Goal: Transaction & Acquisition: Purchase product/service

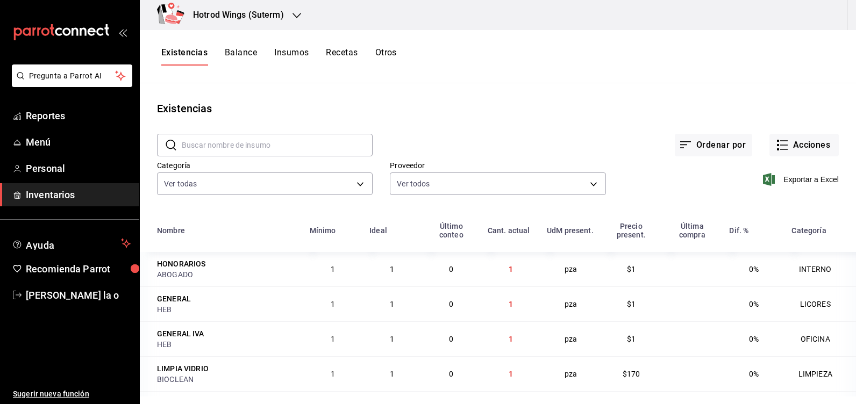
click at [303, 17] on div "Hotrod Wings (Suterm)" at bounding box center [226, 15] width 157 height 30
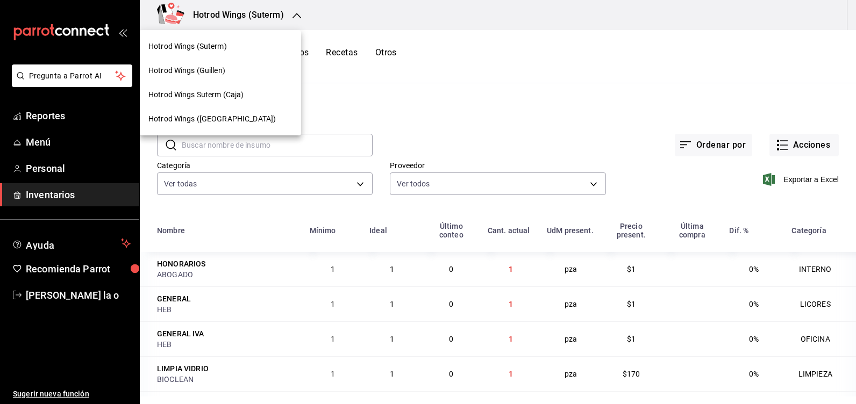
click at [229, 73] on div "Hotrod Wings (Guillen)" at bounding box center [220, 70] width 144 height 11
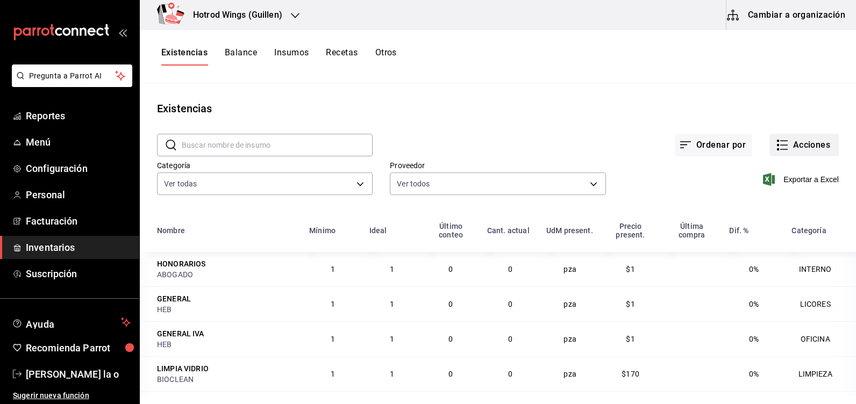
click at [792, 138] on button "Acciones" at bounding box center [803, 145] width 69 height 23
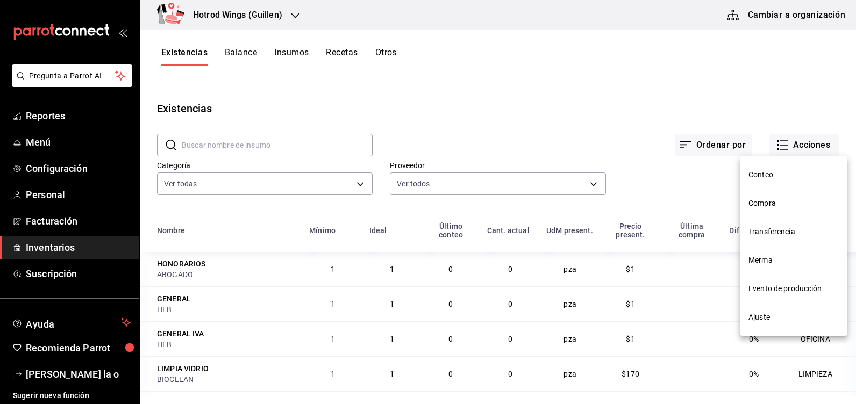
click at [781, 205] on span "Compra" at bounding box center [793, 203] width 90 height 11
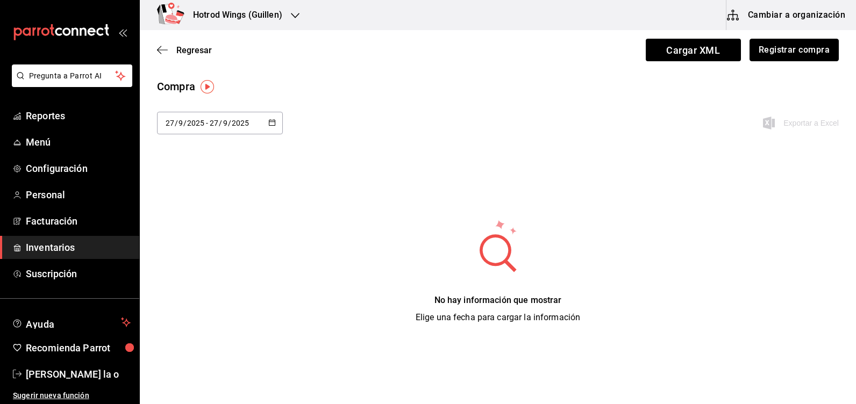
click at [792, 53] on button "Registrar compra" at bounding box center [793, 50] width 89 height 23
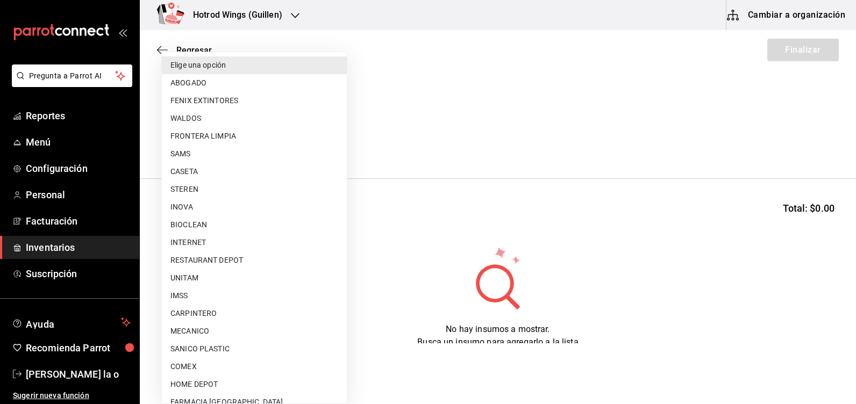
click at [337, 141] on body "Pregunta a Parrot AI Reportes Menú Configuración Personal Facturación Inventari…" at bounding box center [428, 171] width 856 height 343
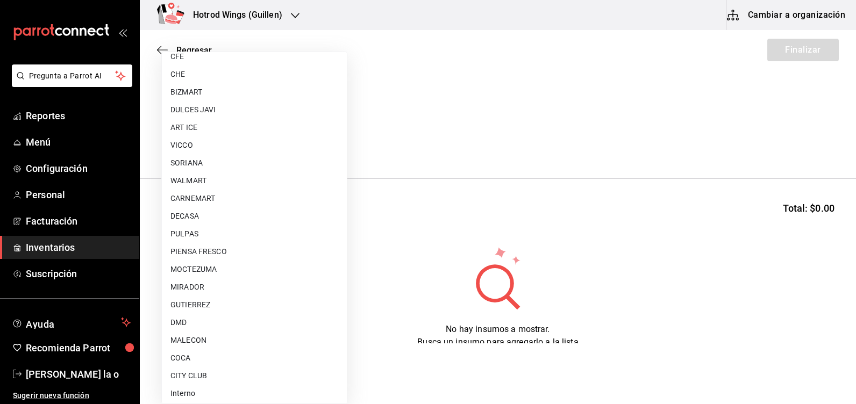
scroll to position [810, 0]
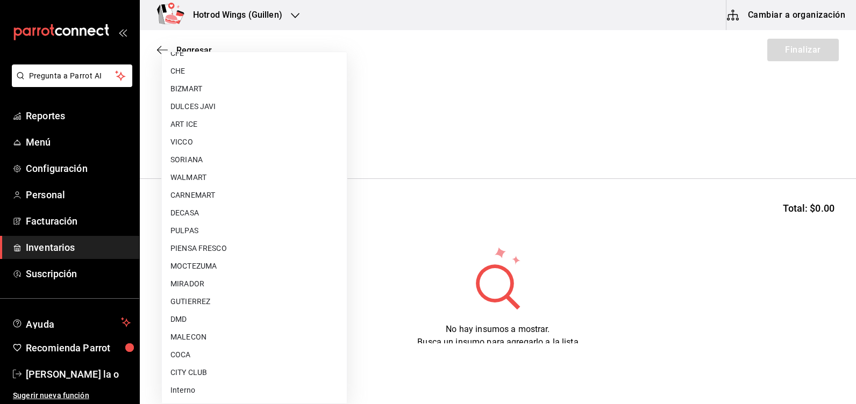
click at [204, 334] on li "MALECON" at bounding box center [254, 337] width 185 height 18
type input "30af0737-a678-46ec-8868-52d87b194834"
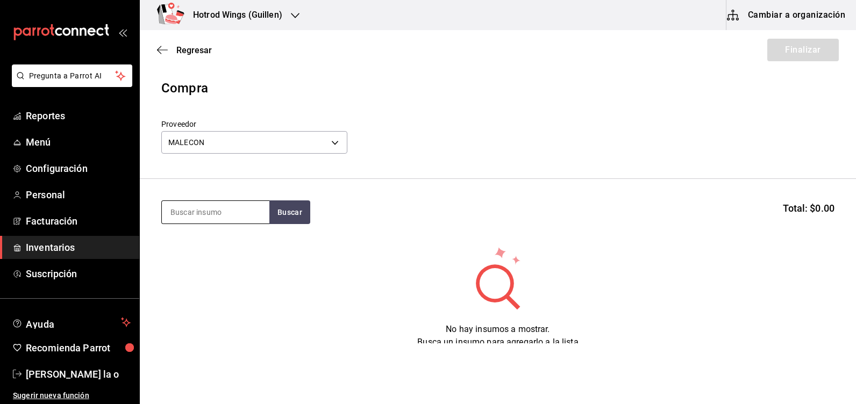
click at [201, 219] on input at bounding box center [215, 212] width 107 height 23
type input "alitas"
click at [297, 209] on button "Buscar" at bounding box center [289, 212] width 41 height 24
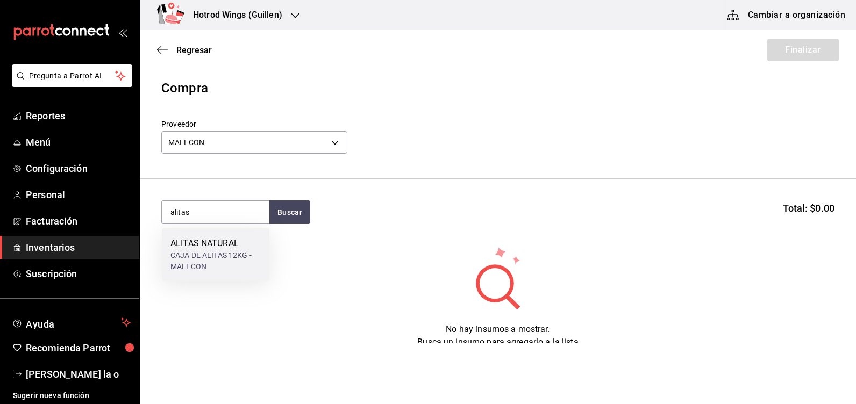
click at [238, 256] on div "CAJA DE ALITAS 12KG - MALECON" at bounding box center [215, 261] width 90 height 23
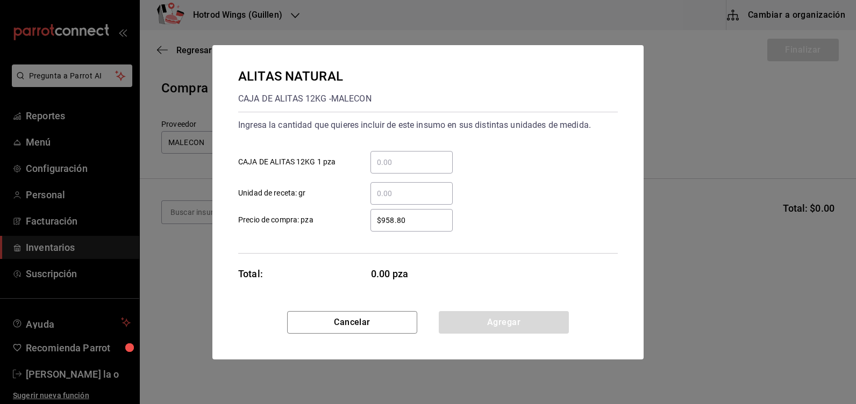
click at [383, 166] on input "​ CAJA DE ALITAS 12KG 1 pza" at bounding box center [411, 162] width 82 height 13
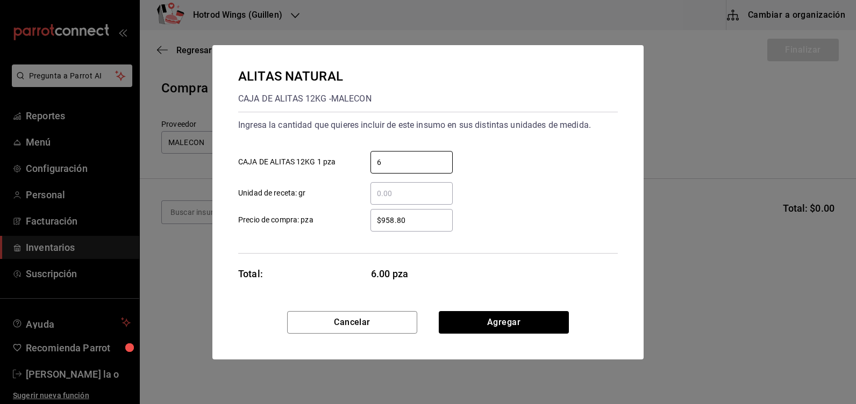
type input "6"
click at [498, 310] on div "ALITAS NATURAL CAJA DE ALITAS 12KG - MALECON Ingresa la cantidad que quieres in…" at bounding box center [427, 178] width 431 height 266
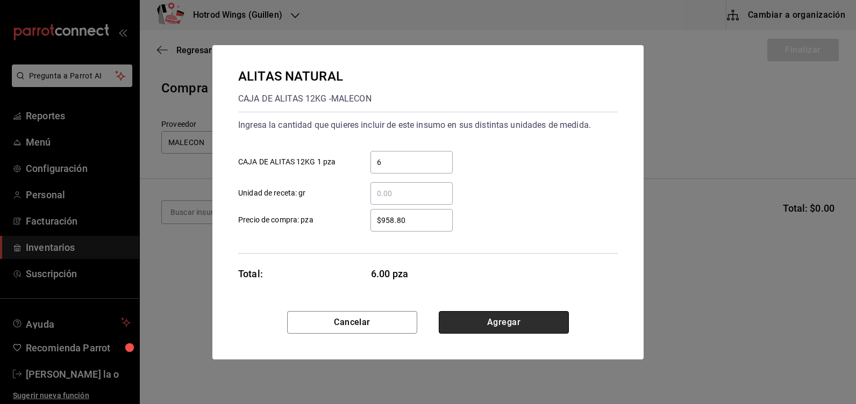
click at [505, 318] on button "Agregar" at bounding box center [504, 322] width 130 height 23
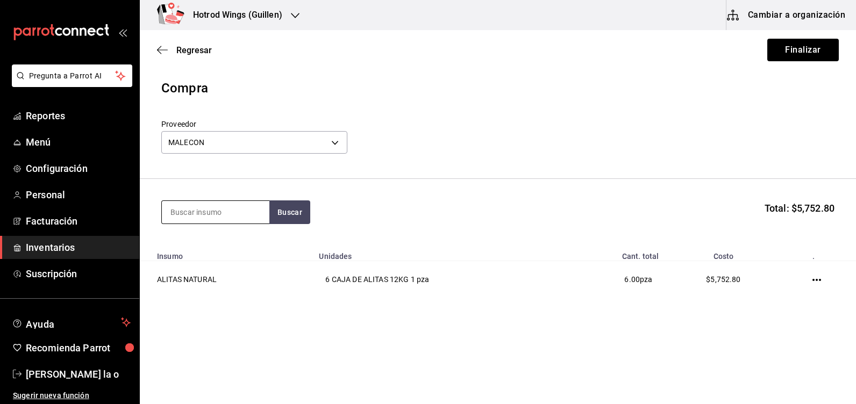
click at [200, 212] on input at bounding box center [215, 212] width 107 height 23
type input "papa"
click at [281, 218] on button "Buscar" at bounding box center [289, 212] width 41 height 24
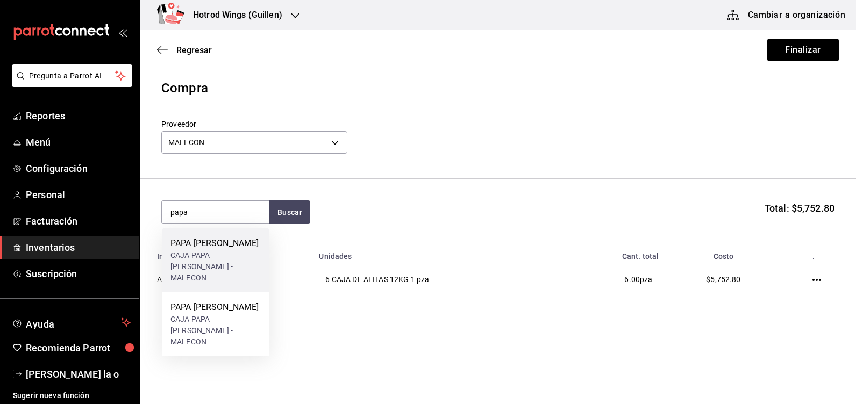
click at [229, 250] on div "PAPA LISA CAJA PAPA LISA CAVENDISH - MALECON" at bounding box center [215, 260] width 90 height 47
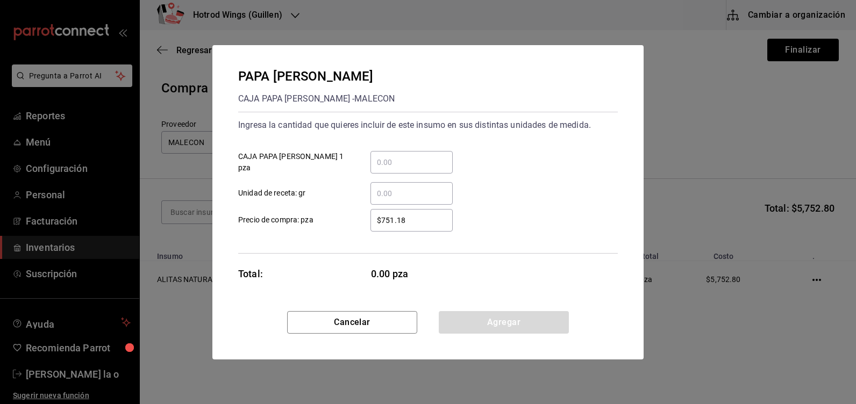
click at [385, 162] on input "​ CAJA PAPA LISA CAVENDISH 1 pza" at bounding box center [411, 162] width 82 height 13
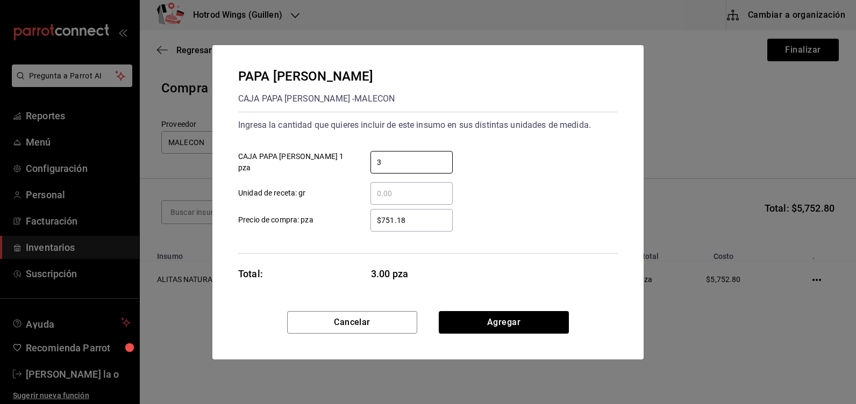
type input "3"
click at [410, 220] on input "$751.18" at bounding box center [411, 220] width 82 height 13
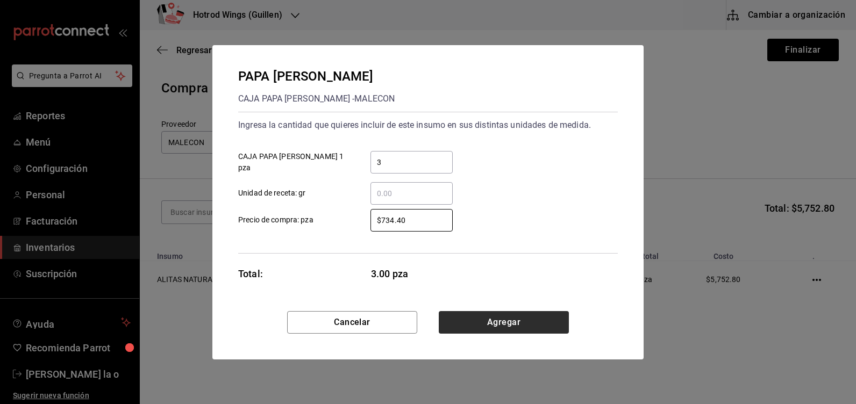
type input "$734.40"
click at [493, 320] on button "Agregar" at bounding box center [504, 322] width 130 height 23
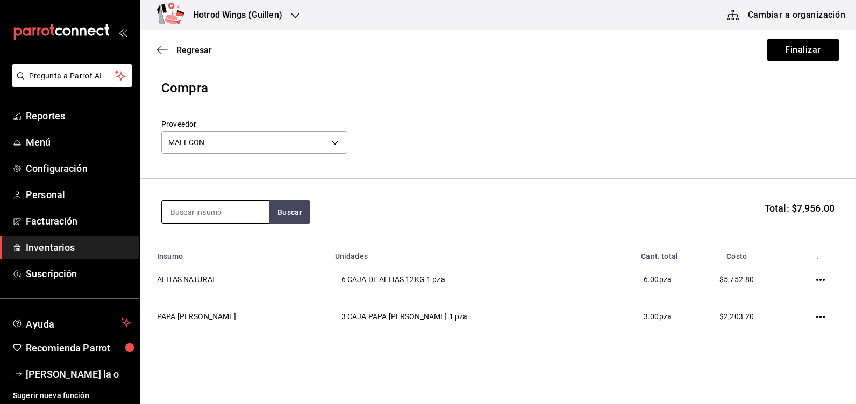
click at [209, 209] on input at bounding box center [215, 212] width 107 height 23
type input "ranch"
click at [286, 212] on button "Buscar" at bounding box center [289, 212] width 41 height 24
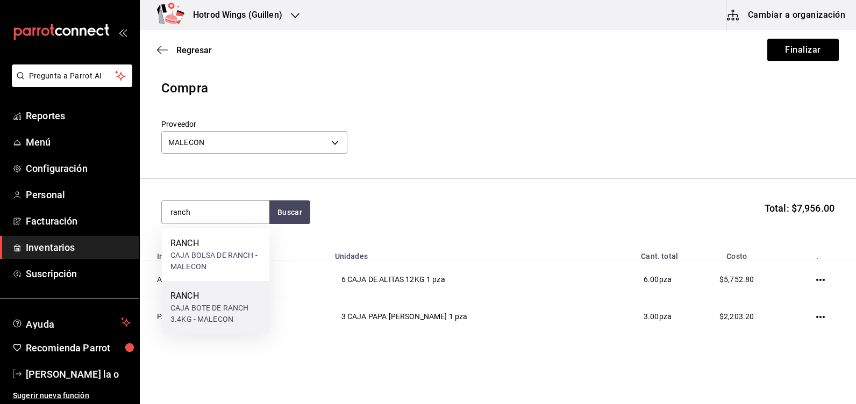
click at [212, 307] on div "CAJA BOTE DE RANCH 3.4KG - MALECON" at bounding box center [215, 314] width 90 height 23
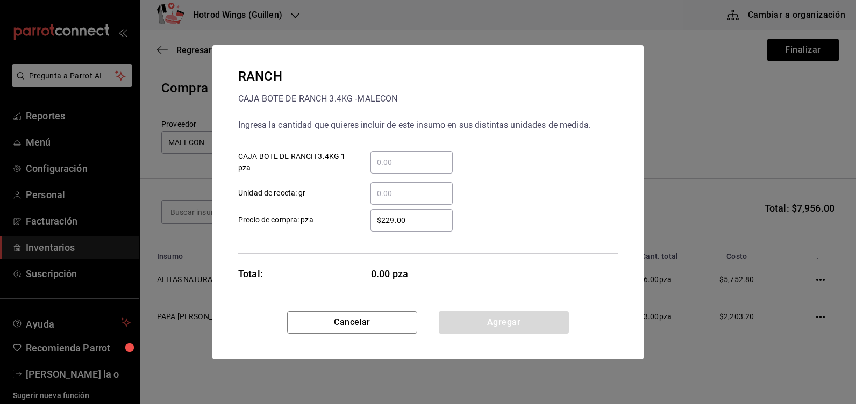
click at [394, 159] on input "​ CAJA BOTE DE RANCH 3.4KG 1 pza" at bounding box center [411, 162] width 82 height 13
click at [106, 68] on div "RANCH CAJA BOTE DE RANCH 3.4KG - MALECON Ingresa la cantidad que quieres inclui…" at bounding box center [428, 202] width 856 height 404
click at [386, 161] on input "​ CAJA BOTE DE RANCH 3.4KG 1 pza" at bounding box center [411, 162] width 82 height 13
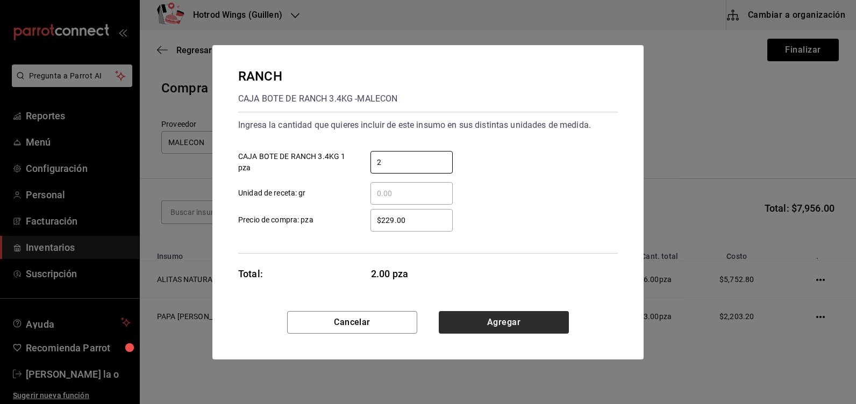
type input "2"
click at [505, 322] on button "Agregar" at bounding box center [504, 322] width 130 height 23
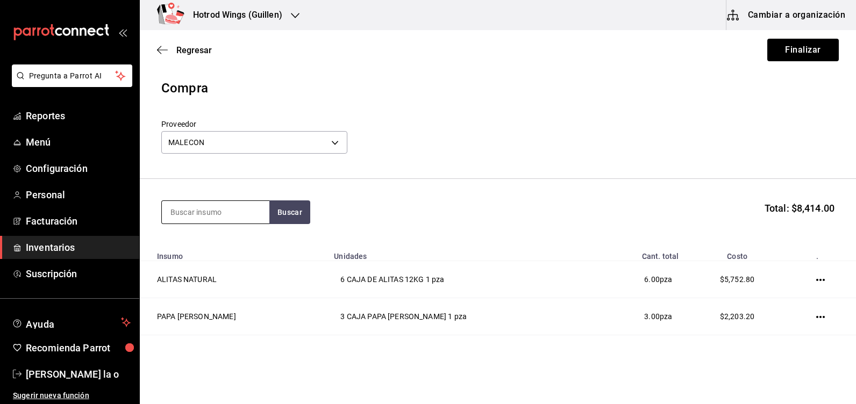
click at [203, 221] on input at bounding box center [215, 212] width 107 height 23
type input "buff"
click at [294, 217] on button "Buscar" at bounding box center [289, 212] width 41 height 24
click at [293, 217] on button "Buscar" at bounding box center [289, 212] width 41 height 24
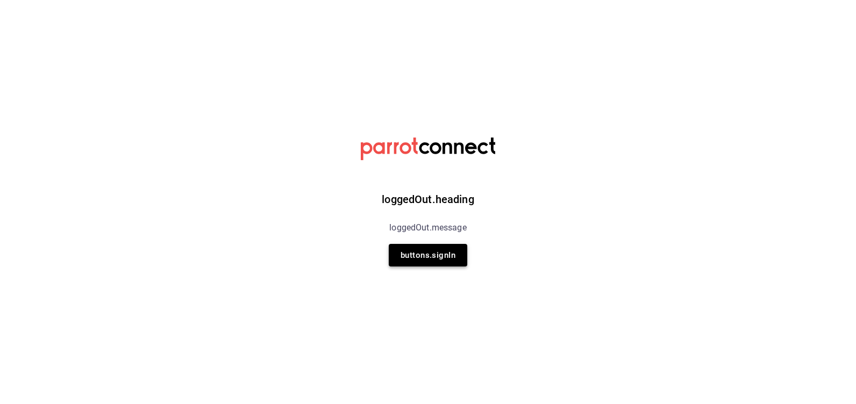
click at [427, 259] on button "buttons.signIn" at bounding box center [428, 255] width 78 height 23
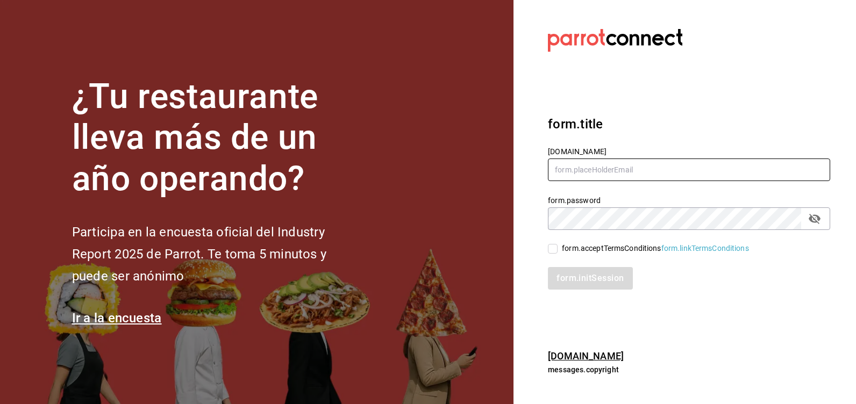
click at [571, 177] on input "text" at bounding box center [689, 170] width 282 height 23
type input "marthadelaog@live.com"
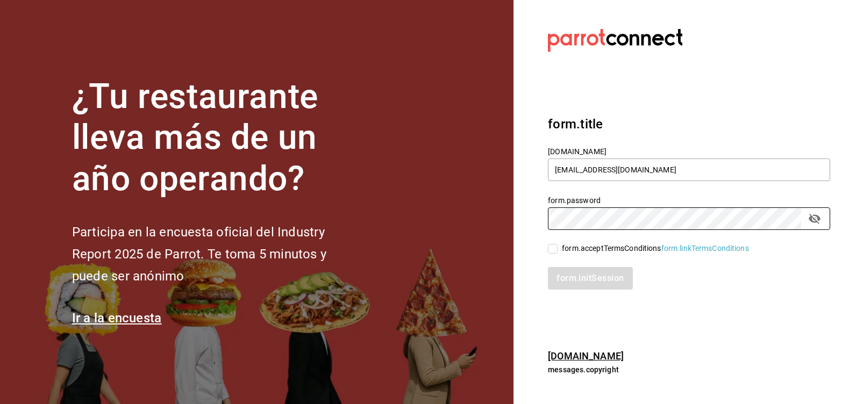
click at [556, 252] on input "form.acceptTermsConditions form.linkTermsConditions" at bounding box center [553, 249] width 10 height 10
checkbox input "true"
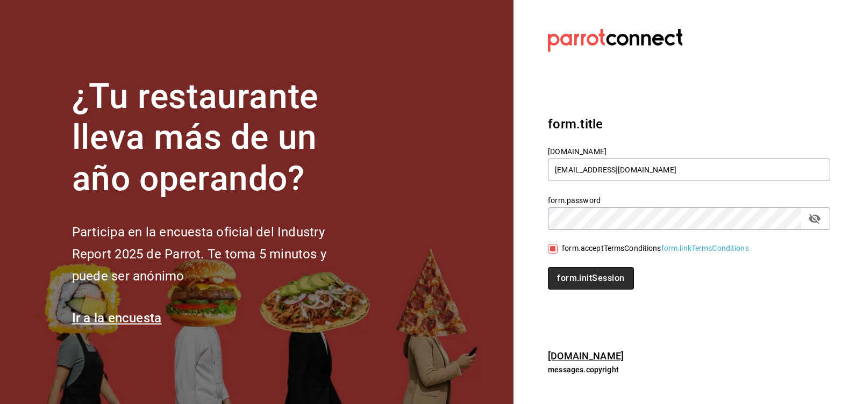
click at [575, 278] on button "form.initSession" at bounding box center [590, 278] width 85 height 23
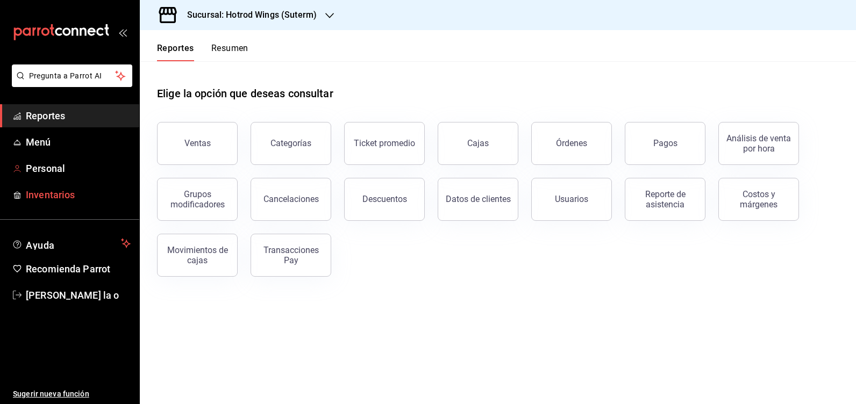
click at [39, 198] on span "Inventarios" at bounding box center [78, 195] width 105 height 15
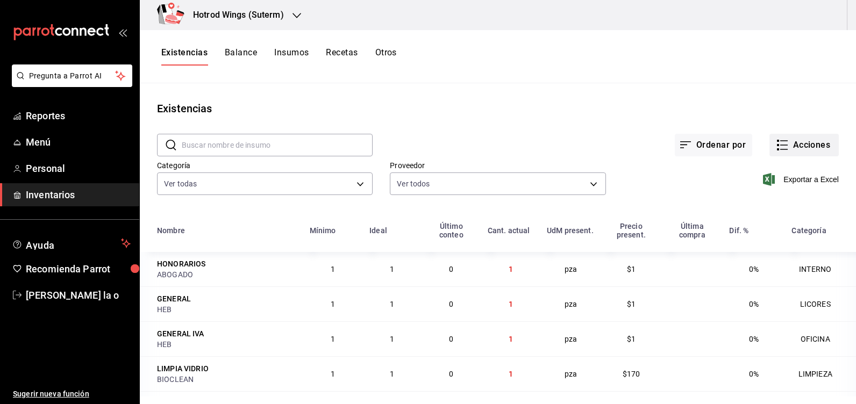
click at [804, 150] on button "Acciones" at bounding box center [803, 145] width 69 height 23
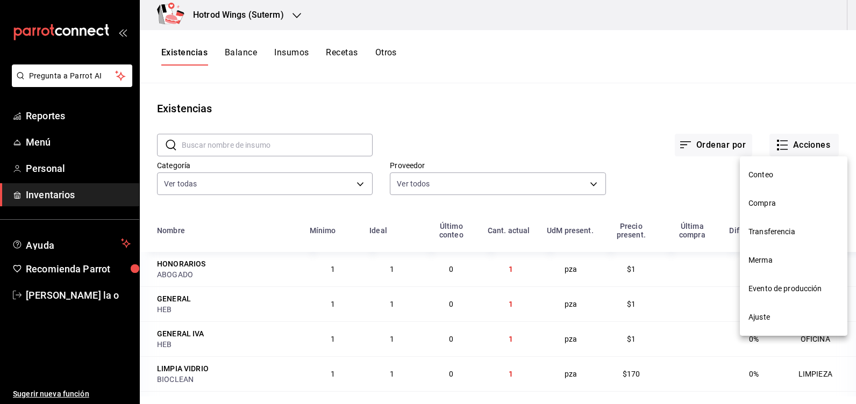
click at [788, 206] on span "Compra" at bounding box center [793, 203] width 90 height 11
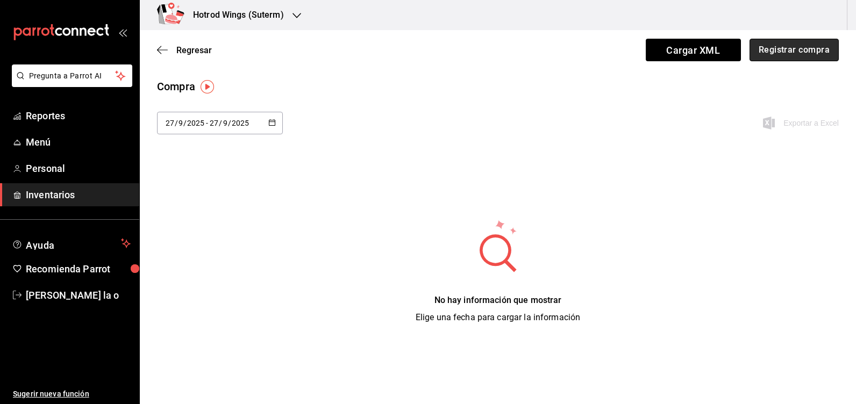
click at [789, 53] on button "Registrar compra" at bounding box center [793, 50] width 89 height 23
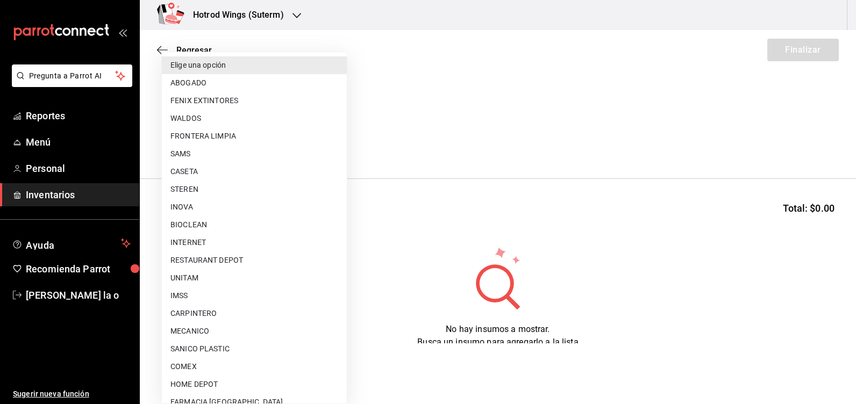
click at [336, 140] on body "Pregunta a Parrot AI Reportes Menú Personal Inventarios Ayuda Recomienda Parrot…" at bounding box center [428, 171] width 856 height 343
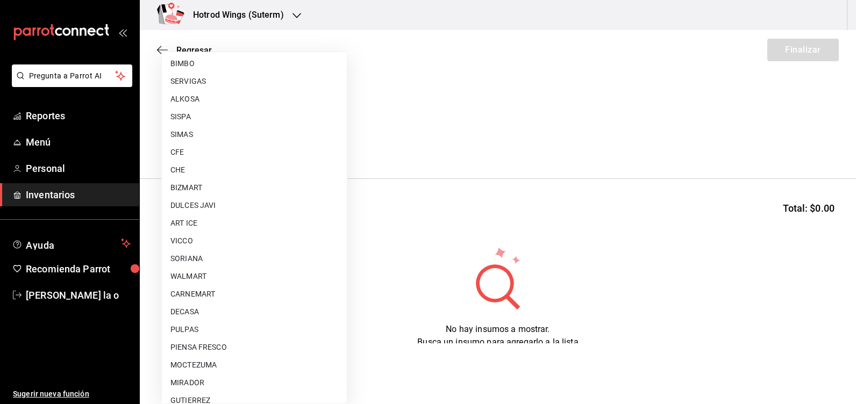
scroll to position [810, 0]
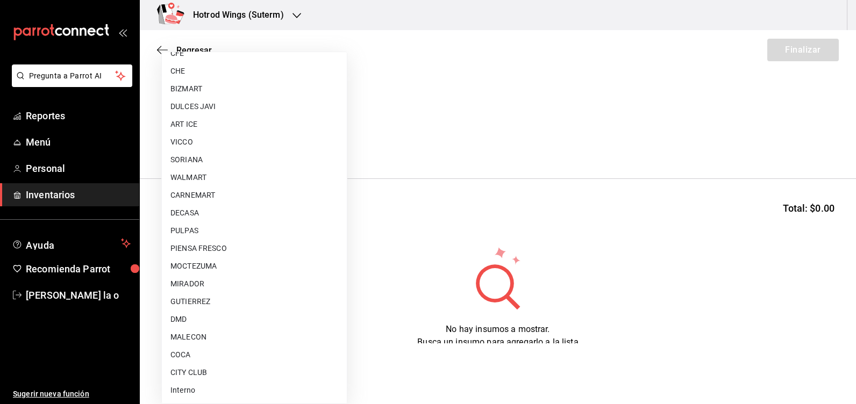
click at [240, 333] on li "MALECON" at bounding box center [254, 337] width 185 height 18
type input "30af0737-a678-46ec-8868-52d87b194834"
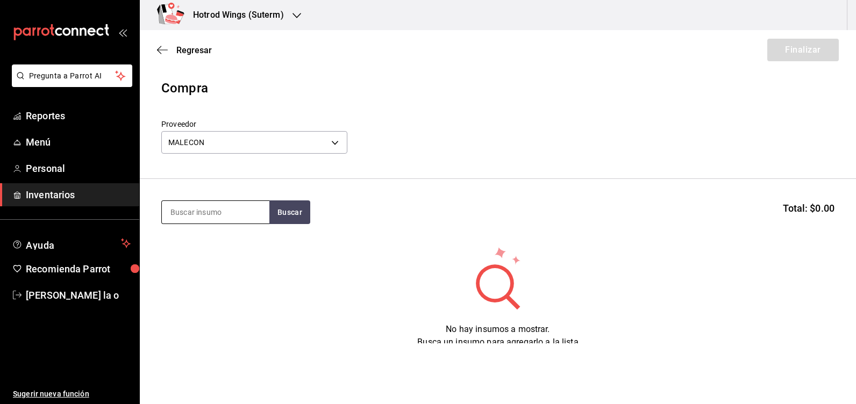
click at [198, 211] on input at bounding box center [215, 212] width 107 height 23
type input "alitas"
click at [271, 211] on button "Buscar" at bounding box center [289, 212] width 41 height 24
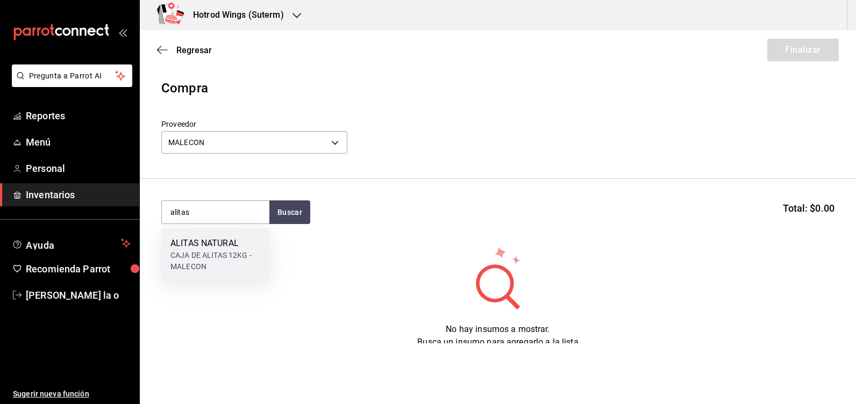
click at [234, 261] on div "CAJA DE ALITAS 12KG - MALECON" at bounding box center [215, 261] width 90 height 23
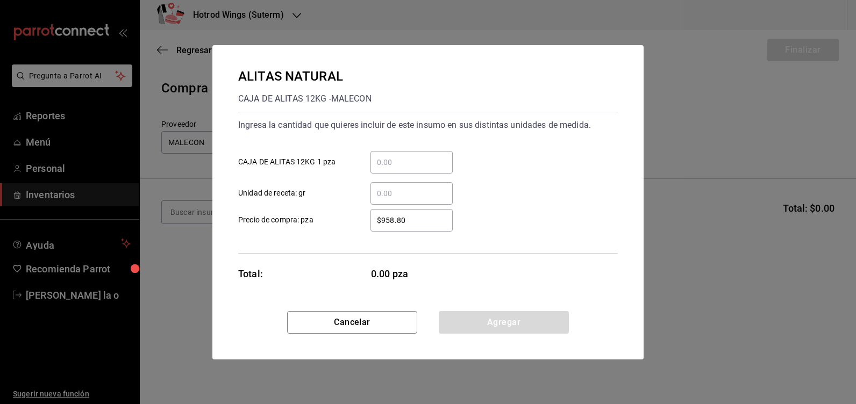
click at [396, 163] on input "​ CAJA DE ALITAS 12KG 1 pza" at bounding box center [411, 162] width 82 height 13
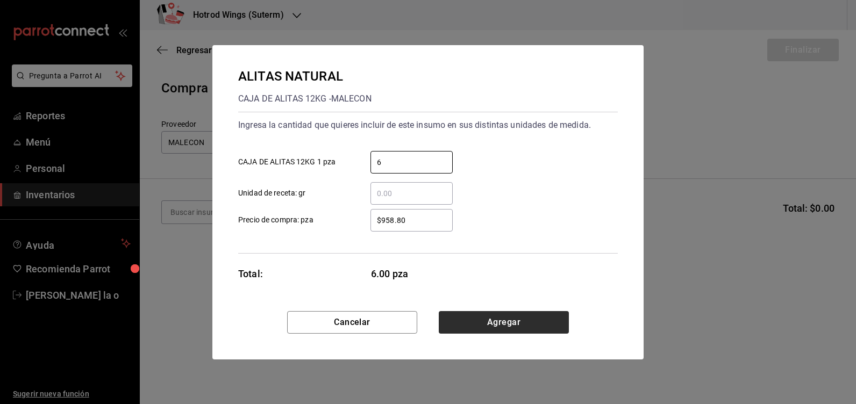
type input "6"
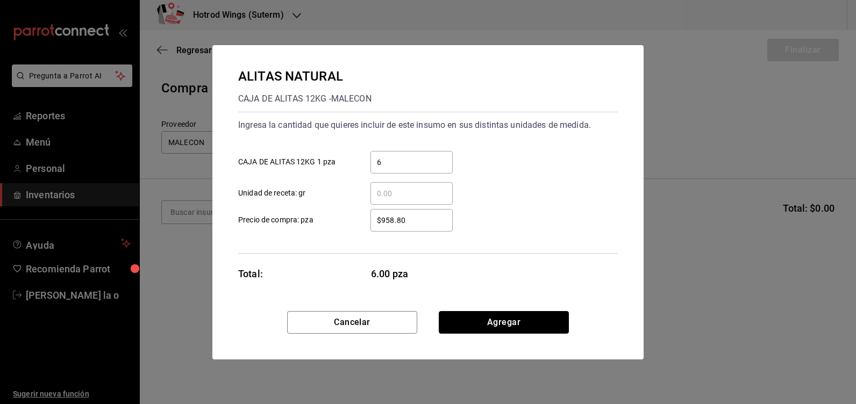
click at [496, 322] on button "Agregar" at bounding box center [504, 322] width 130 height 23
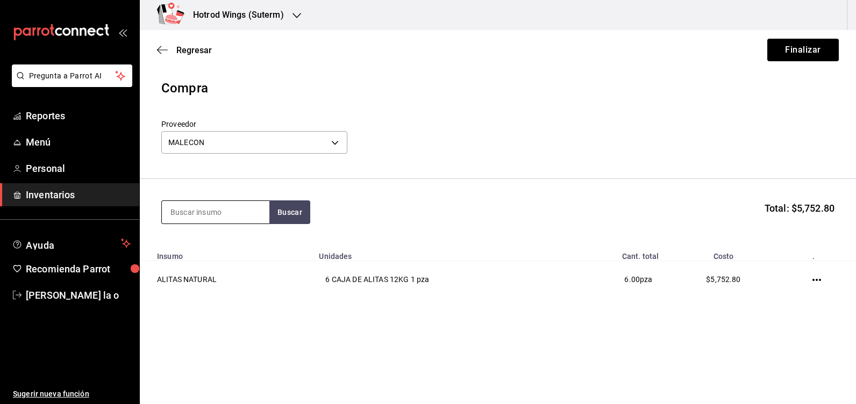
click at [235, 211] on input at bounding box center [215, 212] width 107 height 23
type input "papa"
click at [307, 218] on button "Buscar" at bounding box center [289, 212] width 41 height 24
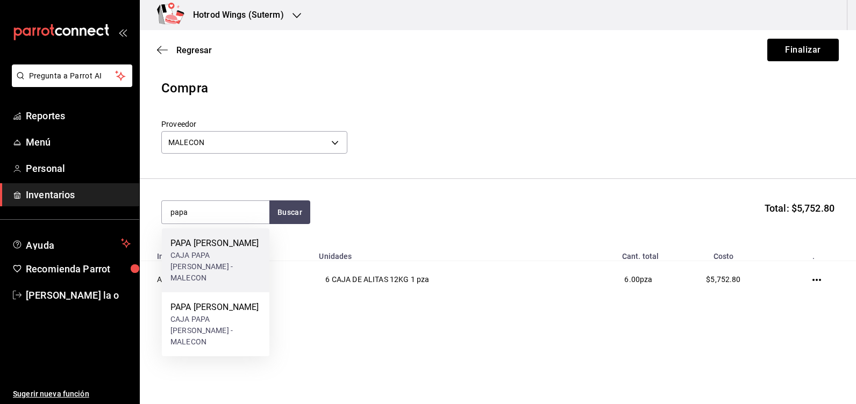
click at [199, 251] on div "CAJA PAPA LISA CAVENDISH - MALECON" at bounding box center [215, 267] width 90 height 34
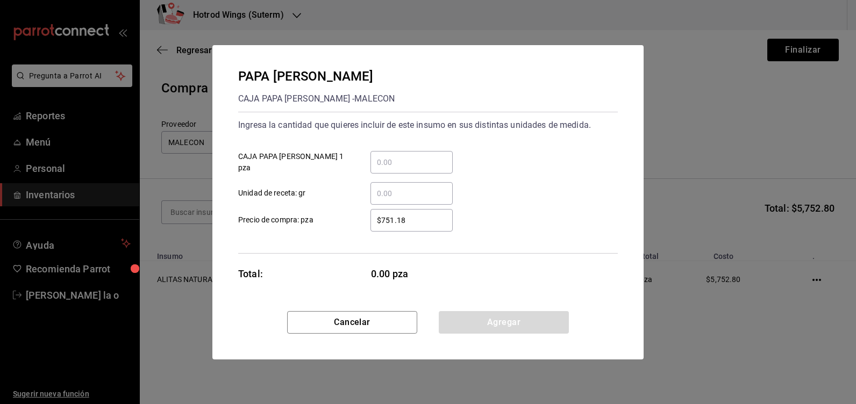
click at [386, 164] on input "​ CAJA PAPA LISA CAVENDISH 1 pza" at bounding box center [411, 162] width 82 height 13
click at [389, 162] on input "​ CAJA PAPA LISA CAVENDISH 1 pza" at bounding box center [411, 162] width 82 height 13
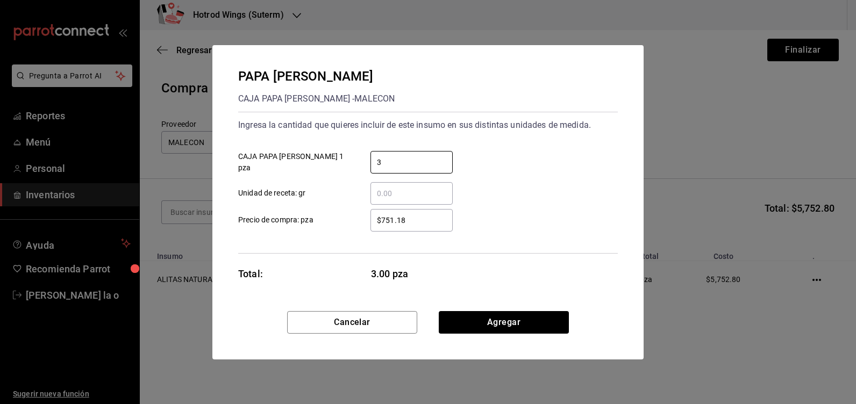
type input "3"
click at [421, 214] on input "$751.18" at bounding box center [411, 220] width 82 height 13
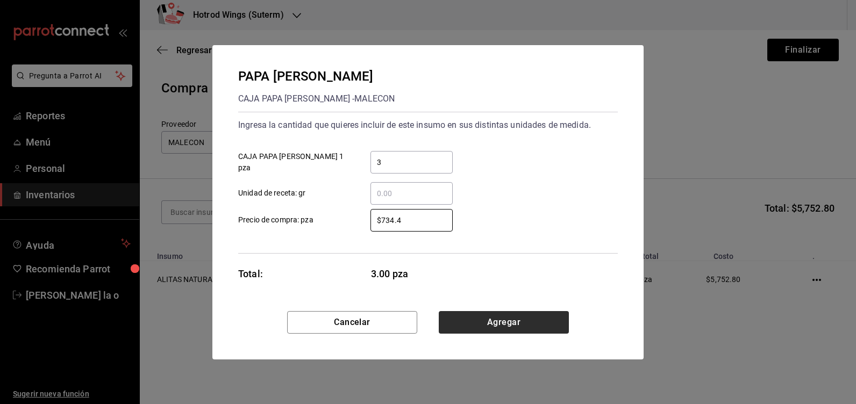
type input "$734.4"
click at [478, 322] on button "Agregar" at bounding box center [504, 322] width 130 height 23
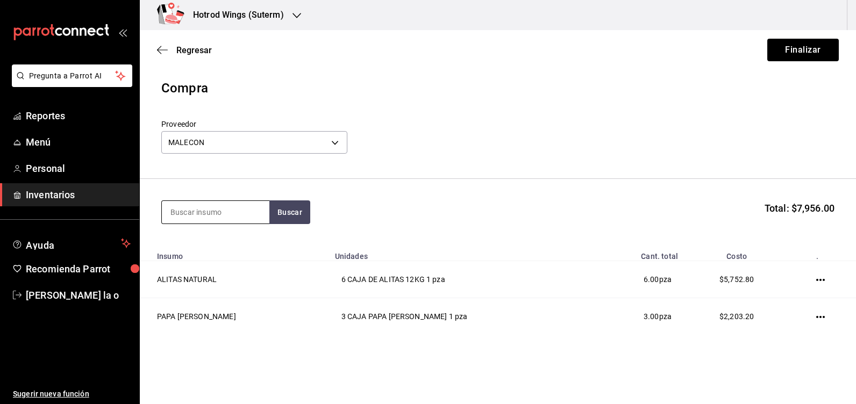
click at [195, 212] on input at bounding box center [215, 212] width 107 height 23
type input "ranch"
click at [299, 212] on button "Buscar" at bounding box center [289, 212] width 41 height 24
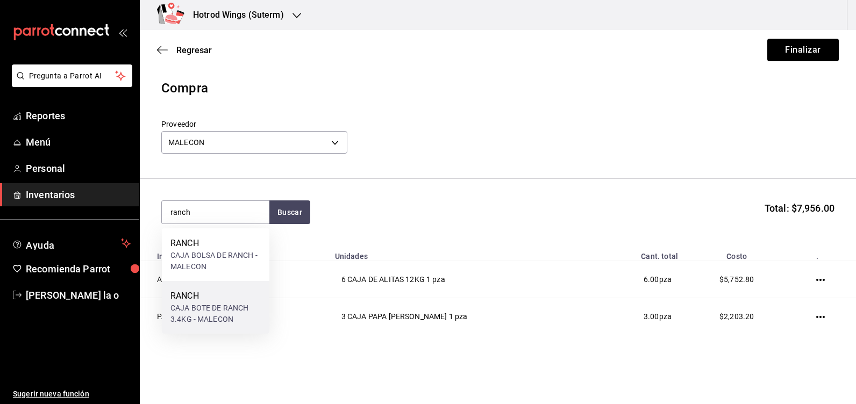
click at [231, 307] on div "CAJA BOTE DE RANCH 3.4KG - MALECON" at bounding box center [215, 314] width 90 height 23
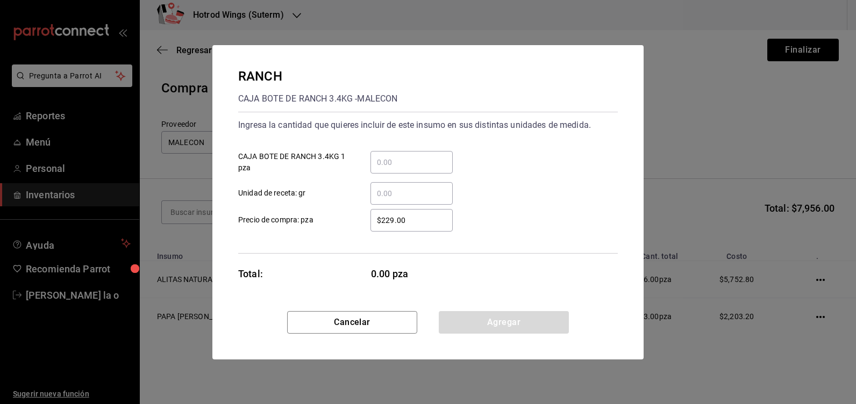
click at [393, 155] on div "​" at bounding box center [411, 162] width 82 height 23
click at [393, 156] on input "​ CAJA BOTE DE RANCH 3.4KG 1 pza" at bounding box center [411, 162] width 82 height 13
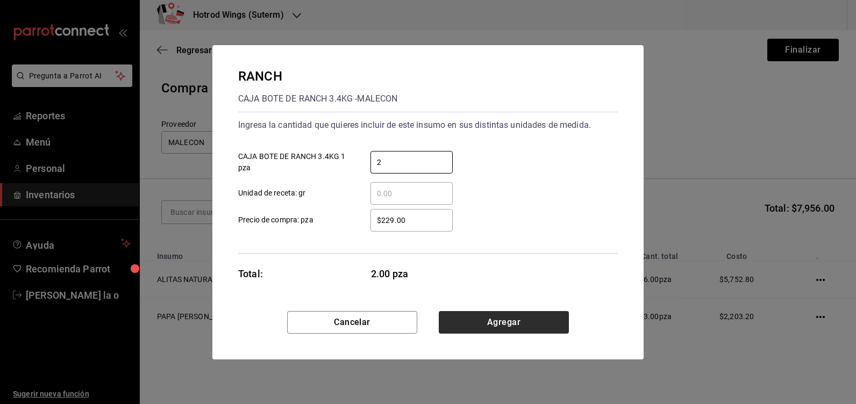
type input "2"
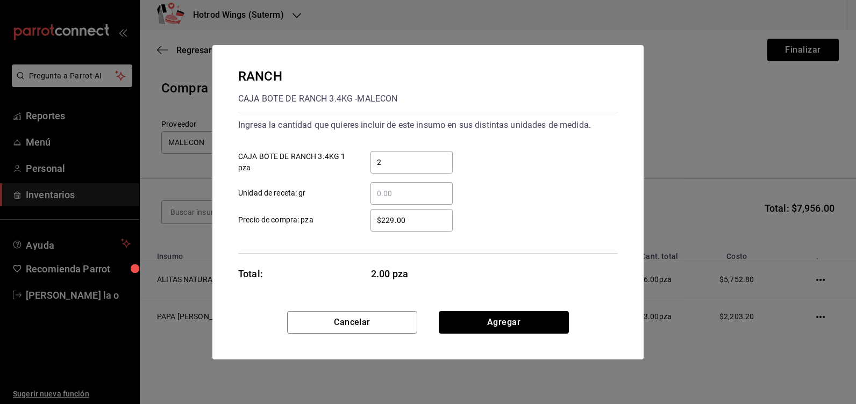
drag, startPoint x: 509, startPoint y: 317, endPoint x: 300, endPoint y: 259, distance: 216.5
click at [508, 317] on button "Agregar" at bounding box center [504, 322] width 130 height 23
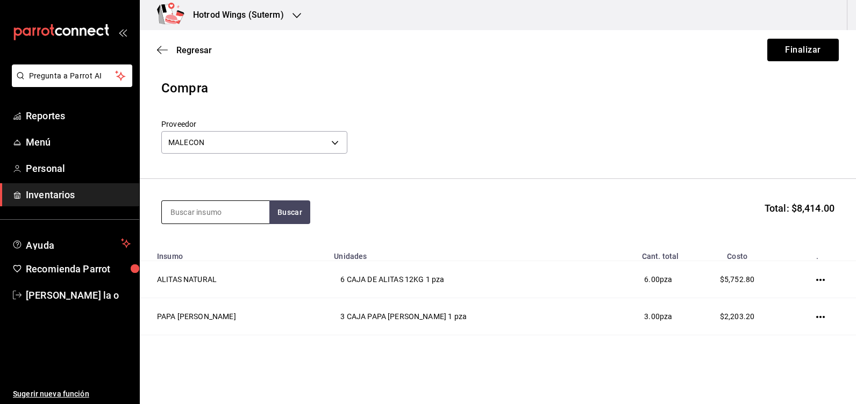
click at [211, 213] on input at bounding box center [215, 212] width 107 height 23
type input "buff"
click at [276, 213] on button "Buscar" at bounding box center [289, 212] width 41 height 24
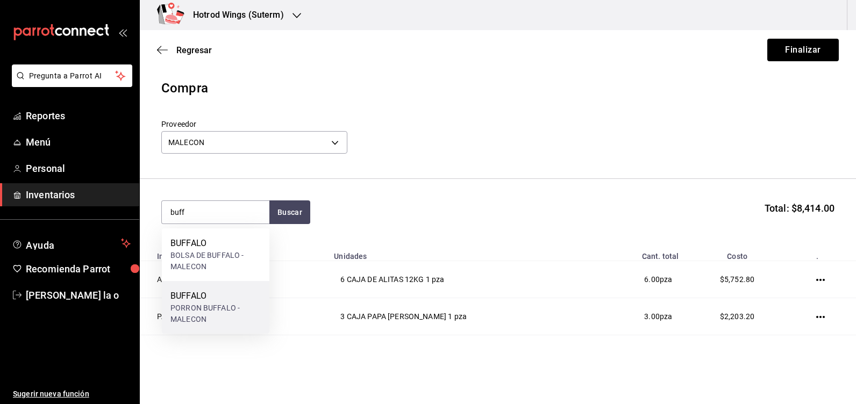
click at [221, 310] on div "PORRON BUFFALO - MALECON" at bounding box center [215, 314] width 90 height 23
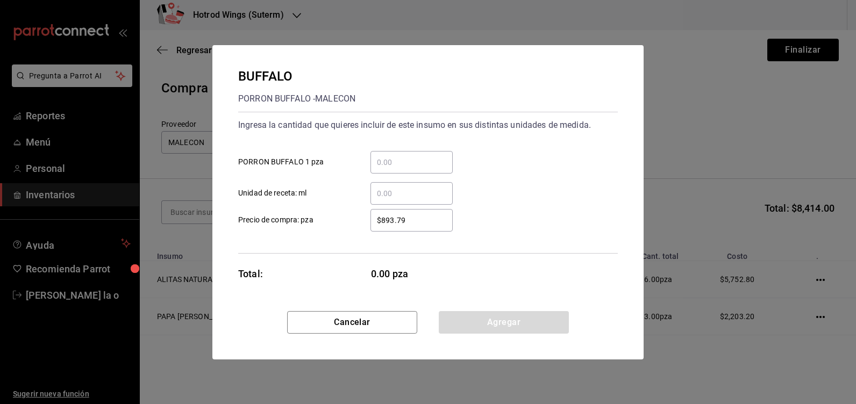
click at [401, 167] on input "​ PORRON BUFFALO 1 pza" at bounding box center [411, 162] width 82 height 13
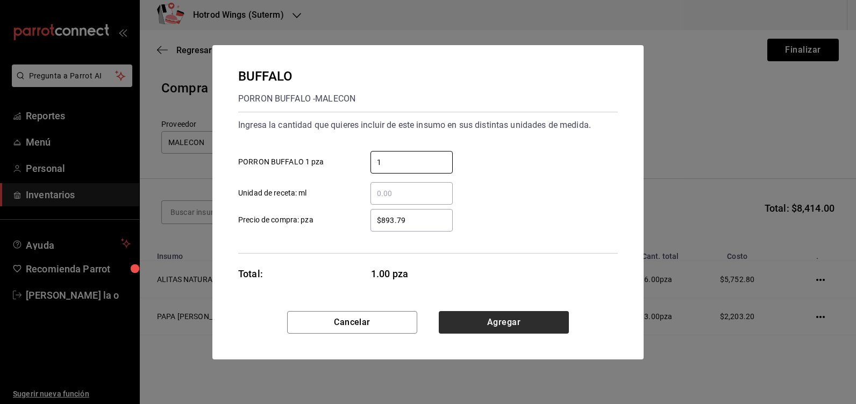
type input "1"
drag, startPoint x: 501, startPoint y: 325, endPoint x: 490, endPoint y: 320, distance: 11.8
click at [501, 324] on button "Agregar" at bounding box center [504, 322] width 130 height 23
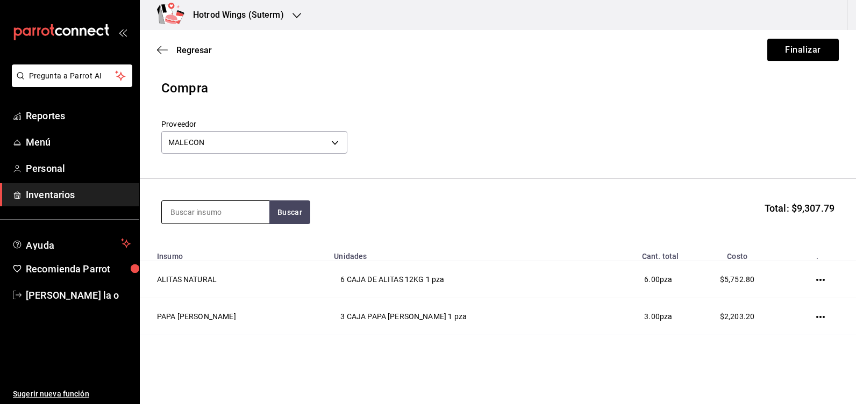
click at [208, 217] on input at bounding box center [215, 212] width 107 height 23
type input "mango"
click at [285, 217] on button "Buscar" at bounding box center [289, 212] width 41 height 24
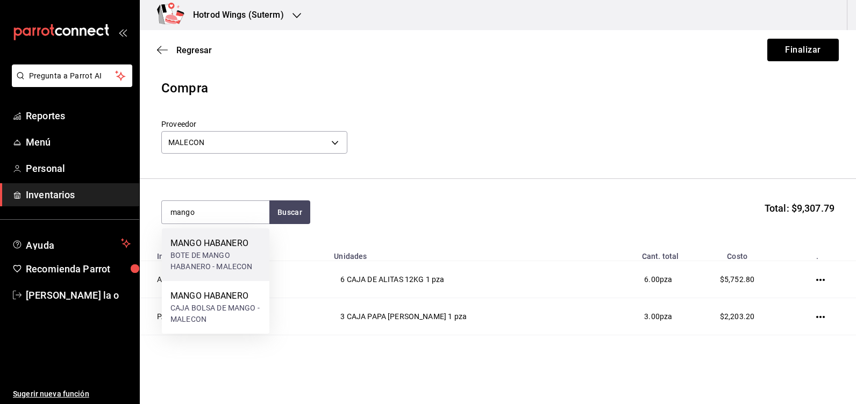
click at [239, 262] on div "BOTE DE MANGO HABANERO - MALECON" at bounding box center [215, 261] width 90 height 23
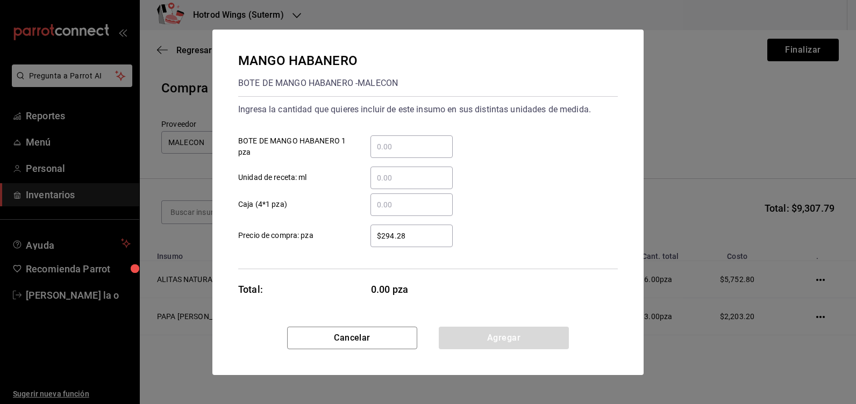
click at [385, 147] on input "​ BOTE DE MANGO HABANERO 1 pza" at bounding box center [411, 146] width 82 height 13
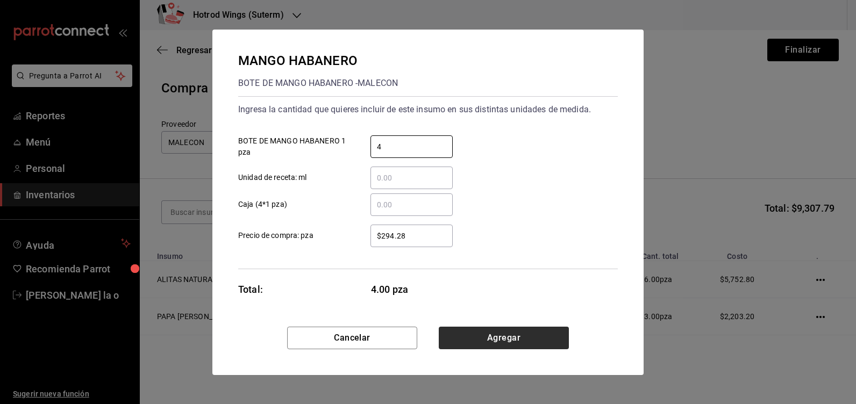
type input "4"
click at [505, 335] on button "Agregar" at bounding box center [504, 338] width 130 height 23
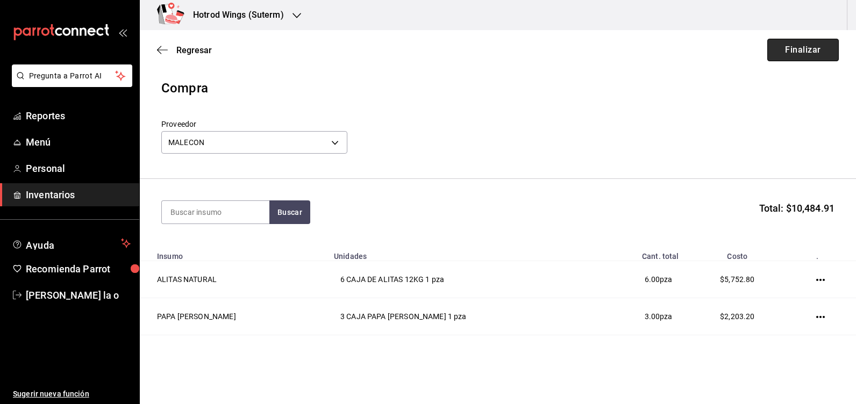
click at [776, 45] on button "Finalizar" at bounding box center [802, 50] width 71 height 23
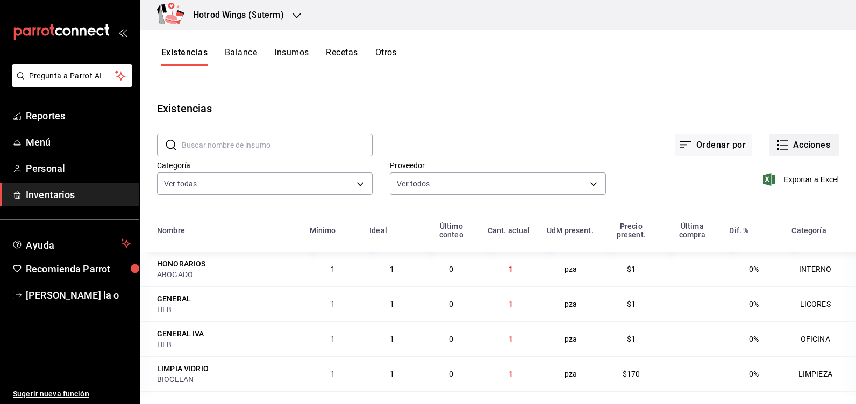
click at [808, 147] on button "Acciones" at bounding box center [803, 145] width 69 height 23
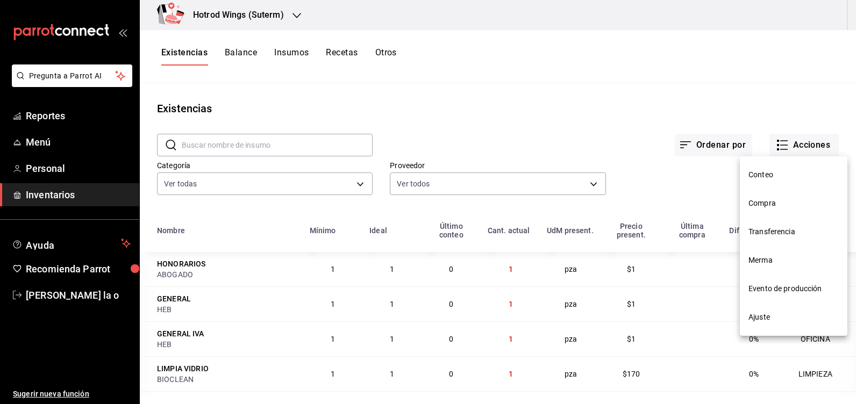
click at [771, 207] on span "Compra" at bounding box center [793, 203] width 90 height 11
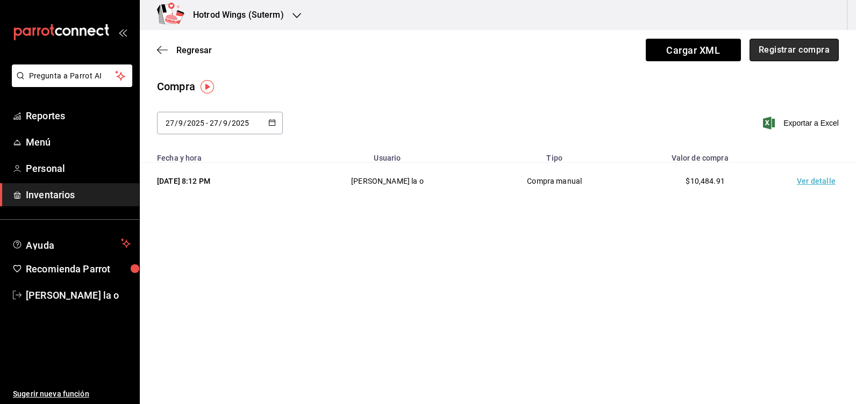
click at [785, 56] on button "Registrar compra" at bounding box center [793, 50] width 89 height 23
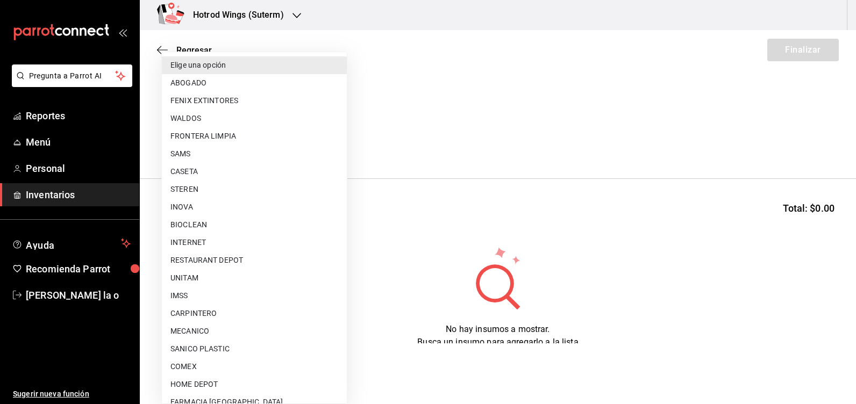
click at [332, 141] on body "Pregunta a Parrot AI Reportes Menú Personal Inventarios Ayuda Recomienda Parrot…" at bounding box center [428, 171] width 856 height 343
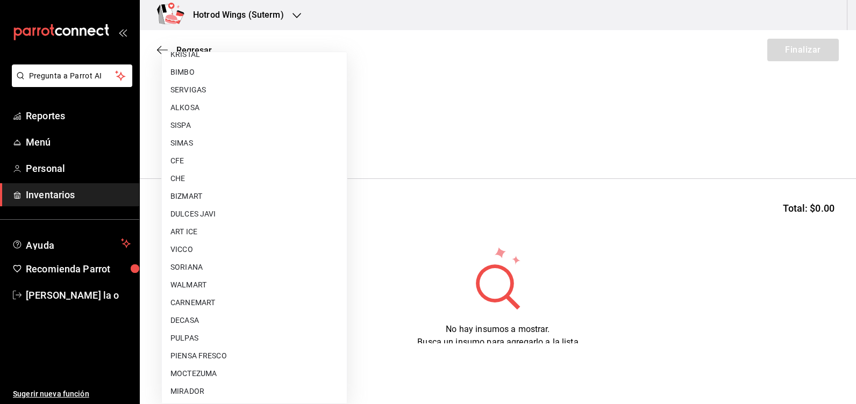
scroll to position [649, 0]
click at [213, 110] on li "KRISTAL" at bounding box center [254, 108] width 185 height 18
type input "8c48d0b0-0bf6-44ee-8dba-0830e95a0ceb"
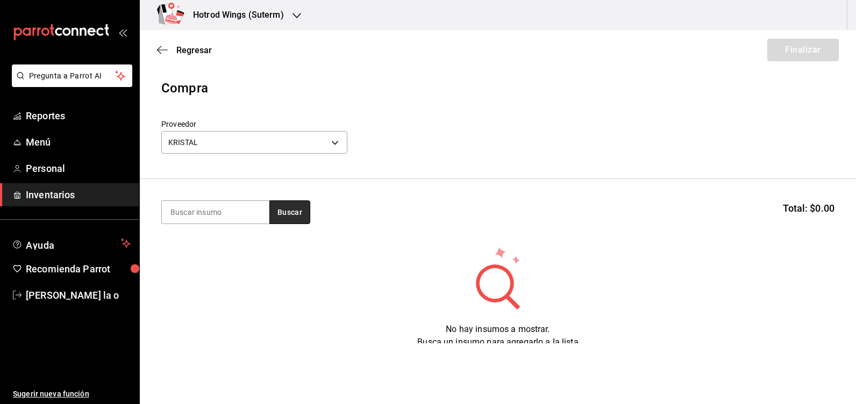
click at [283, 207] on button "Buscar" at bounding box center [289, 212] width 41 height 24
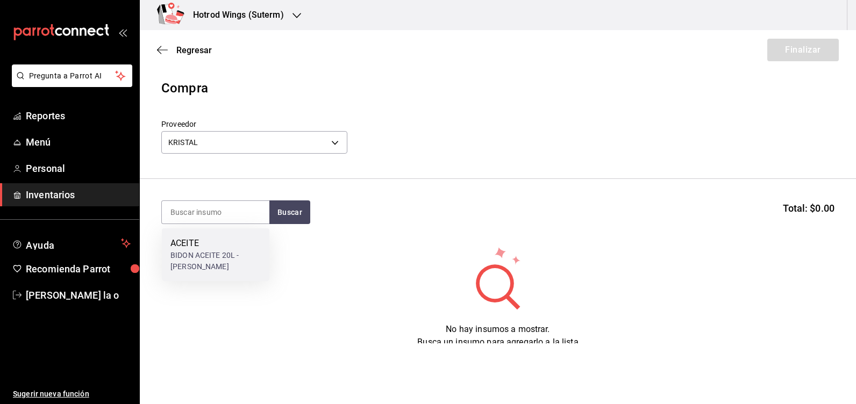
click at [223, 264] on div "BIDON ACEITE 20L - KRISTAL" at bounding box center [215, 261] width 90 height 23
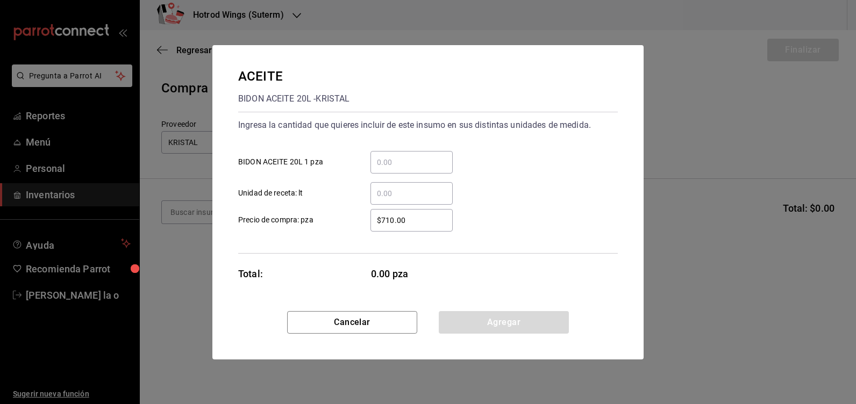
click at [378, 161] on input "​ BIDON ACEITE 20L 1 pza" at bounding box center [411, 162] width 82 height 13
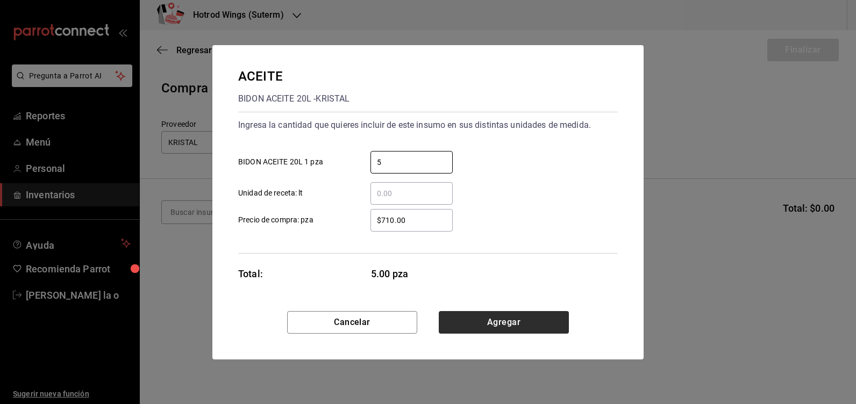
type input "5"
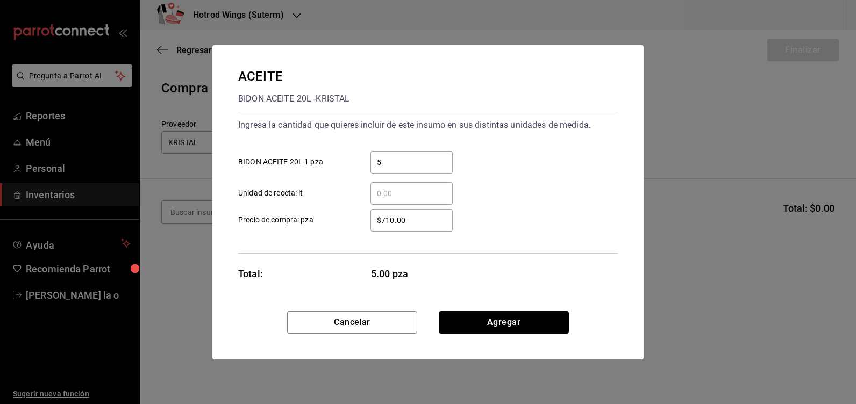
click at [525, 318] on button "Agregar" at bounding box center [504, 322] width 130 height 23
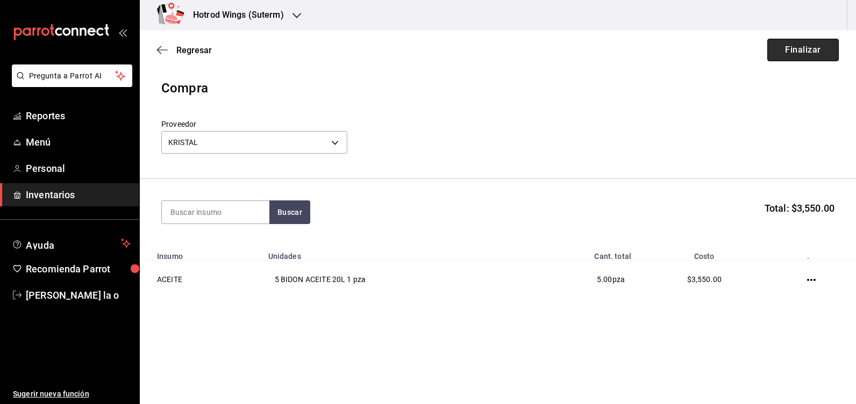
click at [801, 49] on button "Finalizar" at bounding box center [802, 50] width 71 height 23
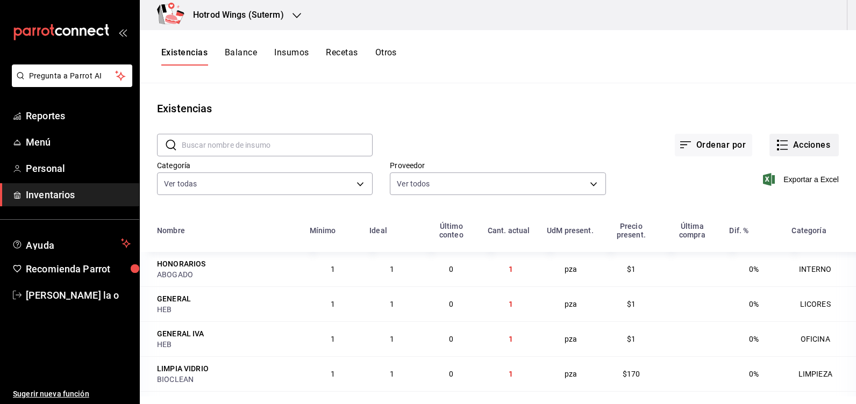
click at [791, 145] on button "Acciones" at bounding box center [803, 145] width 69 height 23
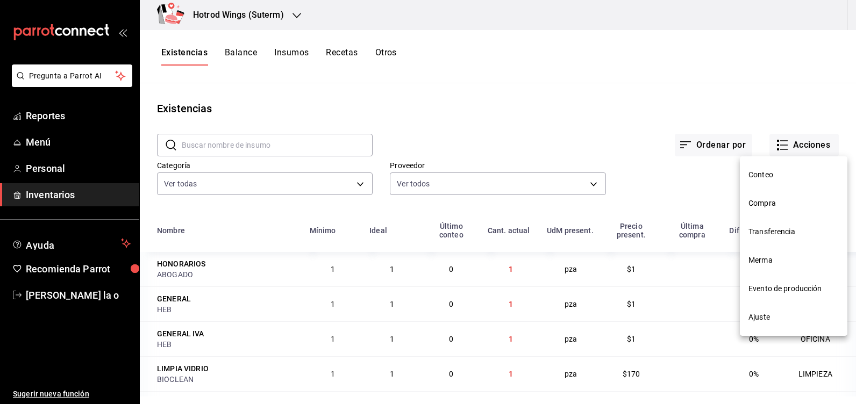
click at [774, 205] on span "Compra" at bounding box center [793, 203] width 90 height 11
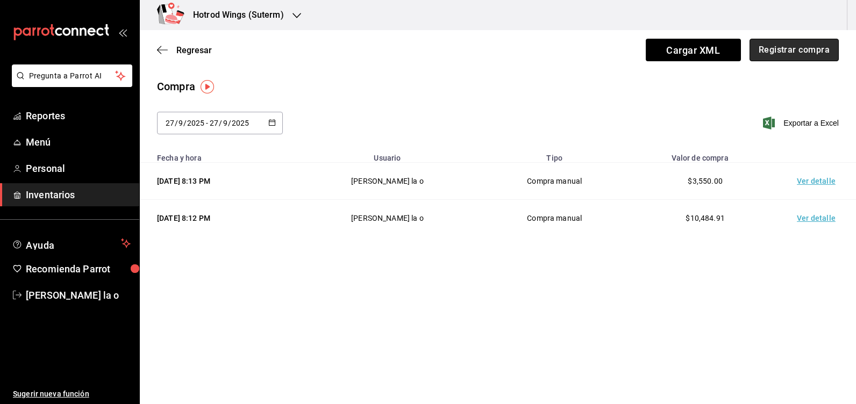
click at [785, 49] on button "Registrar compra" at bounding box center [793, 50] width 89 height 23
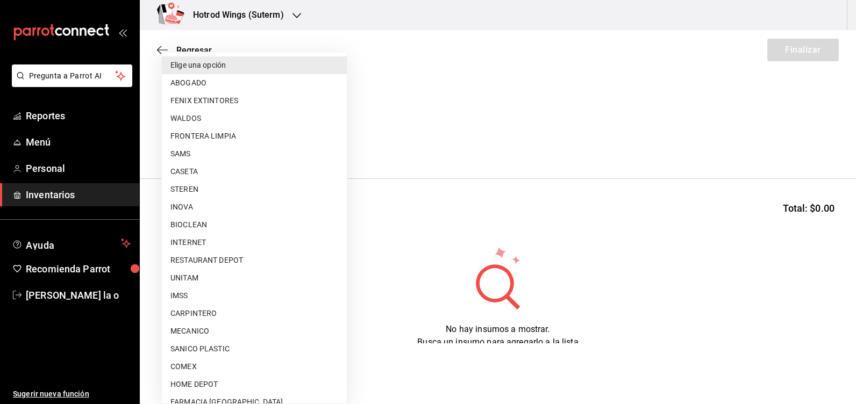
click at [343, 141] on body "Pregunta a Parrot AI Reportes Menú Personal Inventarios Ayuda Recomienda Parrot…" at bounding box center [428, 171] width 856 height 343
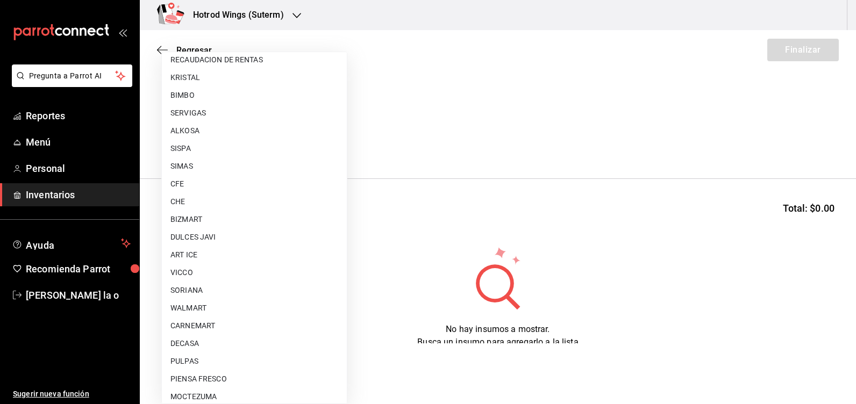
scroll to position [699, 0]
click at [201, 395] on li "MIRADOR" at bounding box center [254, 395] width 185 height 18
type input "aec24166-756b-4bad-aad2-c4402982106b"
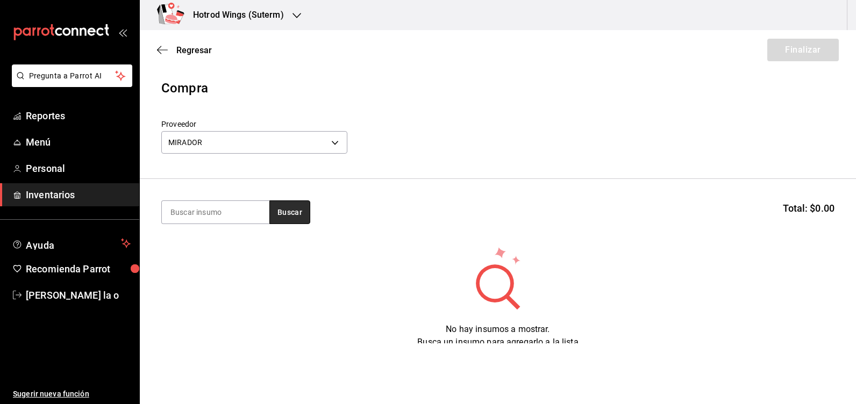
click at [283, 207] on button "Buscar" at bounding box center [289, 212] width 41 height 24
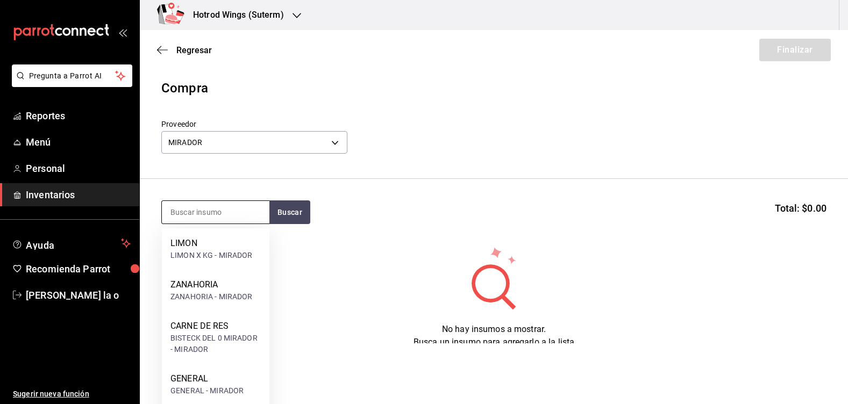
click at [204, 213] on input at bounding box center [215, 212] width 107 height 23
click at [229, 379] on div "GENERAL" at bounding box center [206, 378] width 73 height 13
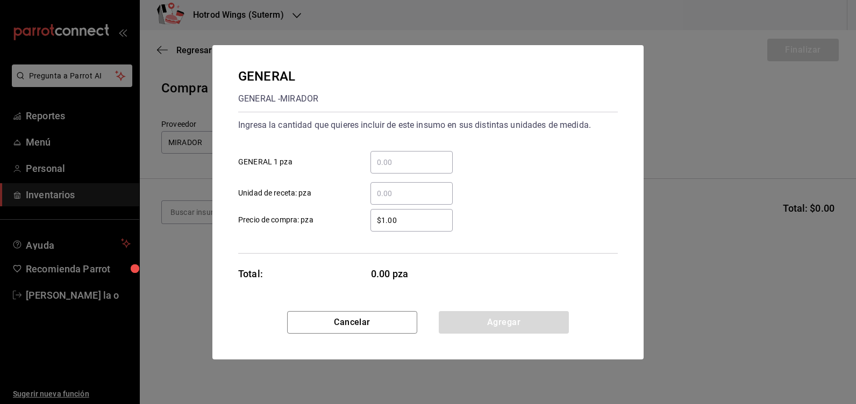
click at [397, 156] on input "​ GENERAL 1 pza" at bounding box center [411, 162] width 82 height 13
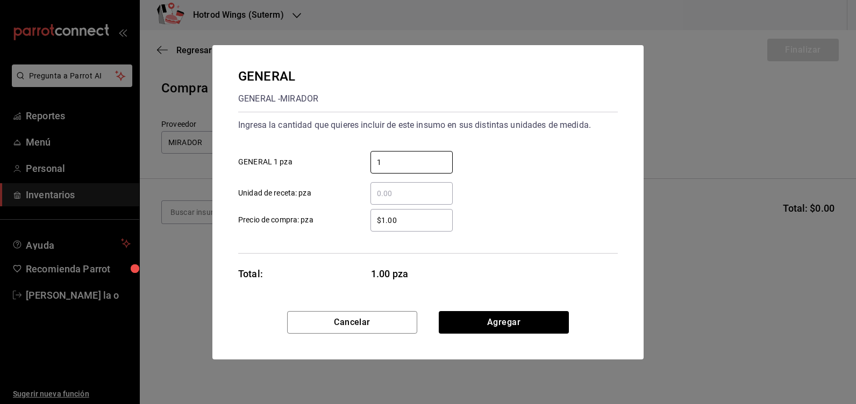
type input "1"
drag, startPoint x: 405, startPoint y: 223, endPoint x: 405, endPoint y: 208, distance: 15.0
click at [405, 221] on input "$1.00" at bounding box center [411, 220] width 82 height 13
type input "$1"
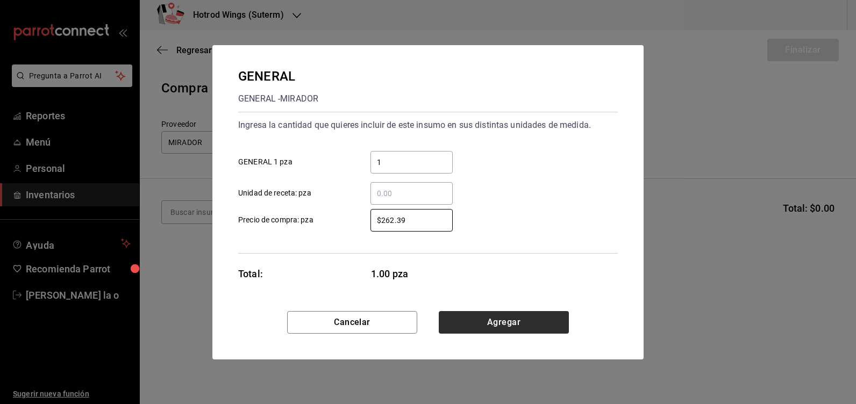
type input "$262.39"
click at [507, 327] on button "Agregar" at bounding box center [504, 322] width 130 height 23
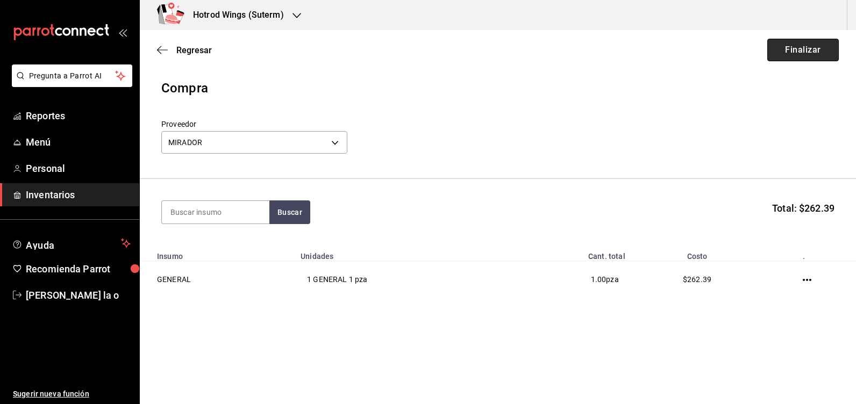
click at [803, 50] on button "Finalizar" at bounding box center [802, 50] width 71 height 23
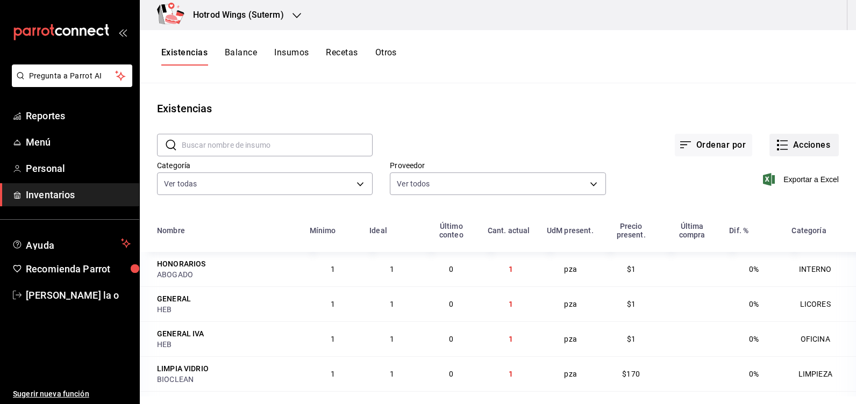
click at [806, 142] on button "Acciones" at bounding box center [803, 145] width 69 height 23
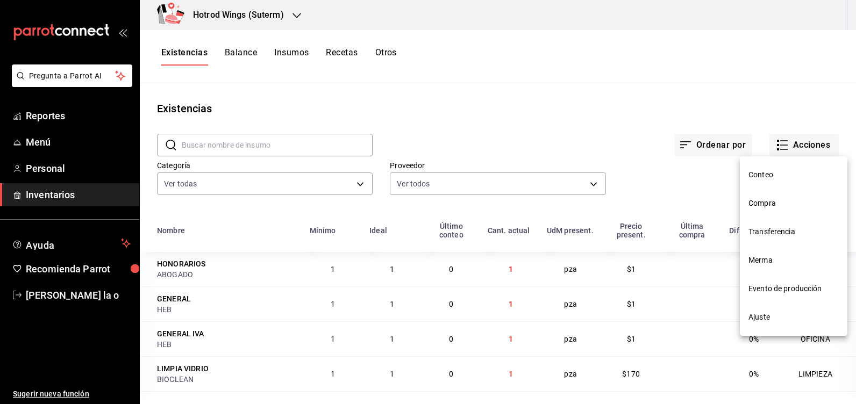
click at [772, 201] on span "Compra" at bounding box center [793, 203] width 90 height 11
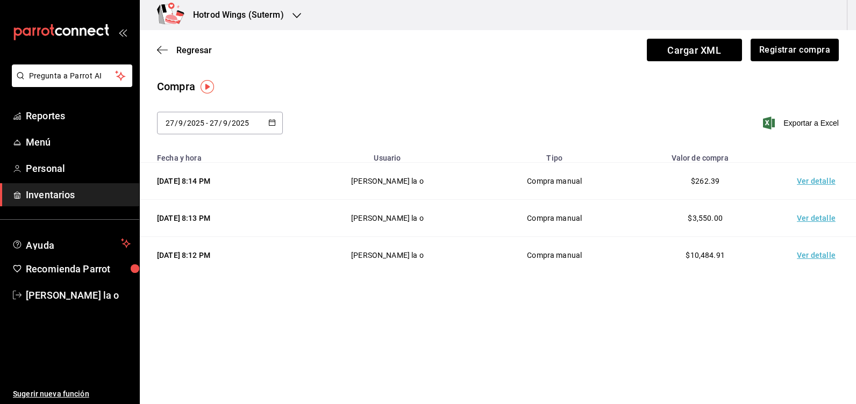
click at [819, 259] on td "Ver detalle" at bounding box center [817, 255] width 75 height 37
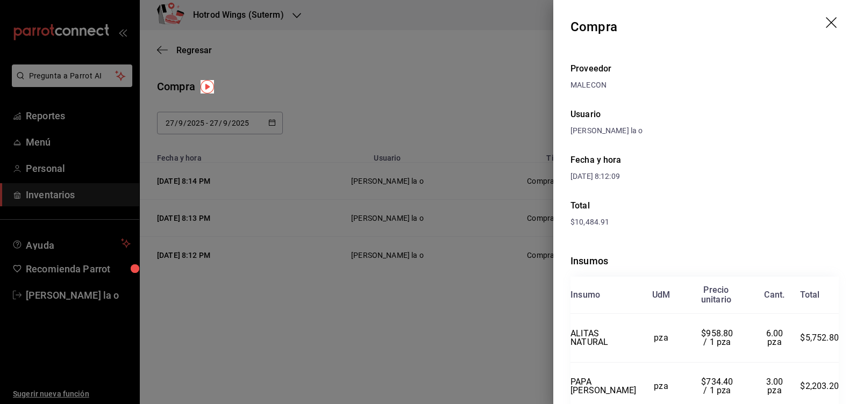
click at [826, 21] on icon "drag" at bounding box center [831, 22] width 11 height 11
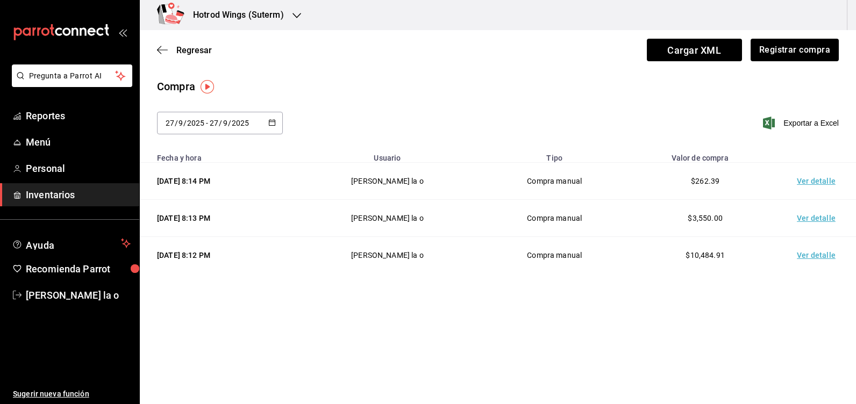
drag, startPoint x: 807, startPoint y: 256, endPoint x: 755, endPoint y: 271, distance: 53.6
click at [755, 271] on td "$10,484.91" at bounding box center [704, 255] width 151 height 37
drag, startPoint x: 480, startPoint y: 275, endPoint x: 726, endPoint y: 251, distance: 246.8
click at [489, 275] on div "Compra 2025-09-27 27 / 9 / 2025 - 2025-09-27 27 / 9 / 2025 Exportar a Excel Fec…" at bounding box center [498, 180] width 716 height 204
click at [815, 255] on td "Ver detalle" at bounding box center [817, 255] width 75 height 37
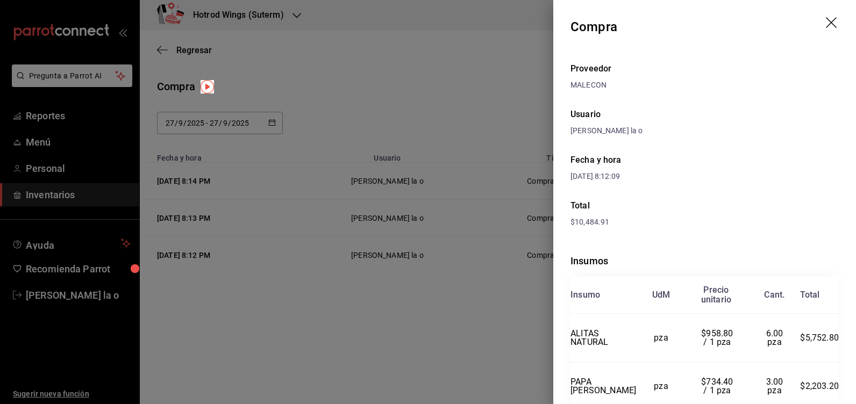
click at [826, 20] on icon "drag" at bounding box center [831, 22] width 11 height 11
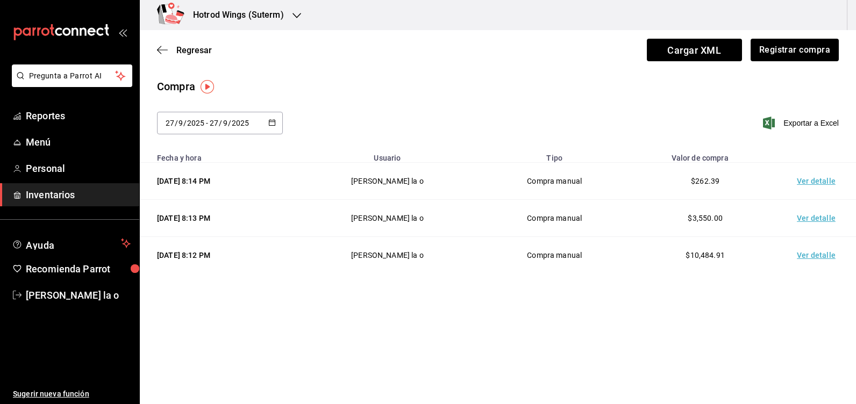
click at [815, 184] on td "Ver detalle" at bounding box center [817, 181] width 75 height 37
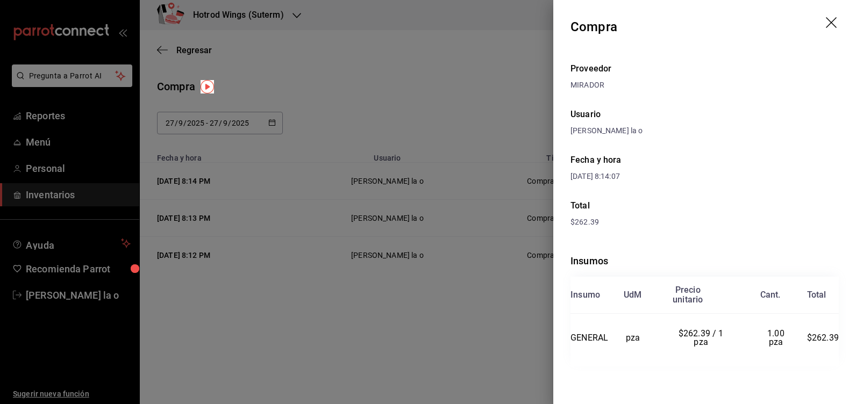
click at [824, 23] on header "Compra" at bounding box center [704, 27] width 303 height 54
click at [835, 23] on icon "drag" at bounding box center [832, 23] width 13 height 13
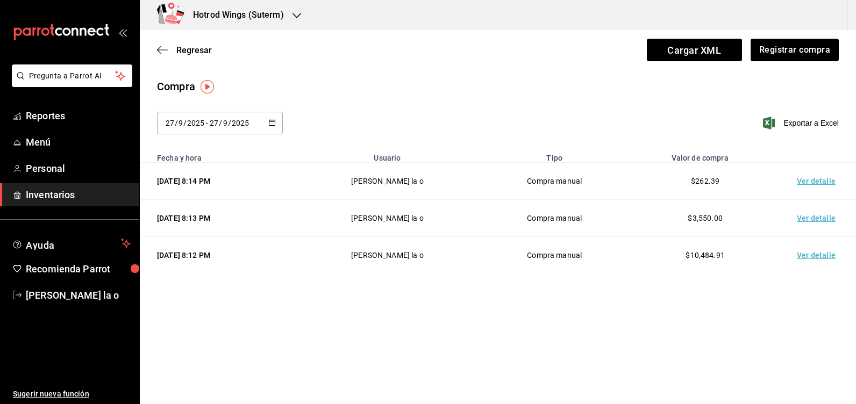
click at [296, 13] on icon "button" at bounding box center [296, 15] width 9 height 9
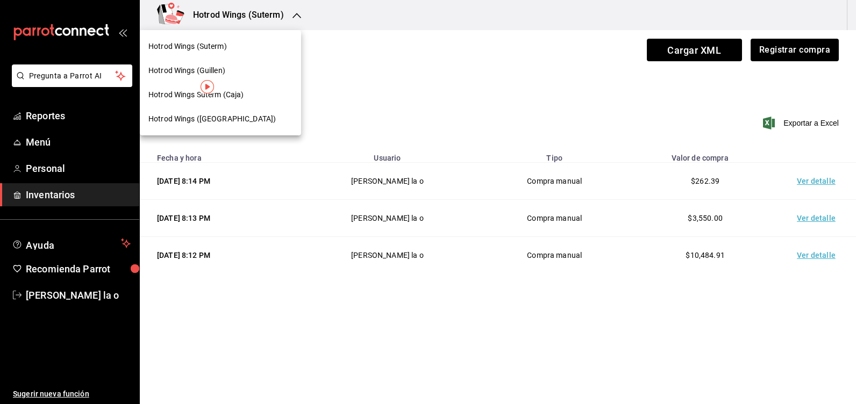
click at [228, 68] on div "Hotrod Wings (Guillen)" at bounding box center [220, 70] width 144 height 11
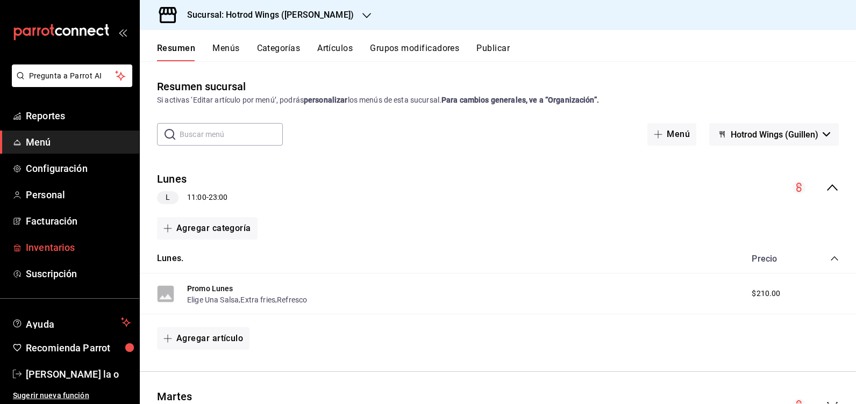
click at [77, 246] on span "Inventarios" at bounding box center [78, 247] width 105 height 15
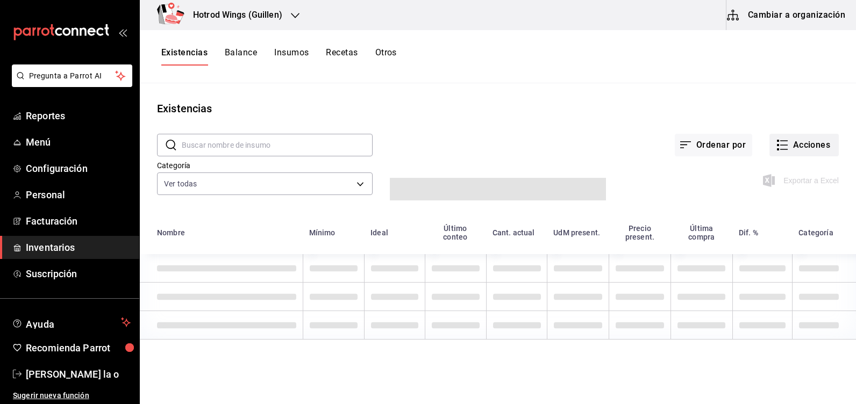
click at [806, 150] on button "Acciones" at bounding box center [803, 145] width 69 height 23
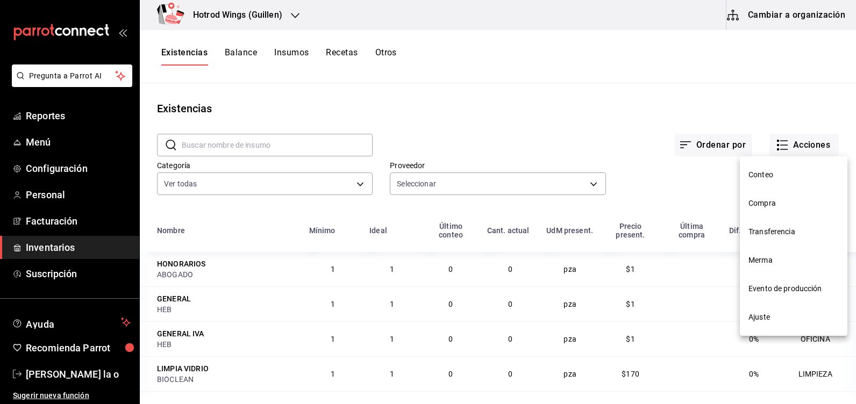
type input "11b4808c-5798-4109-9a4e-ede93862aed3,171d0eca-2b8a-473b-b3b0-726e4d95b70a,de445…"
click at [778, 206] on span "Compra" at bounding box center [793, 203] width 90 height 11
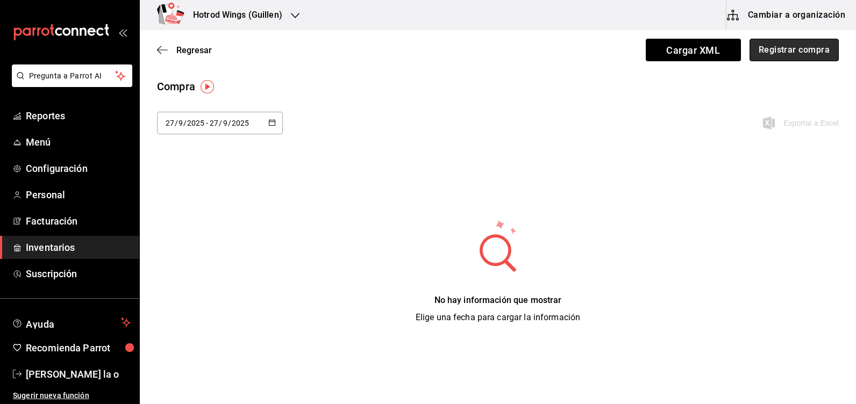
click at [802, 49] on button "Registrar compra" at bounding box center [793, 50] width 89 height 23
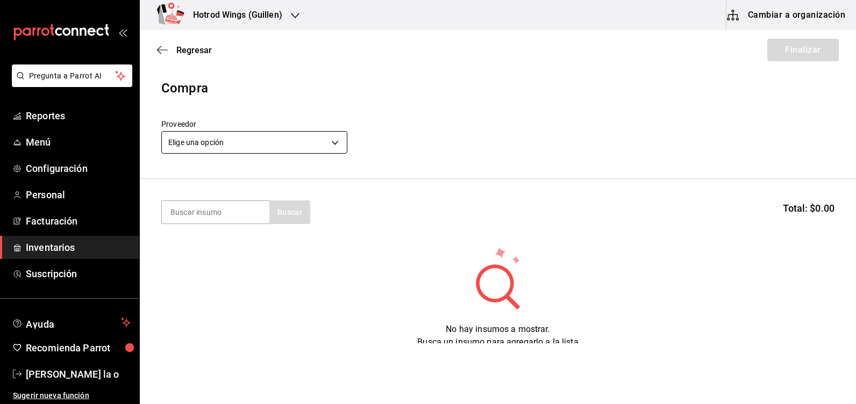
click at [333, 145] on body "Pregunta a Parrot AI Reportes Menú Configuración Personal Facturación Inventari…" at bounding box center [428, 171] width 856 height 343
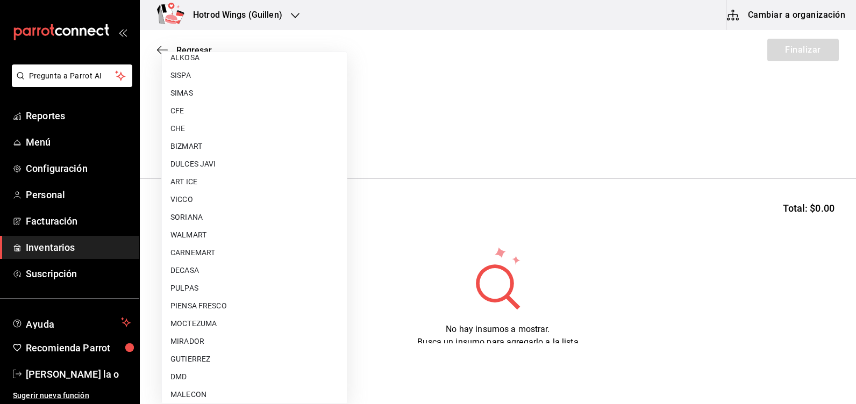
scroll to position [810, 0]
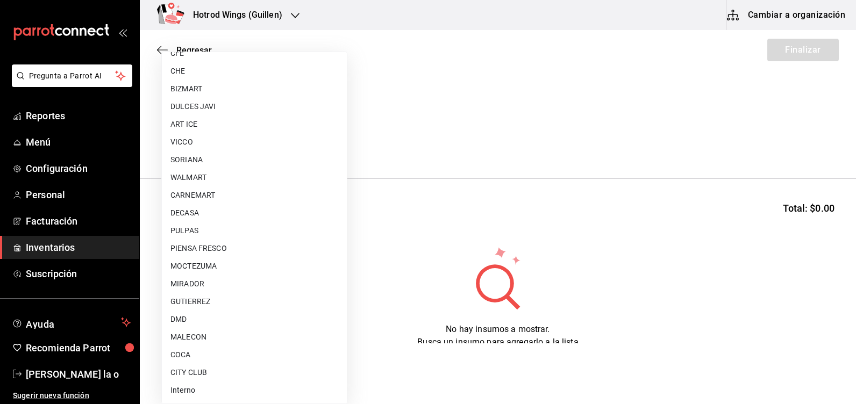
click at [203, 300] on li "GUTIERREZ" at bounding box center [254, 302] width 185 height 18
type input "a51b505a-5e76-4510-9174-3b13b390ac3c"
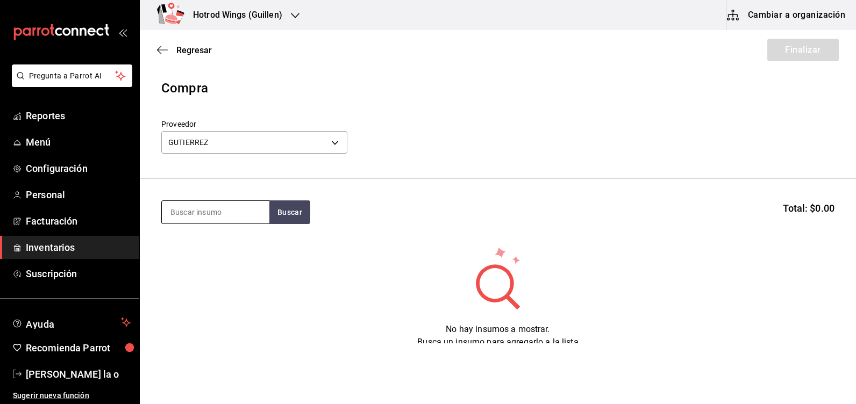
click at [199, 213] on input at bounding box center [215, 212] width 107 height 23
type input "molida"
click at [282, 216] on button "Buscar" at bounding box center [289, 212] width 41 height 24
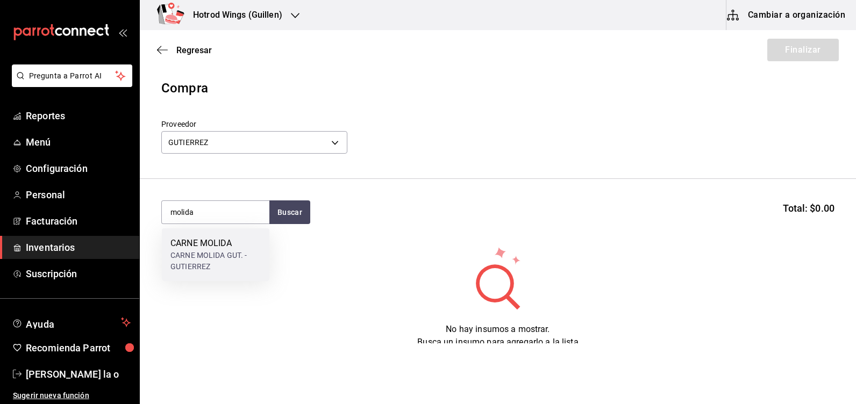
click at [238, 266] on div "CARNE MOLIDA GUT. - GUTIERREZ" at bounding box center [215, 261] width 90 height 23
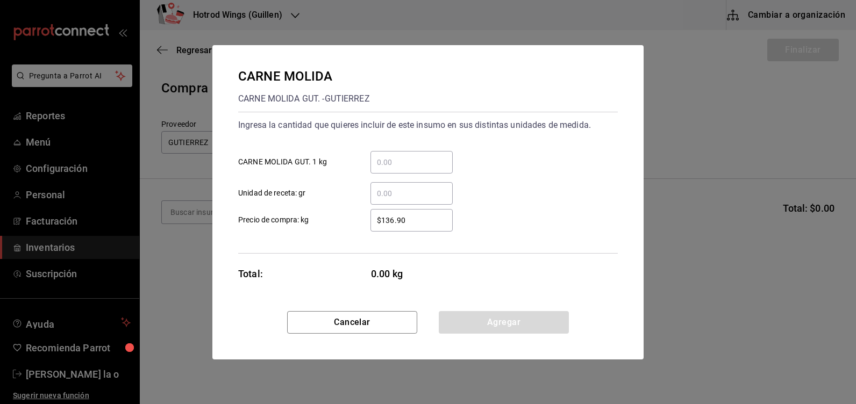
drag, startPoint x: 382, startPoint y: 160, endPoint x: 403, endPoint y: 163, distance: 21.2
click at [383, 160] on input "​ CARNE MOLIDA GUT. 1 kg" at bounding box center [411, 162] width 82 height 13
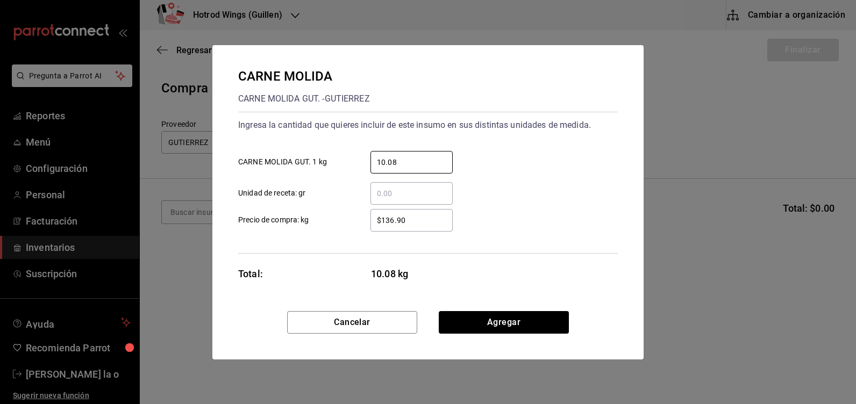
type input "10.08"
click at [432, 220] on input "$136.90" at bounding box center [411, 220] width 82 height 13
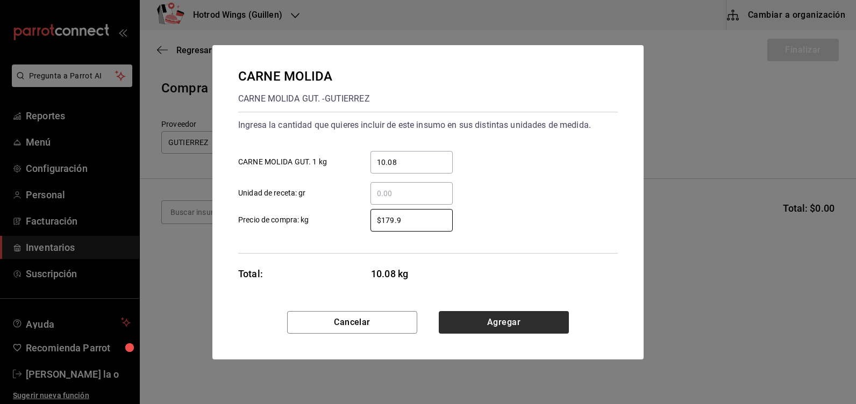
type input "$179.9"
click at [507, 325] on button "Agregar" at bounding box center [504, 322] width 130 height 23
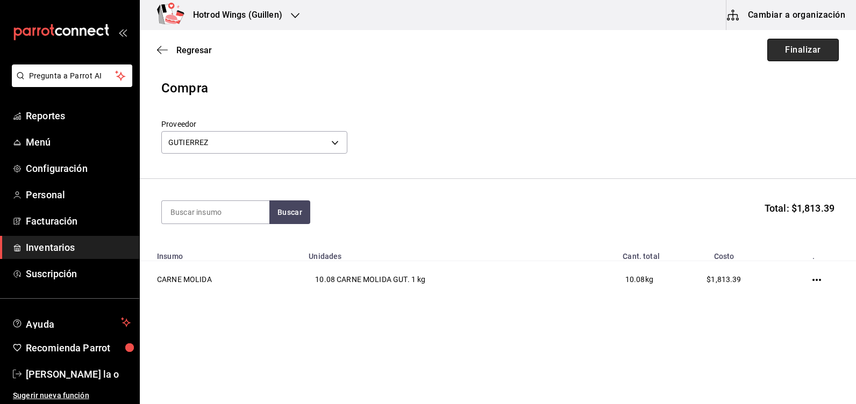
click at [805, 50] on button "Finalizar" at bounding box center [802, 50] width 71 height 23
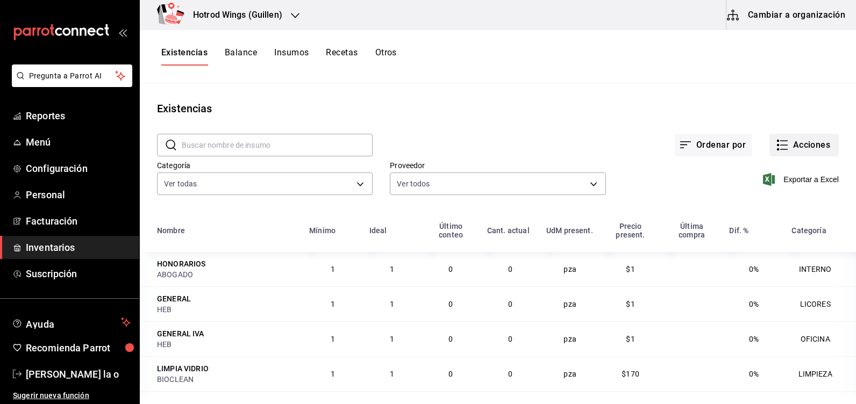
click at [797, 148] on button "Acciones" at bounding box center [803, 145] width 69 height 23
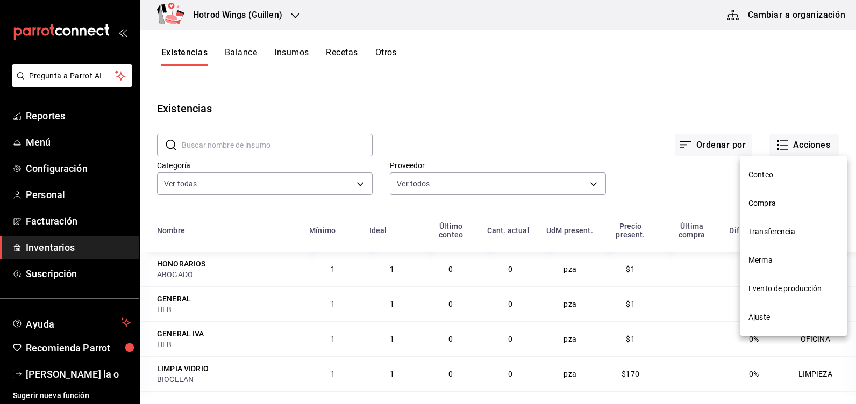
click at [778, 203] on span "Compra" at bounding box center [793, 203] width 90 height 11
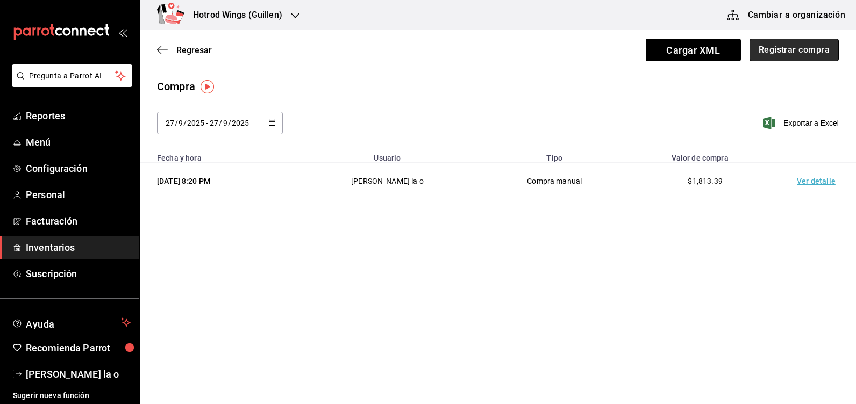
click at [801, 47] on button "Registrar compra" at bounding box center [793, 50] width 89 height 23
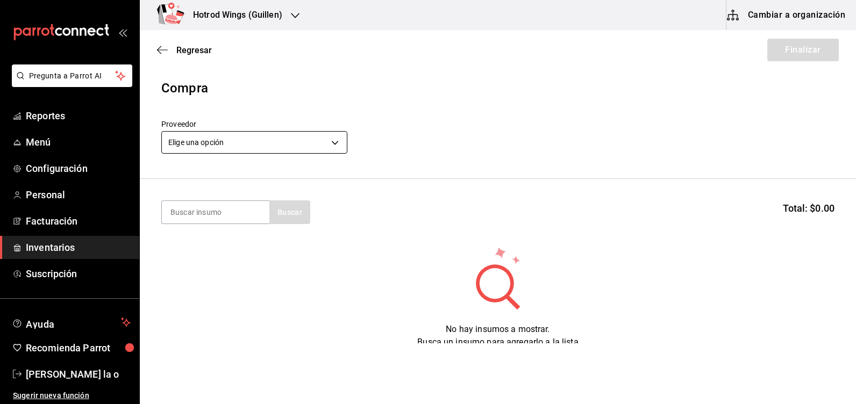
click at [334, 147] on body "Pregunta a Parrot AI Reportes Menú Configuración Personal Facturación Inventari…" at bounding box center [428, 171] width 856 height 343
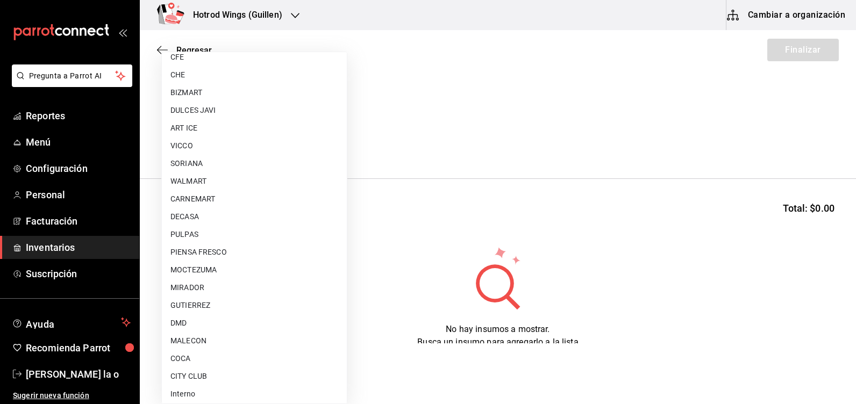
scroll to position [810, 0]
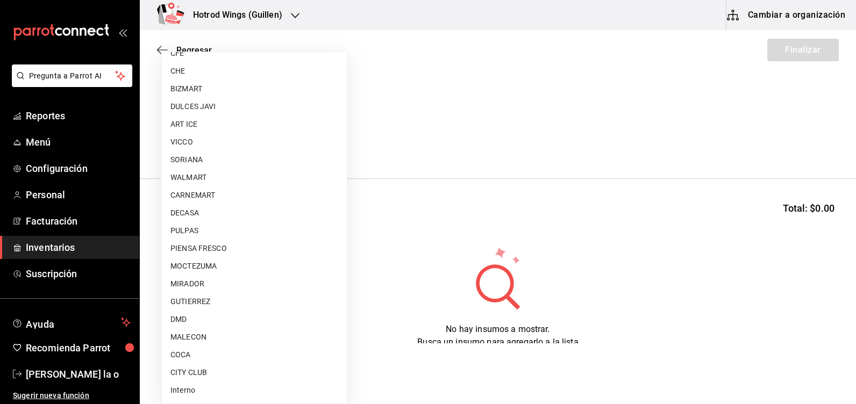
click at [222, 372] on li "CITY CLUB" at bounding box center [254, 373] width 185 height 18
type input "d1a39399-a629-4654-ba24-a3b28b807481"
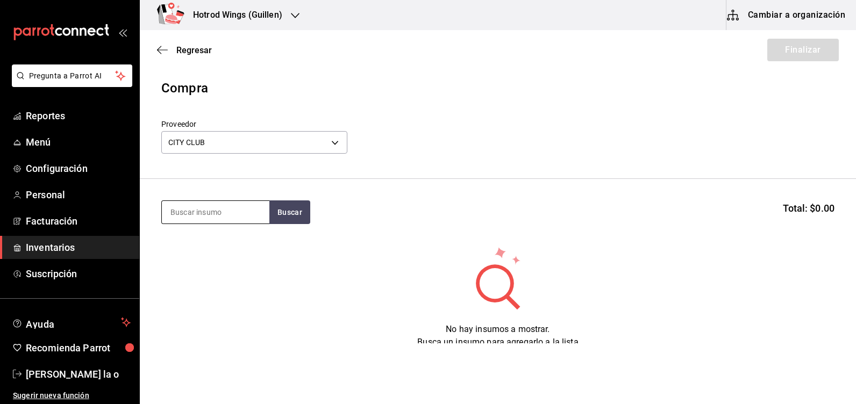
click at [187, 209] on input at bounding box center [215, 212] width 107 height 23
type input "lechu"
click at [283, 211] on button "Buscar" at bounding box center [289, 212] width 41 height 24
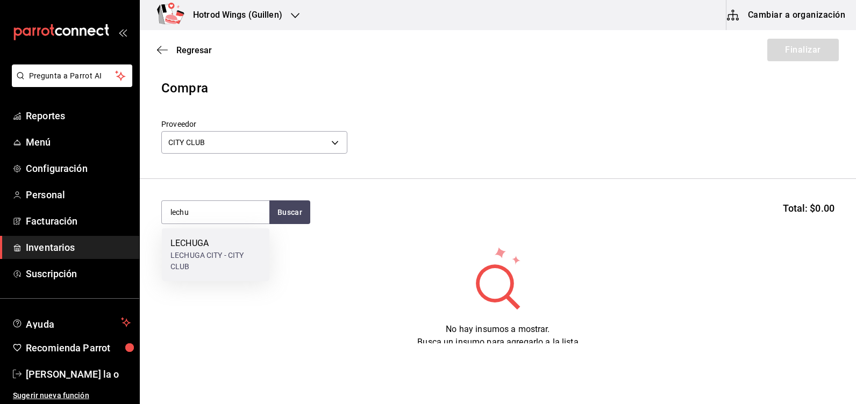
click at [225, 259] on div "LECHUGA CITY - CITY CLUB" at bounding box center [215, 261] width 90 height 23
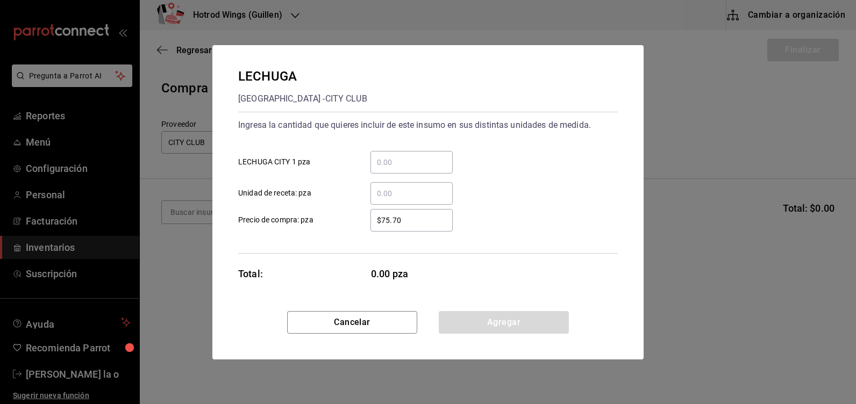
click at [383, 163] on input "​ LECHUGA CITY 1 pza" at bounding box center [411, 162] width 82 height 13
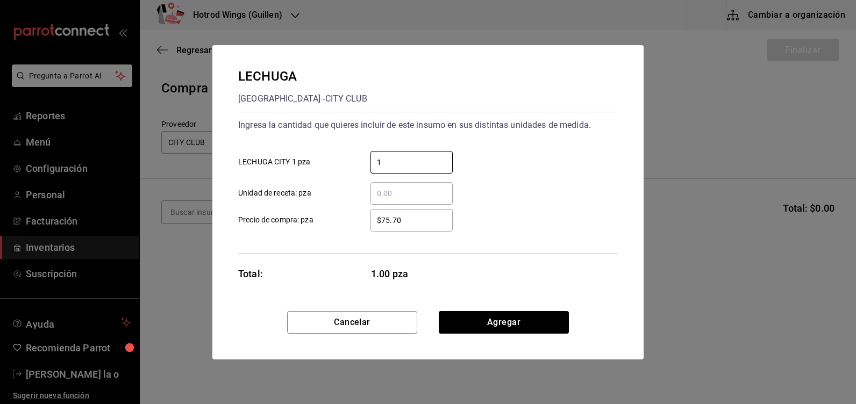
type input "1"
click at [414, 234] on div "Ingresa la cantidad que quieres incluir de este insumo en sus distintas unidade…" at bounding box center [427, 183] width 379 height 142
click at [390, 161] on input "1" at bounding box center [411, 162] width 82 height 13
type input "2"
click at [416, 225] on input "$75.70" at bounding box center [411, 220] width 82 height 13
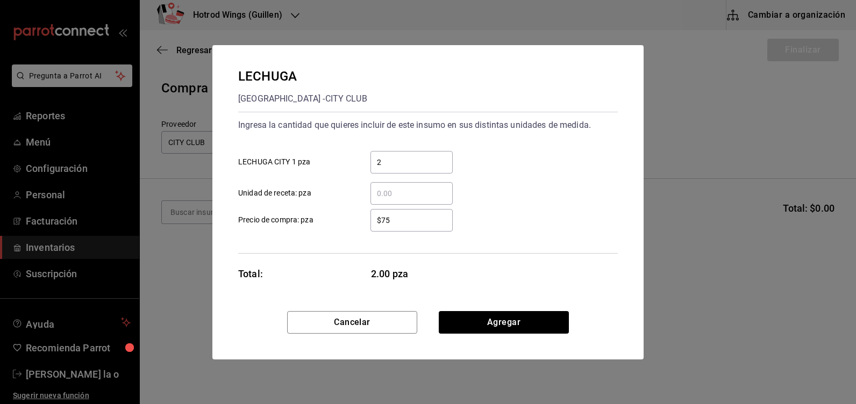
type input "$7"
click at [406, 222] on input "$118" at bounding box center [411, 220] width 82 height 13
type input "$1"
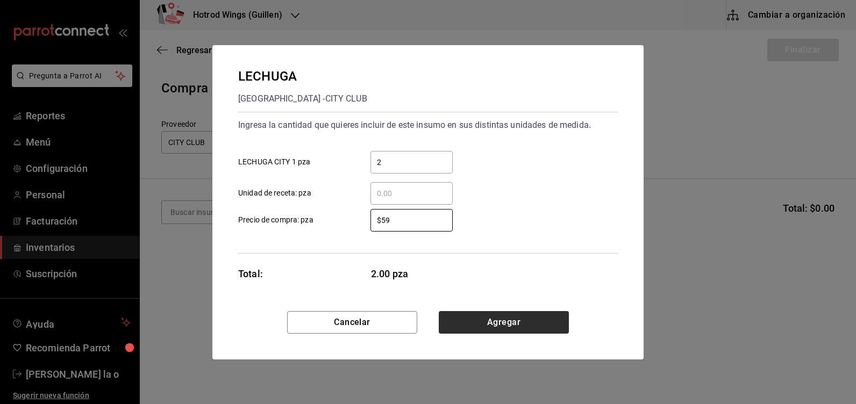
type input "$59"
click at [495, 330] on button "Agregar" at bounding box center [504, 322] width 130 height 23
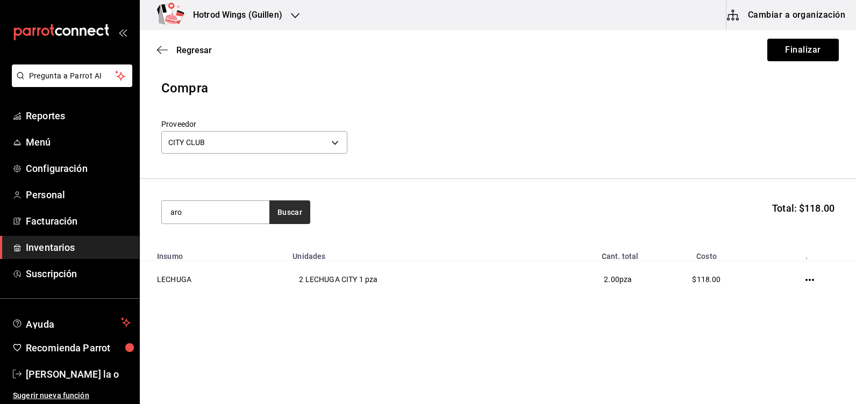
type input "aro"
click at [290, 214] on button "Buscar" at bounding box center [289, 212] width 41 height 24
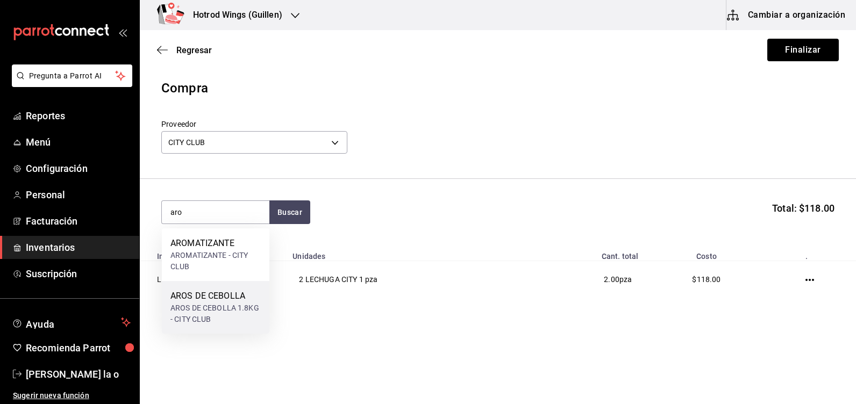
click at [228, 292] on div "AROS DE CEBOLLA" at bounding box center [215, 296] width 90 height 13
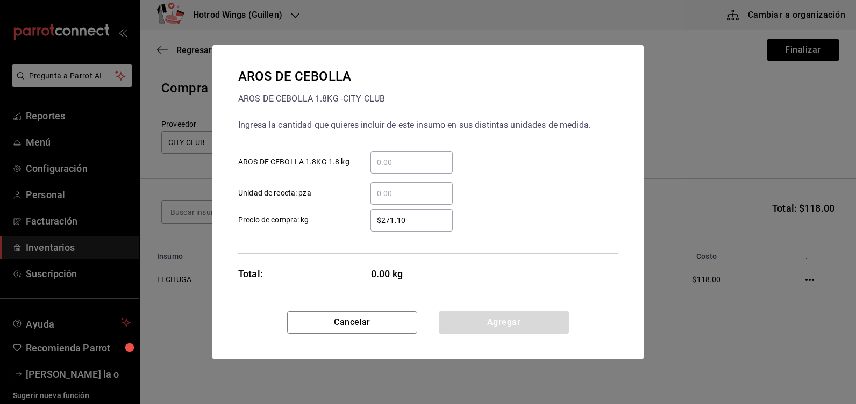
click at [399, 169] on div "​" at bounding box center [411, 162] width 82 height 23
click at [399, 169] on input "​ AROS DE CEBOLLA 1.8KG 1.8 kg" at bounding box center [411, 162] width 82 height 13
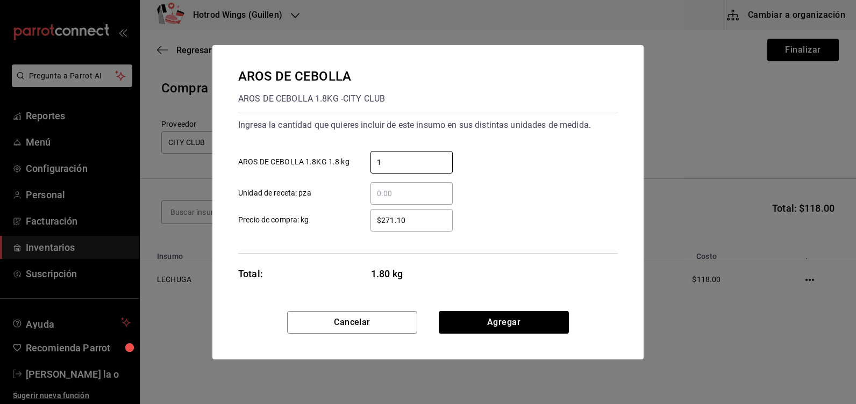
type input "1"
click at [410, 226] on input "$271.10" at bounding box center [411, 220] width 82 height 13
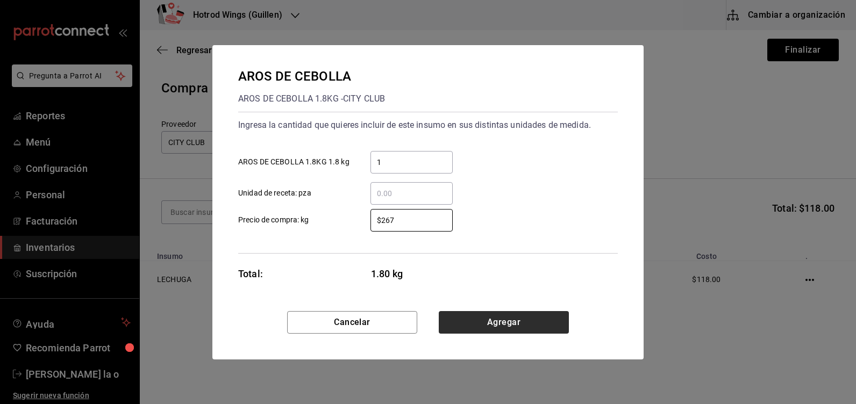
type input "$267"
click at [500, 323] on button "Agregar" at bounding box center [504, 322] width 130 height 23
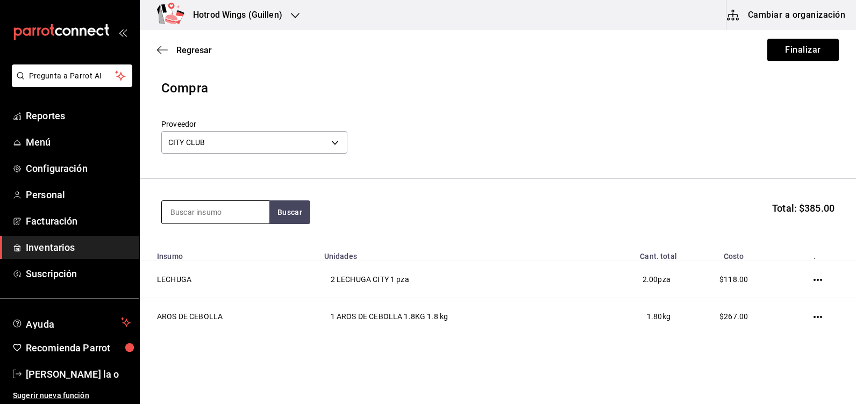
click at [183, 214] on input at bounding box center [215, 212] width 107 height 23
type input "ensa"
click at [295, 217] on button "Buscar" at bounding box center [289, 212] width 41 height 24
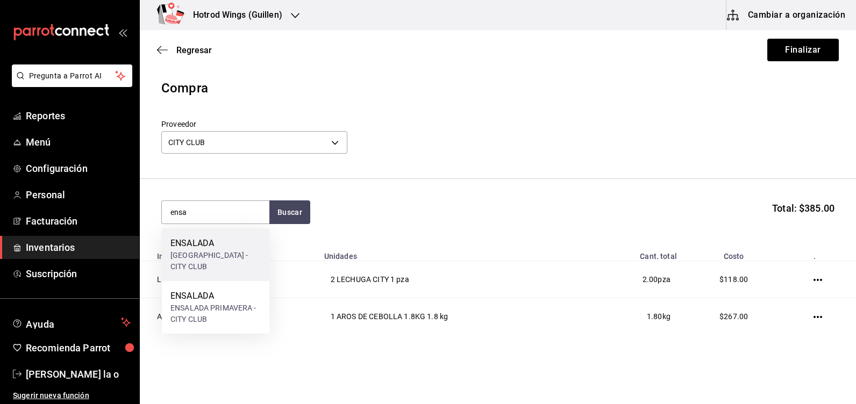
click at [225, 251] on div "ENSALADA CITY - CITY CLUB" at bounding box center [215, 261] width 90 height 23
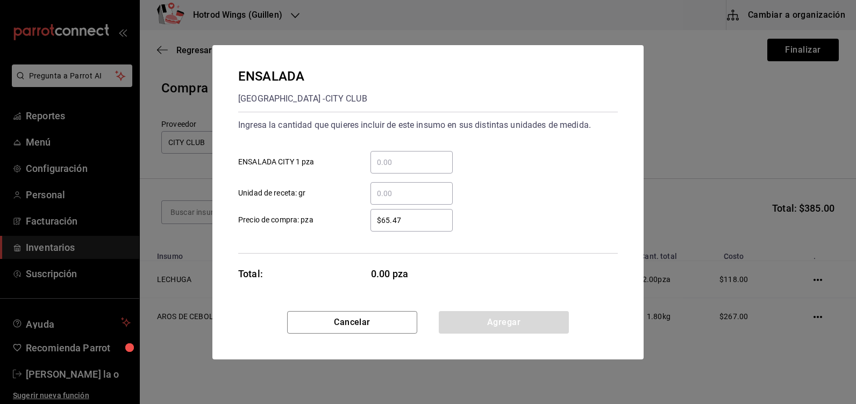
click at [391, 161] on input "​ ENSALADA CITY 1 pza" at bounding box center [411, 162] width 82 height 13
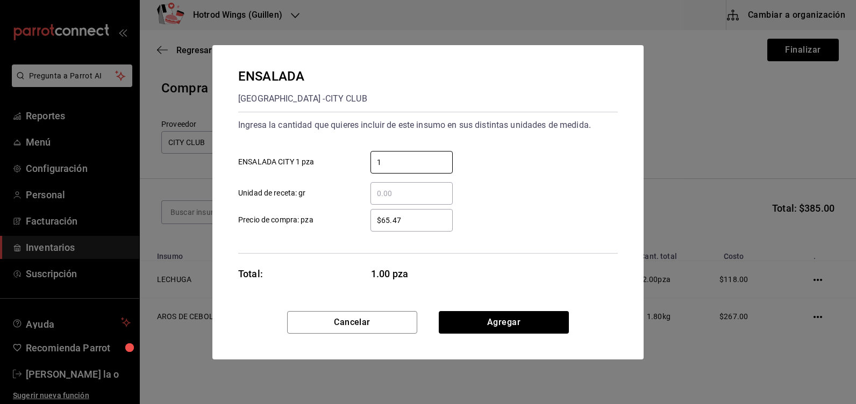
type input "1"
click at [422, 227] on div "$65.47 ​" at bounding box center [411, 220] width 82 height 23
click at [422, 227] on input "$65.47" at bounding box center [411, 220] width 82 height 13
type input "$6"
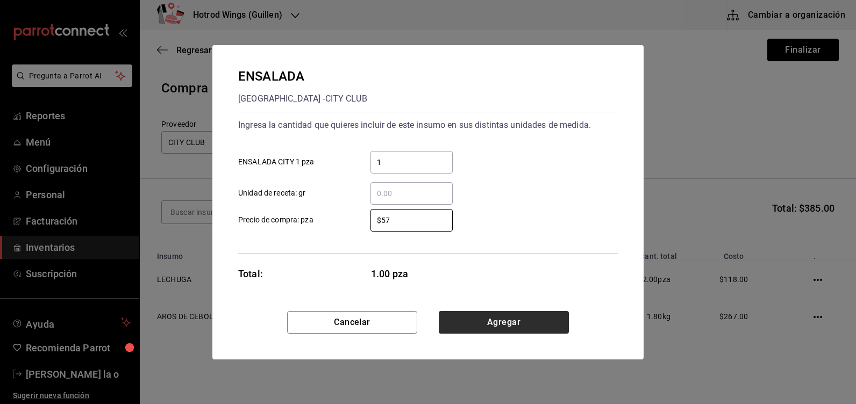
type input "$57"
click at [508, 321] on button "Agregar" at bounding box center [504, 322] width 130 height 23
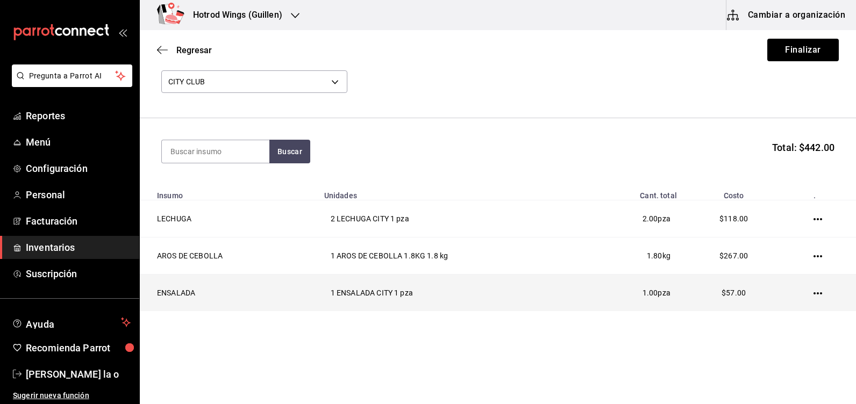
scroll to position [63, 0]
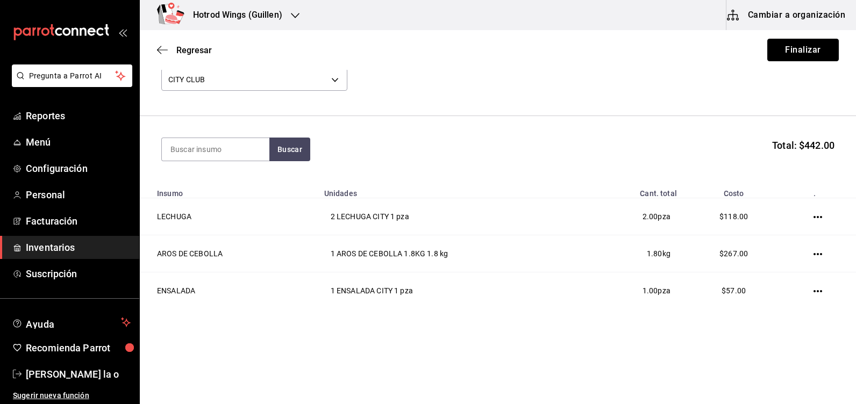
click at [805, 45] on button "Finalizar" at bounding box center [802, 50] width 71 height 23
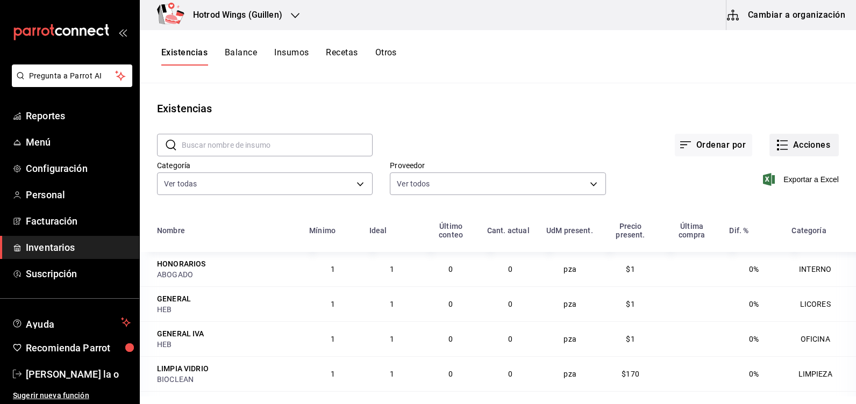
click at [797, 141] on button "Acciones" at bounding box center [803, 145] width 69 height 23
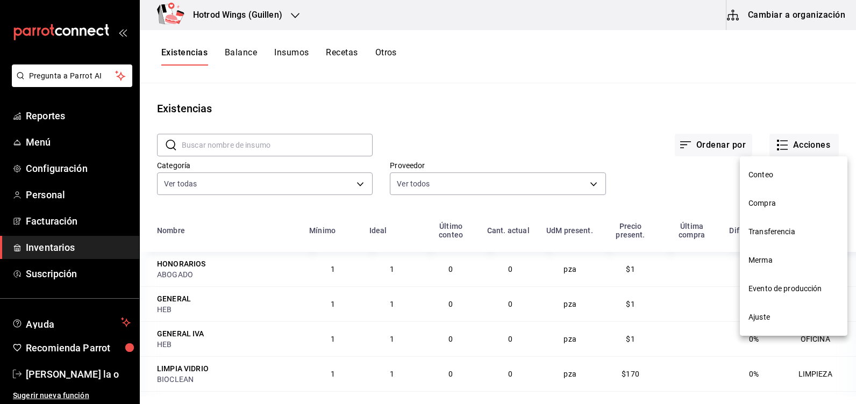
click at [764, 204] on span "Compra" at bounding box center [793, 203] width 90 height 11
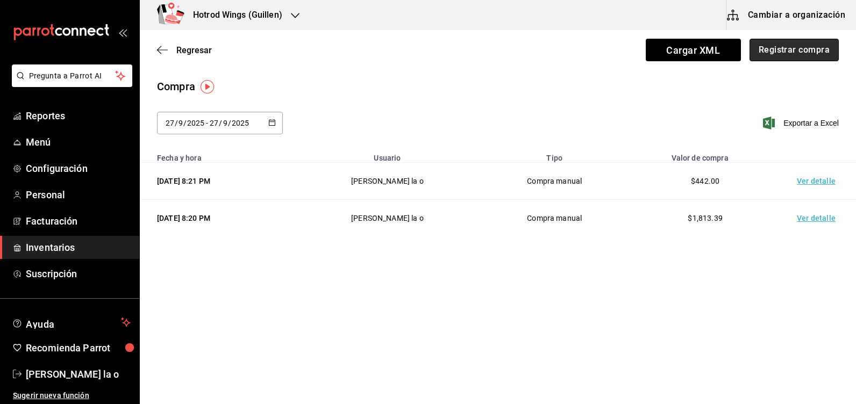
click at [795, 56] on button "Registrar compra" at bounding box center [793, 50] width 89 height 23
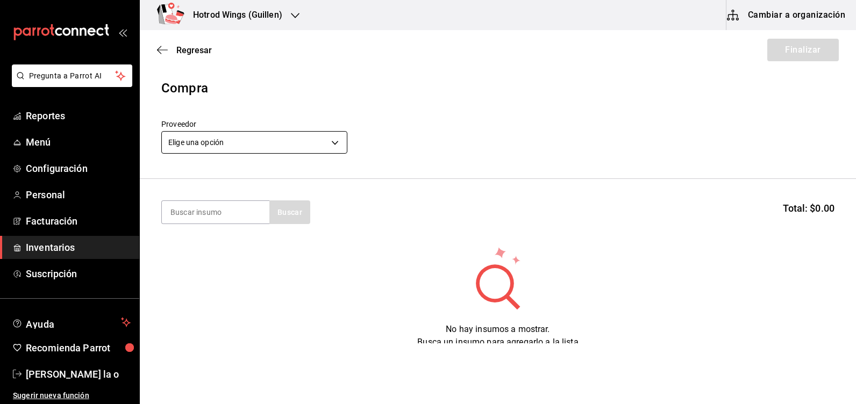
click at [336, 142] on body "Pregunta a Parrot AI Reportes Menú Configuración Personal Facturación Inventari…" at bounding box center [428, 171] width 856 height 343
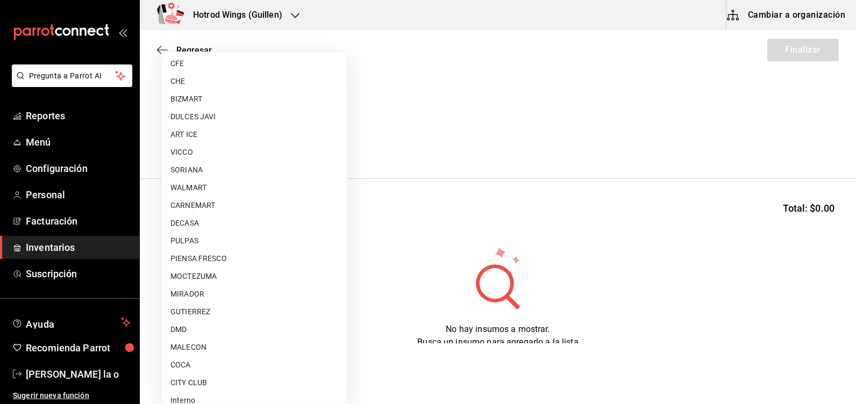
scroll to position [810, 0]
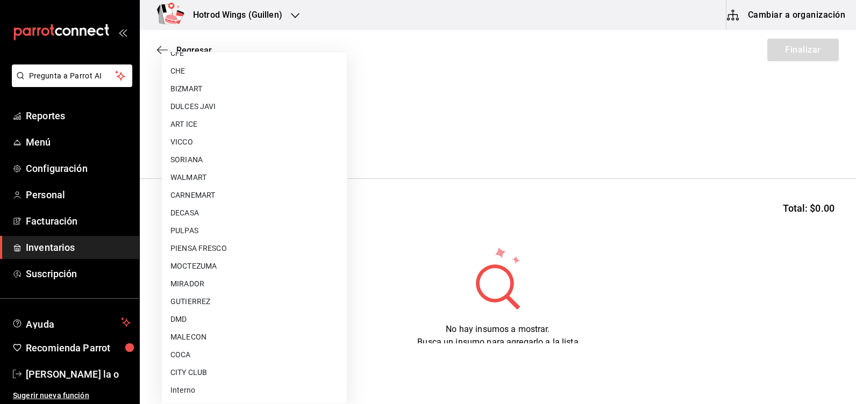
click at [186, 340] on li "MALECON" at bounding box center [254, 337] width 185 height 18
type input "30af0737-a678-46ec-8868-52d87b194834"
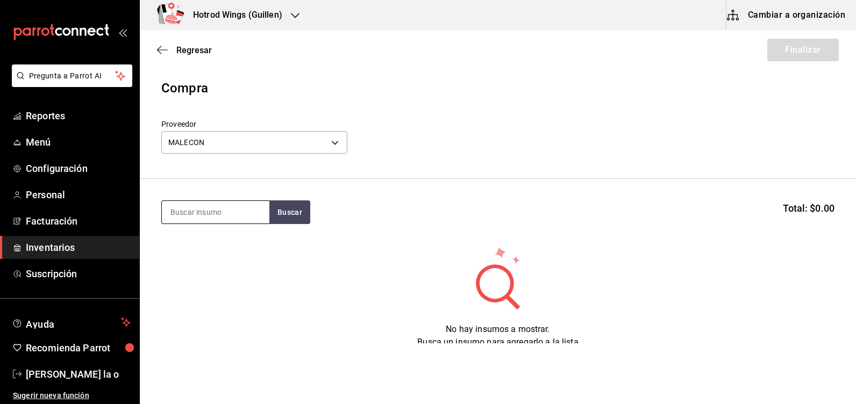
click at [176, 206] on input at bounding box center [215, 212] width 107 height 23
type input "alita"
click at [298, 212] on button "Buscar" at bounding box center [289, 212] width 41 height 24
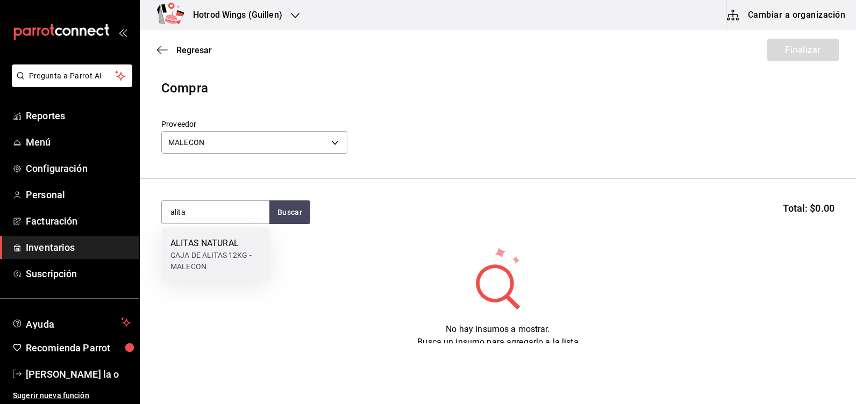
click at [220, 253] on div "CAJA DE ALITAS 12KG - MALECON" at bounding box center [215, 261] width 90 height 23
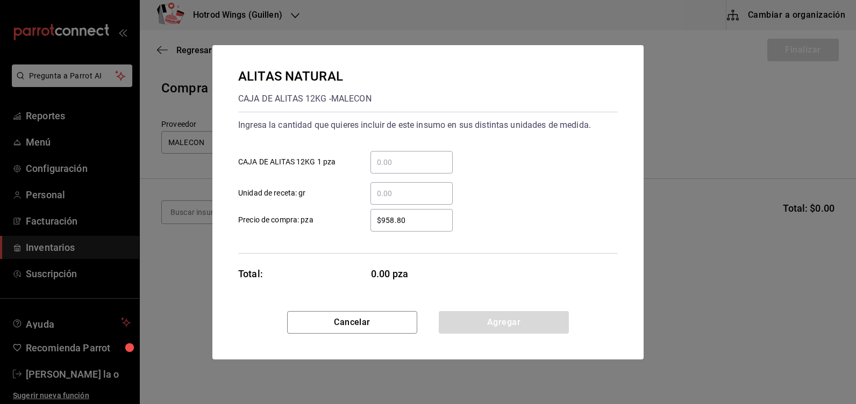
click at [399, 163] on input "​ CAJA DE ALITAS 12KG 1 pza" at bounding box center [411, 162] width 82 height 13
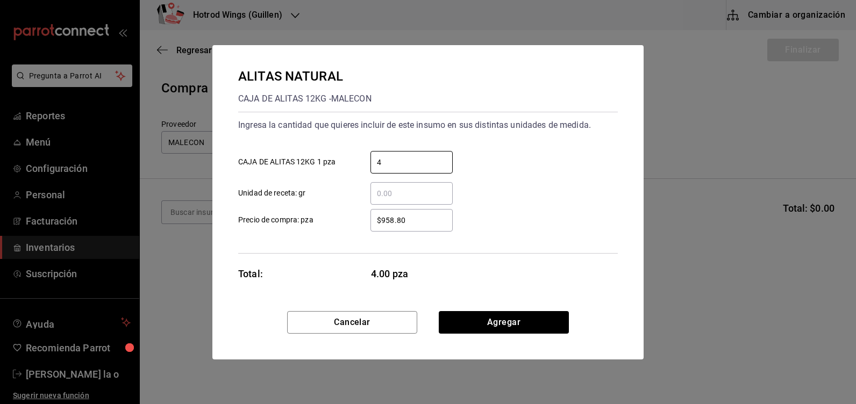
type input "4"
click at [531, 332] on button "Agregar" at bounding box center [504, 322] width 130 height 23
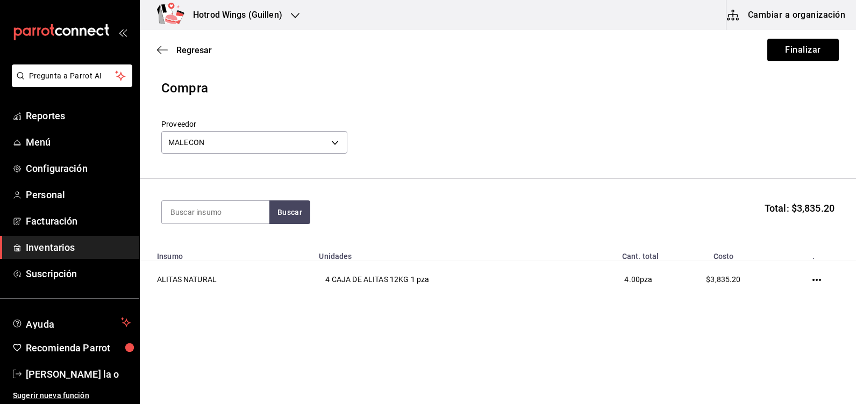
drag, startPoint x: 192, startPoint y: 218, endPoint x: 222, endPoint y: 236, distance: 35.2
click at [219, 235] on section "Buscar Total: $3,835.20" at bounding box center [498, 212] width 716 height 67
type input "papa"
drag, startPoint x: 287, startPoint y: 212, endPoint x: 272, endPoint y: 224, distance: 19.1
click at [287, 211] on button "Buscar" at bounding box center [289, 212] width 41 height 24
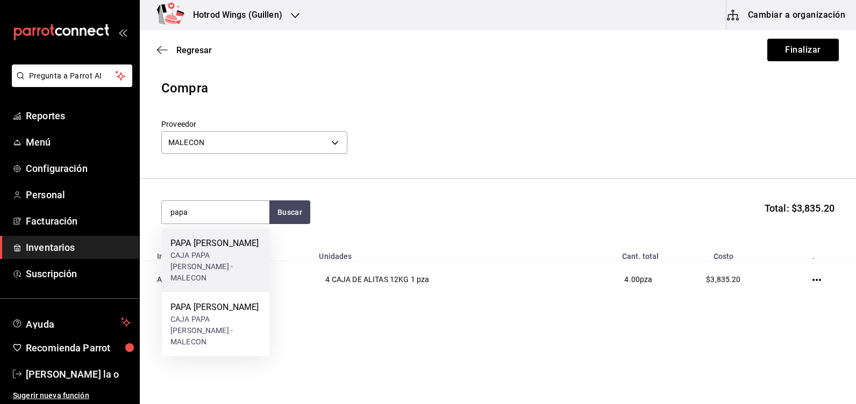
click at [206, 255] on div "CAJA PAPA LISA CAVENDISH - MALECON" at bounding box center [215, 267] width 90 height 34
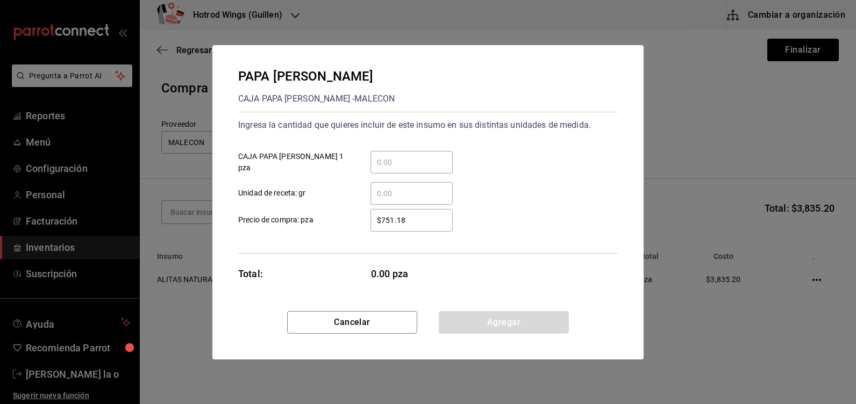
click at [381, 159] on input "​ CAJA PAPA LISA CAVENDISH 1 pza" at bounding box center [411, 162] width 82 height 13
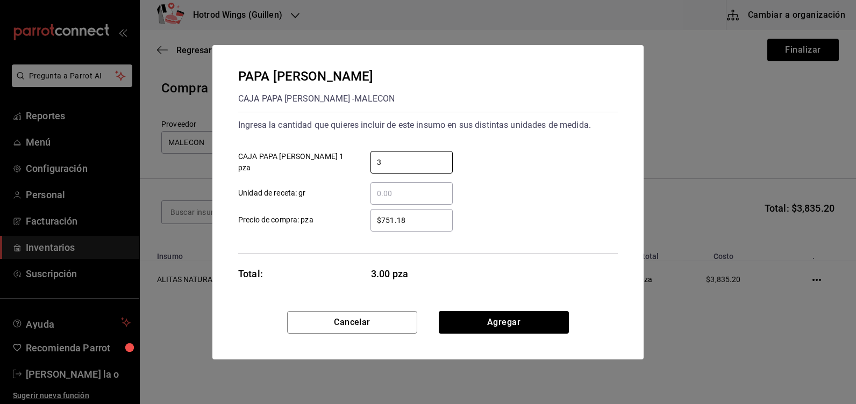
type input "3"
click at [411, 220] on input "$751.18" at bounding box center [411, 220] width 82 height 13
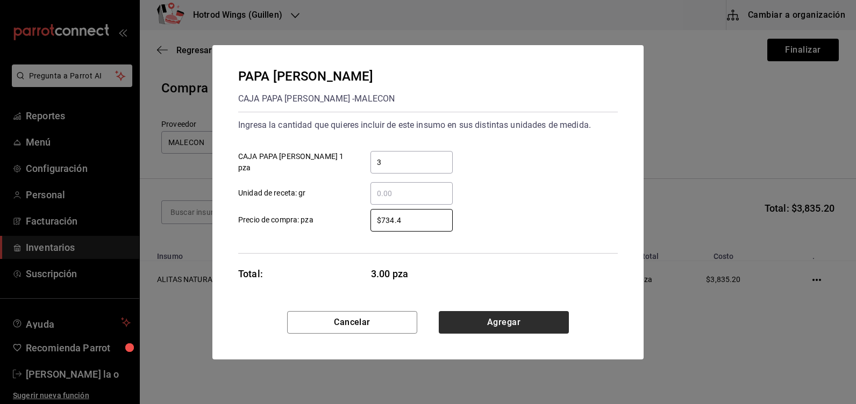
type input "$734.4"
click at [492, 327] on button "Agregar" at bounding box center [504, 322] width 130 height 23
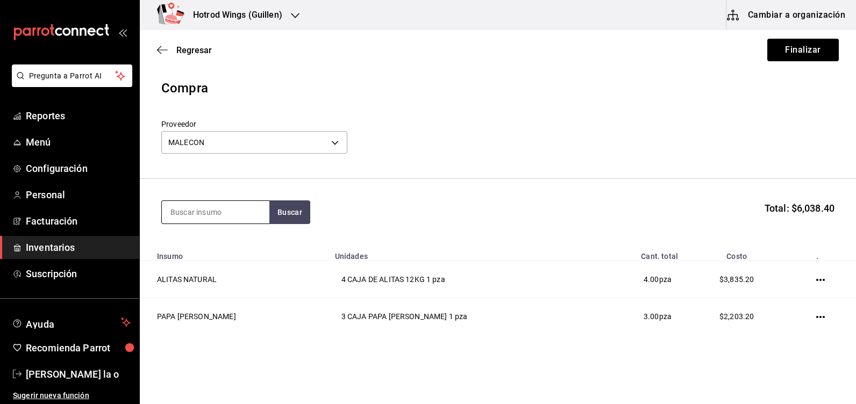
click at [188, 210] on input at bounding box center [215, 212] width 107 height 23
type input "ranch"
click at [288, 210] on button "Buscar" at bounding box center [289, 212] width 41 height 24
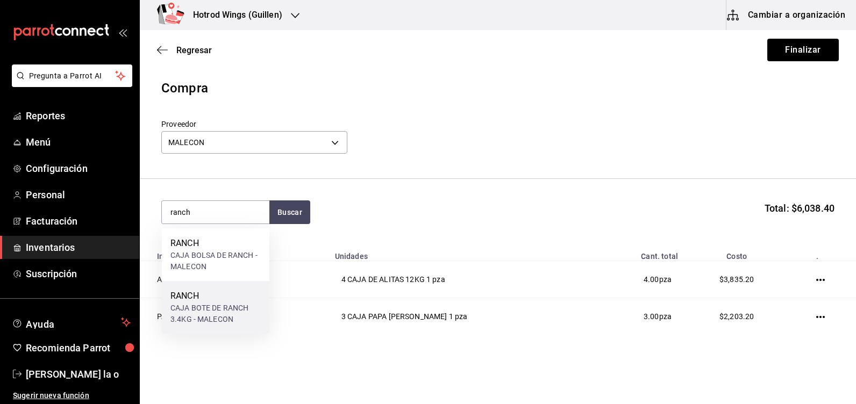
click at [228, 309] on div "CAJA BOTE DE RANCH 3.4KG - MALECON" at bounding box center [215, 314] width 90 height 23
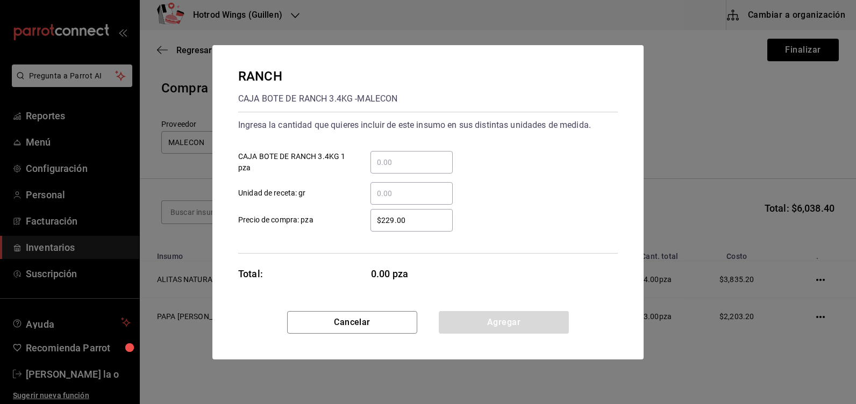
click at [388, 165] on input "​ CAJA BOTE DE RANCH 3.4KG 1 pza" at bounding box center [411, 162] width 82 height 13
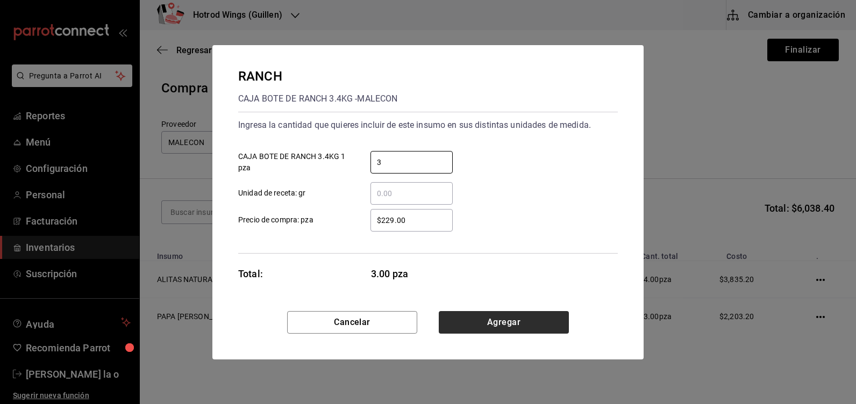
type input "3"
click at [496, 326] on button "Agregar" at bounding box center [504, 322] width 130 height 23
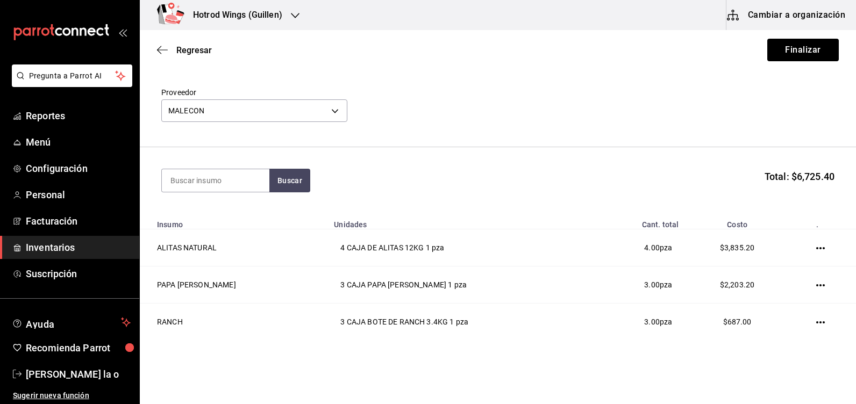
scroll to position [63, 0]
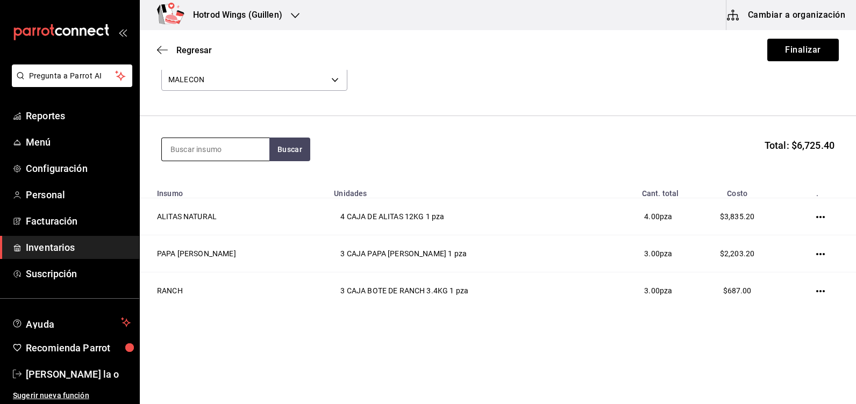
click at [180, 148] on input at bounding box center [215, 149] width 107 height 23
type input "buff"
click at [292, 144] on button "Buscar" at bounding box center [289, 150] width 41 height 24
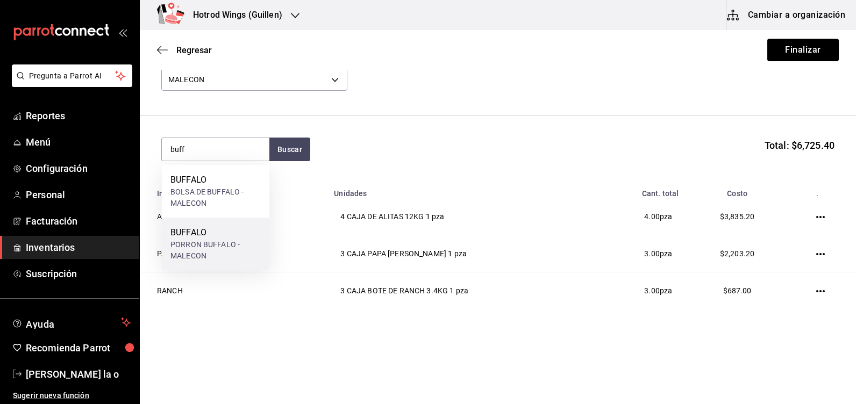
click at [213, 241] on div "PORRON BUFFALO - MALECON" at bounding box center [215, 250] width 90 height 23
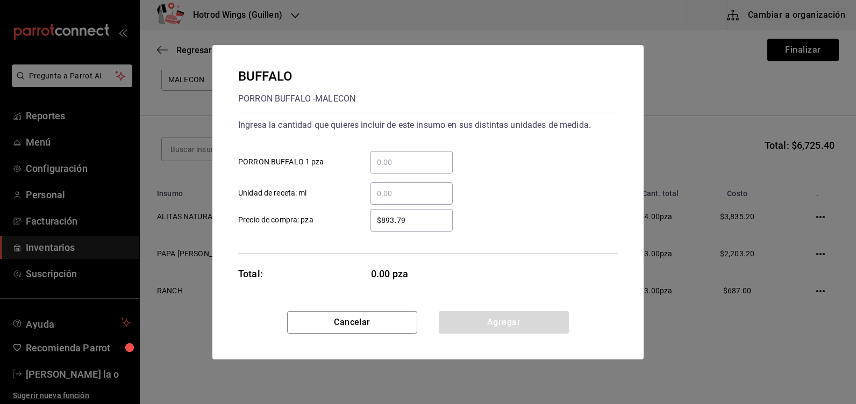
click at [390, 154] on div "​" at bounding box center [411, 162] width 82 height 23
click at [390, 156] on input "​ PORRON BUFFALO 1 pza" at bounding box center [411, 162] width 82 height 13
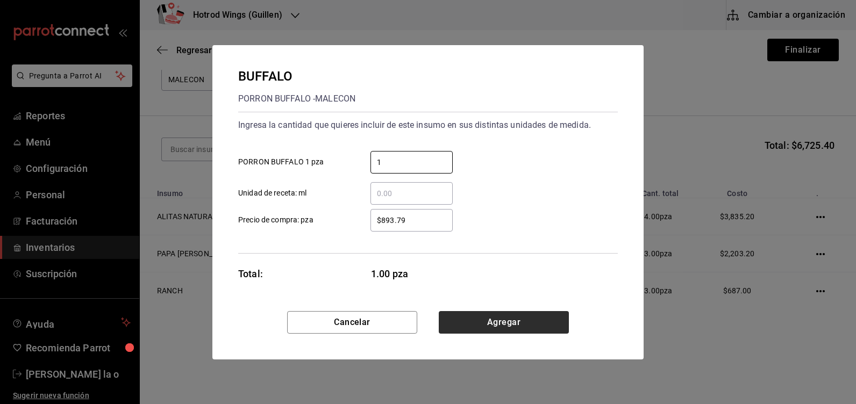
type input "1"
click at [483, 315] on button "Agregar" at bounding box center [504, 322] width 130 height 23
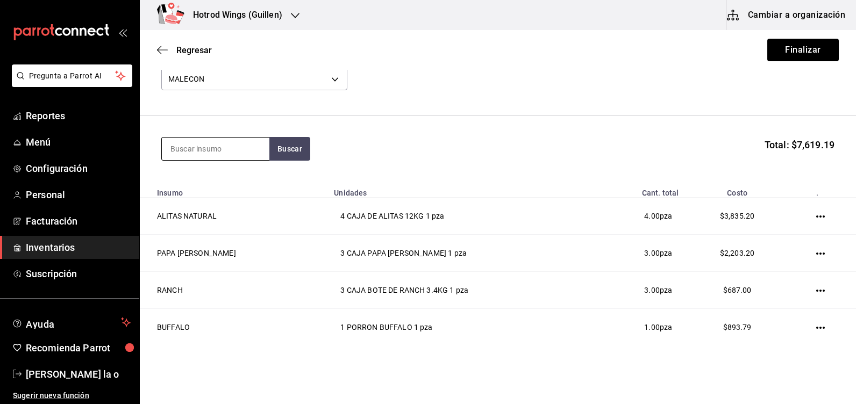
click at [180, 147] on input at bounding box center [215, 149] width 107 height 23
type input "mang"
click at [289, 148] on button "Buscar" at bounding box center [289, 149] width 41 height 24
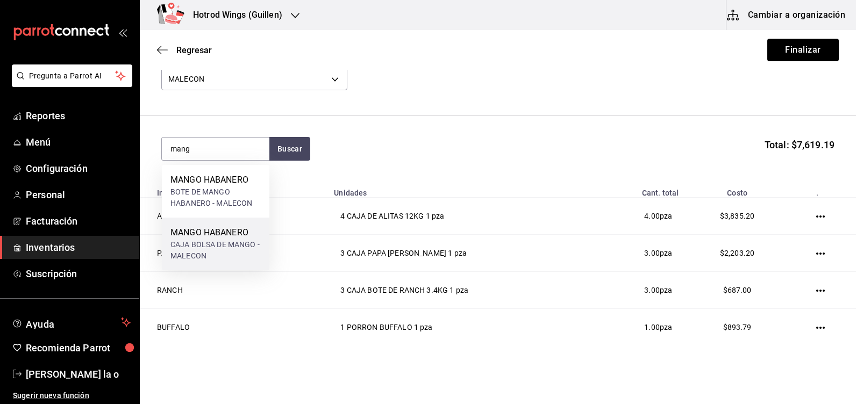
click at [226, 240] on div "CAJA BOLSA DE MANGO - MALECON" at bounding box center [215, 250] width 90 height 23
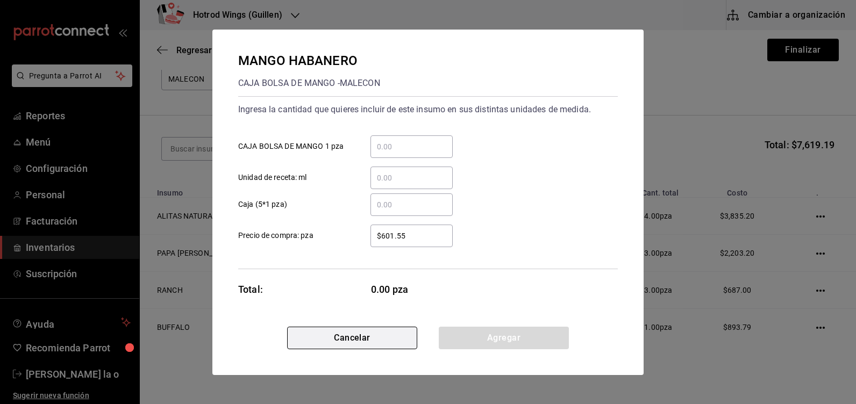
click at [344, 345] on button "Cancelar" at bounding box center [352, 338] width 130 height 23
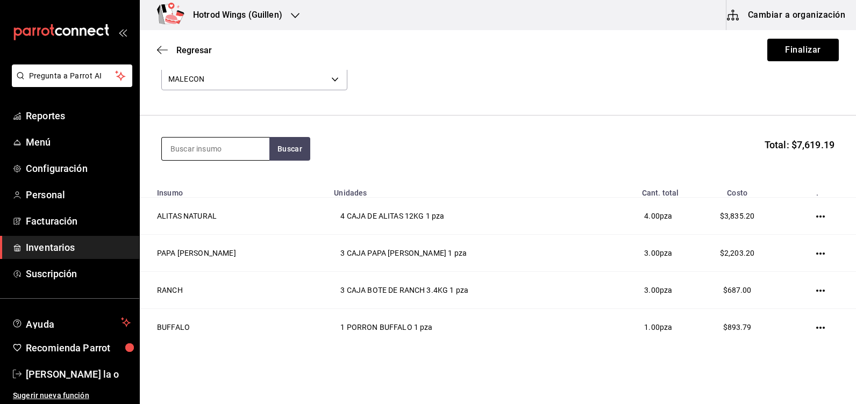
click at [193, 153] on input at bounding box center [215, 149] width 107 height 23
type input "man"
click at [302, 153] on button "Buscar" at bounding box center [289, 149] width 41 height 24
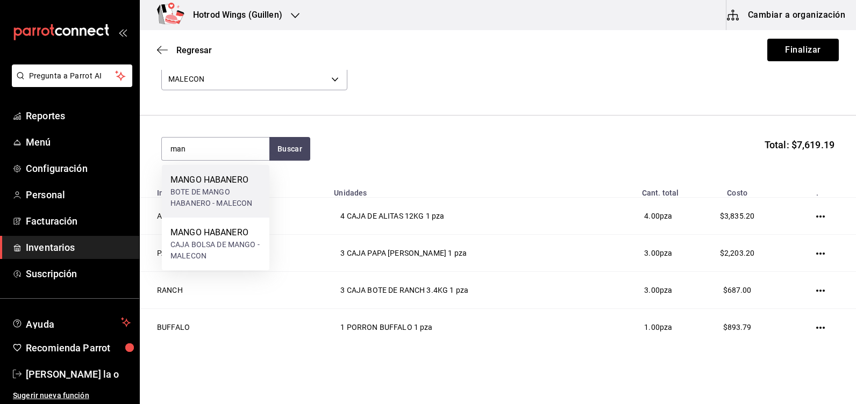
click at [227, 197] on div "BOTE DE MANGO HABANERO - MALECON" at bounding box center [215, 198] width 90 height 23
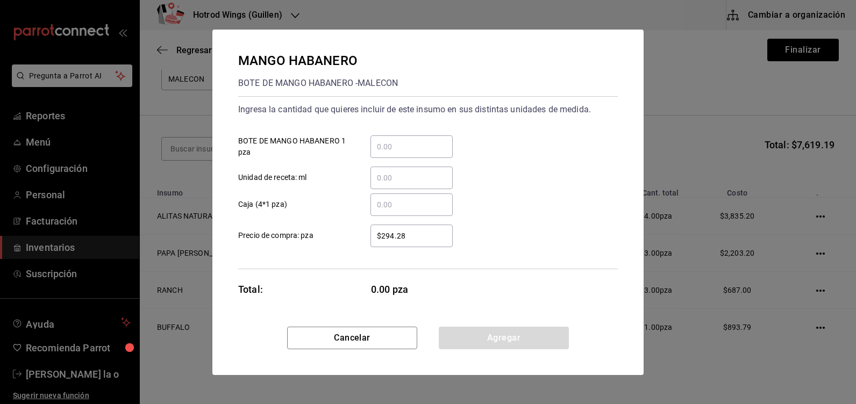
click at [378, 146] on input "​ BOTE DE MANGO HABANERO 1 pza" at bounding box center [411, 146] width 82 height 13
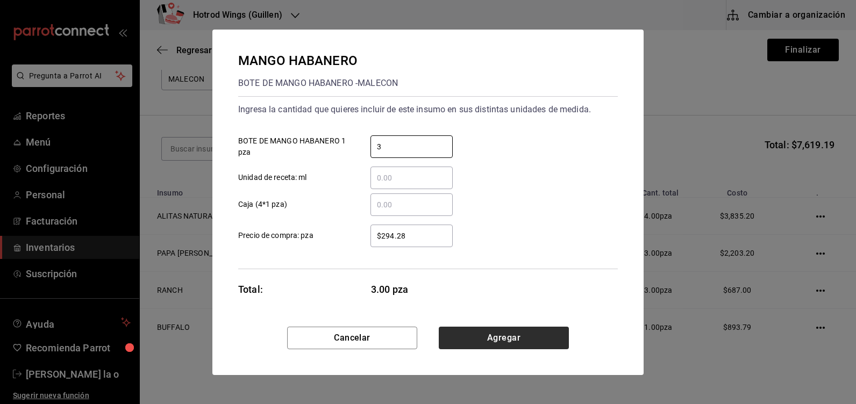
type input "3"
click at [521, 341] on button "Agregar" at bounding box center [504, 338] width 130 height 23
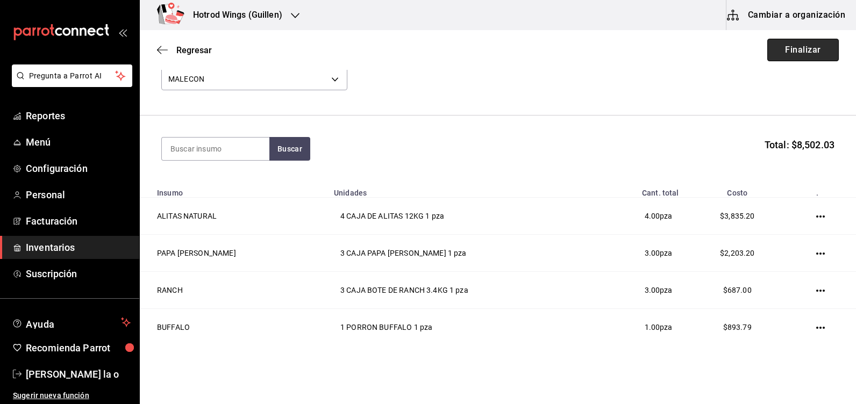
click at [797, 49] on button "Finalizar" at bounding box center [802, 50] width 71 height 23
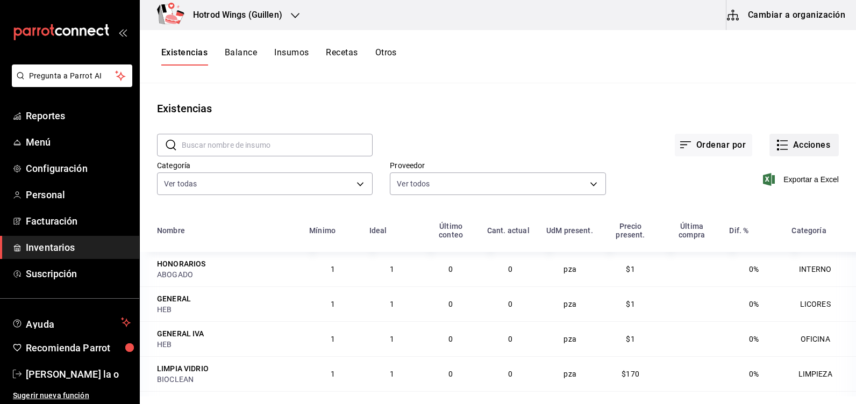
click at [820, 145] on button "Acciones" at bounding box center [803, 145] width 69 height 23
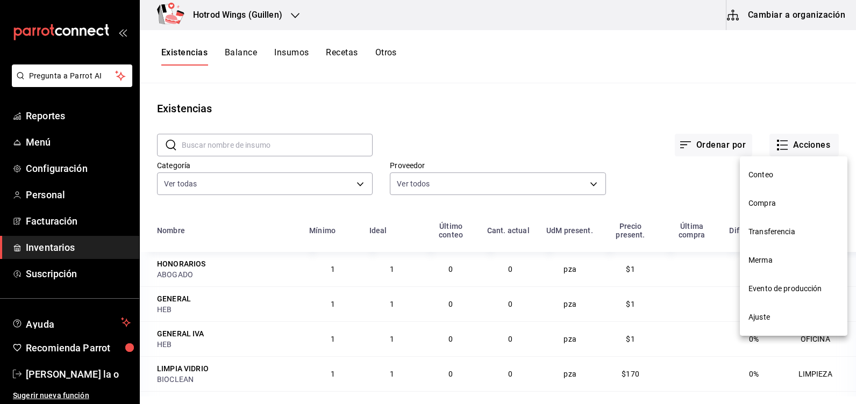
click at [762, 207] on span "Compra" at bounding box center [793, 203] width 90 height 11
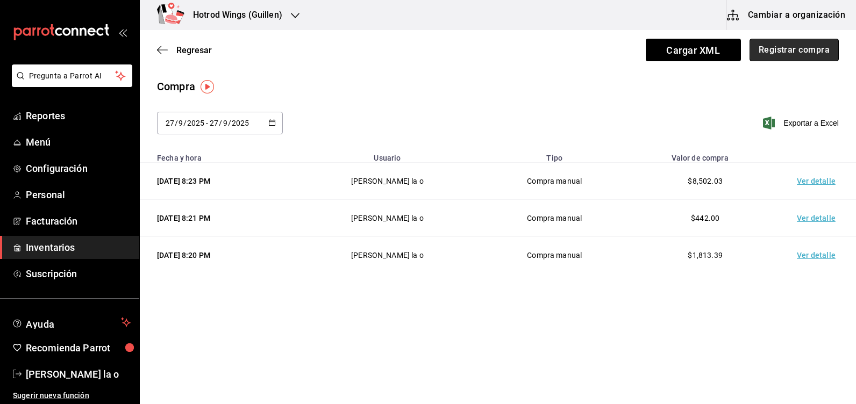
click at [802, 42] on button "Registrar compra" at bounding box center [793, 50] width 89 height 23
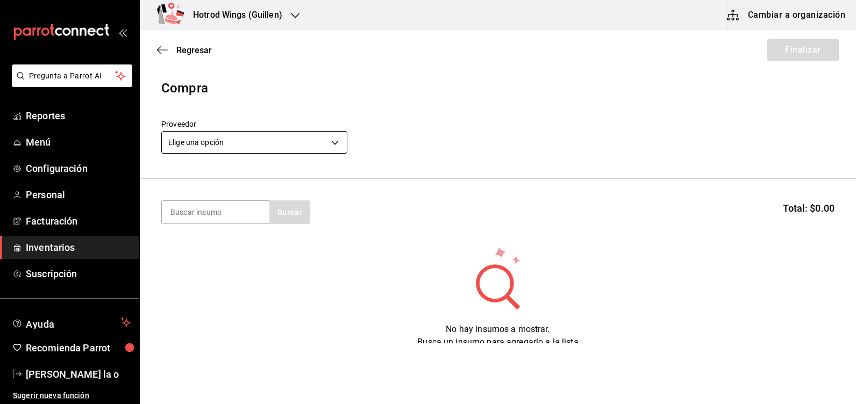
click at [337, 141] on body "Pregunta a Parrot AI Reportes Menú Configuración Personal Facturación Inventari…" at bounding box center [428, 171] width 856 height 343
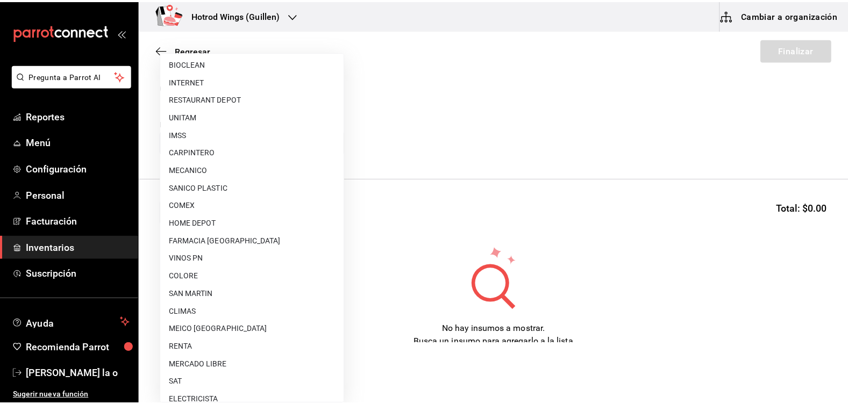
scroll to position [107, 0]
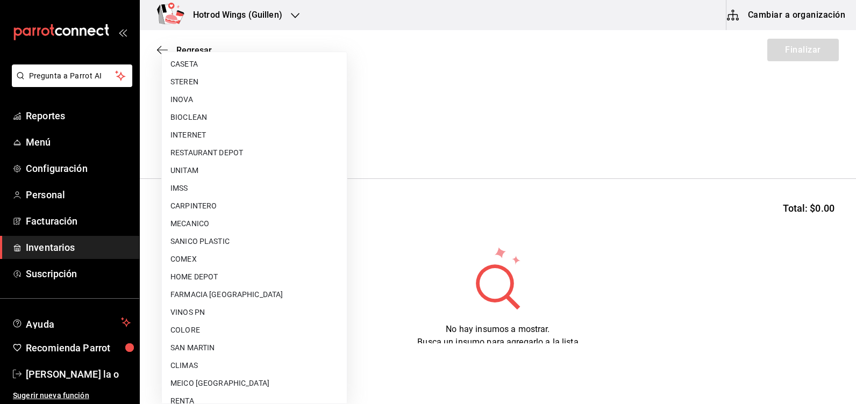
click at [206, 115] on li "BIOCLEAN" at bounding box center [254, 118] width 185 height 18
type input "6fde4368-5ac6-4871-b6e8-976adcb2971e"
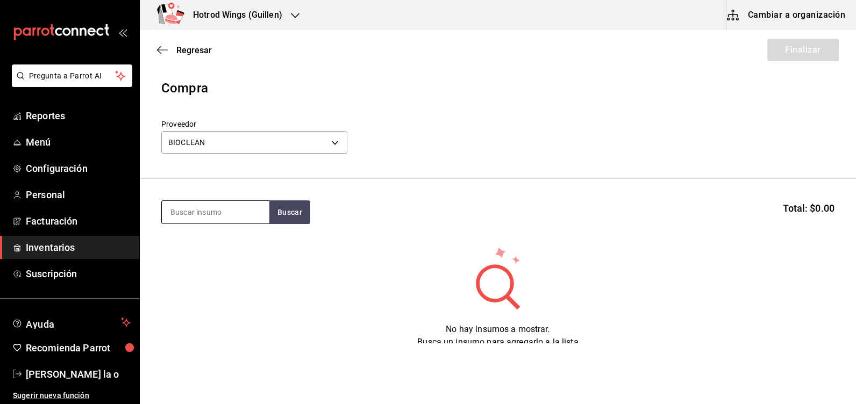
click at [209, 205] on input at bounding box center [215, 212] width 107 height 23
click at [284, 221] on button "Buscar" at bounding box center [289, 212] width 41 height 24
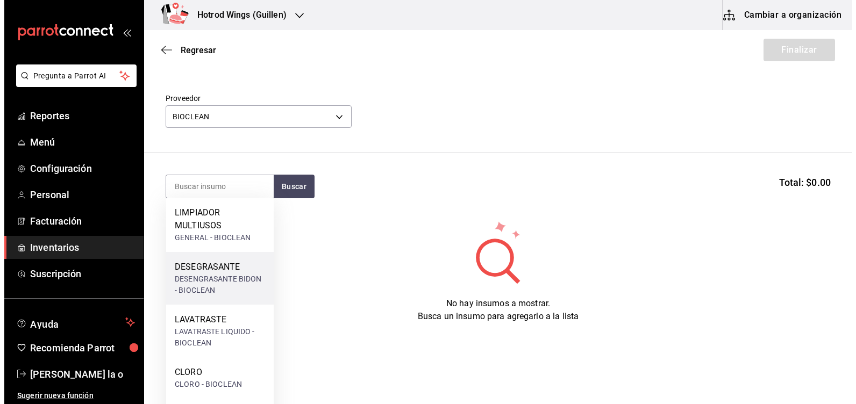
scroll to position [40, 0]
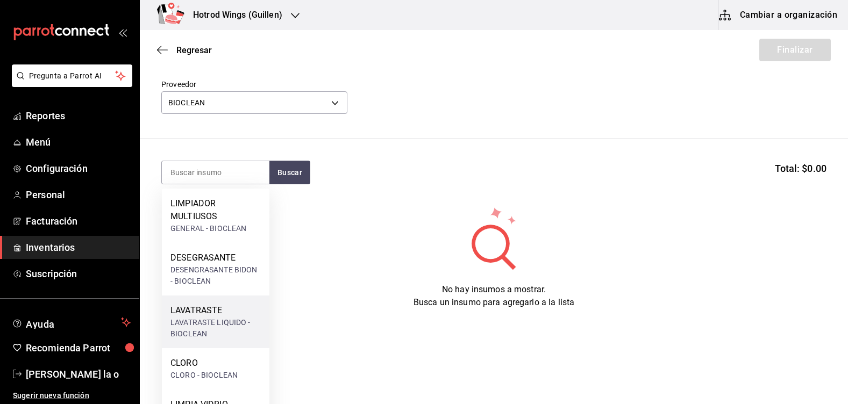
click at [228, 305] on div "LAVATRASTE" at bounding box center [215, 310] width 90 height 13
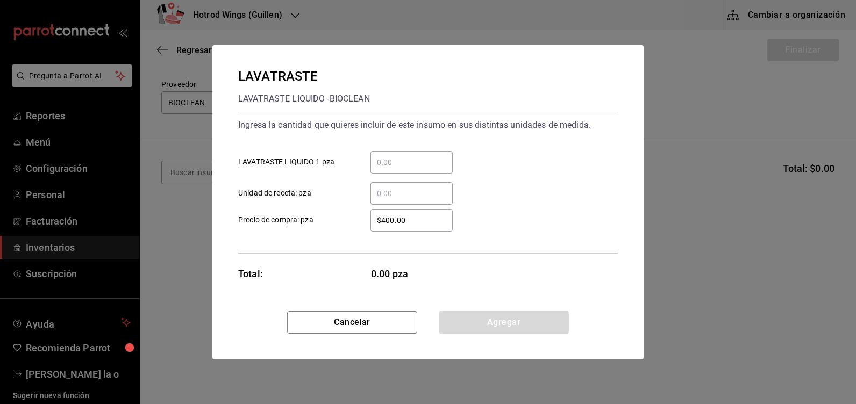
click at [384, 160] on input "​ LAVATRASTE LIQUIDO 1 pza" at bounding box center [411, 162] width 82 height 13
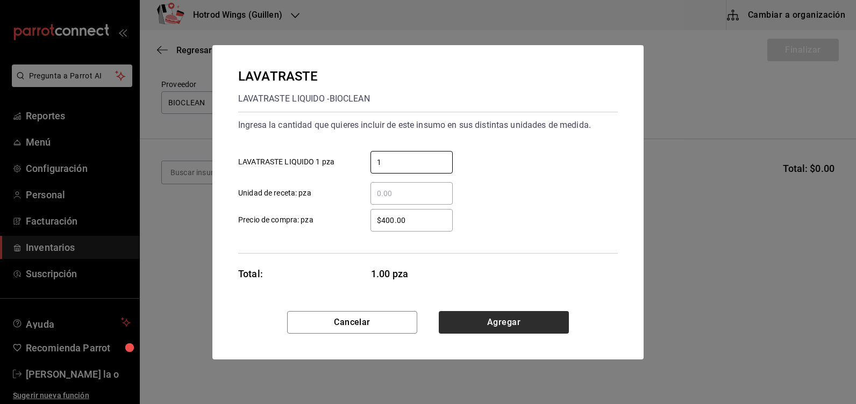
type input "1"
click at [535, 326] on button "Agregar" at bounding box center [504, 322] width 130 height 23
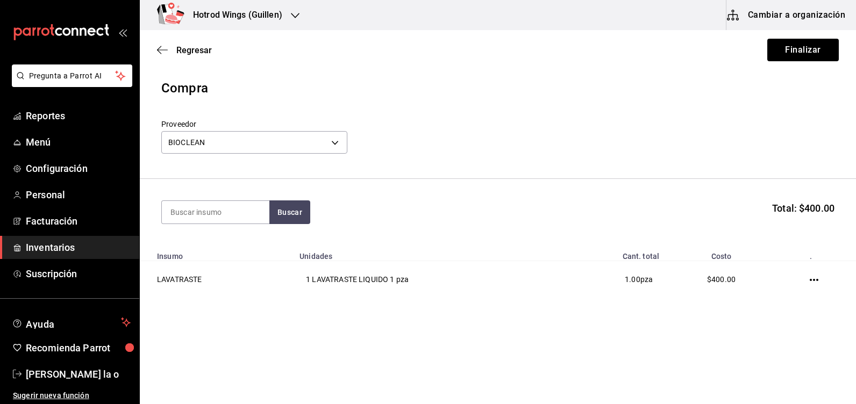
scroll to position [0, 0]
click at [190, 214] on input at bounding box center [215, 212] width 107 height 23
click at [288, 215] on button "Buscar" at bounding box center [289, 212] width 41 height 24
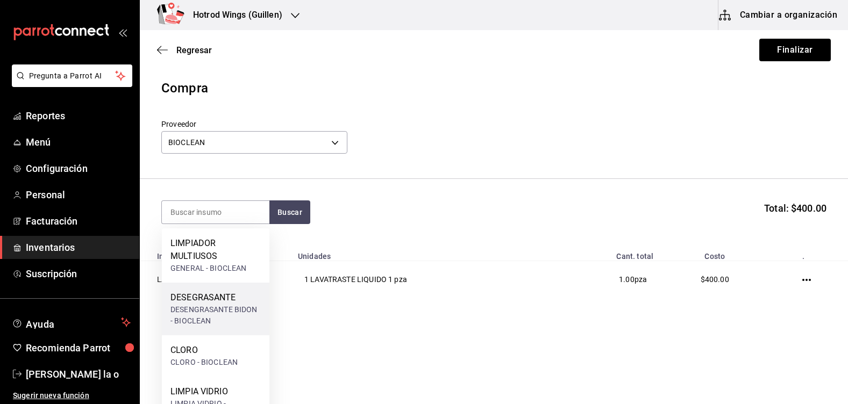
click at [210, 293] on div "DESEGRASANTE" at bounding box center [215, 297] width 90 height 13
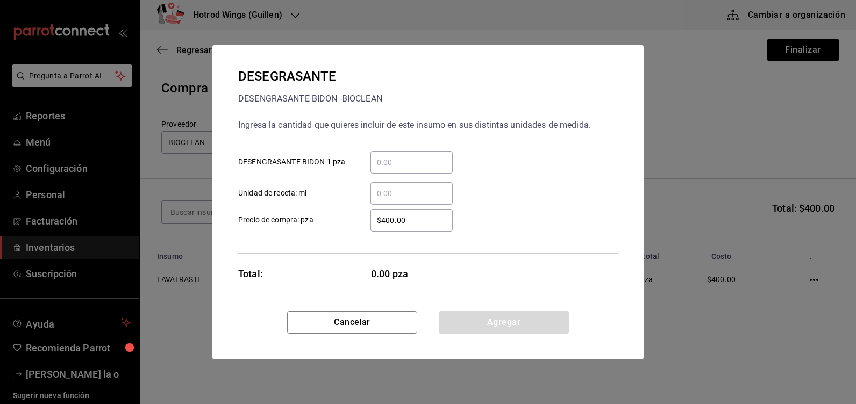
click at [382, 164] on input "​ DESENGRASANTE BIDON 1 pza" at bounding box center [411, 162] width 82 height 13
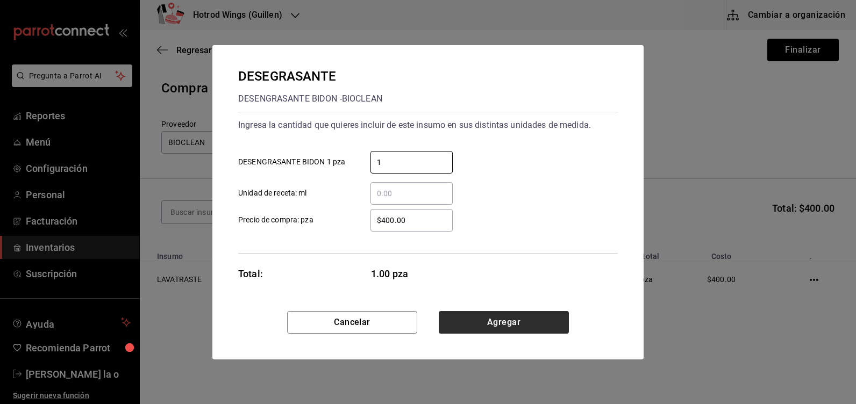
type input "1"
click at [477, 324] on button "Agregar" at bounding box center [504, 322] width 130 height 23
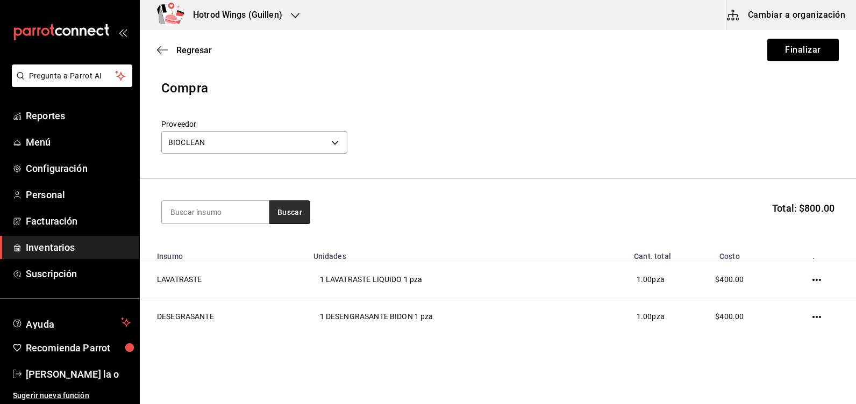
click at [288, 213] on button "Buscar" at bounding box center [289, 212] width 41 height 24
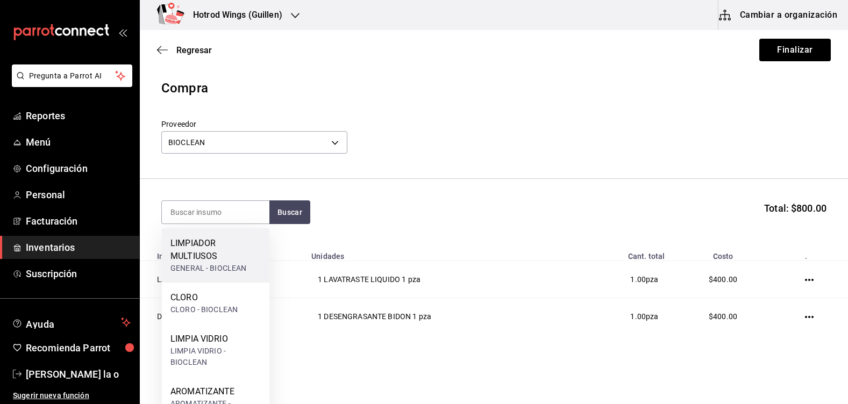
click at [246, 272] on div "GENERAL - BIOCLEAN" at bounding box center [215, 268] width 90 height 11
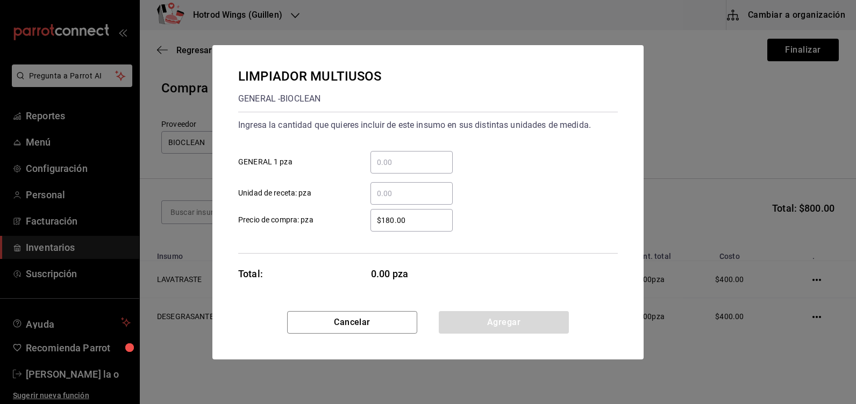
click at [386, 158] on input "​ GENERAL 1 pza" at bounding box center [411, 162] width 82 height 13
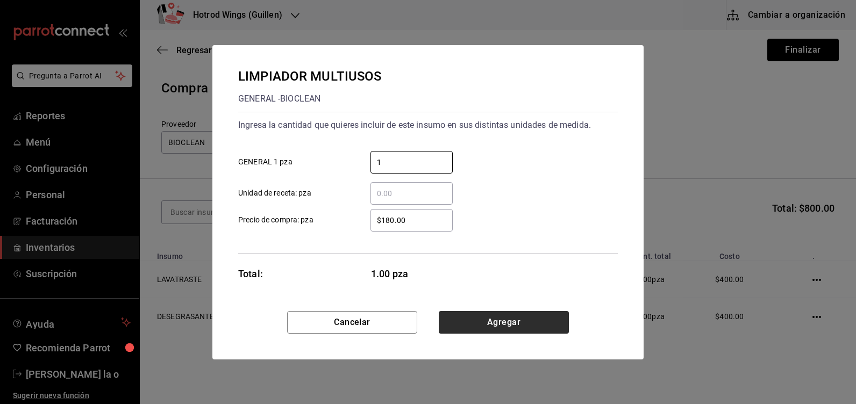
type input "1"
click at [517, 319] on button "Agregar" at bounding box center [504, 322] width 130 height 23
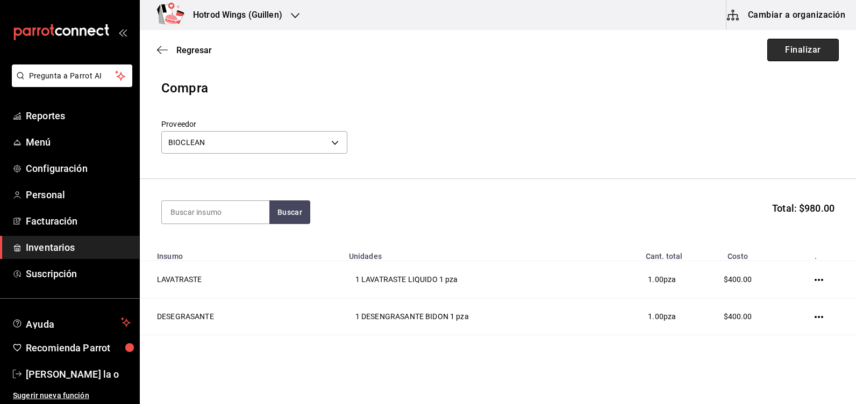
click at [791, 47] on button "Finalizar" at bounding box center [802, 50] width 71 height 23
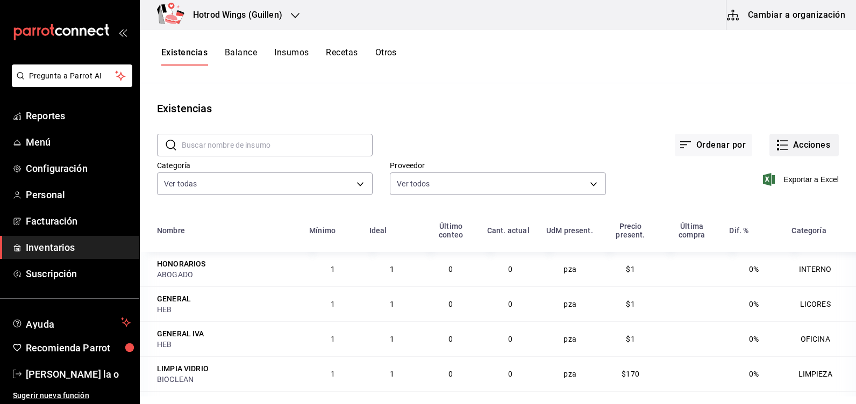
click at [793, 148] on button "Acciones" at bounding box center [803, 145] width 69 height 23
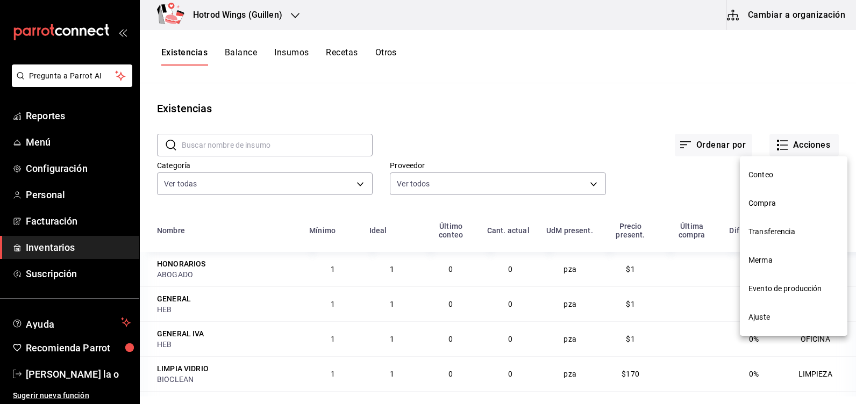
click at [761, 202] on span "Compra" at bounding box center [793, 203] width 90 height 11
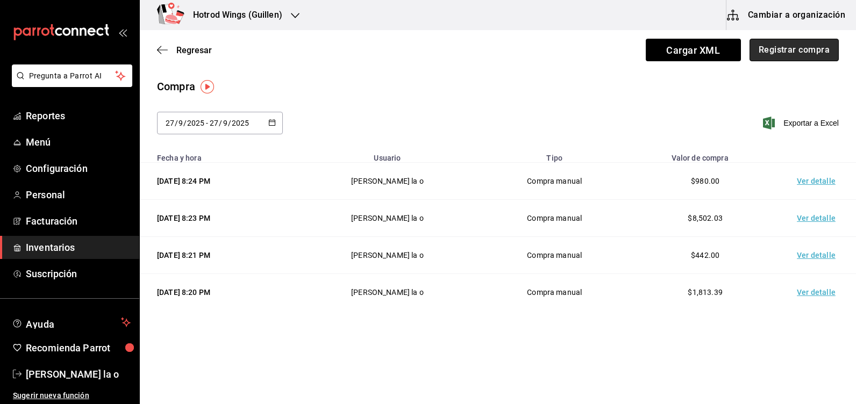
click at [776, 54] on button "Registrar compra" at bounding box center [793, 50] width 89 height 23
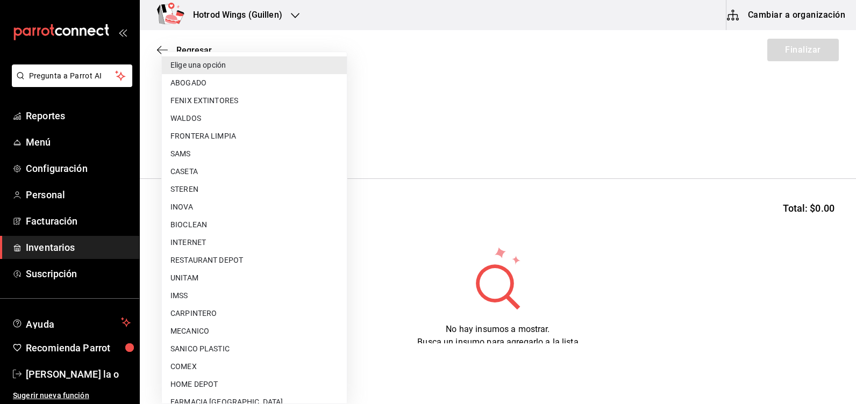
click at [337, 141] on body "Pregunta a Parrot AI Reportes Menú Configuración Personal Facturación Inventari…" at bounding box center [428, 171] width 856 height 343
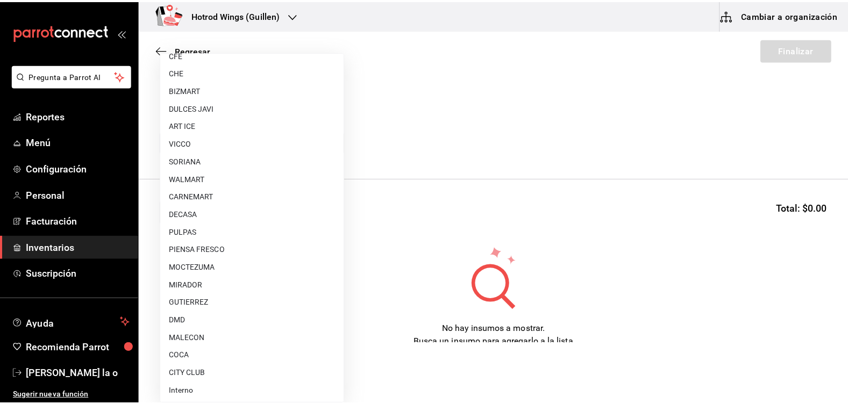
scroll to position [810, 0]
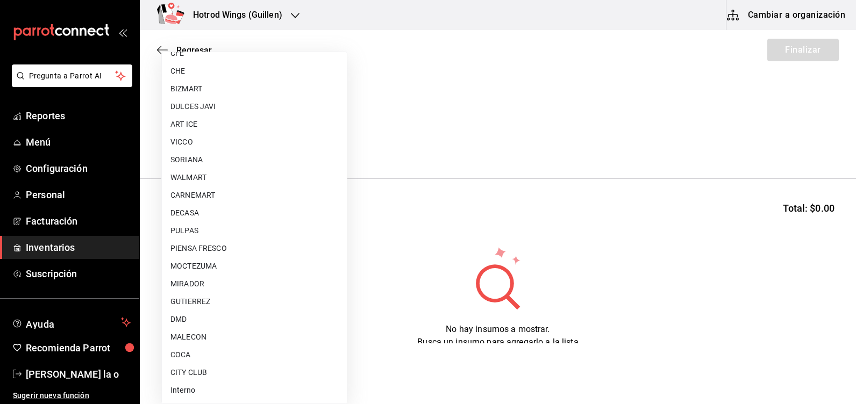
click at [206, 358] on li "COCA" at bounding box center [254, 355] width 185 height 18
type input "7105a62e-4c94-412f-9cd6-1a31d4907a40"
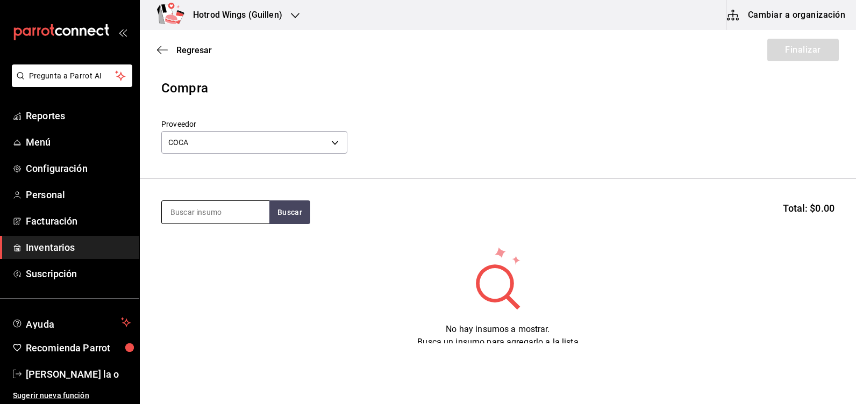
click at [202, 220] on input at bounding box center [215, 212] width 107 height 23
type input "sprite"
click at [281, 208] on button "Buscar" at bounding box center [289, 212] width 41 height 24
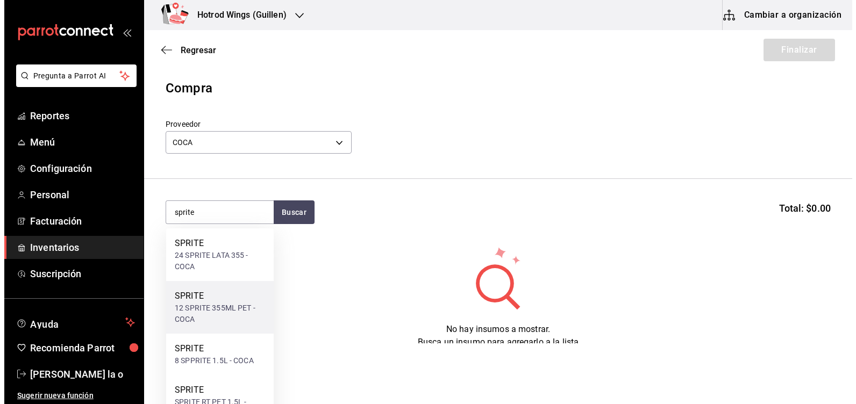
scroll to position [40, 0]
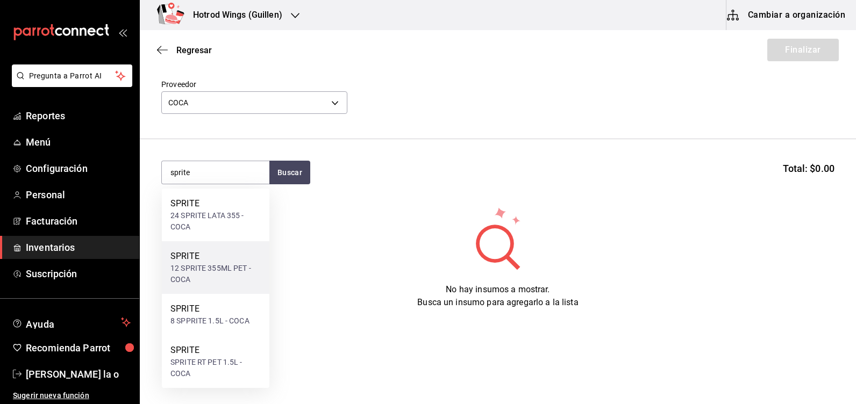
click at [216, 266] on div "12 SPRITE 355ML PET - COCA" at bounding box center [215, 274] width 90 height 23
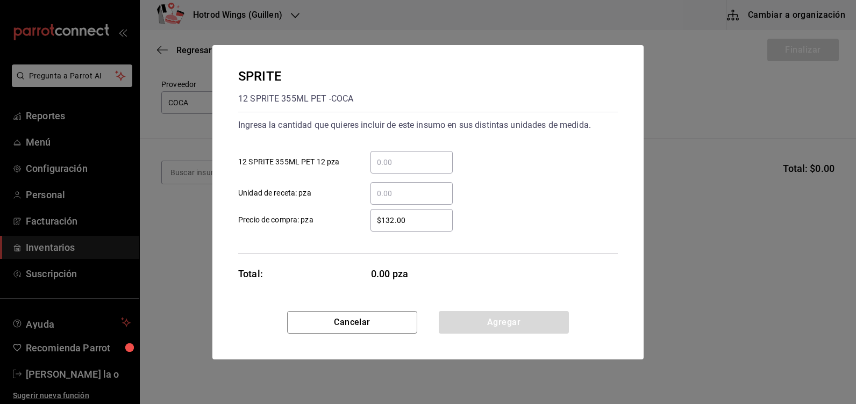
click at [407, 159] on input "​ 12 SPRITE 355ML PET 12 pza" at bounding box center [411, 162] width 82 height 13
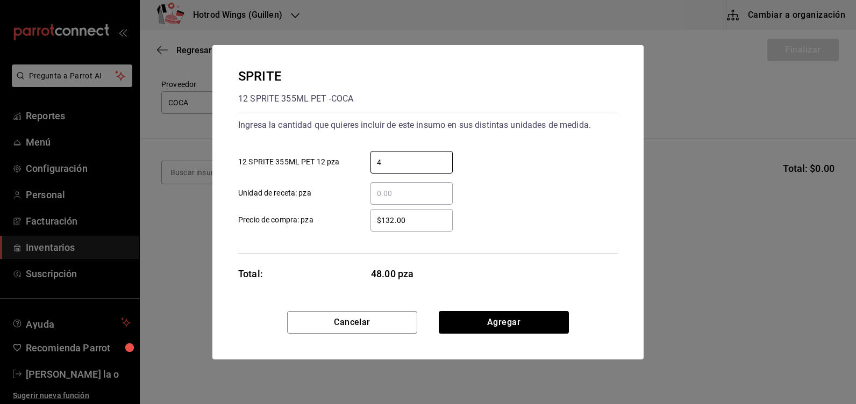
type input "4"
click at [415, 220] on input "$132.00" at bounding box center [411, 220] width 82 height 13
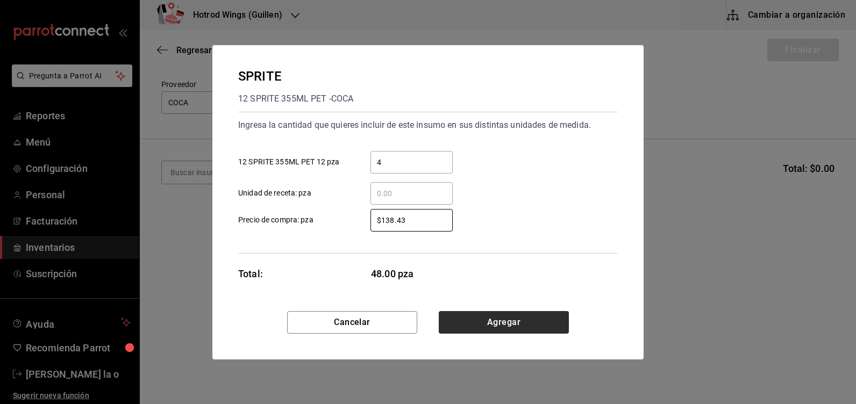
type input "$138.43"
drag, startPoint x: 496, startPoint y: 322, endPoint x: 416, endPoint y: 301, distance: 82.9
click at [496, 322] on button "Agregar" at bounding box center [504, 322] width 130 height 23
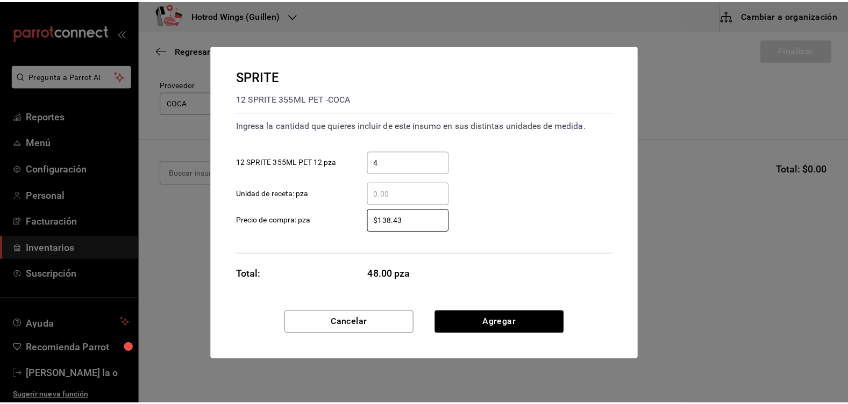
scroll to position [0, 0]
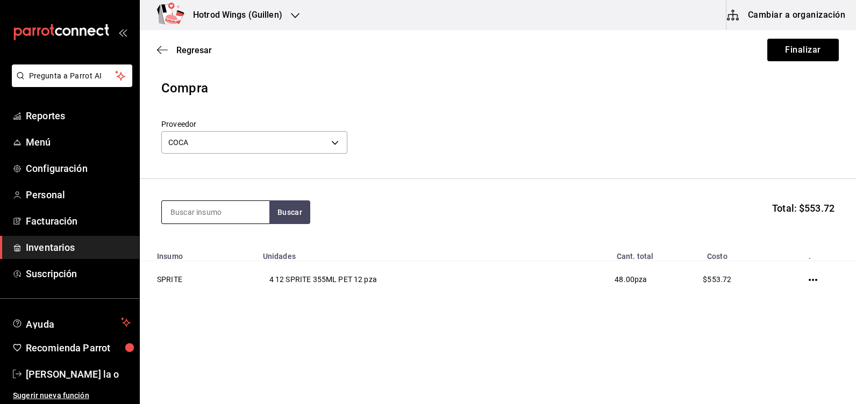
click at [183, 212] on input at bounding box center [215, 212] width 107 height 23
type input "fanta"
click at [293, 215] on button "Buscar" at bounding box center [289, 212] width 41 height 24
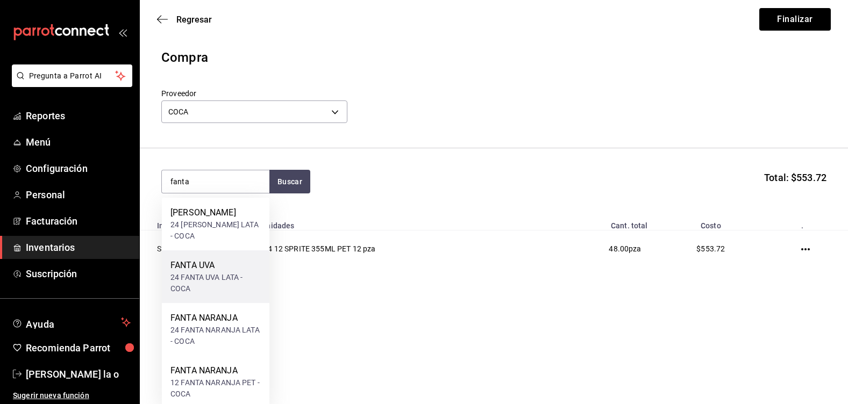
scroll to position [39, 0]
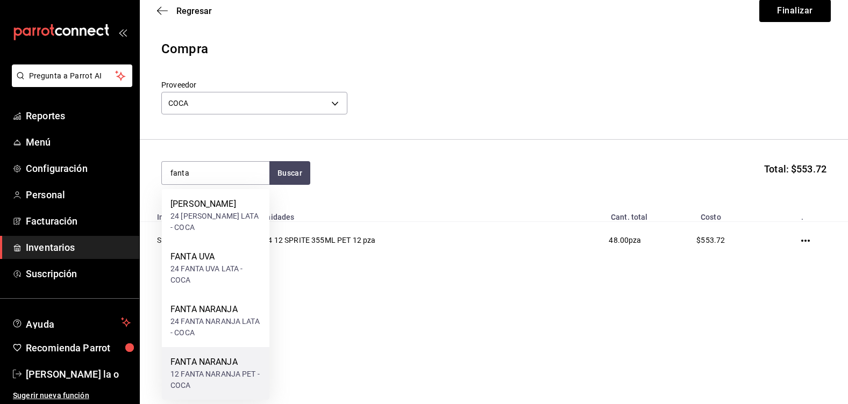
click at [234, 375] on div "12 FANTA NARANJA PET - COCA" at bounding box center [215, 380] width 90 height 23
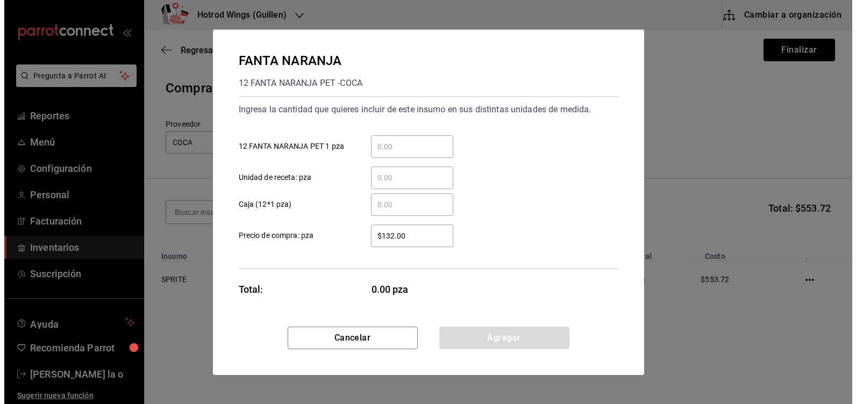
scroll to position [0, 0]
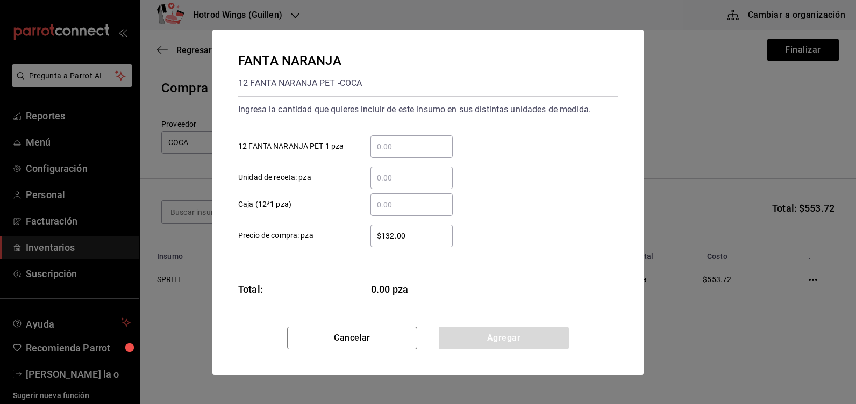
click at [393, 154] on div "​" at bounding box center [411, 146] width 82 height 23
click at [393, 153] on input "​ 12 FANTA NARANJA PET 1 pza" at bounding box center [411, 146] width 82 height 13
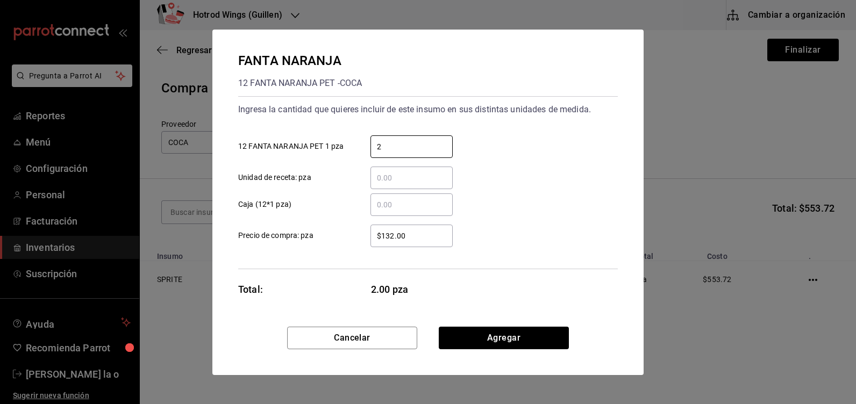
type input "2"
click at [418, 247] on div "$132.00 ​" at bounding box center [411, 236] width 82 height 23
click at [418, 242] on input "$132.00" at bounding box center [411, 235] width 82 height 13
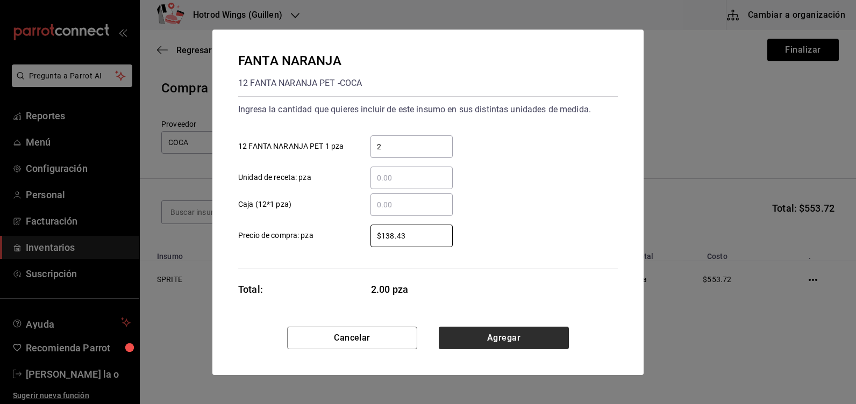
type input "$138.43"
click at [475, 331] on button "Agregar" at bounding box center [504, 338] width 130 height 23
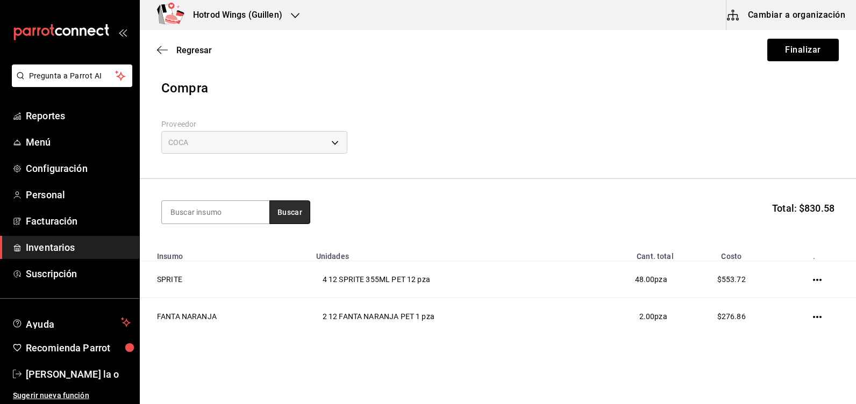
click at [290, 213] on button "Buscar" at bounding box center [289, 212] width 41 height 24
click at [183, 210] on input at bounding box center [215, 212] width 107 height 23
click at [285, 204] on button "Buscar" at bounding box center [289, 212] width 41 height 24
click at [203, 220] on input "coca" at bounding box center [215, 212] width 107 height 23
click at [214, 210] on input "coca" at bounding box center [215, 212] width 107 height 23
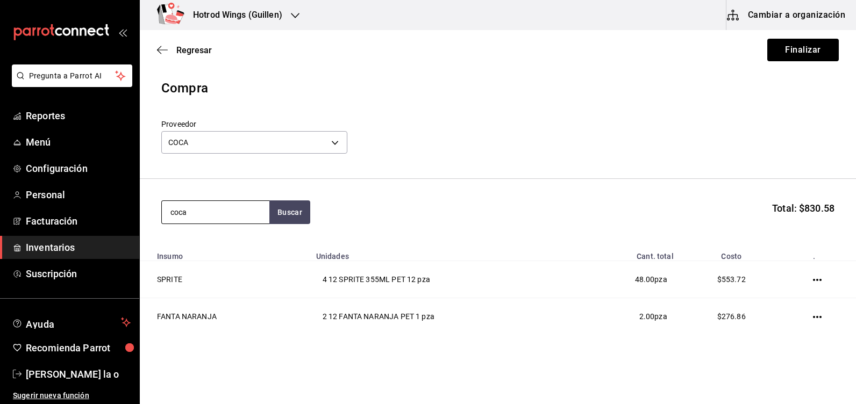
click at [203, 213] on input "coca" at bounding box center [215, 212] width 107 height 23
type input "c"
type input "coca"
click at [289, 209] on button "Buscar" at bounding box center [289, 212] width 41 height 24
click at [283, 216] on button "Buscar" at bounding box center [289, 212] width 41 height 24
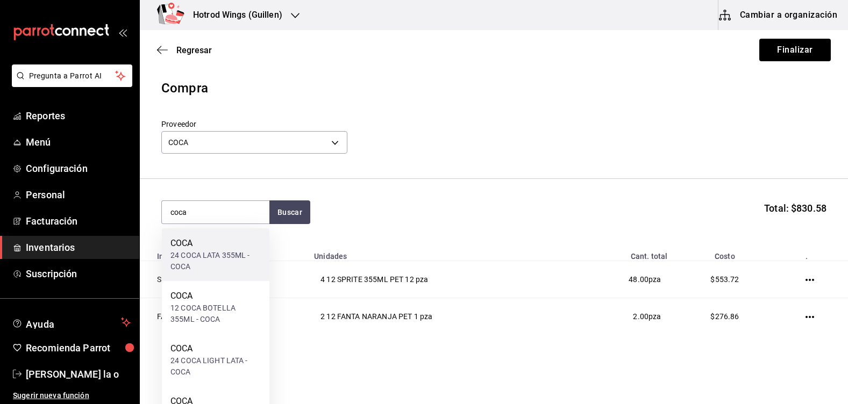
click at [240, 266] on div "24 COCA LATA 355ML - COCA" at bounding box center [215, 261] width 90 height 23
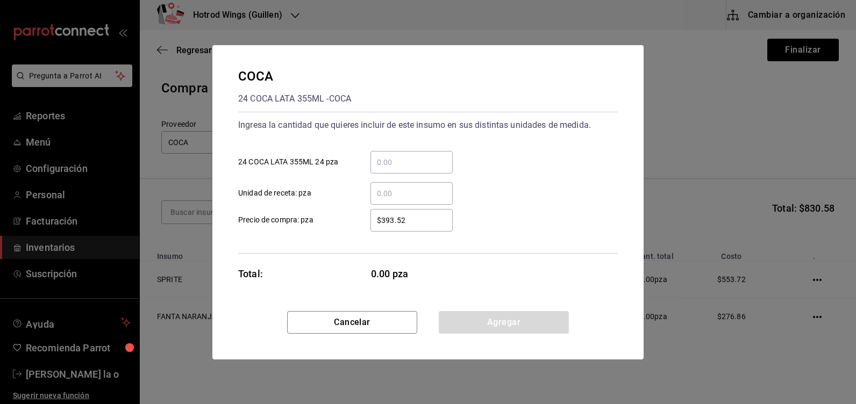
click at [400, 164] on input "​ 24 COCA LATA 355ML 24 pza" at bounding box center [411, 162] width 82 height 13
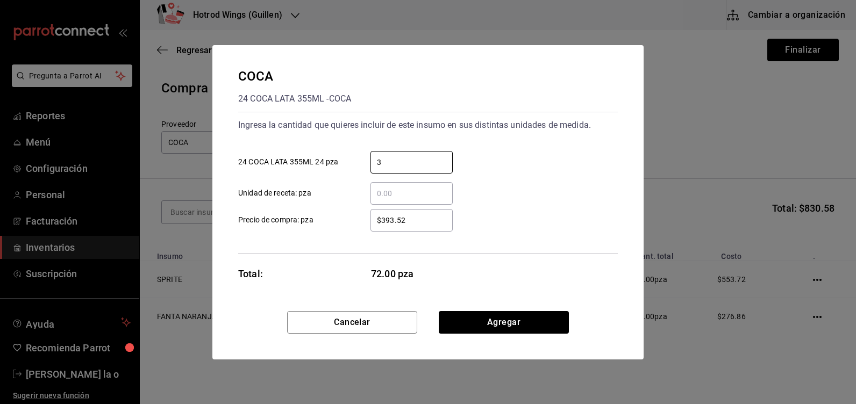
type input "3"
click at [414, 214] on input "$393.52" at bounding box center [411, 220] width 82 height 13
type input "$3"
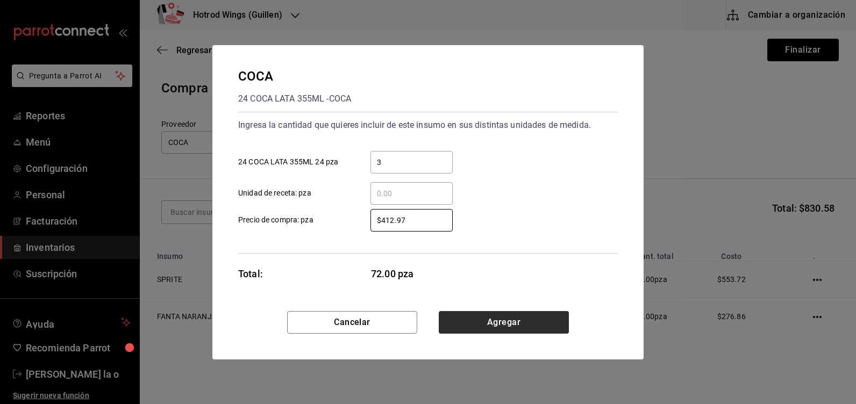
type input "$412.97"
click at [504, 321] on button "Agregar" at bounding box center [504, 322] width 130 height 23
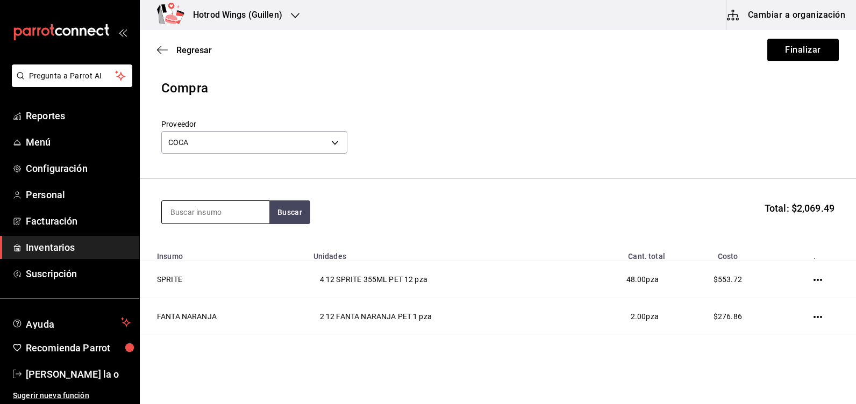
click at [191, 214] on input at bounding box center [215, 212] width 107 height 23
type input "ciel"
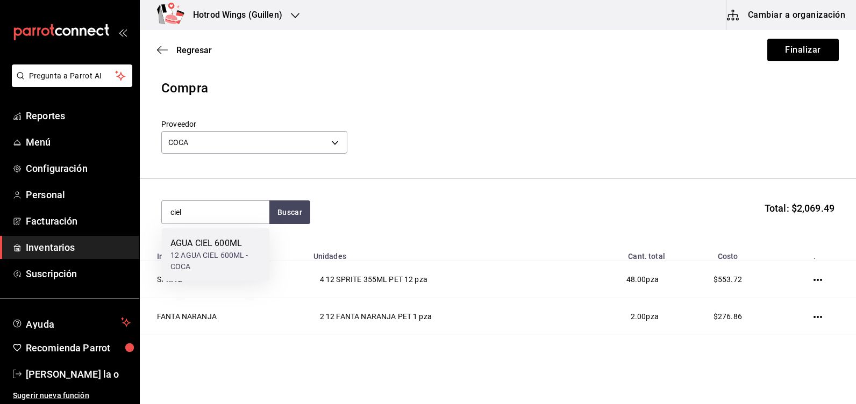
drag, startPoint x: 185, startPoint y: 254, endPoint x: 195, endPoint y: 254, distance: 10.2
click at [195, 254] on div "12 AGUA CIEL 600ML - COCA" at bounding box center [215, 261] width 90 height 23
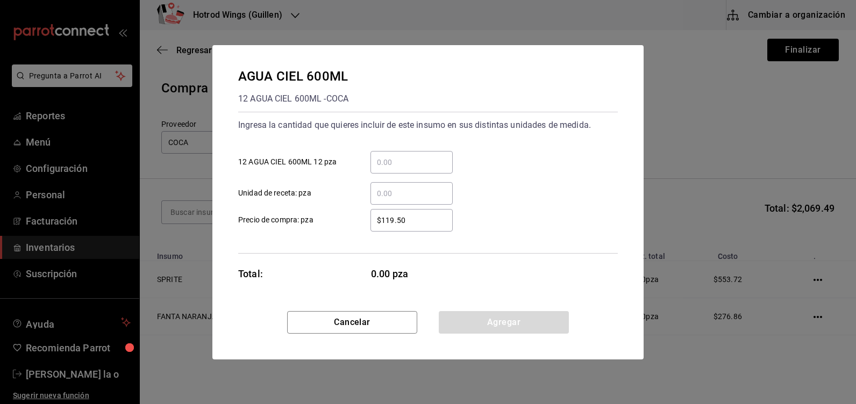
click at [382, 160] on input "​ 12 AGUA CIEL 600ML 12 pza" at bounding box center [411, 162] width 82 height 13
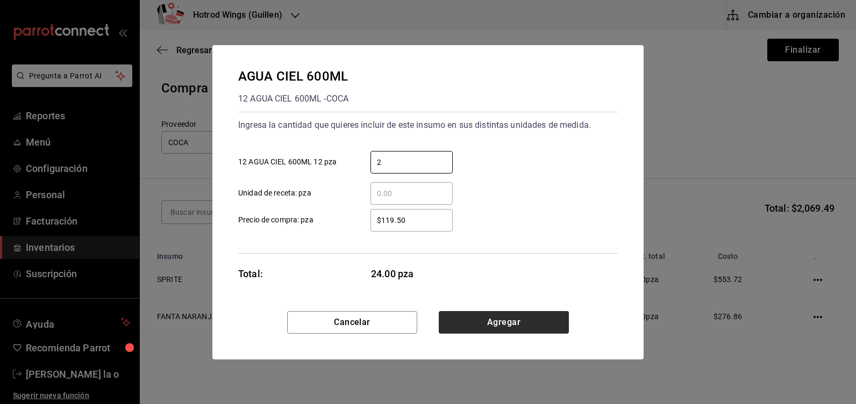
type input "2"
click at [498, 327] on button "Agregar" at bounding box center [504, 322] width 130 height 23
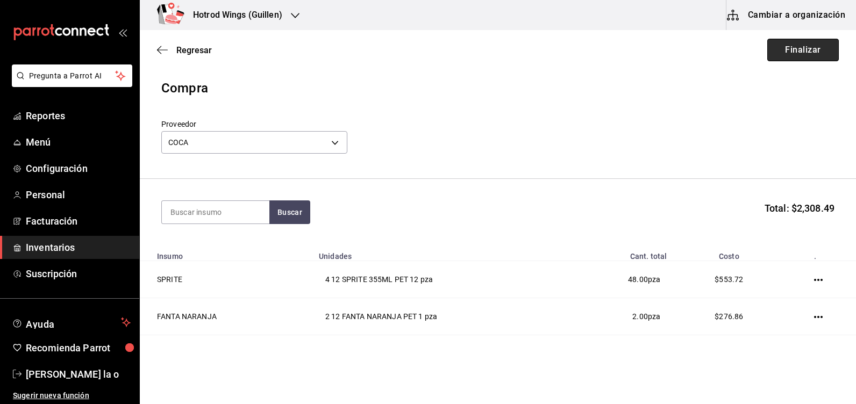
click at [793, 47] on button "Finalizar" at bounding box center [802, 50] width 71 height 23
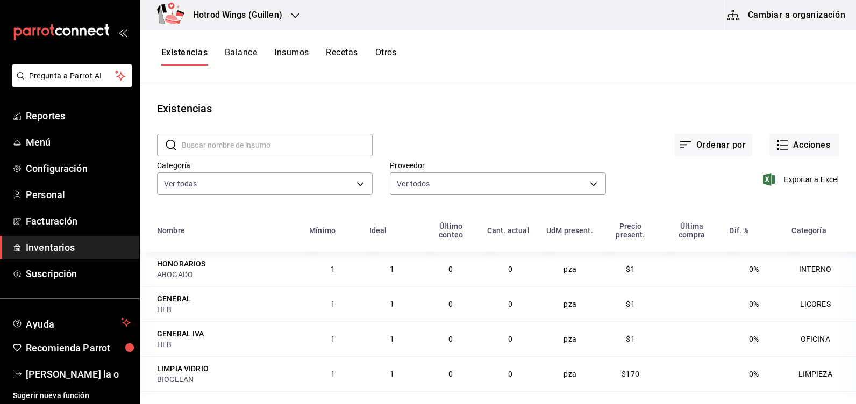
click at [293, 13] on icon "button" at bounding box center [295, 15] width 9 height 9
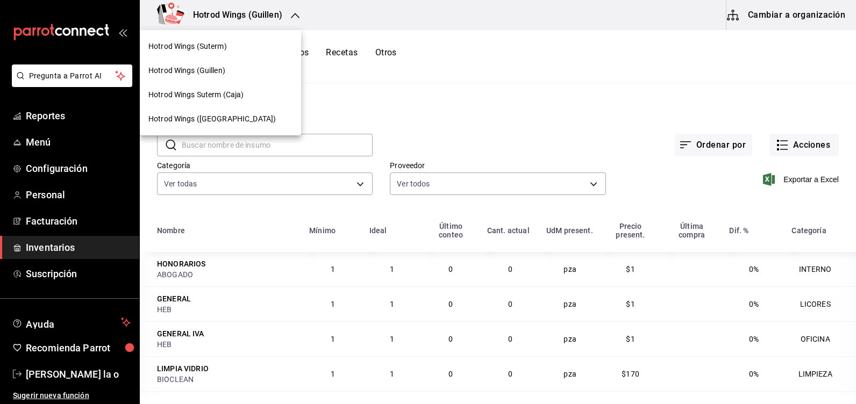
click at [227, 52] on div "Hotrod Wings (Suterm)" at bounding box center [220, 46] width 144 height 11
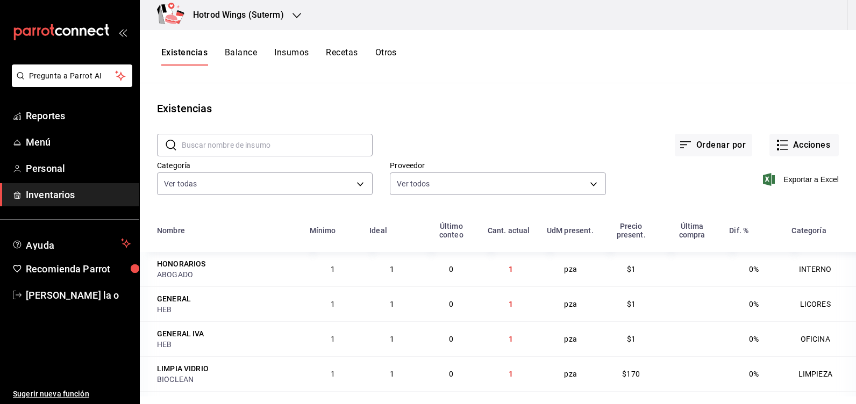
click at [785, 133] on div "Ordenar por Acciones" at bounding box center [605, 137] width 466 height 40
click at [787, 144] on button "Acciones" at bounding box center [803, 145] width 69 height 23
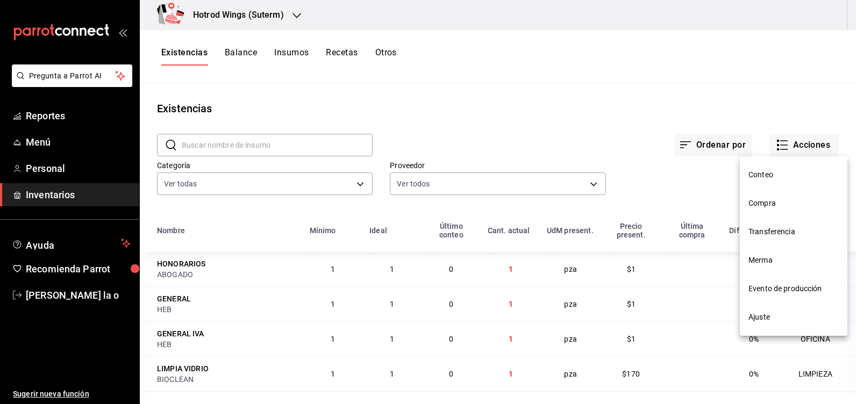
click at [777, 202] on span "Compra" at bounding box center [793, 203] width 90 height 11
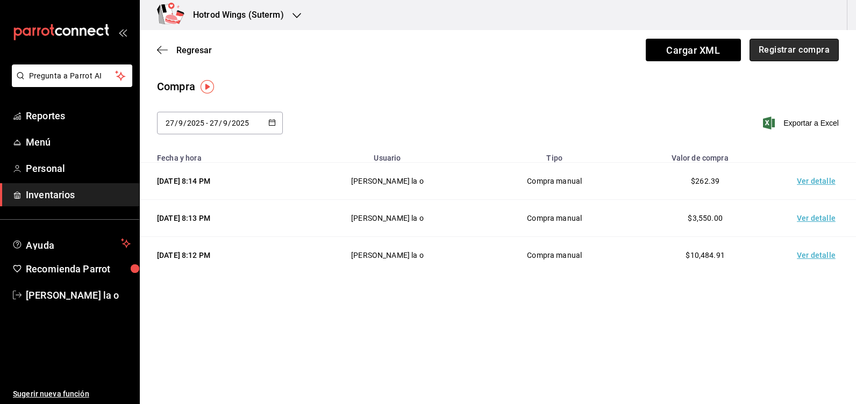
click at [786, 51] on button "Registrar compra" at bounding box center [793, 50] width 89 height 23
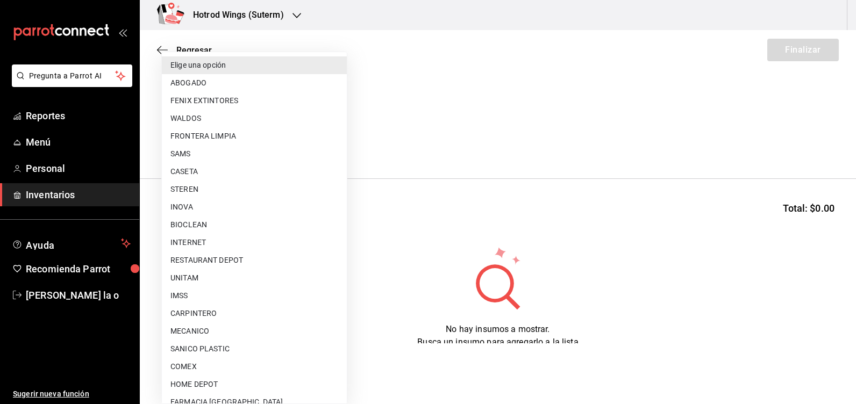
click at [341, 148] on body "Pregunta a Parrot AI Reportes Menú Personal Inventarios Ayuda Recomienda Parrot…" at bounding box center [428, 171] width 856 height 343
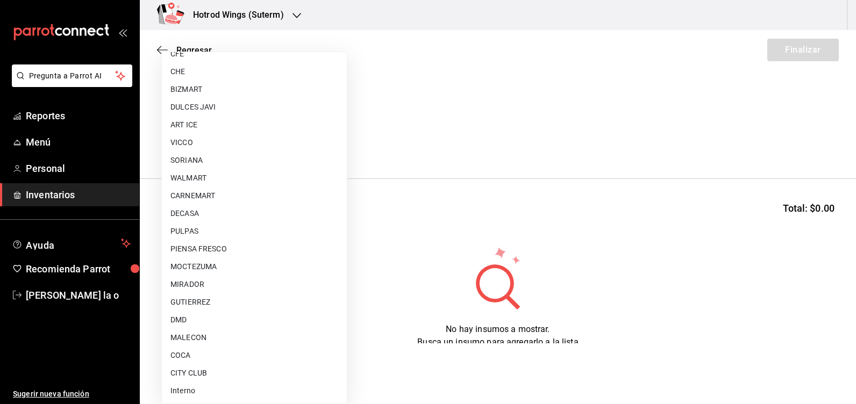
scroll to position [810, 0]
drag, startPoint x: 202, startPoint y: 354, endPoint x: 205, endPoint y: 338, distance: 16.6
click at [202, 353] on li "COCA" at bounding box center [254, 355] width 185 height 18
type input "7105a62e-4c94-412f-9cd6-1a31d4907a40"
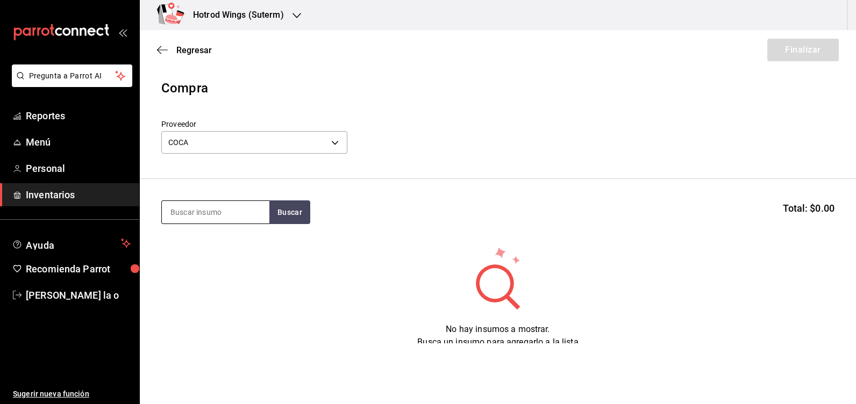
click at [189, 217] on input at bounding box center [215, 212] width 107 height 23
type input "miner"
click at [293, 217] on button "Buscar" at bounding box center [289, 212] width 41 height 24
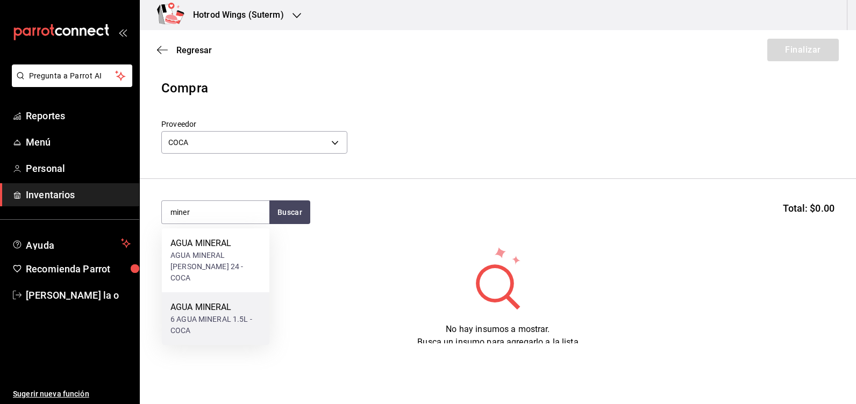
click at [235, 301] on div "AGUA MINERAL" at bounding box center [215, 307] width 90 height 13
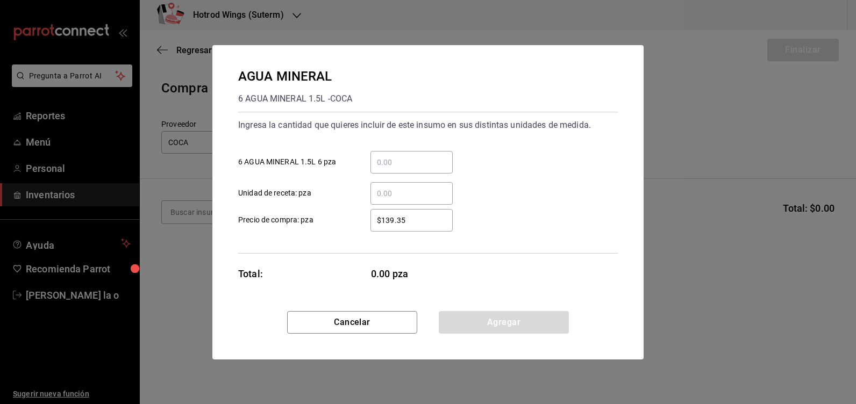
click at [391, 167] on input "​ 6 AGUA MINERAL 1.5L 6 pza" at bounding box center [411, 162] width 82 height 13
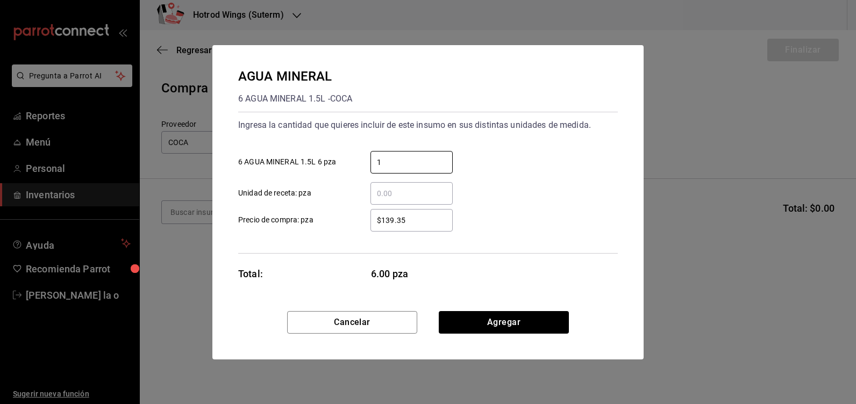
type input "1"
click at [406, 221] on input "$139.35" at bounding box center [411, 220] width 82 height 13
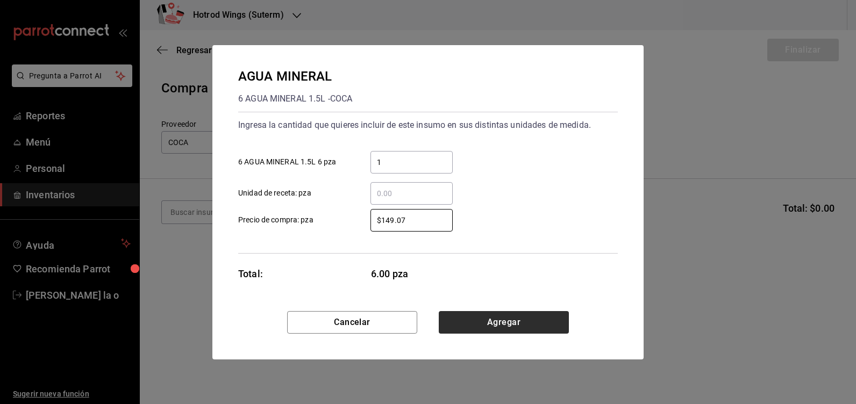
type input "$149.07"
click at [503, 317] on button "Agregar" at bounding box center [504, 322] width 130 height 23
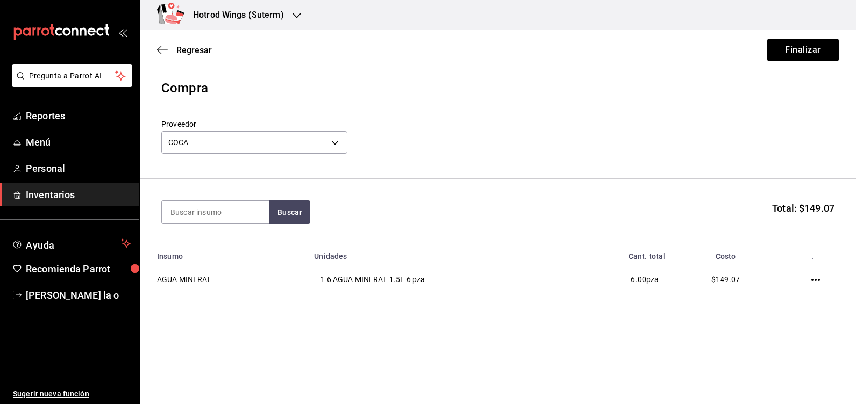
drag, startPoint x: 173, startPoint y: 206, endPoint x: 103, endPoint y: 185, distance: 73.3
click at [173, 206] on input at bounding box center [215, 212] width 107 height 23
type input "limon"
click at [292, 212] on button "Buscar" at bounding box center [289, 212] width 41 height 24
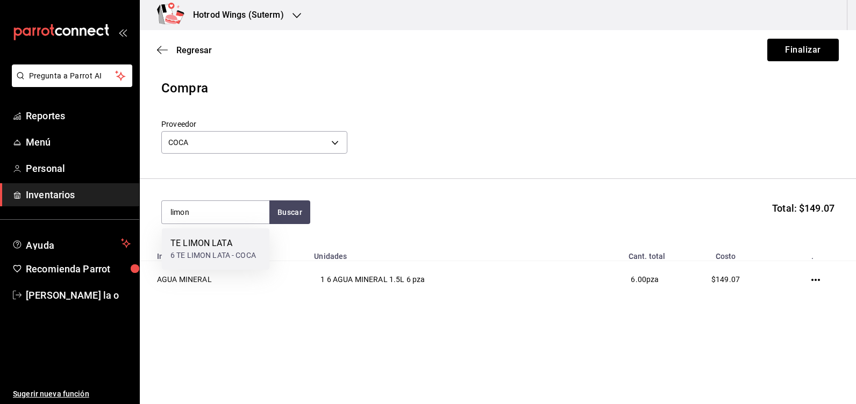
click at [255, 248] on div "TE LIMON LATA" at bounding box center [212, 243] width 85 height 13
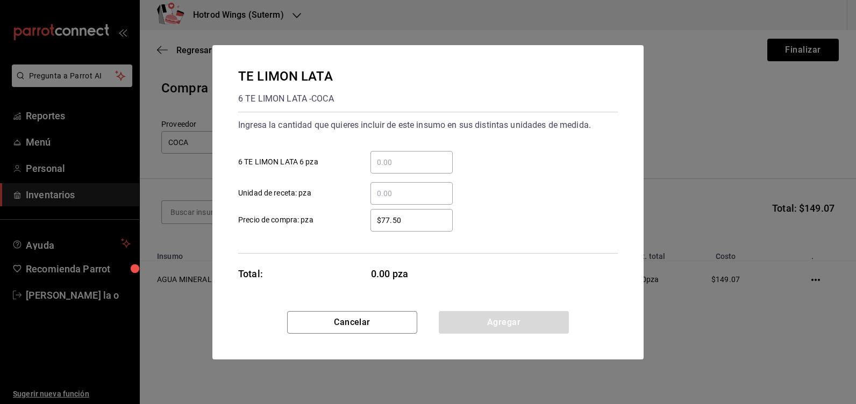
click at [401, 162] on input "​ 6 TE LIMON LATA 6 pza" at bounding box center [411, 162] width 82 height 13
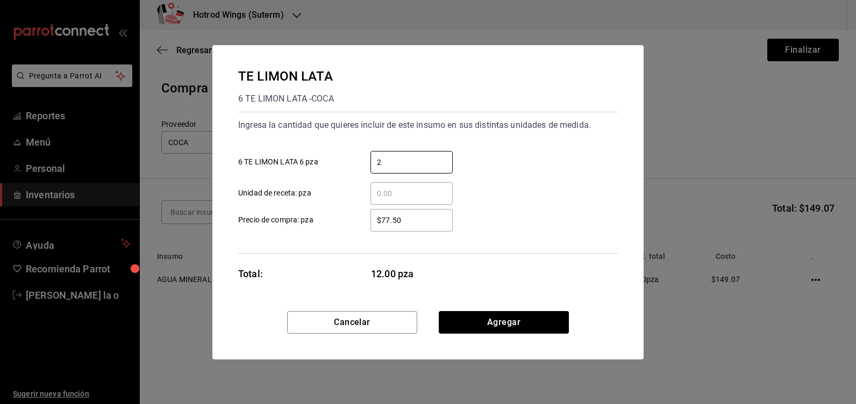
type input "2"
click at [413, 222] on input "$77.50" at bounding box center [411, 220] width 82 height 13
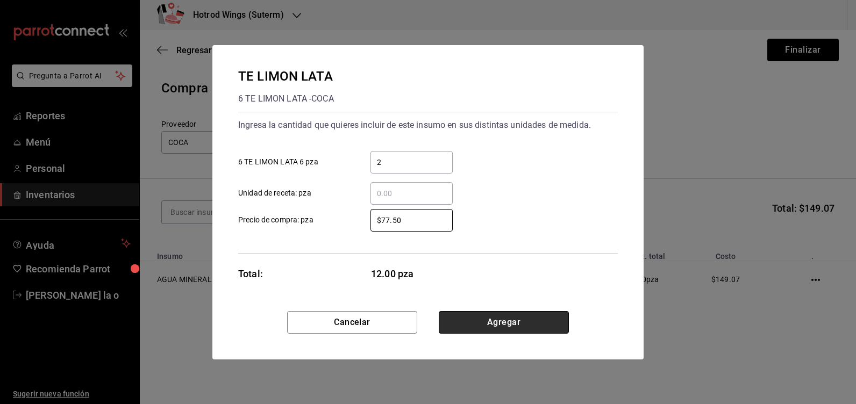
click at [490, 318] on button "Agregar" at bounding box center [504, 322] width 130 height 23
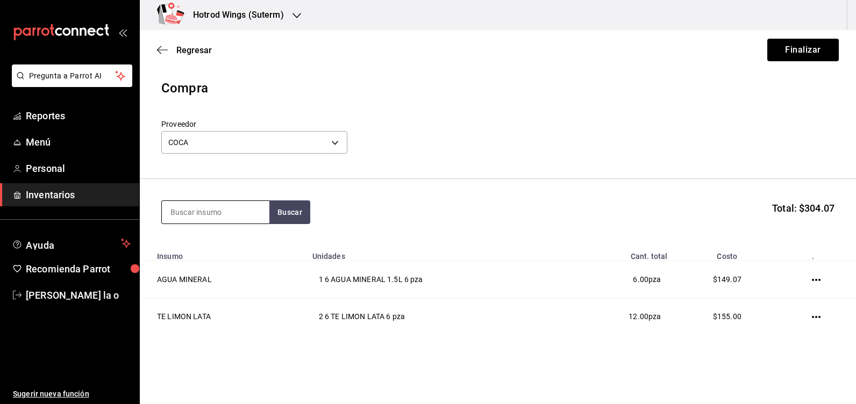
click at [190, 208] on input at bounding box center [215, 212] width 107 height 23
type input "minera"
click at [288, 206] on button "Buscar" at bounding box center [289, 212] width 41 height 24
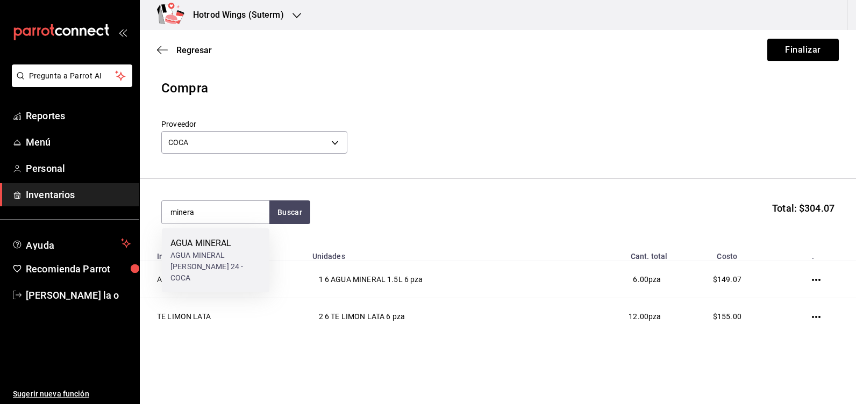
click at [229, 254] on div "AGUA MINERAL [PERSON_NAME] 24 - COCA" at bounding box center [215, 267] width 90 height 34
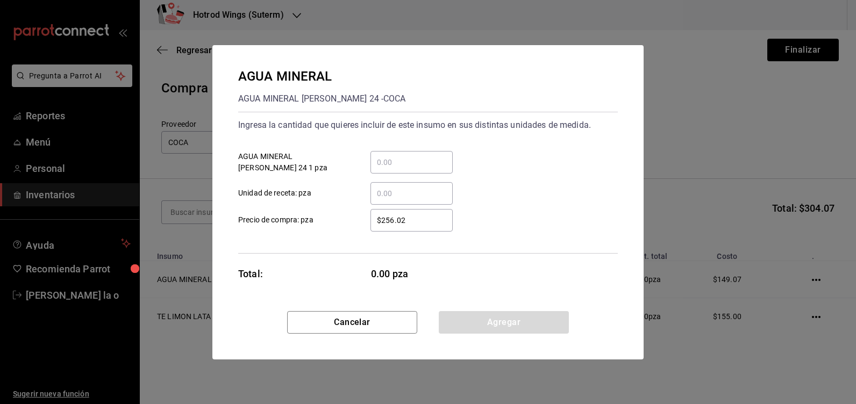
click at [397, 162] on input "​ AGUA MINERAL [PERSON_NAME] 24 1 pza" at bounding box center [411, 162] width 82 height 13
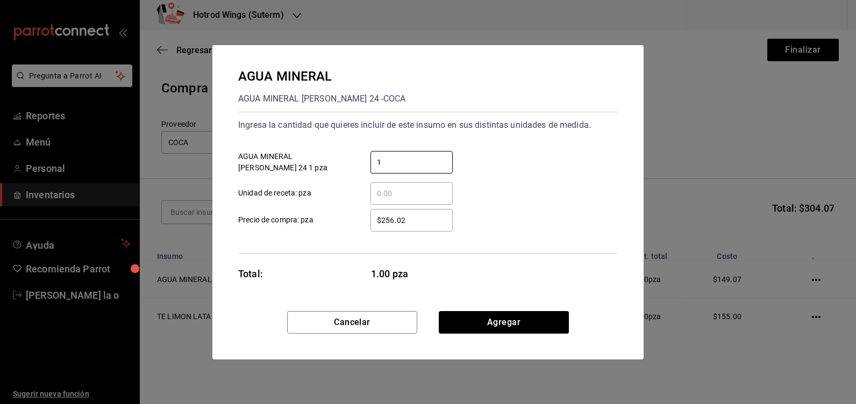
type input "1"
click at [410, 225] on input "$256.02" at bounding box center [411, 220] width 82 height 13
click at [410, 221] on input "$256.02" at bounding box center [411, 220] width 82 height 13
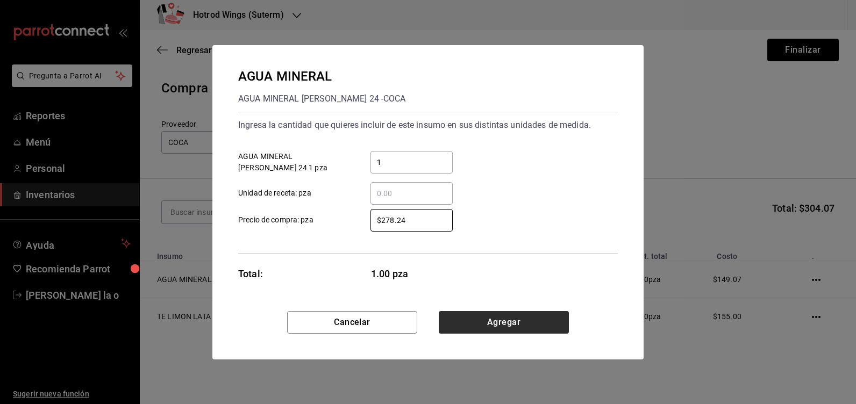
type input "$278.24"
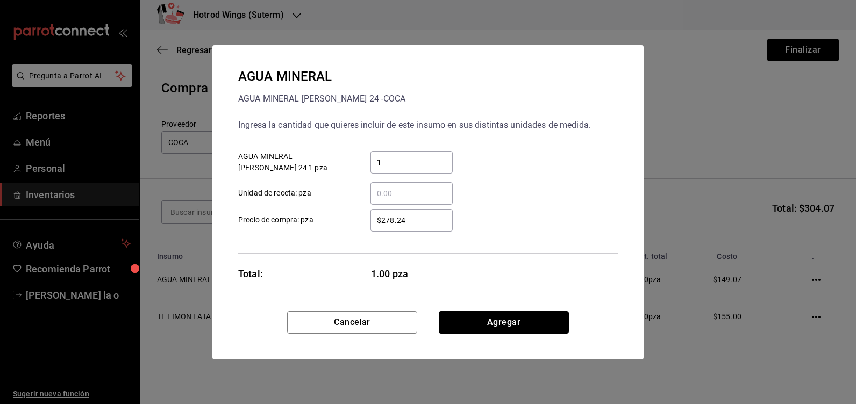
drag, startPoint x: 470, startPoint y: 326, endPoint x: 584, endPoint y: 228, distance: 150.5
click at [470, 326] on button "Agregar" at bounding box center [504, 322] width 130 height 23
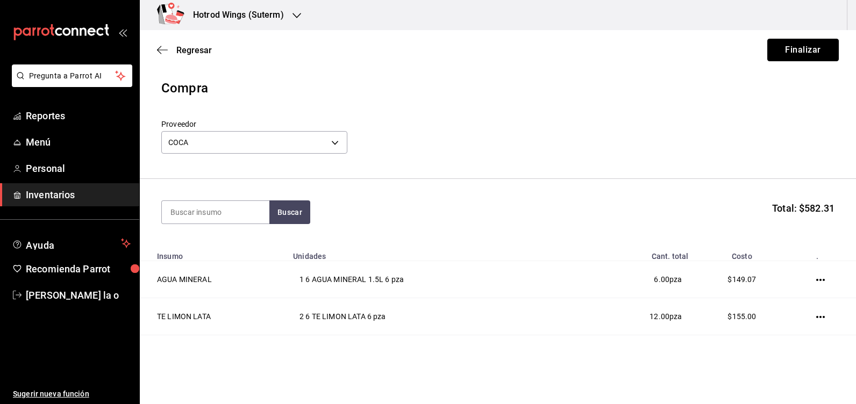
click at [786, 47] on button "Finalizar" at bounding box center [802, 50] width 71 height 23
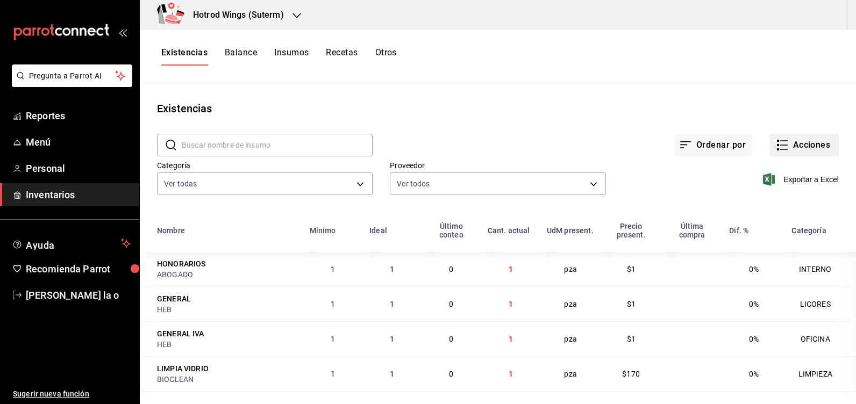
click at [794, 149] on button "Acciones" at bounding box center [803, 145] width 69 height 23
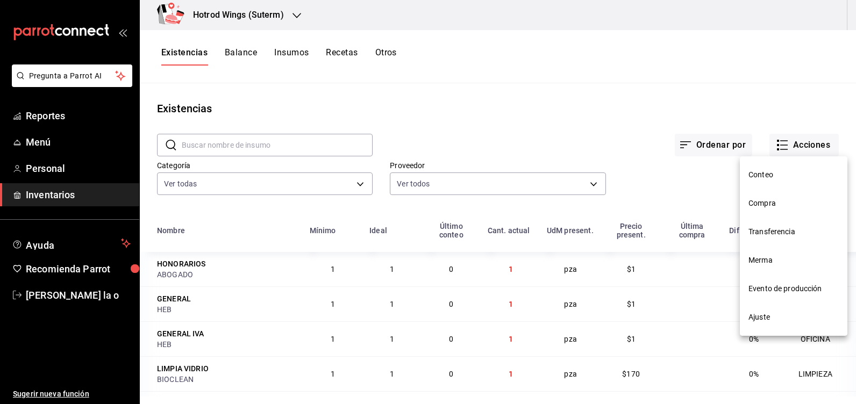
click at [766, 203] on span "Compra" at bounding box center [793, 203] width 90 height 11
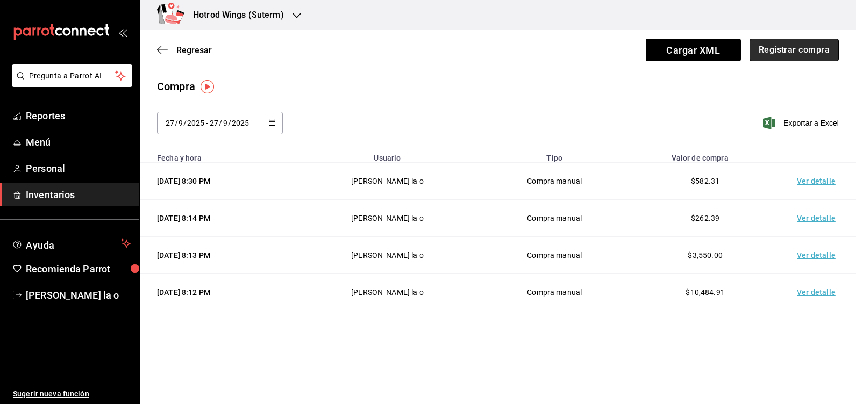
click at [798, 49] on button "Registrar compra" at bounding box center [793, 50] width 89 height 23
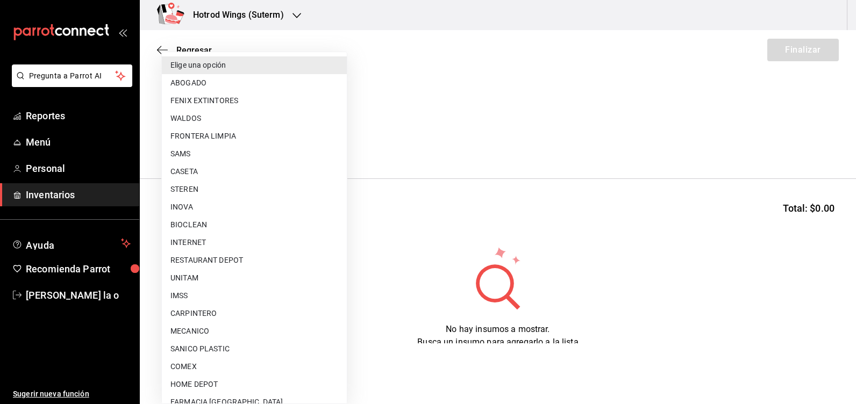
click at [333, 134] on body "Pregunta a Parrot AI Reportes Menú Personal Inventarios Ayuda Recomienda Parrot…" at bounding box center [428, 171] width 856 height 343
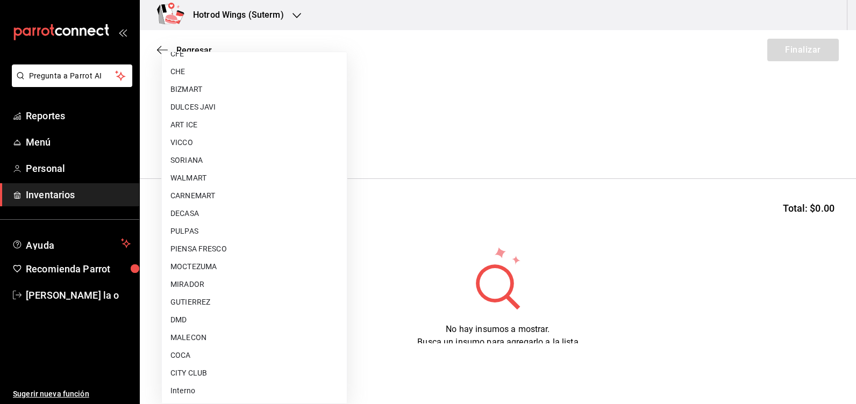
scroll to position [810, 0]
click at [200, 305] on li "GUTIERREZ" at bounding box center [254, 302] width 185 height 18
type input "a51b505a-5e76-4510-9174-3b13b390ac3c"
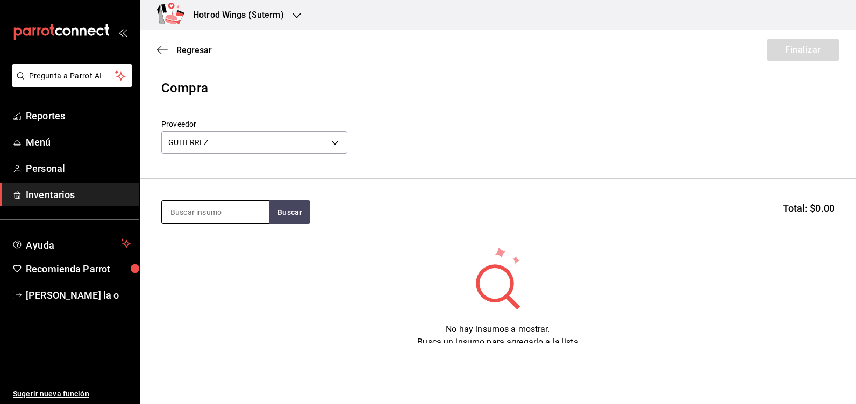
click at [196, 214] on input at bounding box center [215, 212] width 107 height 23
type input "tortilla"
click at [287, 211] on button "Buscar" at bounding box center [289, 212] width 41 height 24
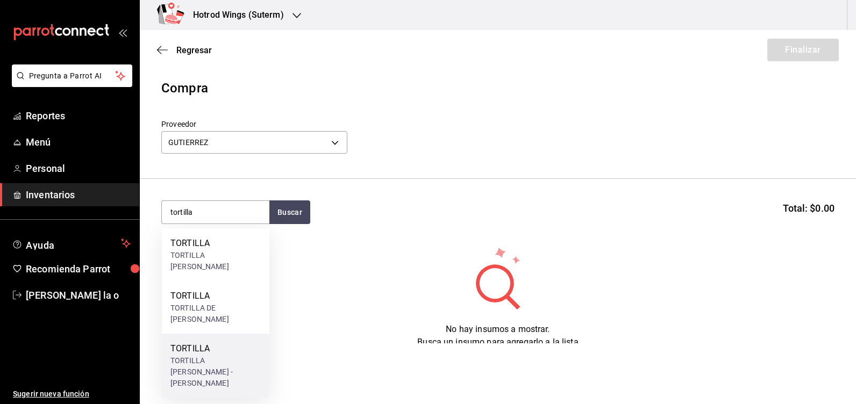
click at [228, 367] on div "TORTILLA [PERSON_NAME] - [PERSON_NAME]" at bounding box center [215, 372] width 90 height 34
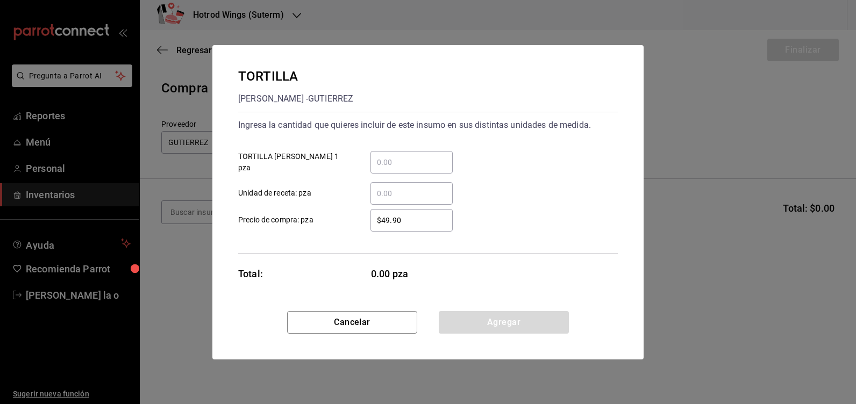
click at [384, 160] on input "​ TORTILLA [PERSON_NAME] 1 pza" at bounding box center [411, 162] width 82 height 13
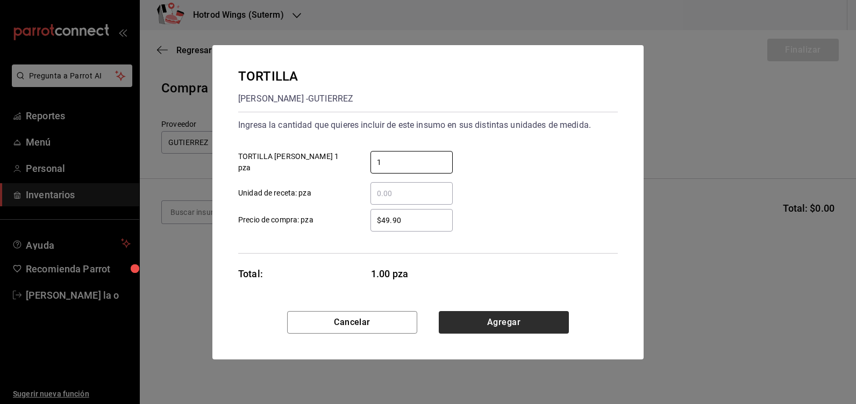
type input "1"
click at [496, 319] on button "Agregar" at bounding box center [504, 322] width 130 height 23
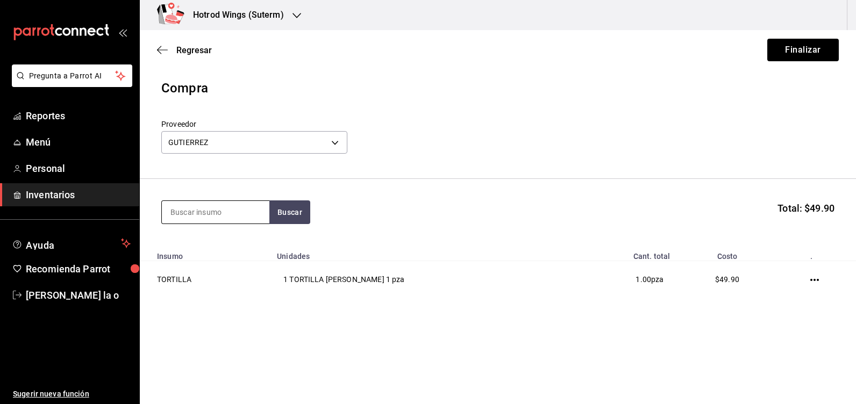
click at [190, 212] on input at bounding box center [215, 212] width 107 height 23
type input "limon"
click at [290, 212] on button "Buscar" at bounding box center [289, 212] width 41 height 24
click at [233, 245] on div "LIMON" at bounding box center [214, 243] width 88 height 13
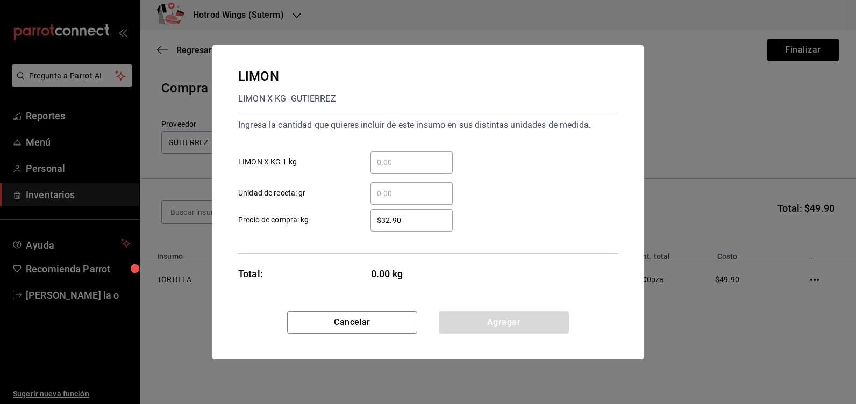
click at [392, 160] on input "​ LIMON X KG 1 kg" at bounding box center [411, 162] width 82 height 13
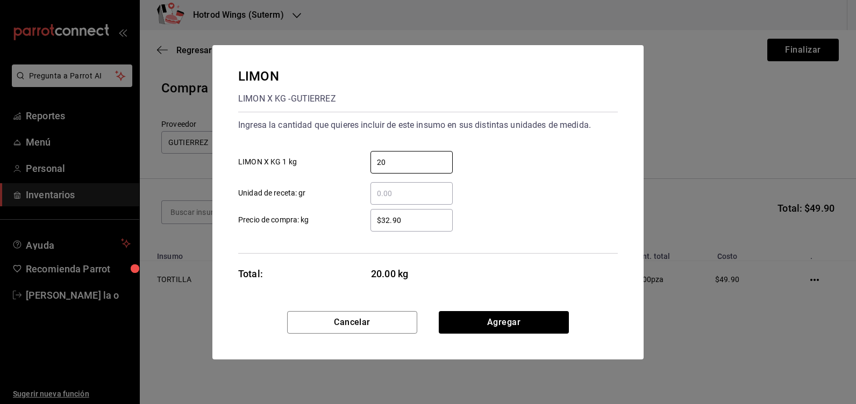
type input "20"
click at [408, 221] on input "$32.90" at bounding box center [411, 220] width 82 height 13
type input "$3"
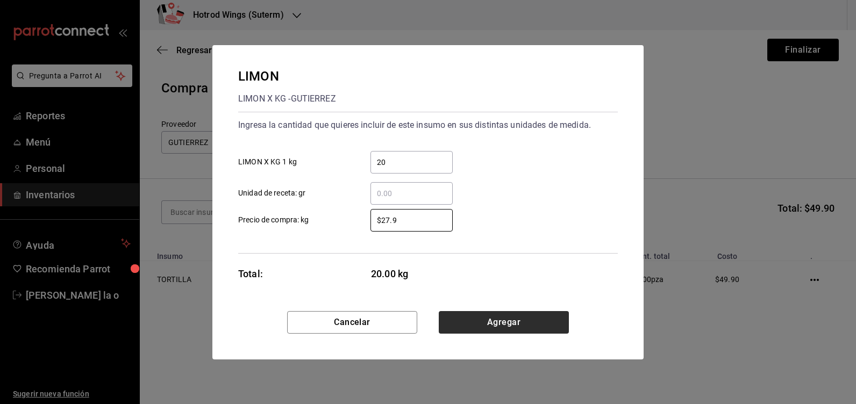
type input "$27.9"
click at [487, 330] on button "Agregar" at bounding box center [504, 322] width 130 height 23
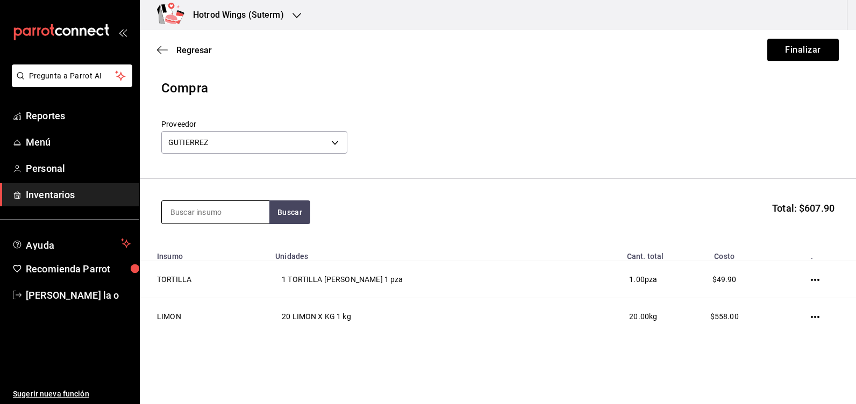
click at [211, 216] on input at bounding box center [215, 212] width 107 height 23
type input "cilantr"
click at [284, 211] on button "Buscar" at bounding box center [289, 212] width 41 height 24
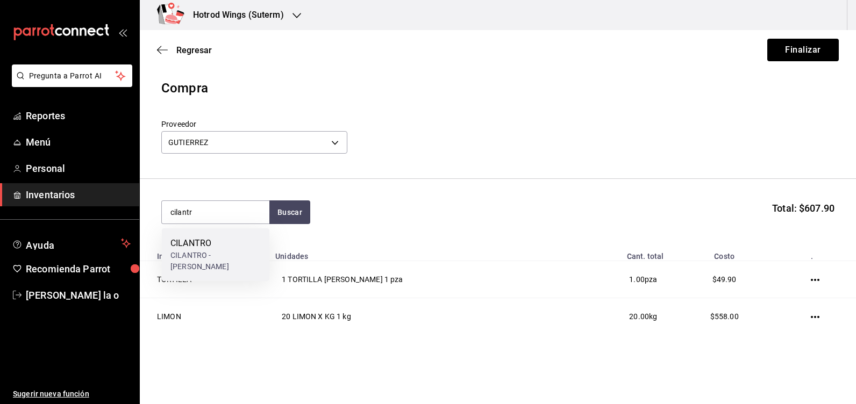
click at [221, 253] on div "CILANTRO - [PERSON_NAME]" at bounding box center [215, 261] width 90 height 23
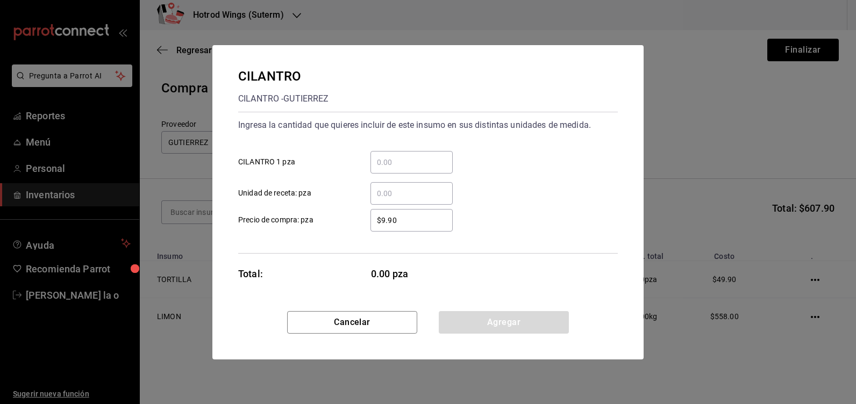
click at [387, 168] on input "​ CILANTRO 1 pza" at bounding box center [411, 162] width 82 height 13
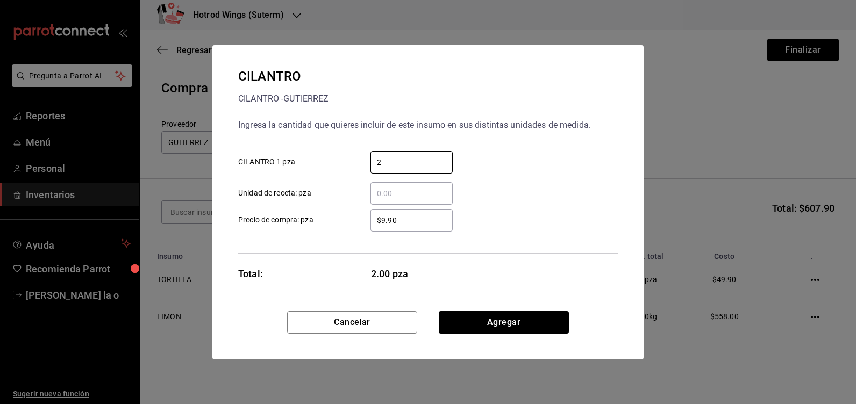
type input "2"
drag, startPoint x: 383, startPoint y: 218, endPoint x: 391, endPoint y: 214, distance: 8.9
click at [384, 218] on input "$9.90" at bounding box center [411, 220] width 82 height 13
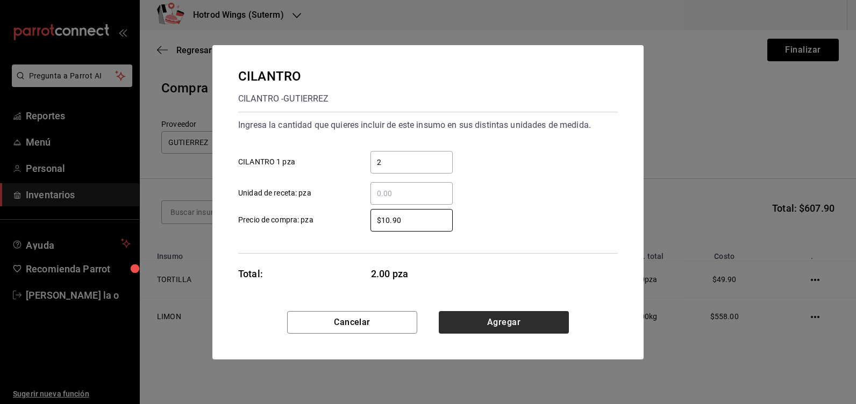
type input "$10.90"
click at [514, 321] on button "Agregar" at bounding box center [504, 322] width 130 height 23
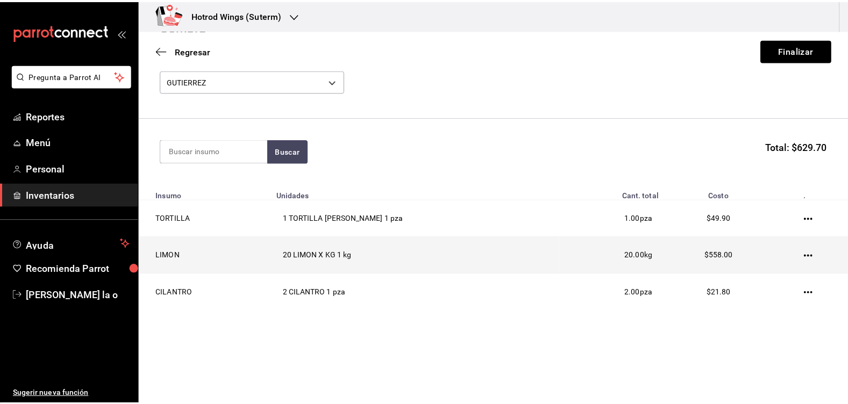
scroll to position [63, 0]
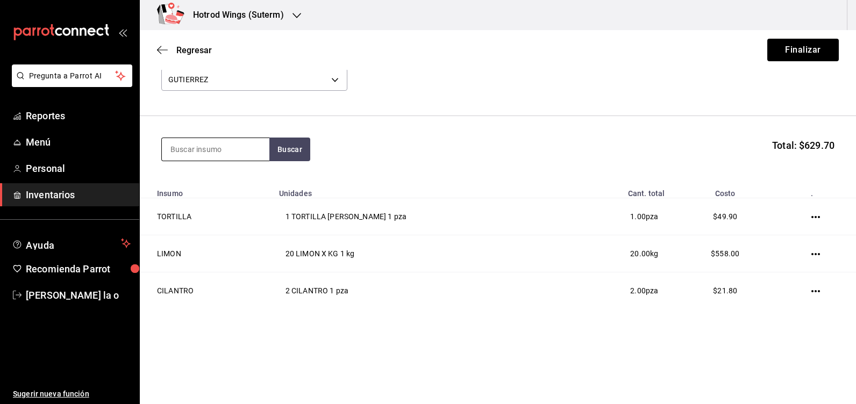
click at [182, 148] on input at bounding box center [215, 149] width 107 height 23
click at [279, 147] on button "Buscar" at bounding box center [289, 150] width 41 height 24
click at [289, 148] on button "Buscar" at bounding box center [289, 150] width 41 height 24
click at [190, 145] on input "cala" at bounding box center [215, 149] width 107 height 23
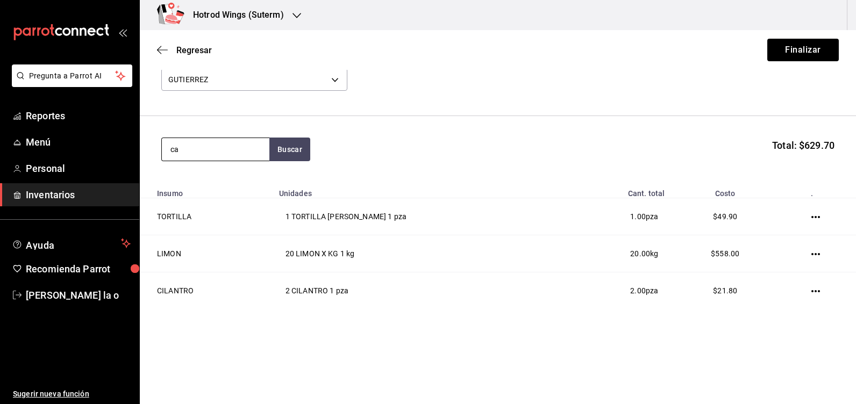
type input "c"
click at [312, 153] on div "Buscar Total: $629.70" at bounding box center [497, 150] width 673 height 24
click at [290, 151] on button "Buscar" at bounding box center [289, 150] width 41 height 24
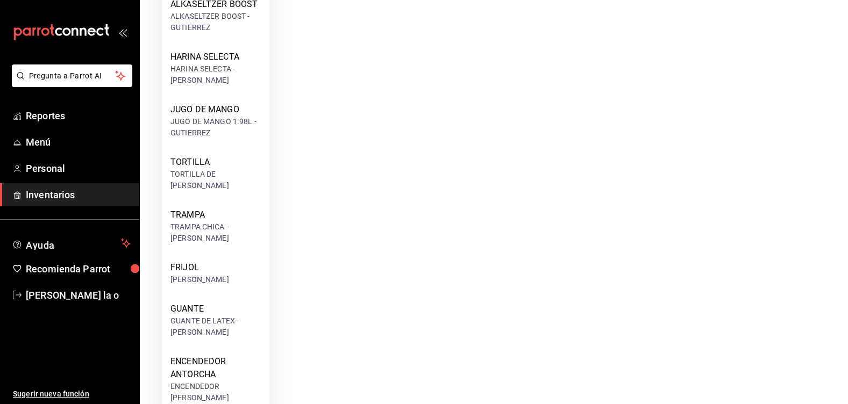
scroll to position [922, 0]
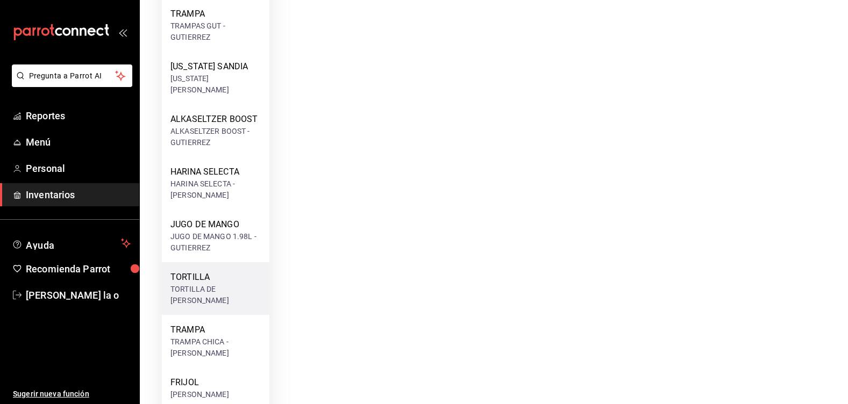
click at [234, 284] on div "TORTILLA DE [PERSON_NAME]" at bounding box center [215, 295] width 90 height 23
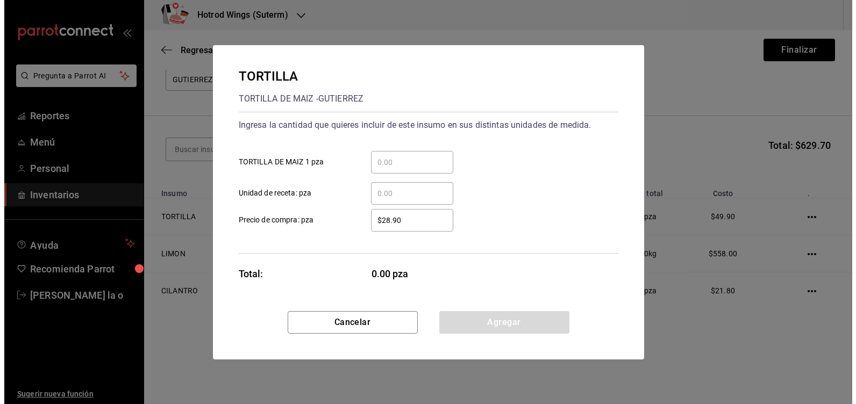
scroll to position [0, 0]
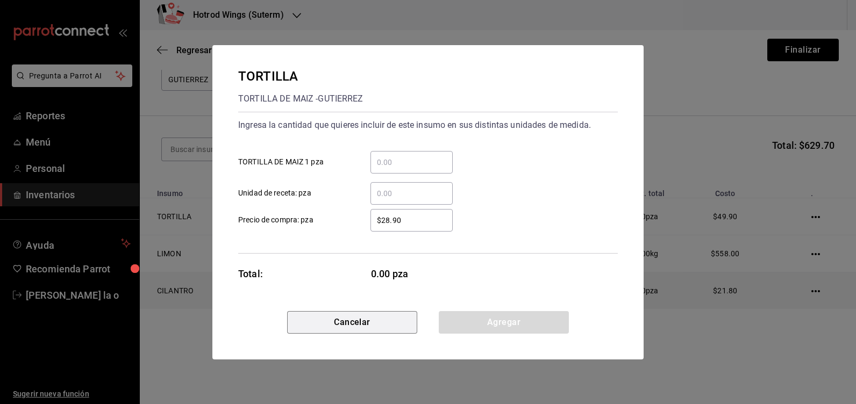
drag, startPoint x: 333, startPoint y: 318, endPoint x: 320, endPoint y: 309, distance: 16.0
click at [333, 318] on button "Cancelar" at bounding box center [352, 322] width 130 height 23
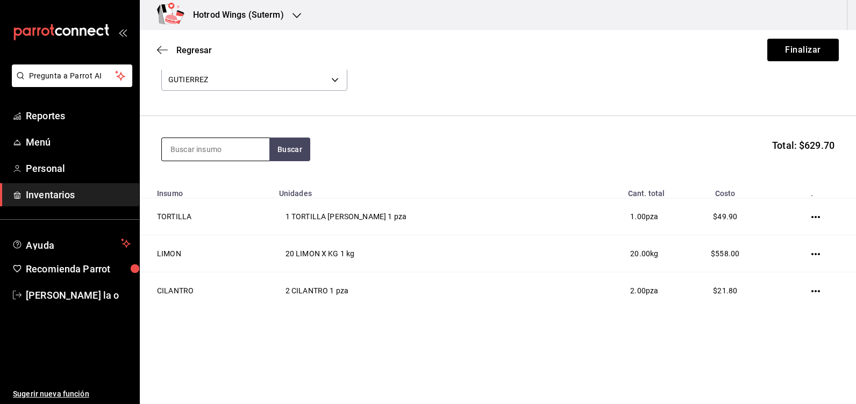
click at [182, 154] on input at bounding box center [215, 149] width 107 height 23
type input "tortilla"
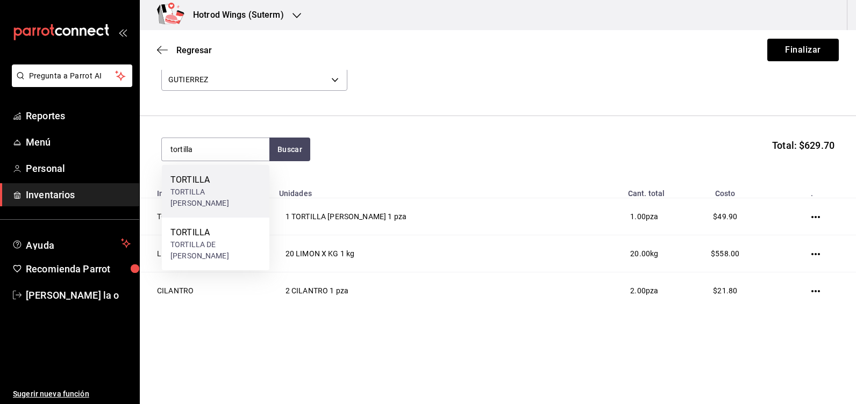
click at [206, 187] on div "TORTILLA TORTILLA [PERSON_NAME]" at bounding box center [215, 191] width 90 height 35
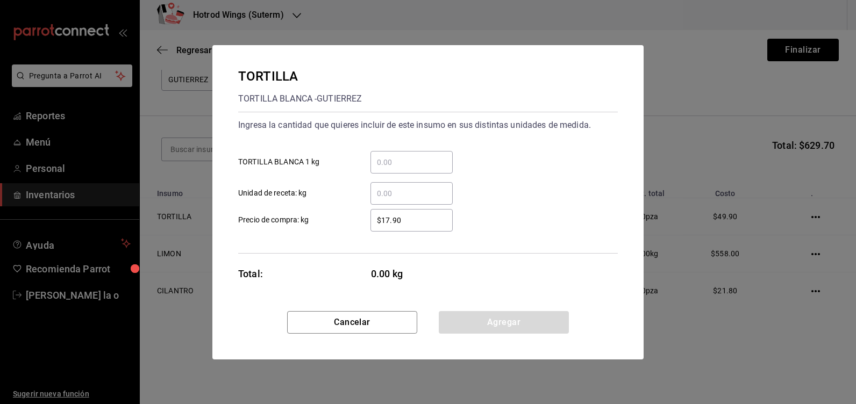
click at [381, 156] on input "​ TORTILLA BLANCA 1 kg" at bounding box center [411, 162] width 82 height 13
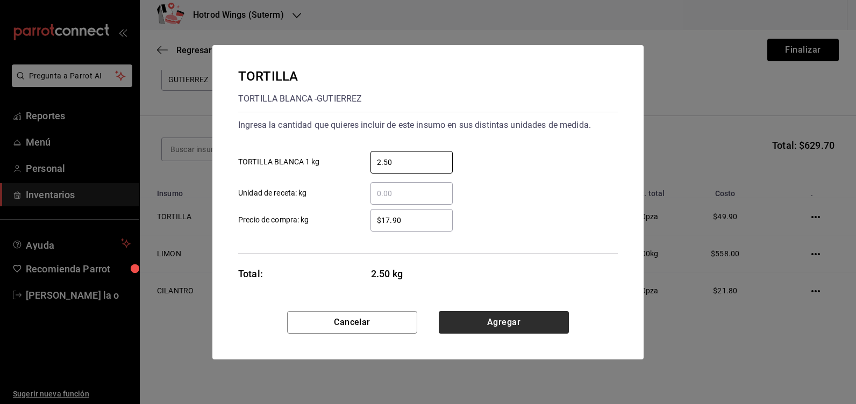
type input "2.50"
click at [499, 319] on button "Agregar" at bounding box center [504, 322] width 130 height 23
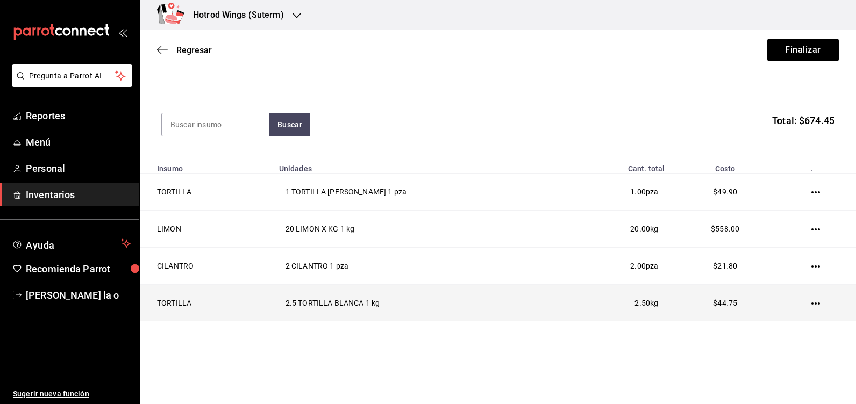
scroll to position [101, 0]
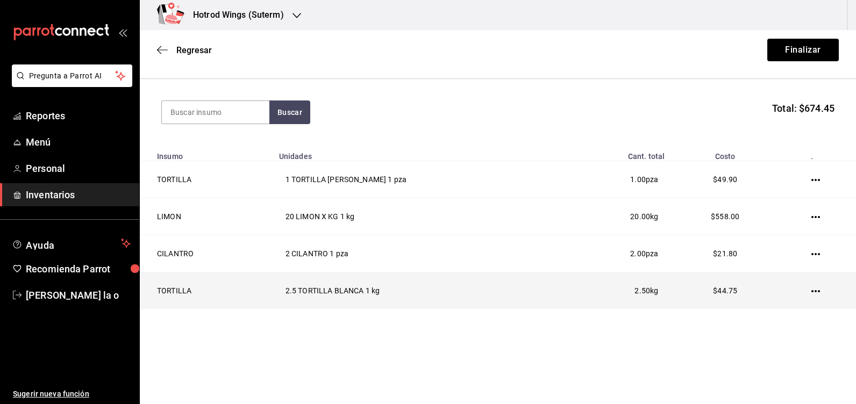
drag, startPoint x: 804, startPoint y: 291, endPoint x: 806, endPoint y: 308, distance: 17.3
click at [806, 312] on div "Compra Proveedor [PERSON_NAME] a51b505a-5e76-4510-9174-3b13b390ac3c Buscar Tota…" at bounding box center [498, 153] width 716 height 348
click at [811, 290] on icon "button" at bounding box center [815, 291] width 9 height 9
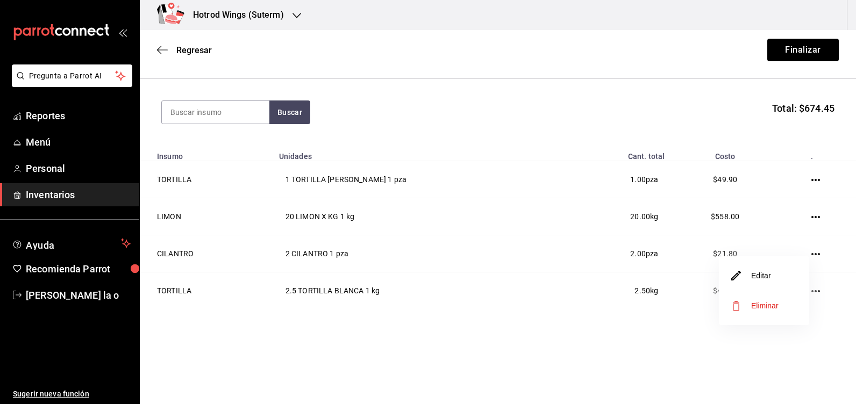
click at [776, 279] on li "Editar" at bounding box center [764, 276] width 90 height 30
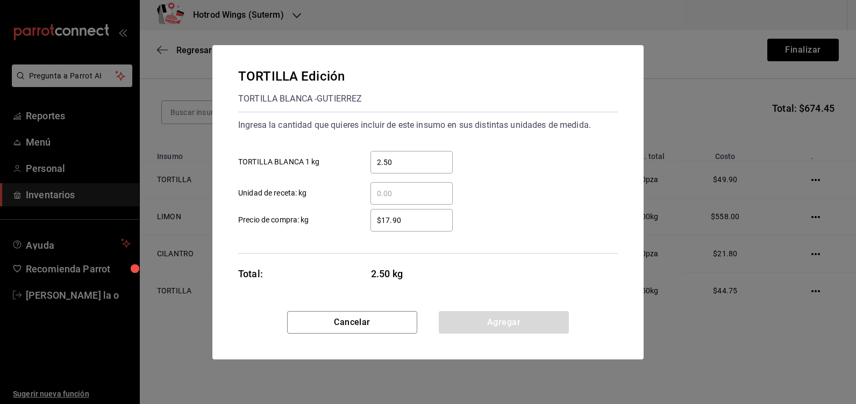
click at [407, 168] on input "2.50" at bounding box center [411, 162] width 82 height 13
type input "2"
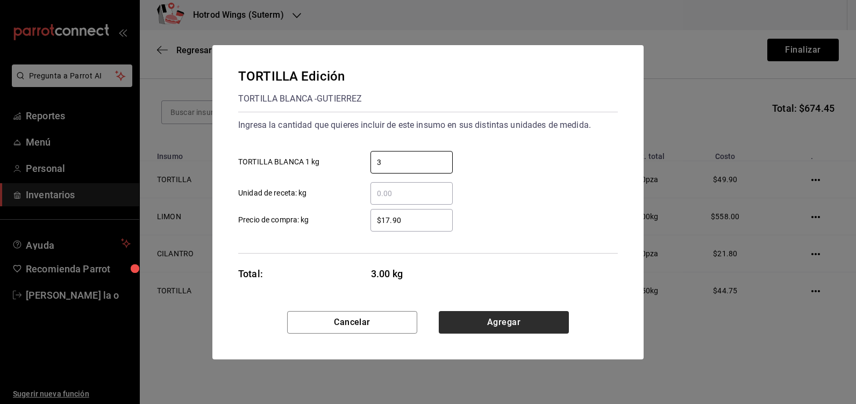
type input "3"
click at [491, 318] on button "Agregar" at bounding box center [504, 322] width 130 height 23
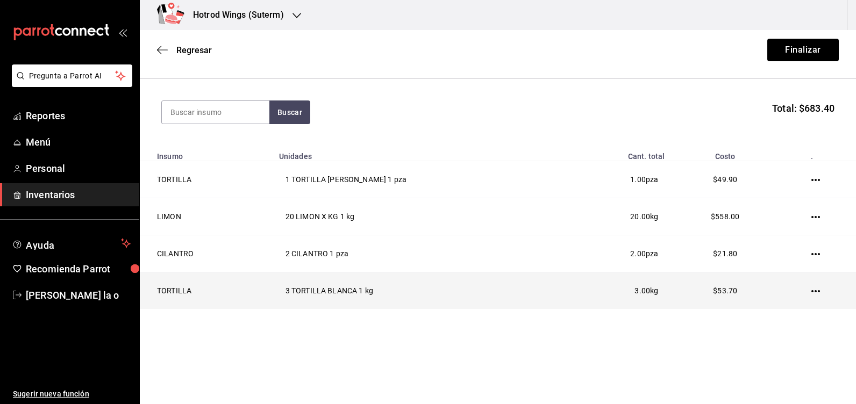
click at [811, 290] on icon "button" at bounding box center [815, 291] width 9 height 2
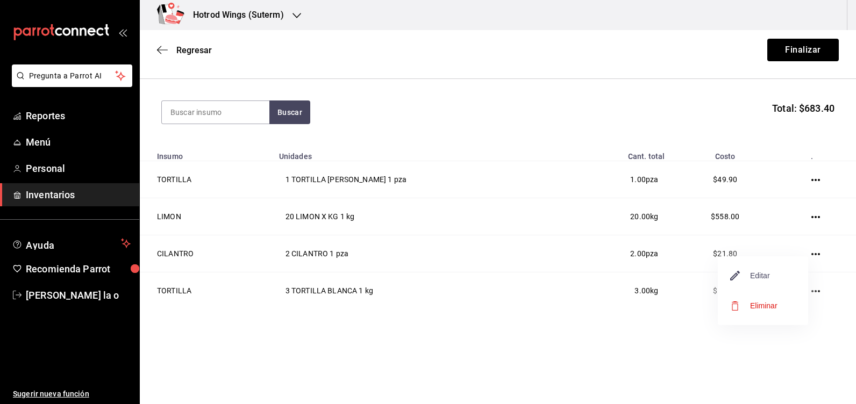
click at [758, 282] on li "Editar" at bounding box center [763, 276] width 90 height 30
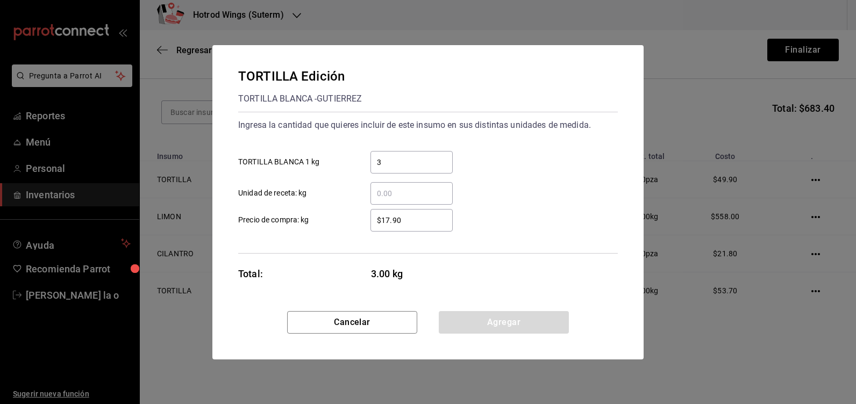
click at [392, 162] on input "3" at bounding box center [411, 162] width 82 height 13
type input "3"
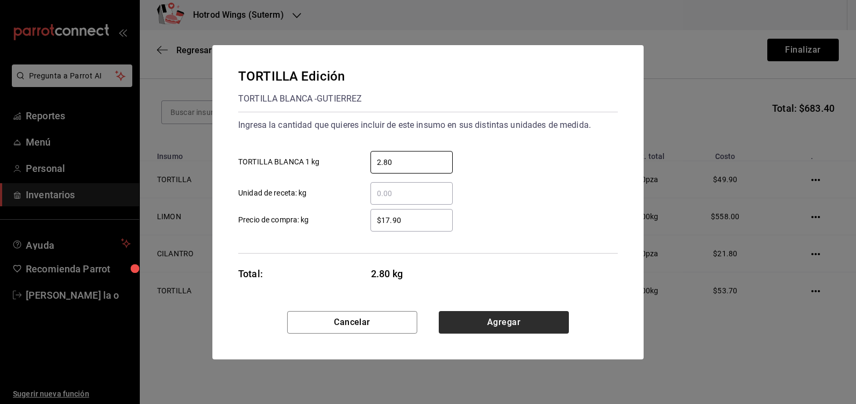
type input "2.80"
click at [498, 322] on button "Agregar" at bounding box center [504, 322] width 130 height 23
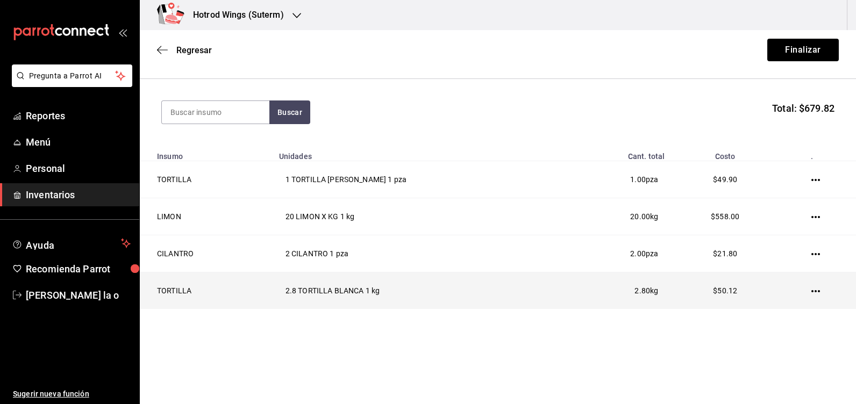
click at [811, 289] on icon "button" at bounding box center [815, 291] width 9 height 9
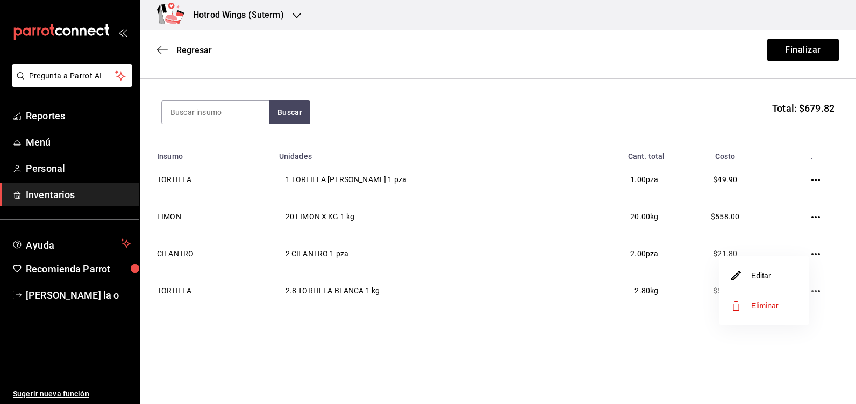
click at [778, 284] on li "Editar" at bounding box center [764, 276] width 90 height 30
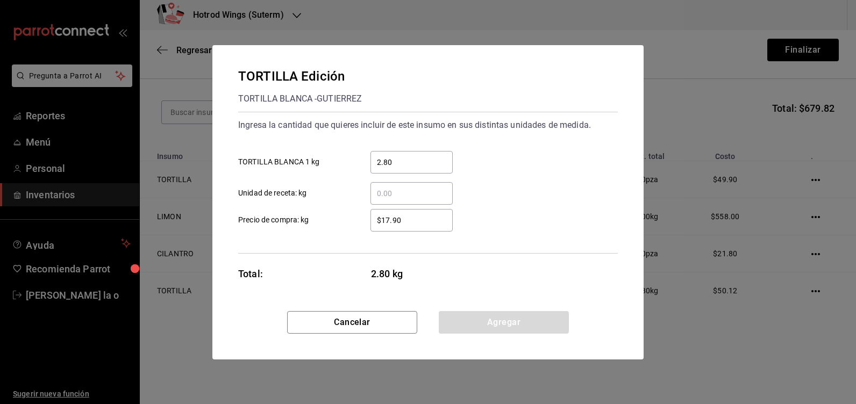
click at [397, 160] on input "2.80" at bounding box center [411, 162] width 82 height 13
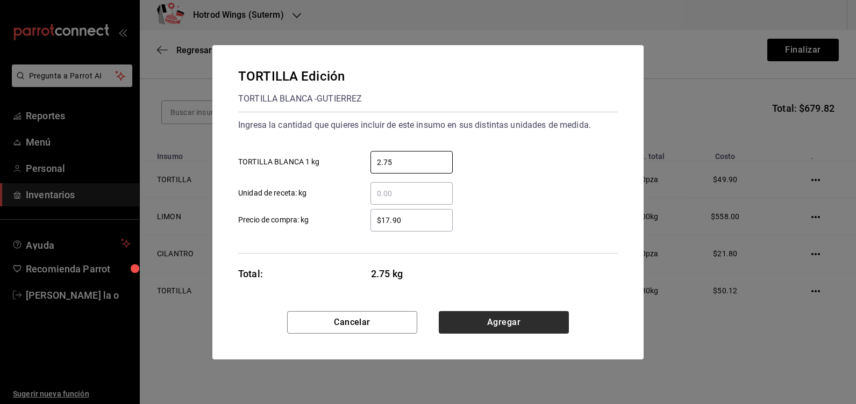
type input "2.75"
click at [490, 322] on button "Agregar" at bounding box center [504, 322] width 130 height 23
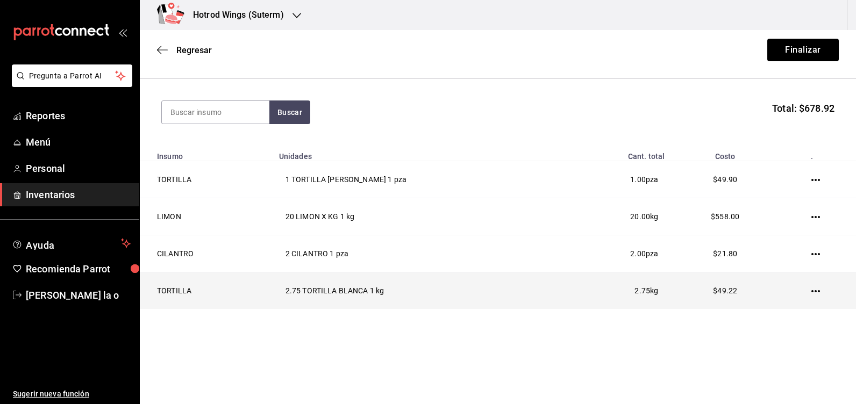
click at [811, 291] on icon "button" at bounding box center [815, 291] width 9 height 2
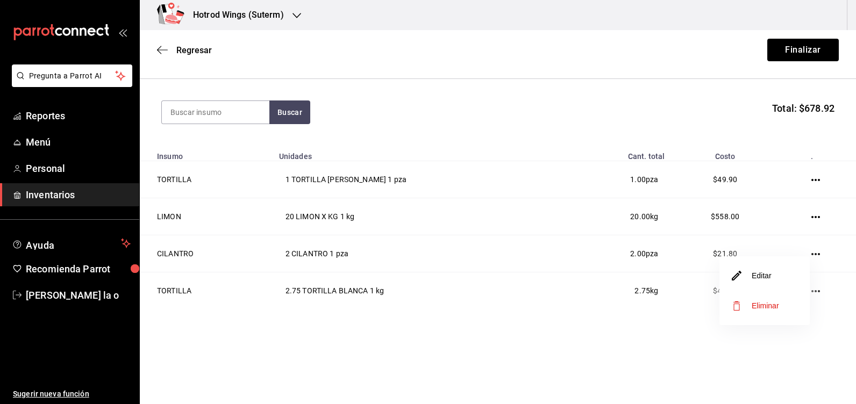
click at [773, 273] on li "Editar" at bounding box center [764, 276] width 90 height 30
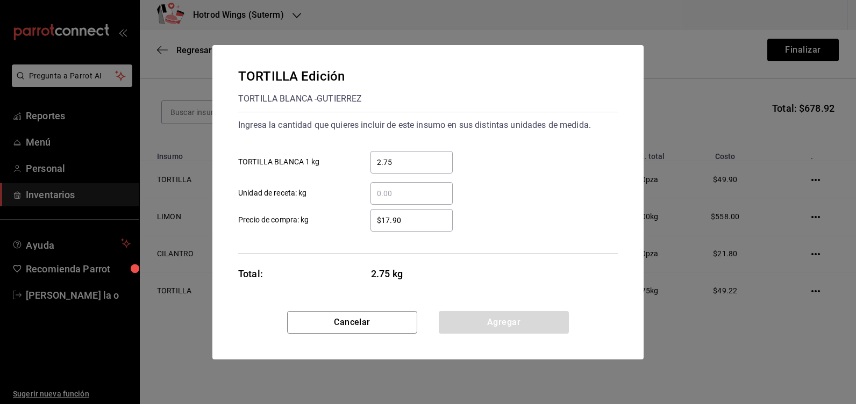
click at [406, 162] on input "2.75" at bounding box center [411, 162] width 82 height 13
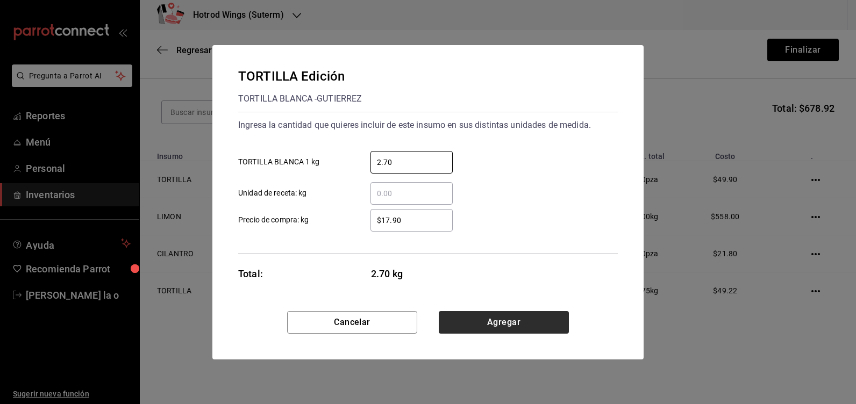
type input "2.70"
click at [491, 315] on button "Agregar" at bounding box center [504, 322] width 130 height 23
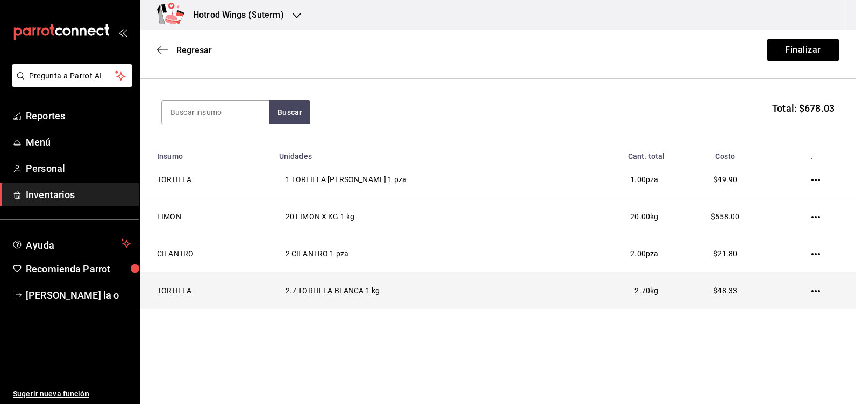
click at [811, 292] on icon "button" at bounding box center [815, 291] width 9 height 9
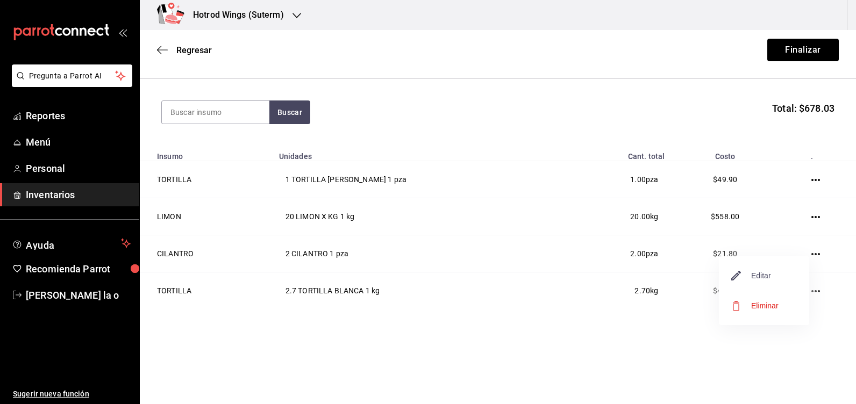
click at [754, 270] on span "Editar" at bounding box center [750, 275] width 39 height 13
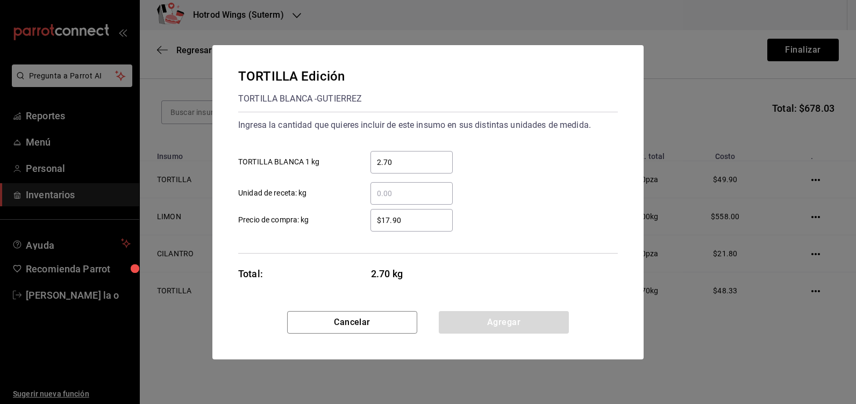
click at [398, 164] on input "2.70" at bounding box center [411, 162] width 82 height 13
click at [401, 164] on input "2.70" at bounding box center [411, 162] width 82 height 13
click at [401, 163] on input "2.70" at bounding box center [411, 162] width 82 height 13
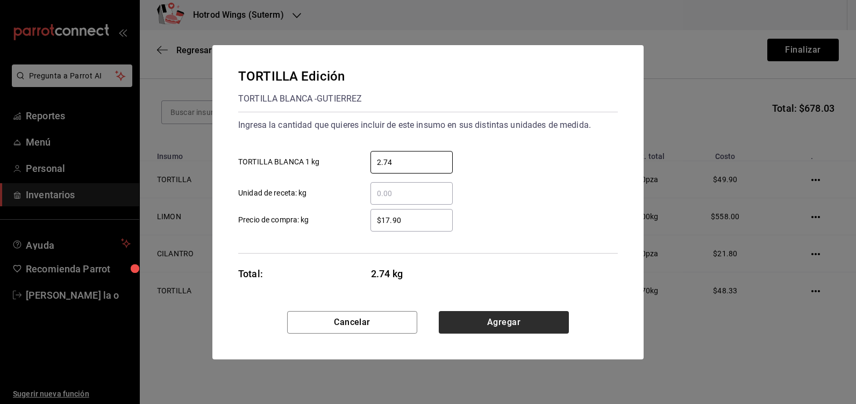
type input "2.74"
click at [536, 326] on button "Agregar" at bounding box center [504, 322] width 130 height 23
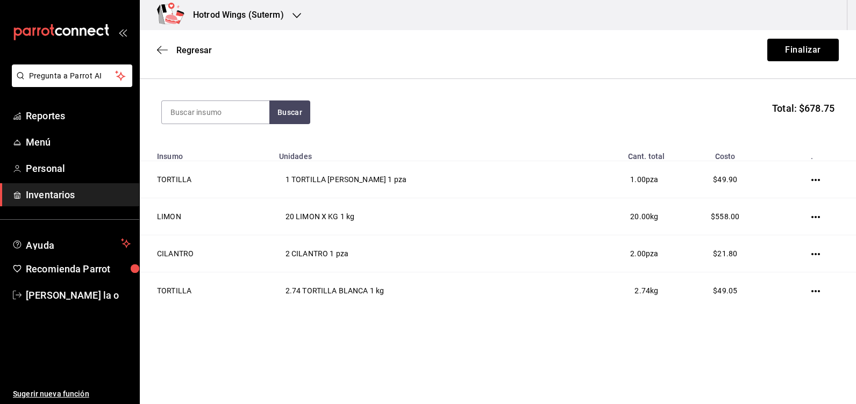
click at [670, 343] on html "Pregunta a Parrot AI Reportes Menú Personal Inventarios Ayuda Recomienda Parrot…" at bounding box center [428, 171] width 856 height 343
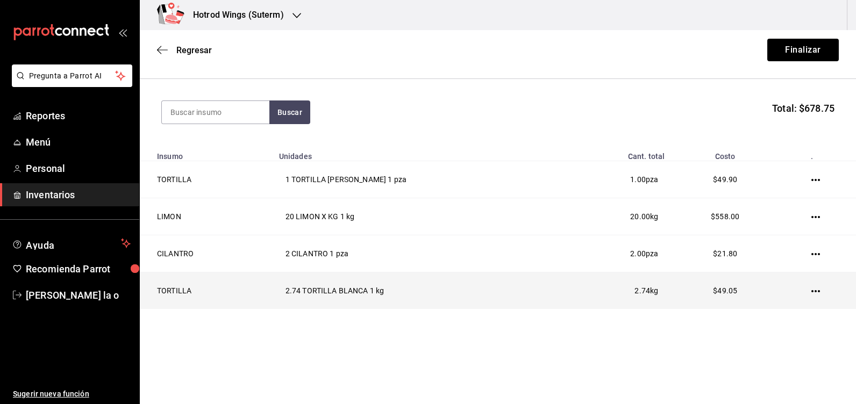
click at [811, 293] on icon "button" at bounding box center [815, 291] width 9 height 9
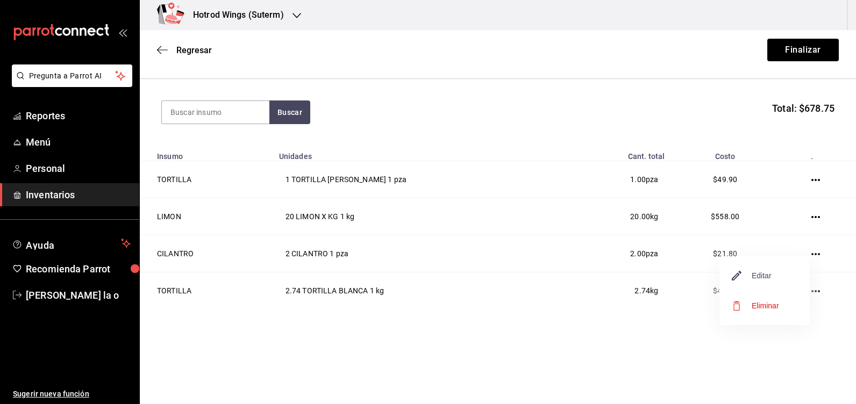
click at [768, 280] on span "Editar" at bounding box center [751, 275] width 39 height 13
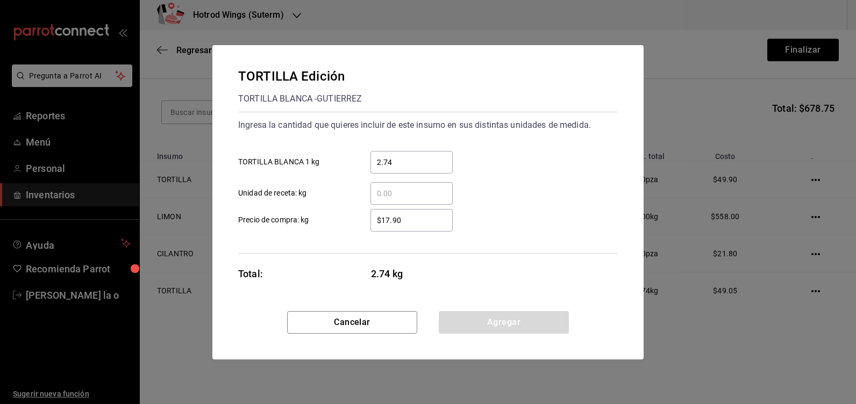
click at [397, 161] on input "2.74" at bounding box center [411, 162] width 82 height 13
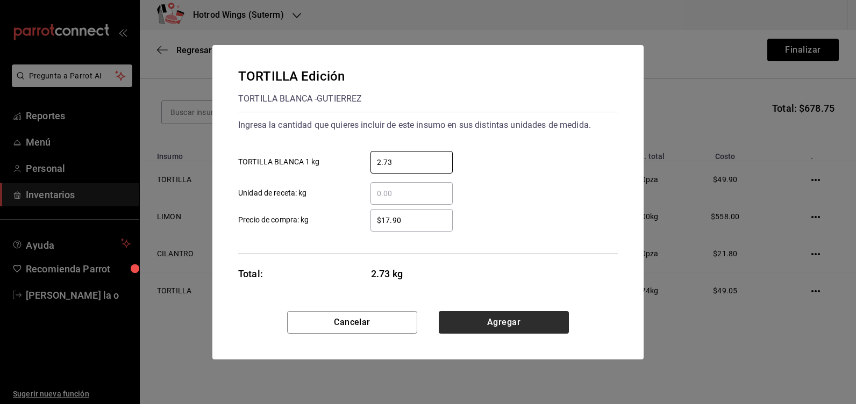
type input "2.73"
click at [520, 325] on button "Agregar" at bounding box center [504, 322] width 130 height 23
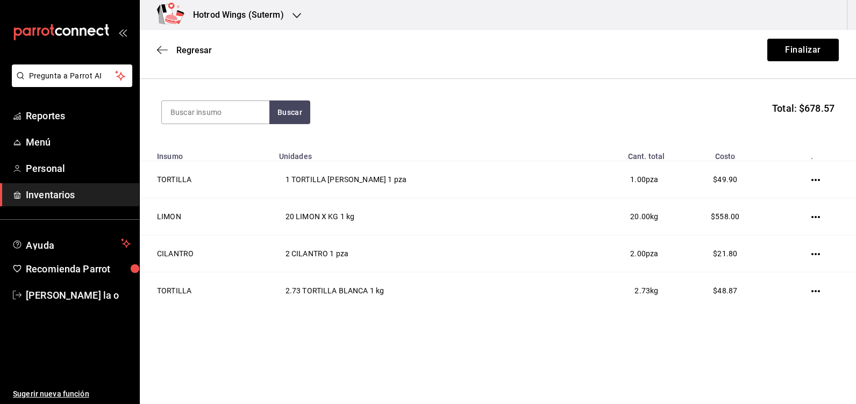
click at [811, 291] on icon "button" at bounding box center [815, 291] width 9 height 2
click at [756, 278] on span "Editar" at bounding box center [751, 275] width 39 height 13
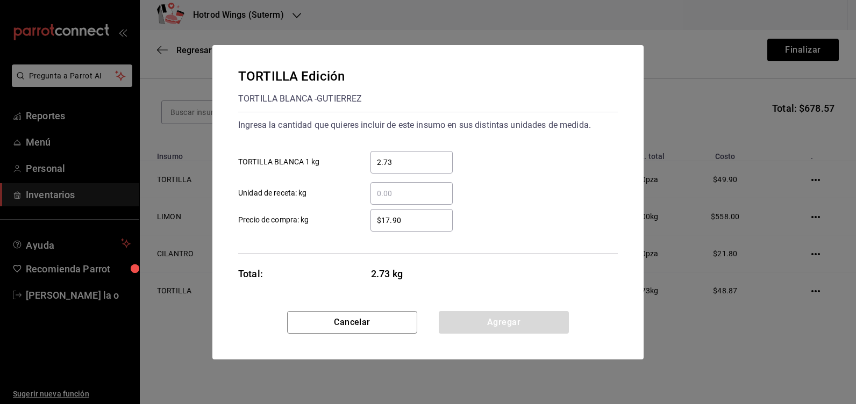
click at [522, 319] on div "Agregar" at bounding box center [504, 322] width 130 height 23
click at [485, 321] on div "Agregar" at bounding box center [504, 322] width 130 height 23
click at [403, 158] on input "2.73" at bounding box center [411, 162] width 82 height 13
drag, startPoint x: 412, startPoint y: 220, endPoint x: 412, endPoint y: 211, distance: 9.1
click at [412, 220] on input "$17.90" at bounding box center [411, 220] width 82 height 13
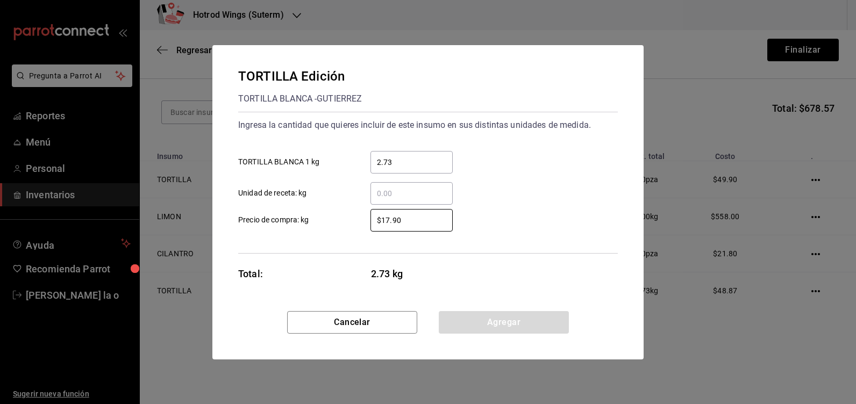
click at [400, 162] on input "2.73" at bounding box center [411, 162] width 82 height 13
click at [524, 327] on div "Agregar" at bounding box center [504, 322] width 130 height 23
drag, startPoint x: 388, startPoint y: 323, endPoint x: 385, endPoint y: 318, distance: 6.0
click at [386, 322] on button "Cancelar" at bounding box center [352, 322] width 130 height 23
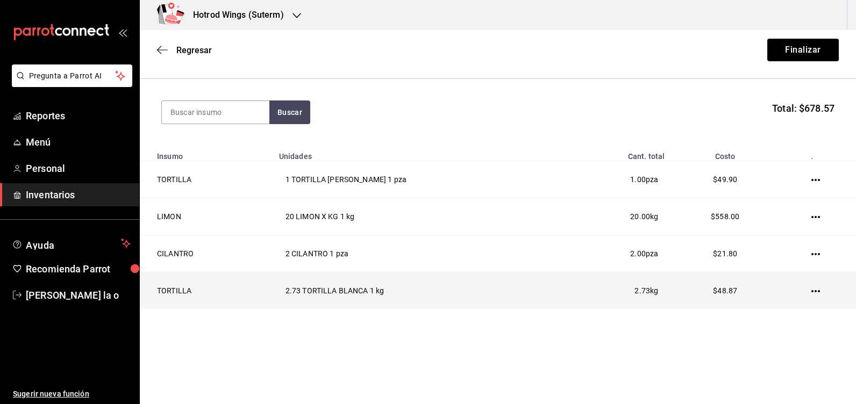
click at [799, 290] on td at bounding box center [817, 290] width 77 height 37
click at [800, 289] on td at bounding box center [817, 290] width 77 height 37
click at [811, 295] on icon "button" at bounding box center [815, 291] width 9 height 9
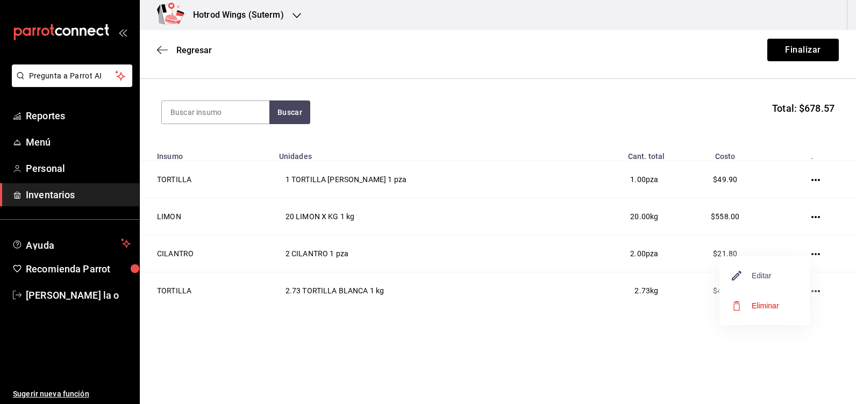
click at [769, 279] on span "Editar" at bounding box center [751, 275] width 39 height 13
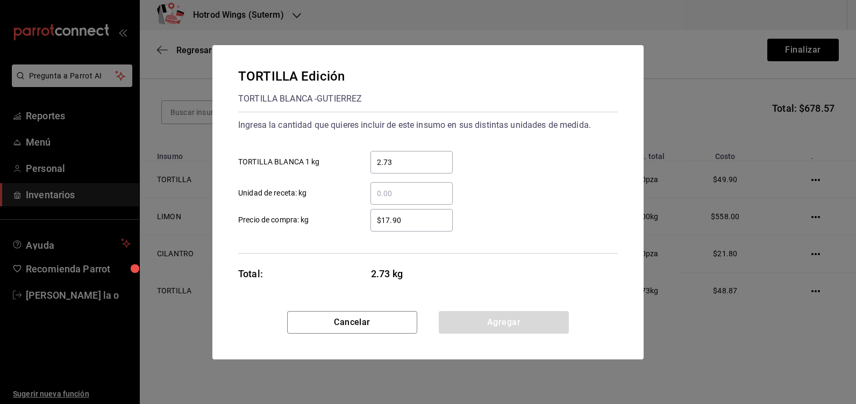
click at [394, 162] on input "2.73" at bounding box center [411, 162] width 82 height 13
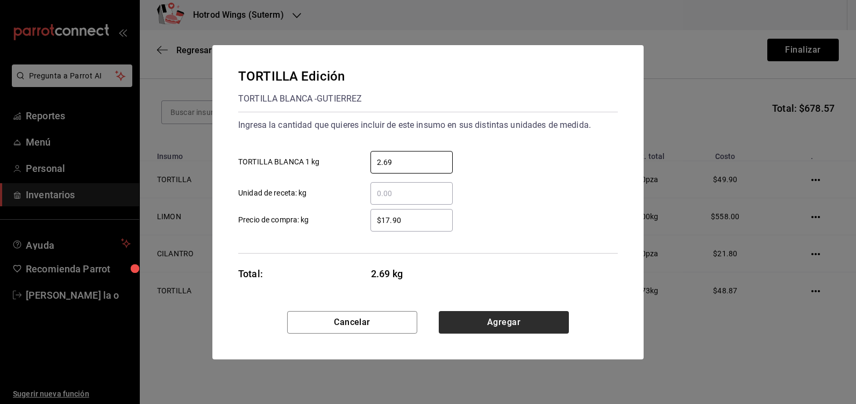
type input "2.69"
click at [525, 326] on button "Agregar" at bounding box center [504, 322] width 130 height 23
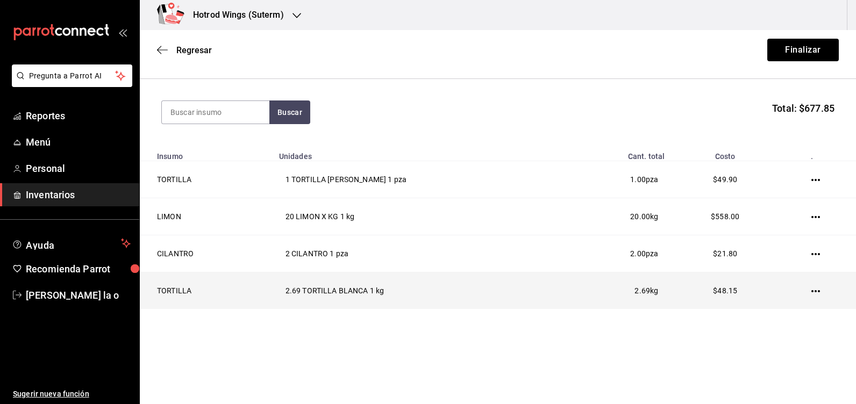
click at [811, 292] on icon "button" at bounding box center [815, 291] width 9 height 2
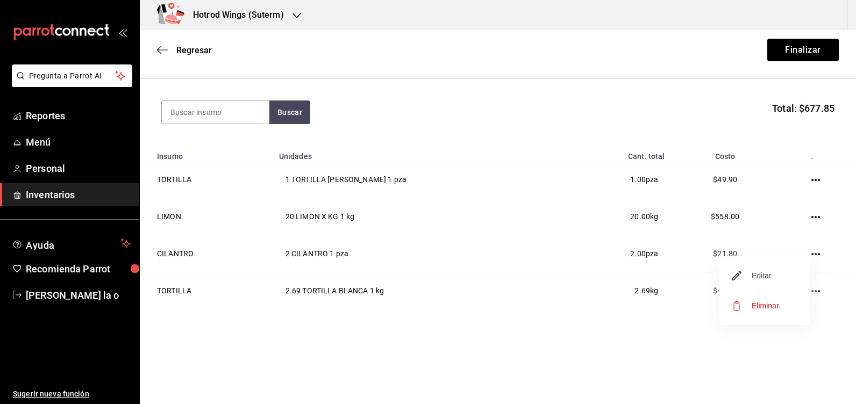
click at [754, 279] on span "Editar" at bounding box center [751, 275] width 39 height 13
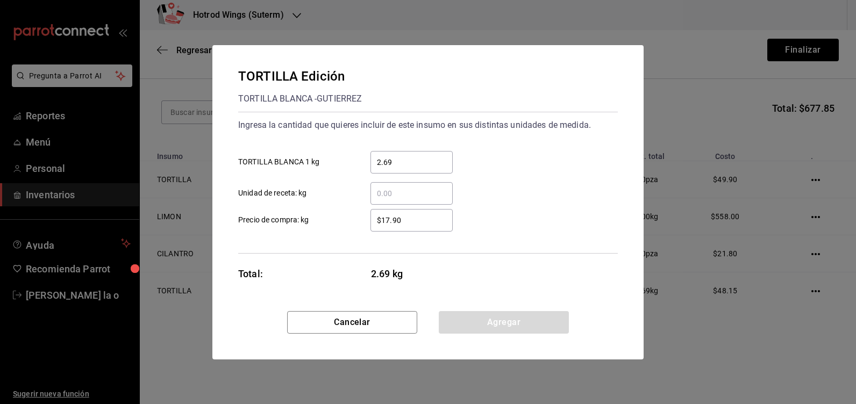
click at [398, 159] on input "2.69" at bounding box center [411, 162] width 82 height 13
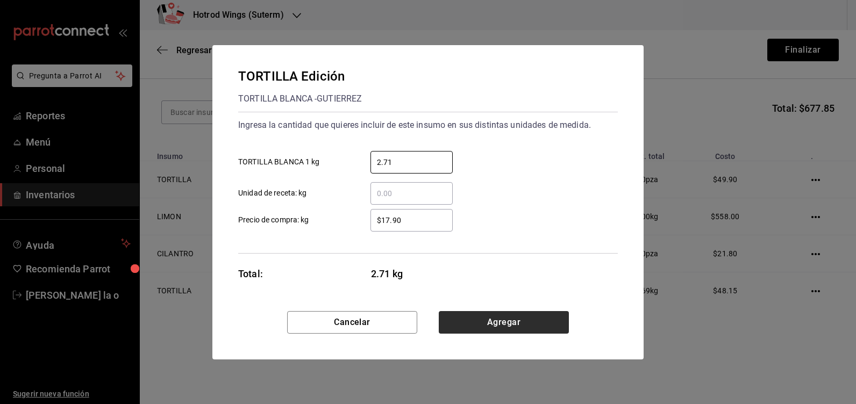
type input "2.71"
drag, startPoint x: 492, startPoint y: 327, endPoint x: 492, endPoint y: 320, distance: 6.4
click at [492, 326] on button "Agregar" at bounding box center [504, 322] width 130 height 23
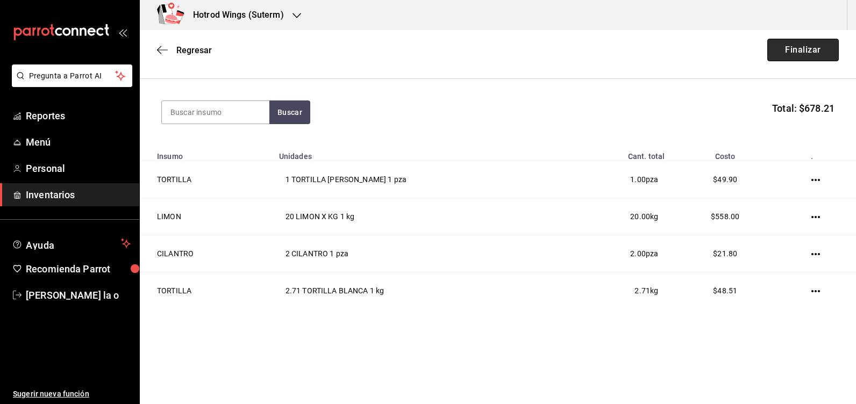
click at [799, 44] on button "Finalizar" at bounding box center [802, 50] width 71 height 23
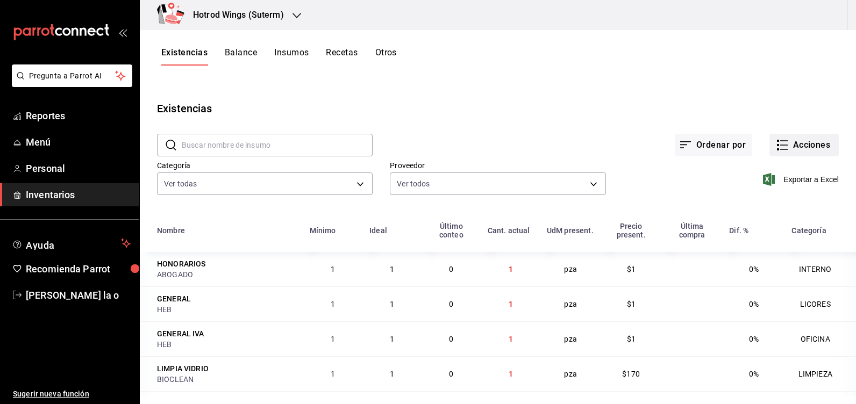
click at [795, 150] on button "Acciones" at bounding box center [803, 145] width 69 height 23
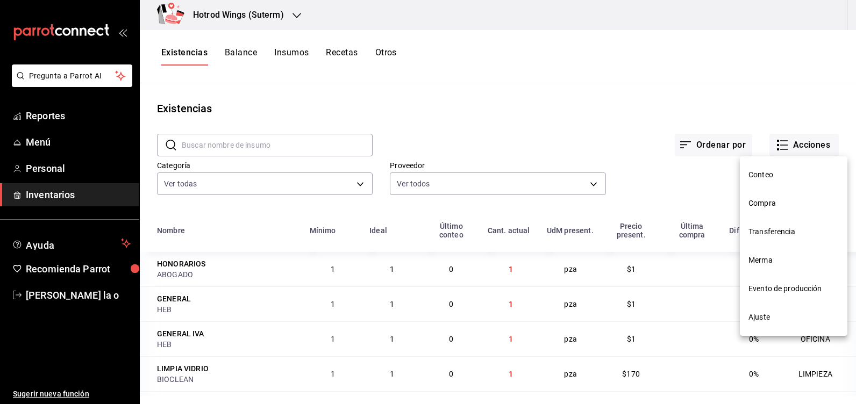
click at [790, 213] on li "Compra" at bounding box center [793, 203] width 107 height 28
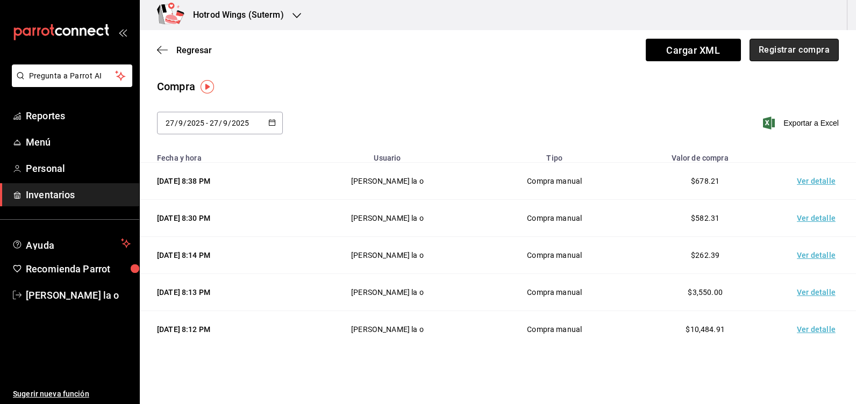
click at [772, 55] on button "Registrar compra" at bounding box center [793, 50] width 89 height 23
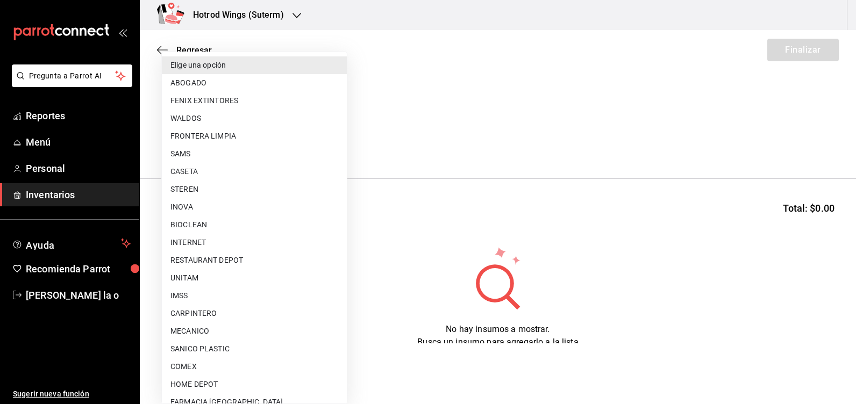
click at [338, 141] on body "Pregunta a Parrot AI Reportes Menú Personal Inventarios Ayuda Recomienda Parrot…" at bounding box center [428, 171] width 856 height 343
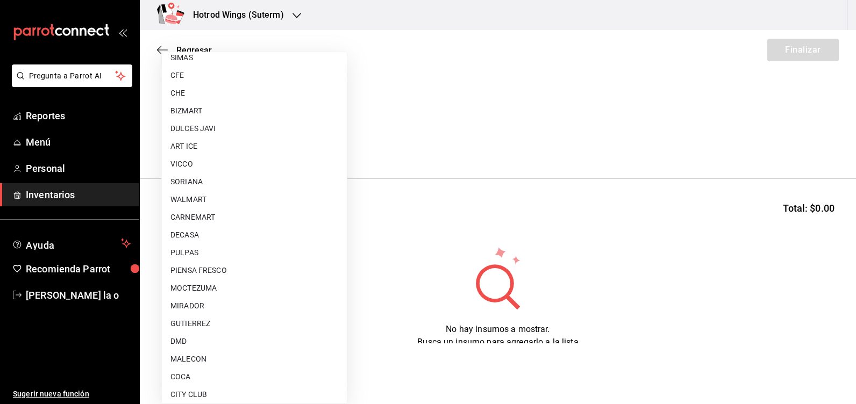
scroll to position [810, 0]
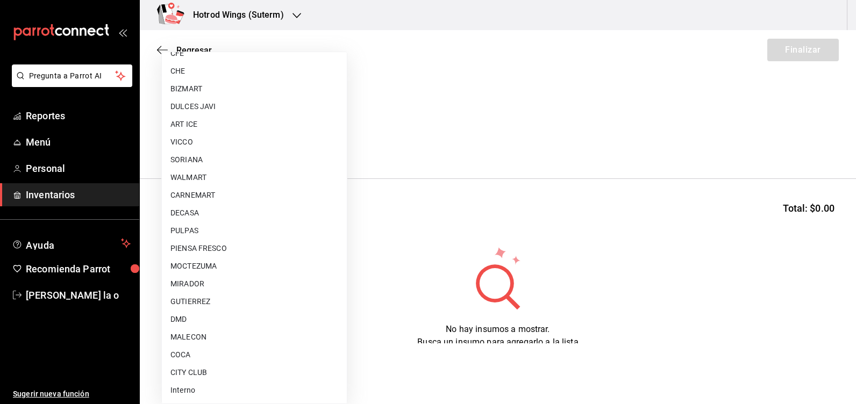
click at [216, 370] on li "CITY CLUB" at bounding box center [254, 373] width 185 height 18
type input "d1a39399-a629-4654-ba24-a3b28b807481"
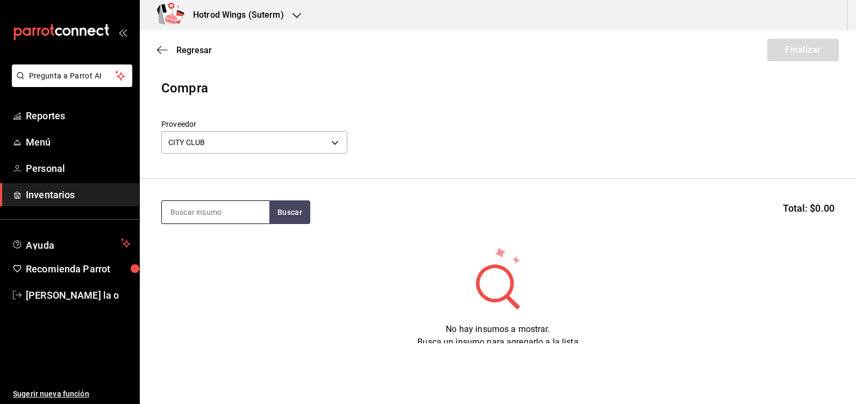
click at [221, 209] on input at bounding box center [215, 212] width 107 height 23
click at [288, 207] on button "Buscar" at bounding box center [289, 212] width 41 height 24
click at [284, 210] on button "Buscar" at bounding box center [289, 212] width 41 height 24
click at [210, 212] on input "jumex" at bounding box center [215, 212] width 107 height 23
type input "j"
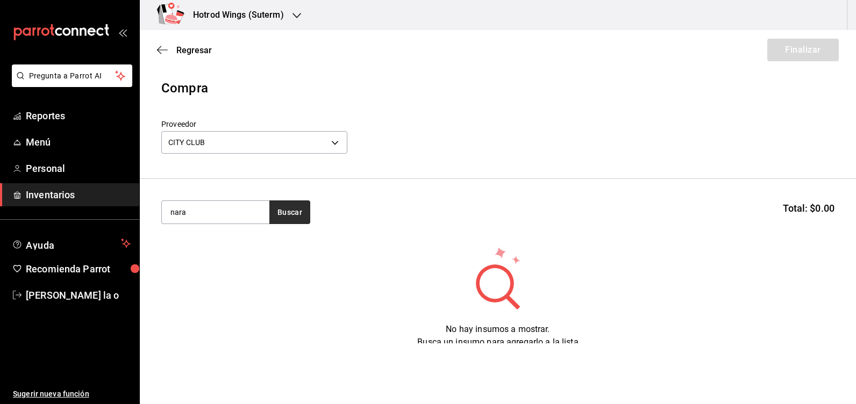
type input "nara"
click at [285, 214] on button "Buscar" at bounding box center [289, 212] width 41 height 24
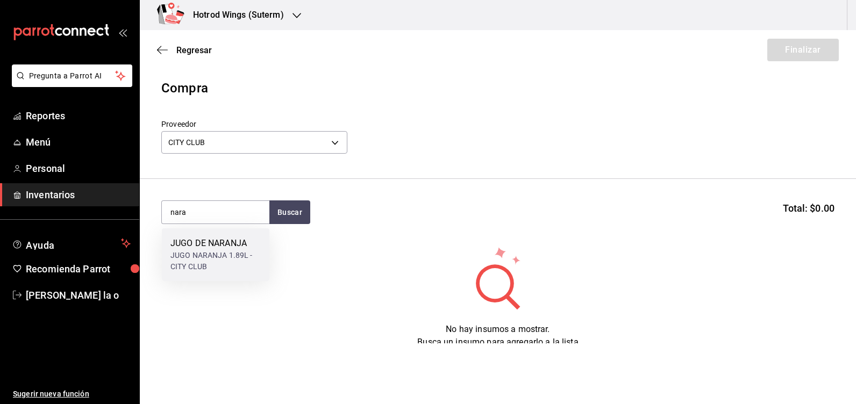
click at [249, 249] on div "JUGO DE NARANJA" at bounding box center [215, 243] width 90 height 13
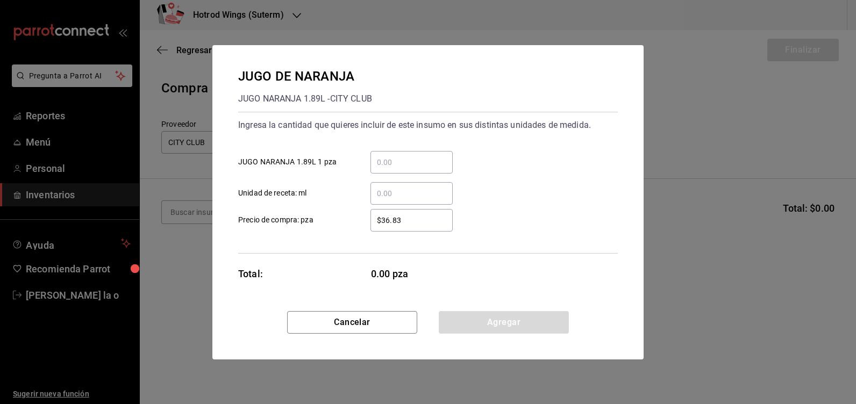
click at [407, 154] on div "​" at bounding box center [411, 162] width 82 height 23
click at [407, 156] on input "​ JUGO NARANJA 1.89L 1 pza" at bounding box center [411, 162] width 82 height 13
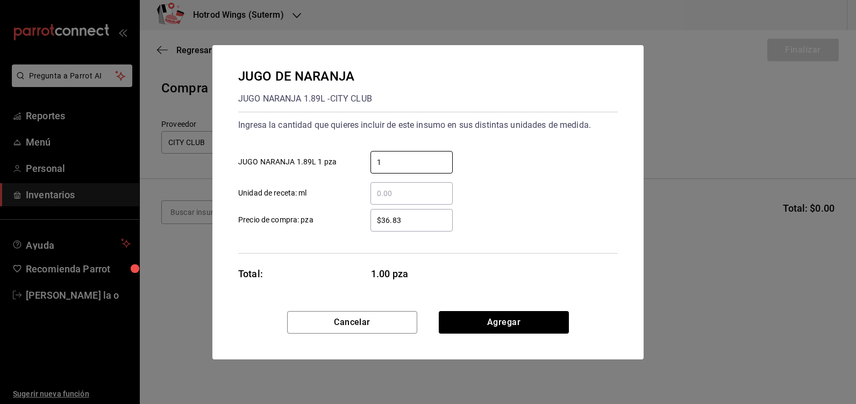
type input "1"
click at [424, 227] on div "$36.83 ​" at bounding box center [411, 220] width 82 height 23
click at [424, 227] on input "$36.83" at bounding box center [411, 220] width 82 height 13
type input "$3"
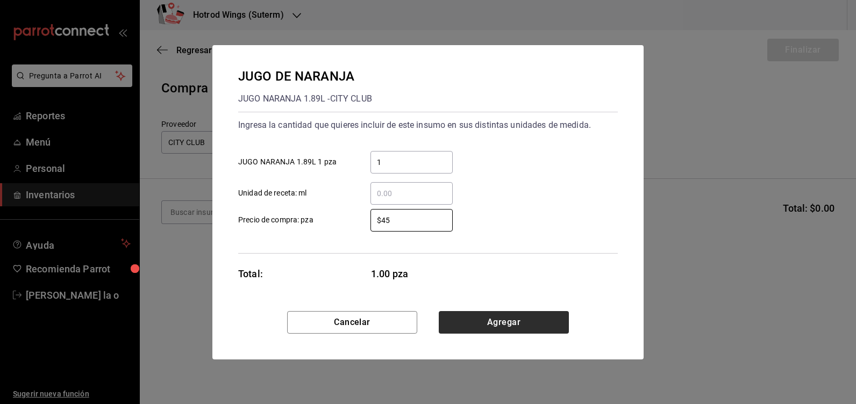
type input "$45"
click at [525, 322] on button "Agregar" at bounding box center [504, 322] width 130 height 23
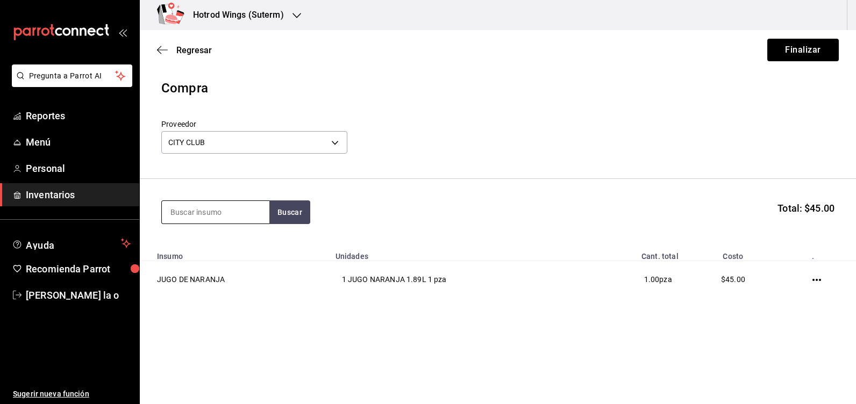
click at [210, 210] on input at bounding box center [215, 212] width 107 height 23
click at [297, 206] on button "Buscar" at bounding box center [289, 212] width 41 height 24
click at [290, 216] on button "Buscar" at bounding box center [289, 212] width 41 height 24
type input "b"
type input "tortilla"
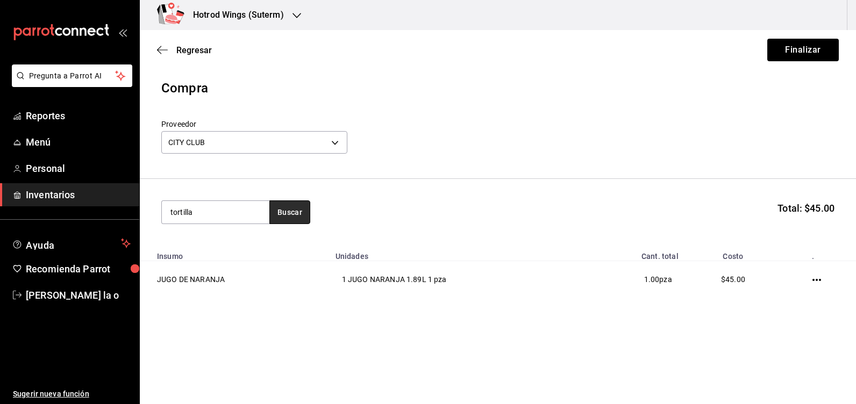
click at [288, 205] on button "Buscar" at bounding box center [289, 212] width 41 height 24
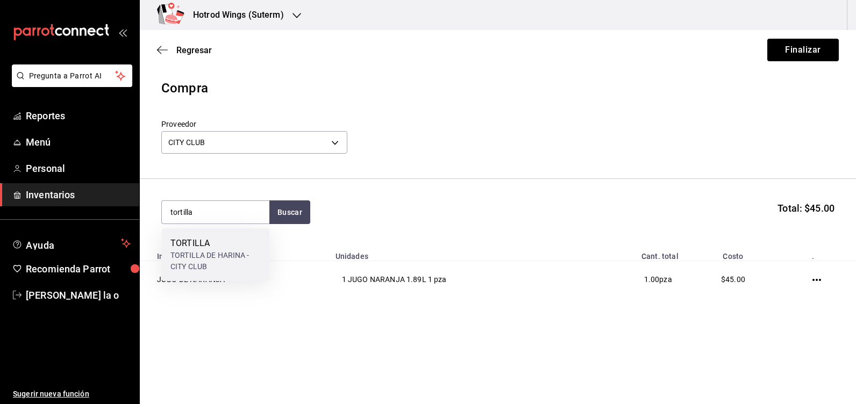
click at [226, 259] on div "TORTILLA DE HARINA - CITY CLUB" at bounding box center [215, 261] width 90 height 23
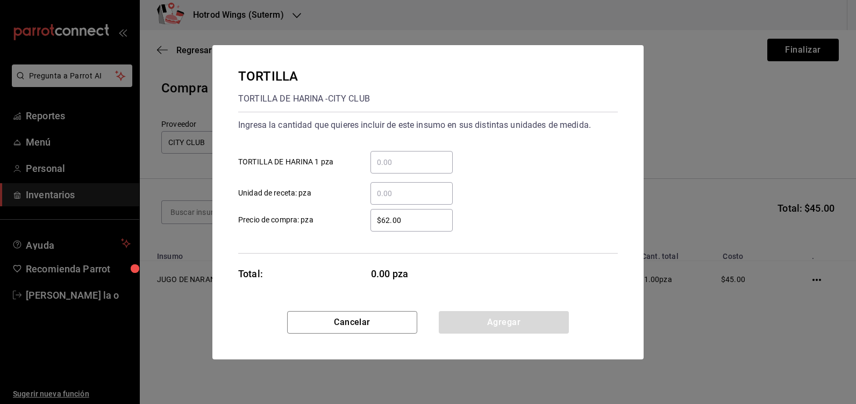
click at [395, 158] on input "​ TORTILLA DE HARINA 1 pza" at bounding box center [411, 162] width 82 height 13
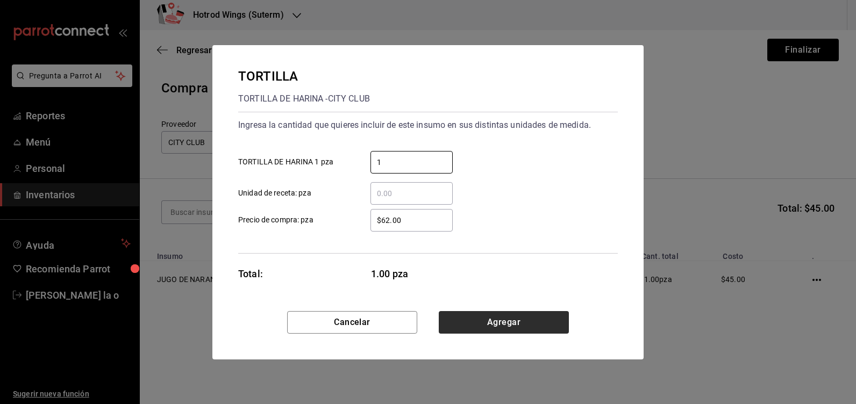
type input "1"
click at [503, 321] on button "Agregar" at bounding box center [504, 322] width 130 height 23
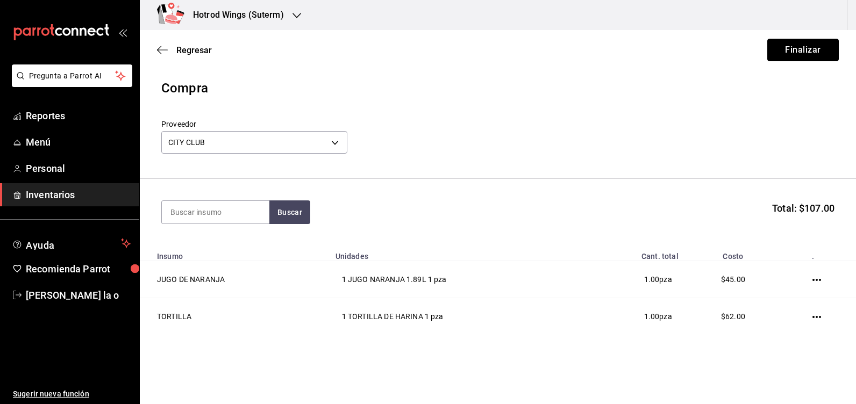
click at [790, 47] on button "Finalizar" at bounding box center [802, 50] width 71 height 23
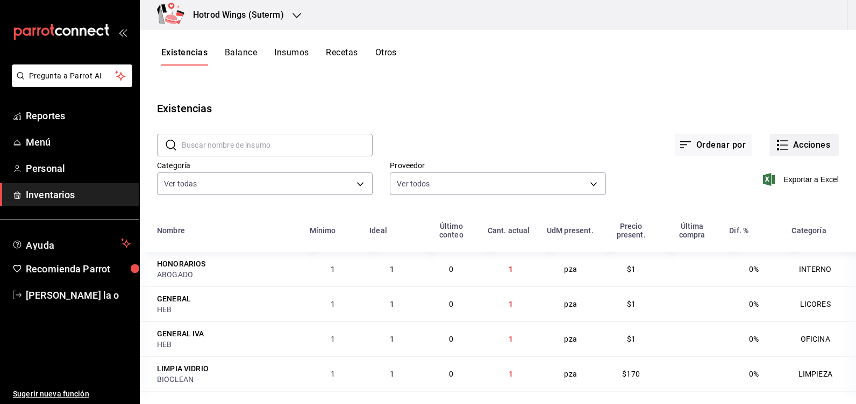
click at [799, 144] on button "Acciones" at bounding box center [803, 145] width 69 height 23
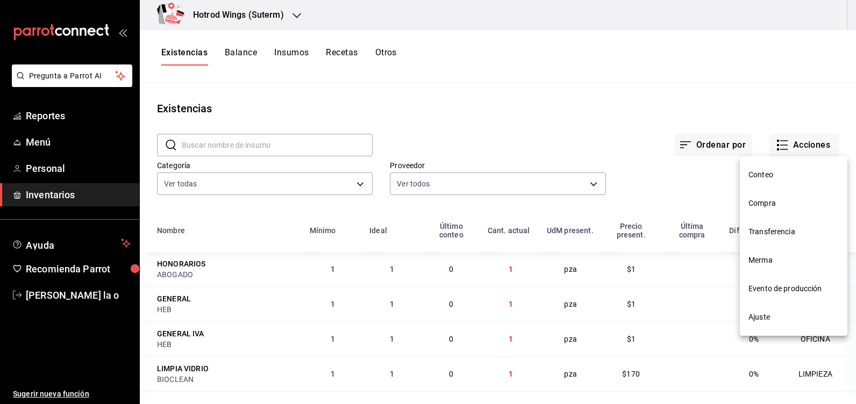
click at [773, 202] on span "Compra" at bounding box center [793, 203] width 90 height 11
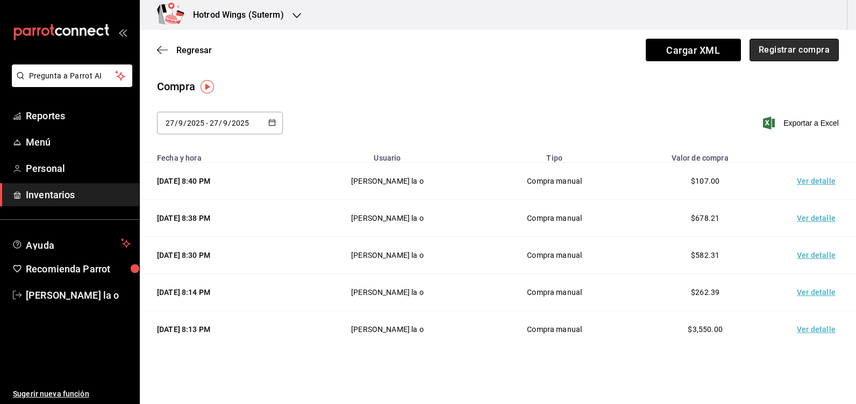
click at [783, 48] on button "Registrar compra" at bounding box center [793, 50] width 89 height 23
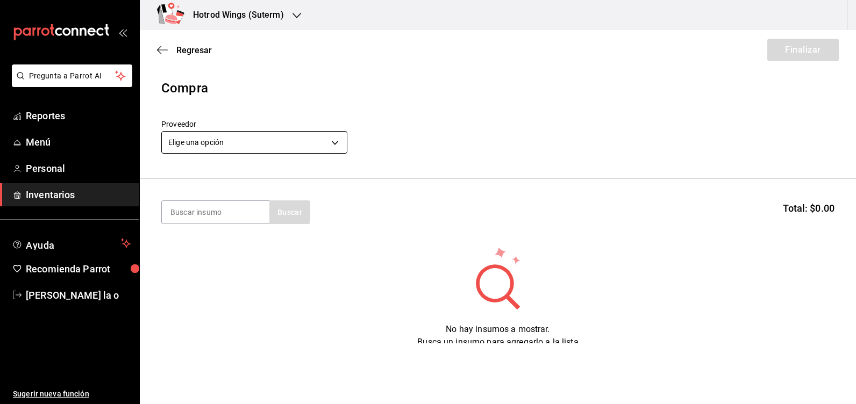
click at [338, 147] on body "Pregunta a Parrot AI Reportes Menú Personal Inventarios Ayuda Recomienda Parrot…" at bounding box center [428, 171] width 856 height 343
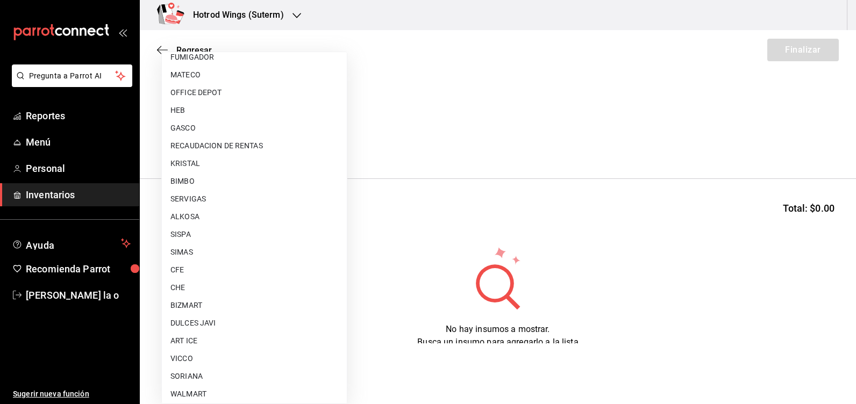
scroll to position [699, 0]
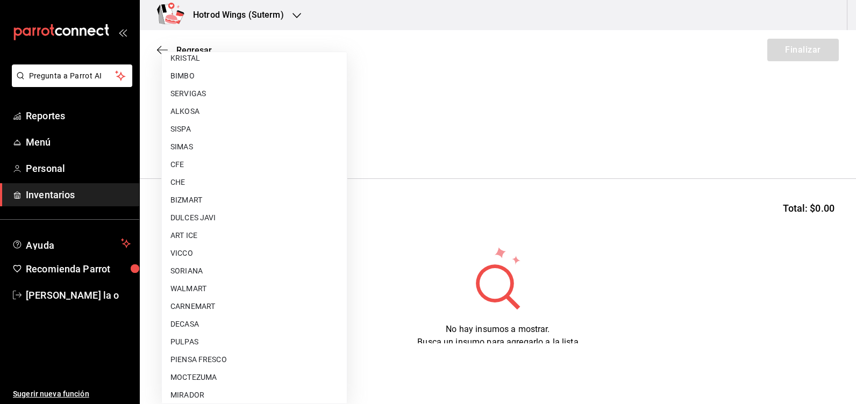
click at [191, 218] on li "DULCES JAVI" at bounding box center [254, 218] width 185 height 18
type input "c68ca797-6d80-4285-b5ce-09903adfa4dd"
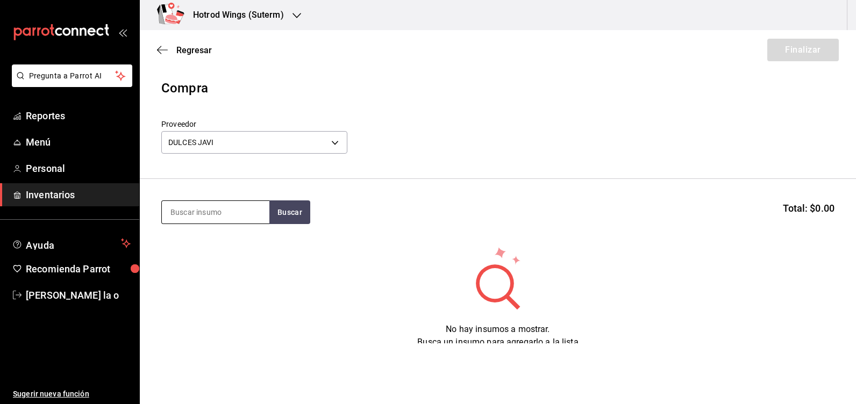
click at [183, 212] on input at bounding box center [215, 212] width 107 height 23
drag, startPoint x: 294, startPoint y: 218, endPoint x: 292, endPoint y: 203, distance: 15.1
click at [294, 217] on button "Buscar" at bounding box center [289, 212] width 41 height 24
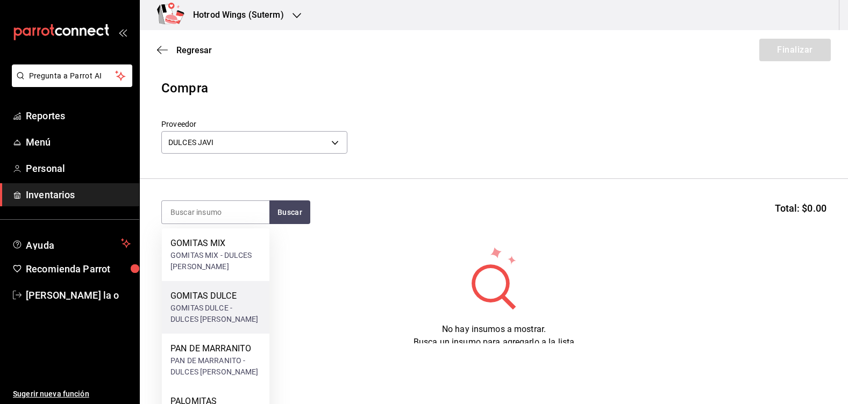
click at [227, 292] on div "GOMITAS DULCE" at bounding box center [215, 296] width 90 height 13
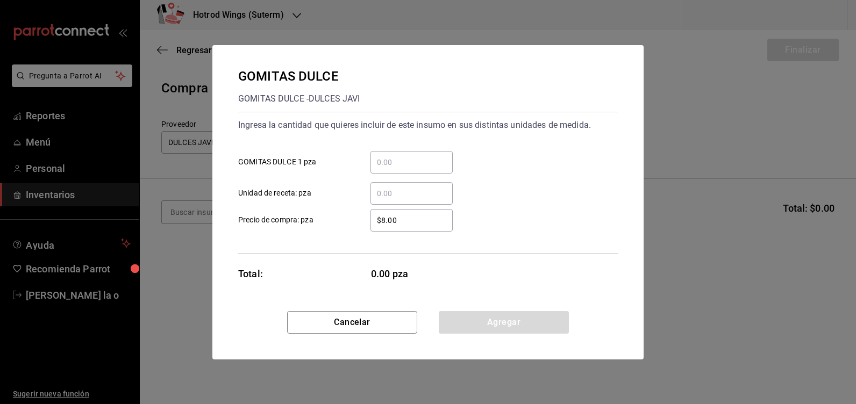
click at [389, 161] on input "​ GOMITAS DULCE 1 pza" at bounding box center [411, 162] width 82 height 13
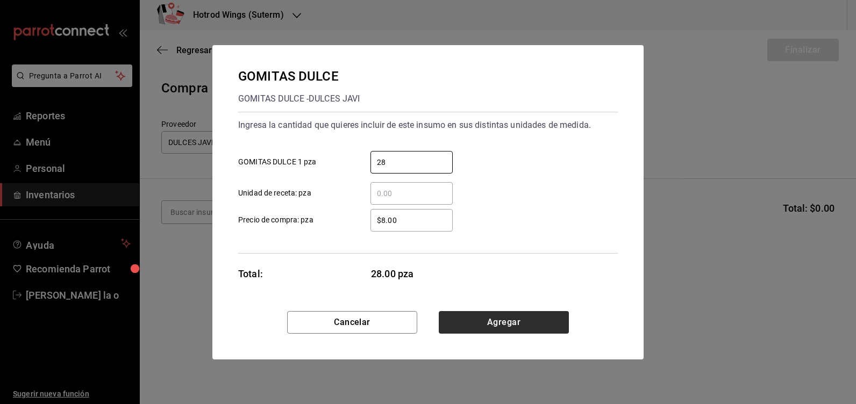
type input "28"
drag, startPoint x: 505, startPoint y: 325, endPoint x: 458, endPoint y: 305, distance: 51.3
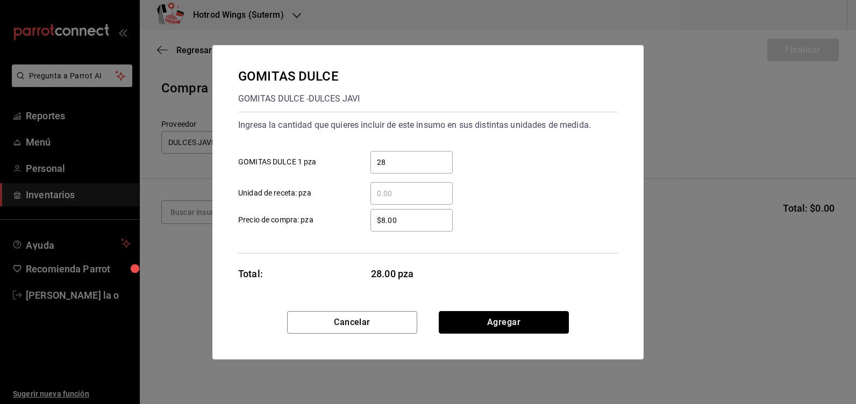
click at [505, 324] on button "Agregar" at bounding box center [504, 322] width 130 height 23
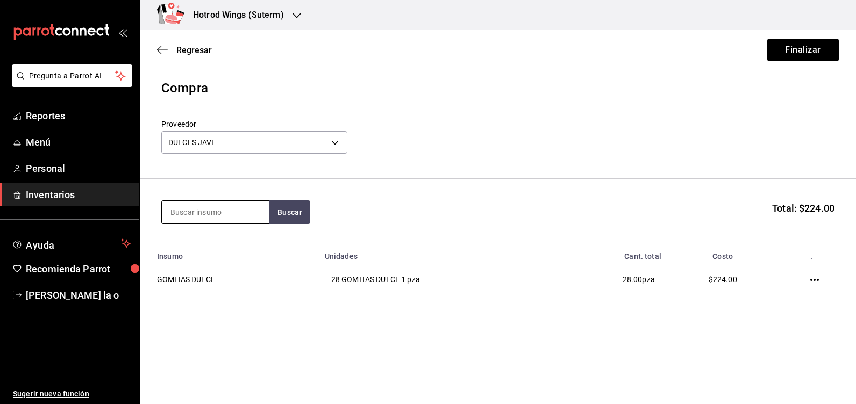
click at [213, 218] on input at bounding box center [215, 212] width 107 height 23
click at [285, 210] on button "Buscar" at bounding box center [289, 212] width 41 height 24
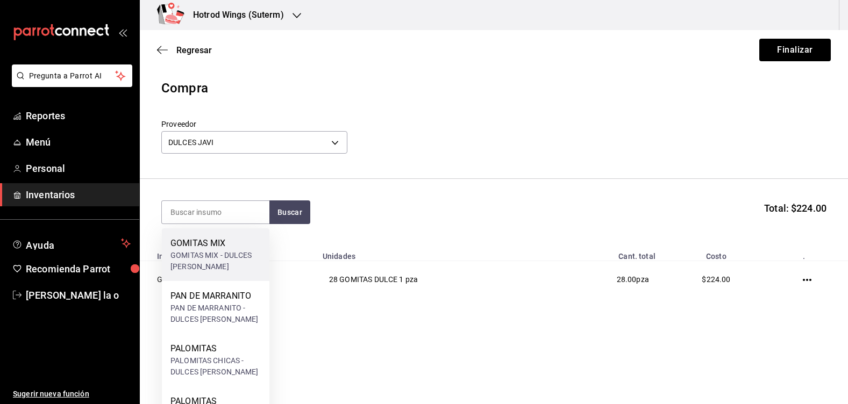
click at [225, 251] on div "GOMITAS MIX - DULCES [PERSON_NAME]" at bounding box center [215, 261] width 90 height 23
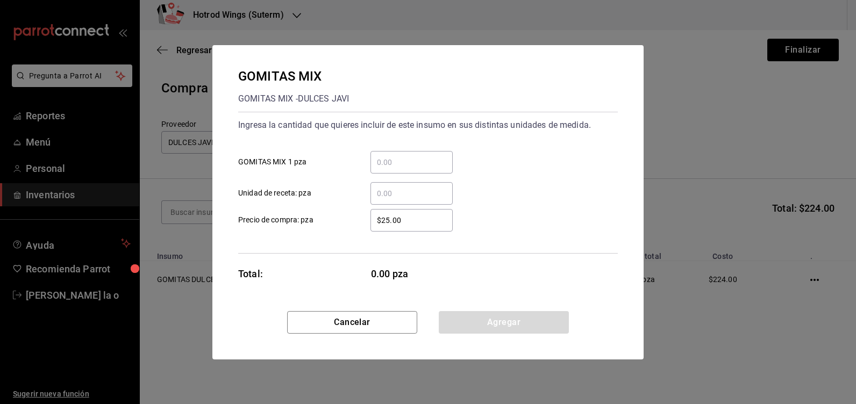
click at [385, 159] on input "​ GOMITAS MIX 1 pza" at bounding box center [411, 162] width 82 height 13
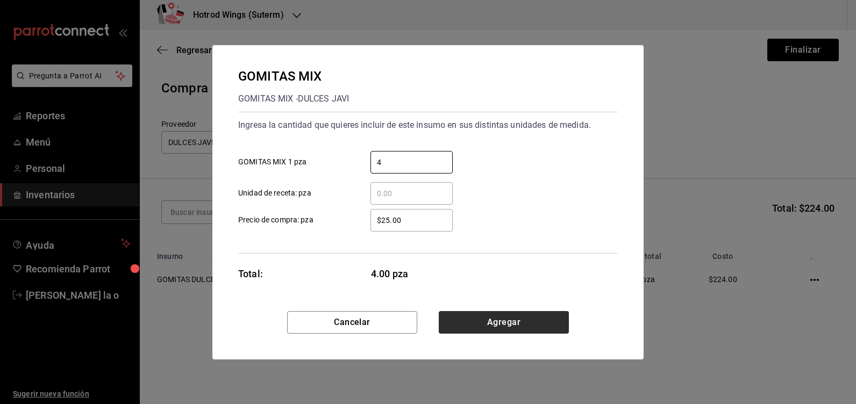
type input "4"
drag, startPoint x: 476, startPoint y: 321, endPoint x: 254, endPoint y: 253, distance: 231.9
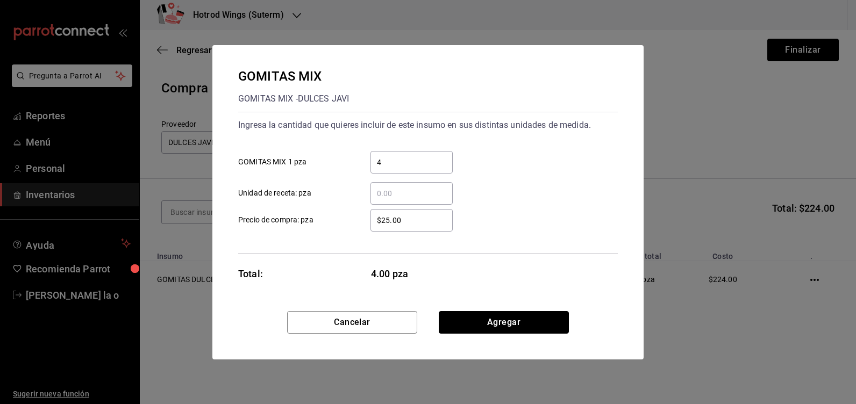
click at [475, 321] on button "Agregar" at bounding box center [504, 322] width 130 height 23
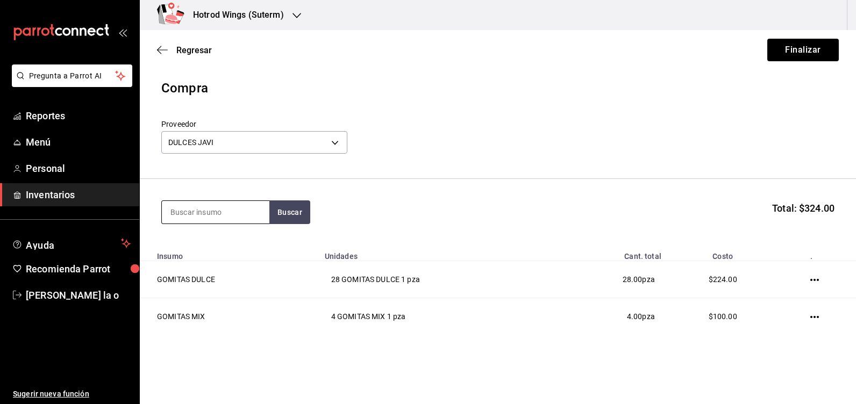
click at [178, 212] on input at bounding box center [215, 212] width 107 height 23
type input "palo"
click at [289, 212] on button "Buscar" at bounding box center [289, 212] width 41 height 24
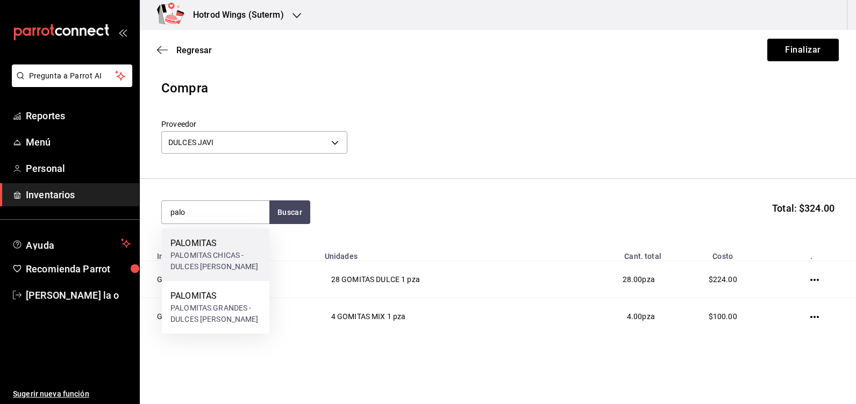
click at [228, 264] on div "PALOMITAS CHICAS - DULCES [PERSON_NAME]" at bounding box center [215, 261] width 90 height 23
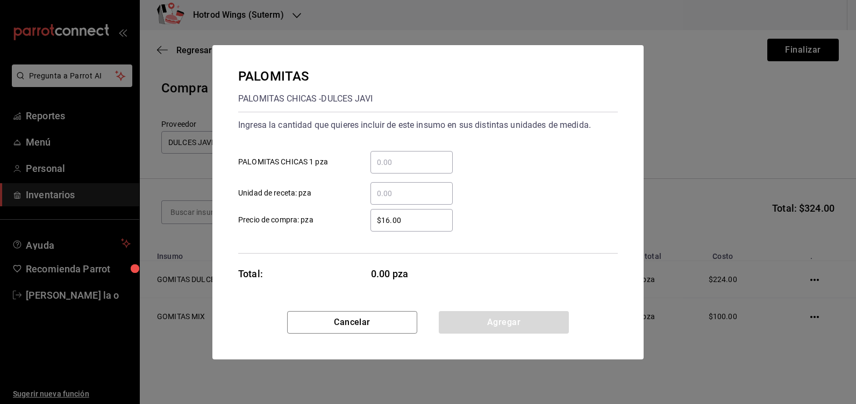
click at [394, 166] on input "​ PALOMITAS CHICAS 1 pza" at bounding box center [411, 162] width 82 height 13
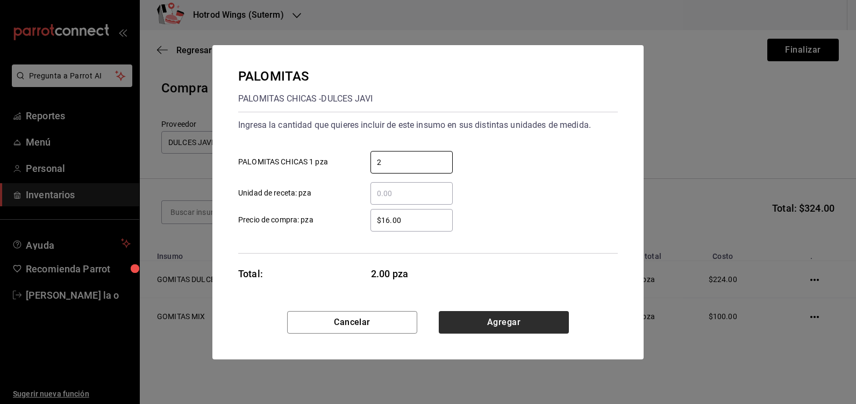
type input "2"
drag, startPoint x: 478, startPoint y: 324, endPoint x: 358, endPoint y: 286, distance: 125.5
click at [478, 322] on button "Agregar" at bounding box center [504, 322] width 130 height 23
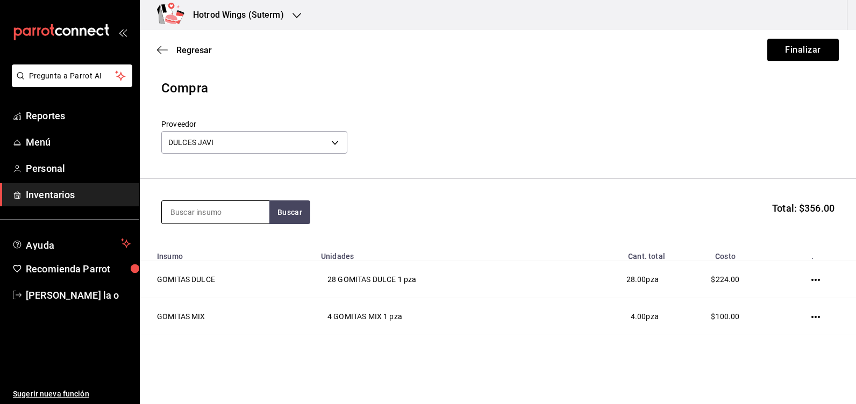
click at [174, 212] on input at bounding box center [215, 212] width 107 height 23
type input "palo"
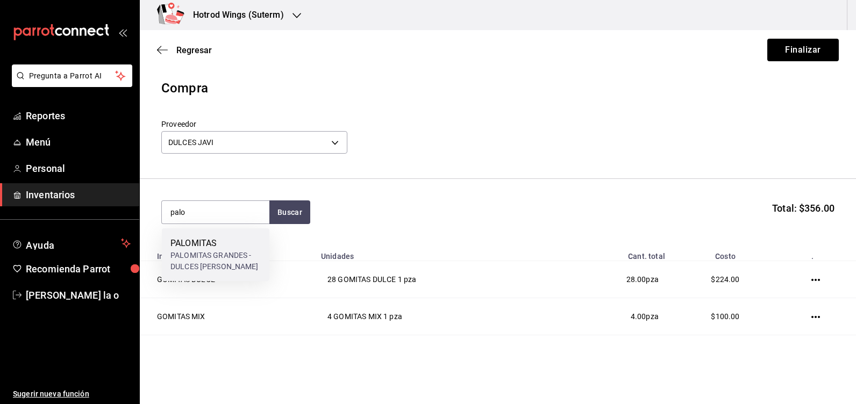
click at [206, 254] on div "PALOMITAS GRANDES - DULCES [PERSON_NAME]" at bounding box center [215, 261] width 90 height 23
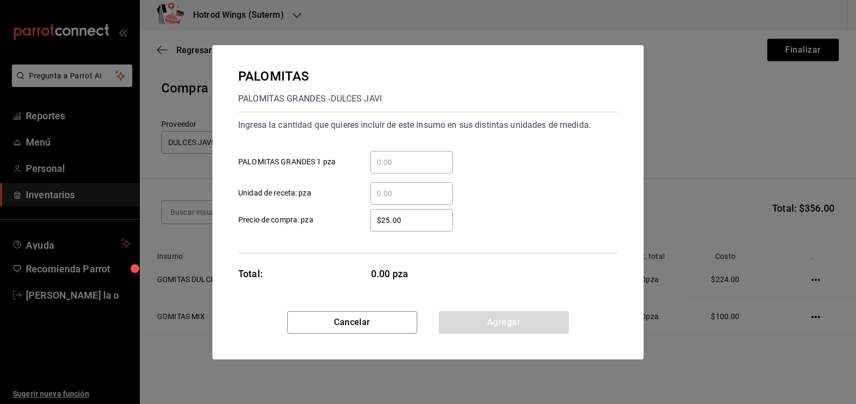
click at [401, 164] on input "​ PALOMITAS GRANDES 1 pza" at bounding box center [411, 162] width 82 height 13
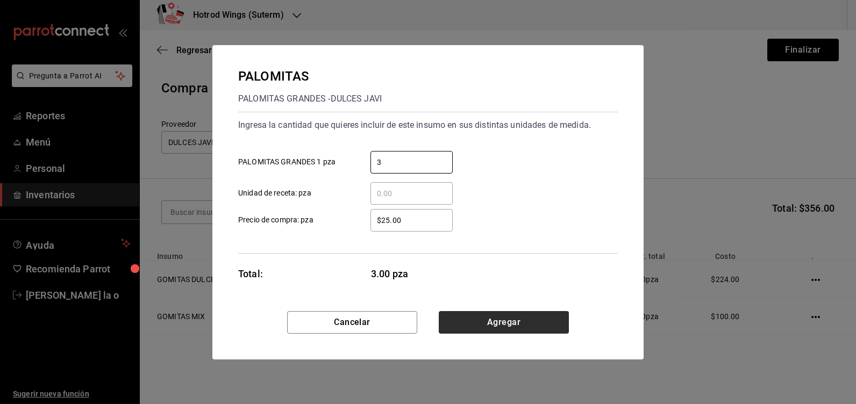
type input "3"
click at [495, 311] on button "Agregar" at bounding box center [504, 322] width 130 height 23
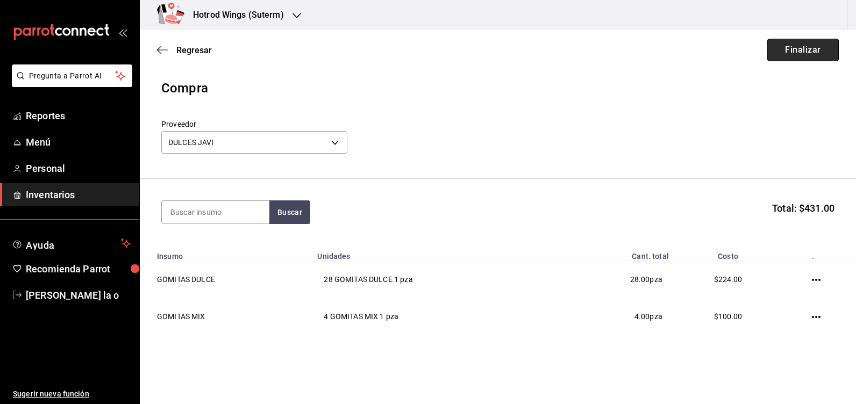
click at [798, 48] on button "Finalizar" at bounding box center [802, 50] width 71 height 23
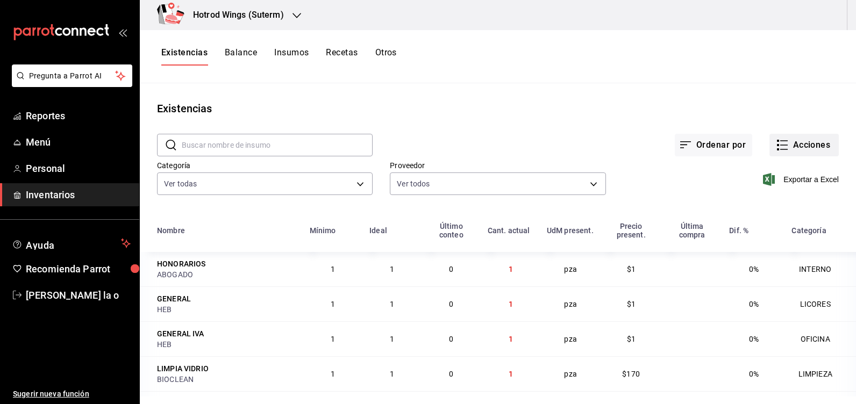
click at [797, 142] on button "Acciones" at bounding box center [803, 145] width 69 height 23
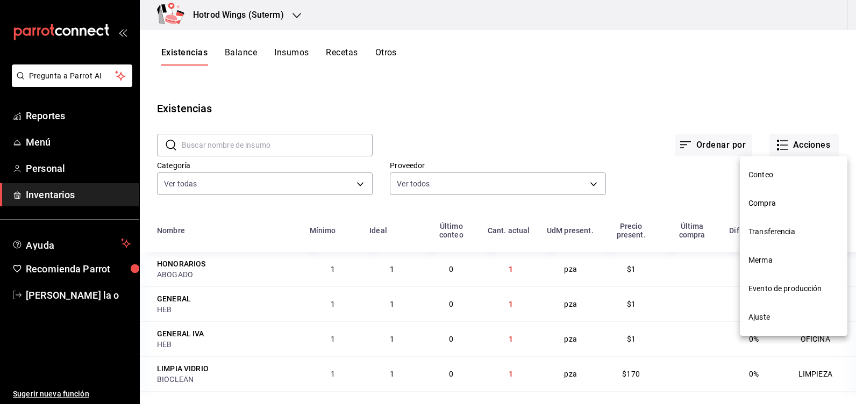
click at [757, 208] on span "Compra" at bounding box center [793, 203] width 90 height 11
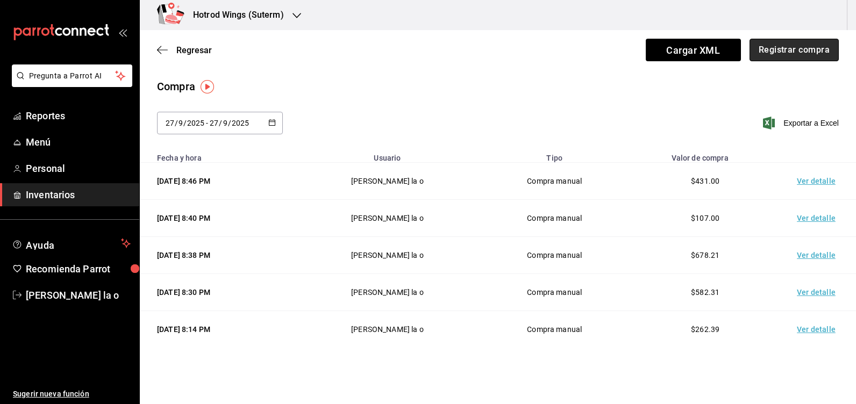
click at [765, 49] on button "Registrar compra" at bounding box center [793, 50] width 89 height 23
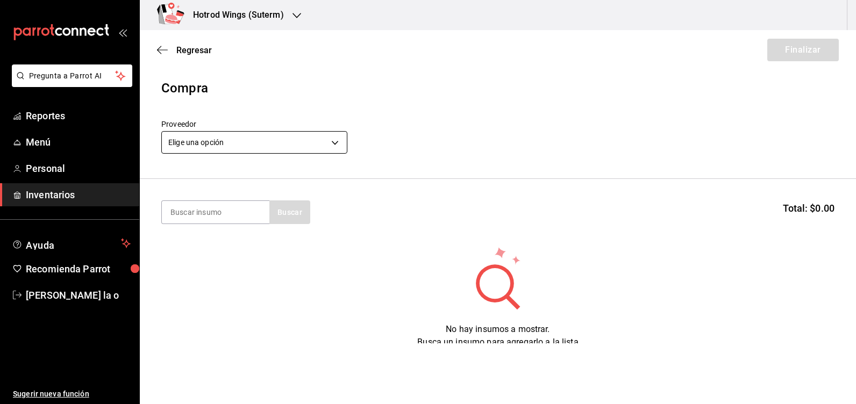
click at [329, 141] on body "Pregunta a Parrot AI Reportes Menú Personal Inventarios Ayuda Recomienda Parrot…" at bounding box center [428, 171] width 856 height 343
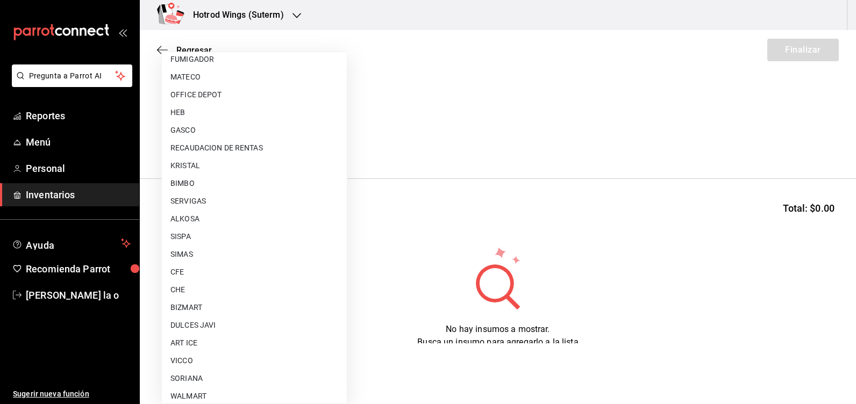
scroll to position [810, 0]
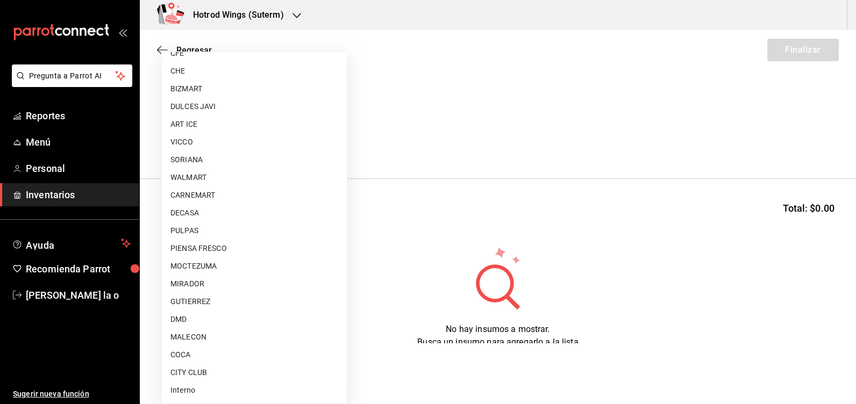
click at [206, 263] on li "MOCTEZUMA" at bounding box center [254, 266] width 185 height 18
type input "c229c73b-6d85-4d12-85ab-8d580e0a1bbf"
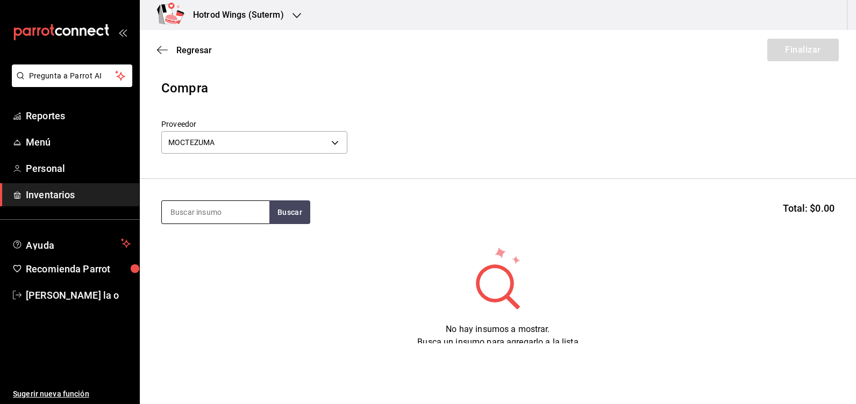
click at [184, 213] on input at bounding box center [215, 212] width 107 height 23
click at [268, 217] on input "cart" at bounding box center [215, 212] width 107 height 23
type input "cart"
click at [289, 211] on button "Buscar" at bounding box center [289, 212] width 41 height 24
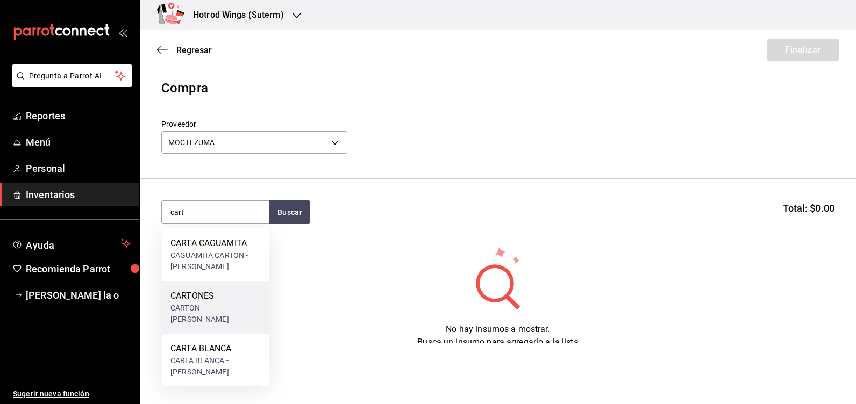
click at [228, 309] on div "CARTON - [PERSON_NAME]" at bounding box center [215, 314] width 90 height 23
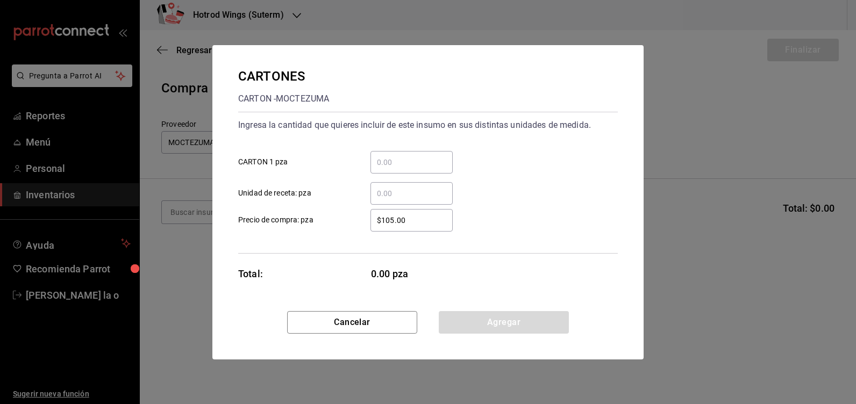
click at [384, 163] on input "​ CARTON 1 pza" at bounding box center [411, 162] width 82 height 13
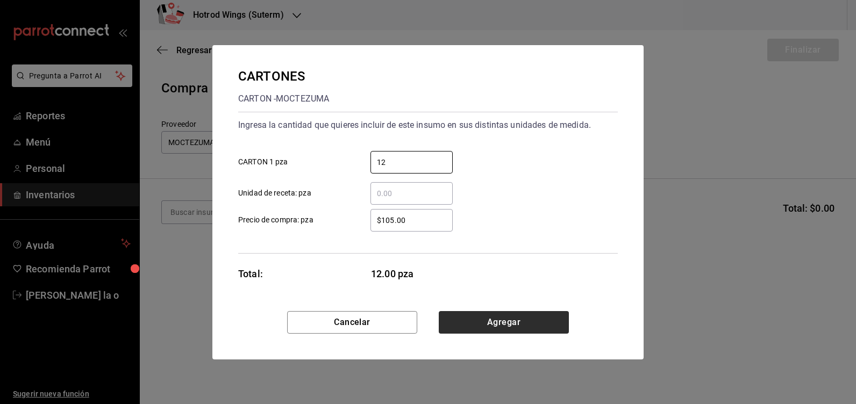
type input "12"
click at [518, 311] on button "Agregar" at bounding box center [504, 322] width 130 height 23
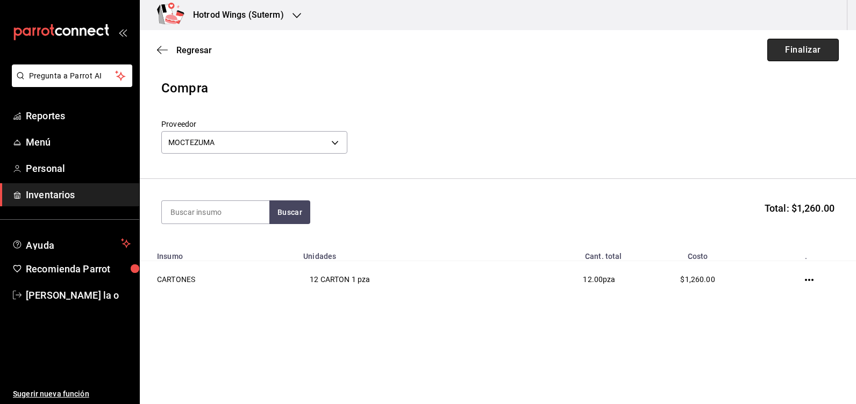
click at [807, 47] on button "Finalizar" at bounding box center [802, 50] width 71 height 23
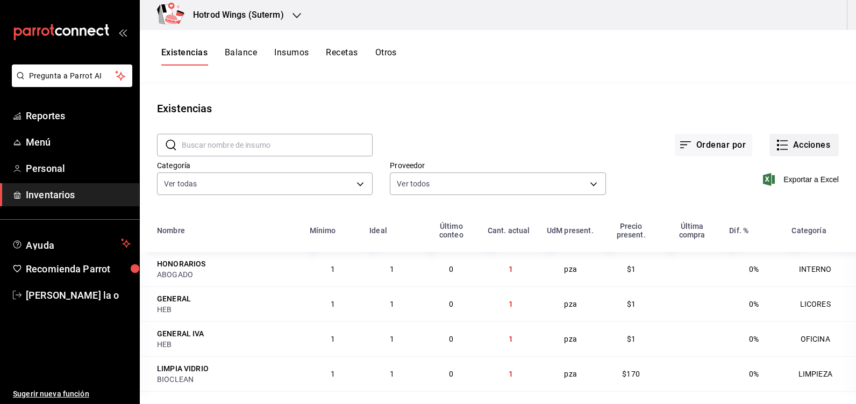
click at [786, 150] on button "Acciones" at bounding box center [803, 145] width 69 height 23
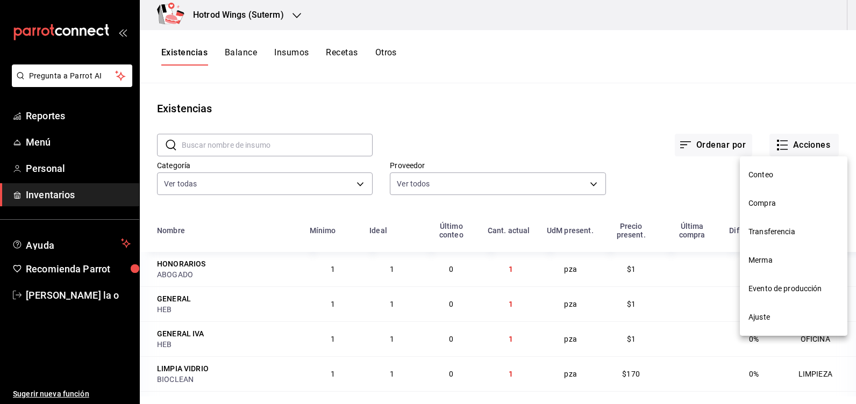
click at [760, 199] on span "Compra" at bounding box center [793, 203] width 90 height 11
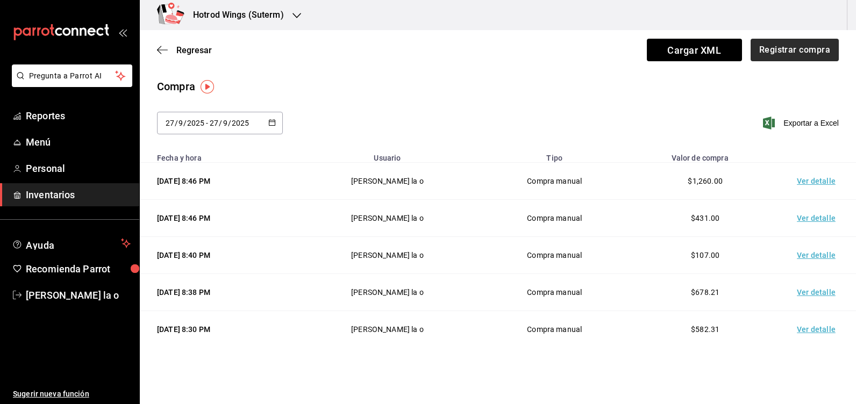
drag, startPoint x: 773, startPoint y: 61, endPoint x: 772, endPoint y: 52, distance: 9.2
click at [773, 60] on div "Regresar Cargar XML Registrar compra" at bounding box center [498, 50] width 716 height 40
click at [756, 55] on button "Registrar compra" at bounding box center [793, 50] width 89 height 23
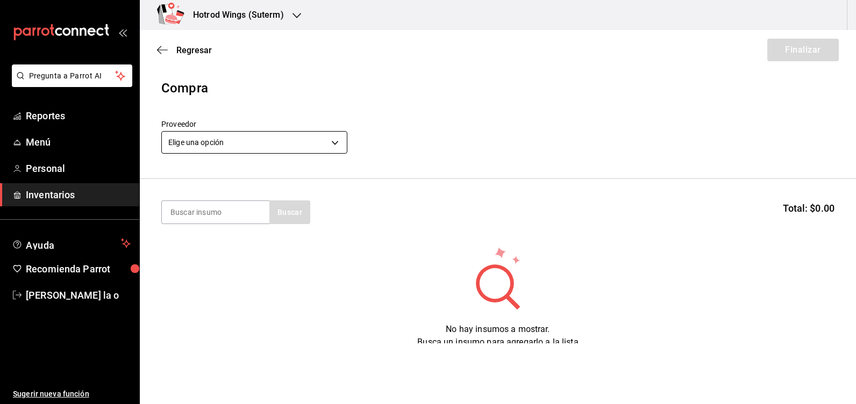
click at [338, 142] on body "Pregunta a Parrot AI Reportes Menú Personal Inventarios Ayuda Recomienda Parrot…" at bounding box center [428, 171] width 856 height 343
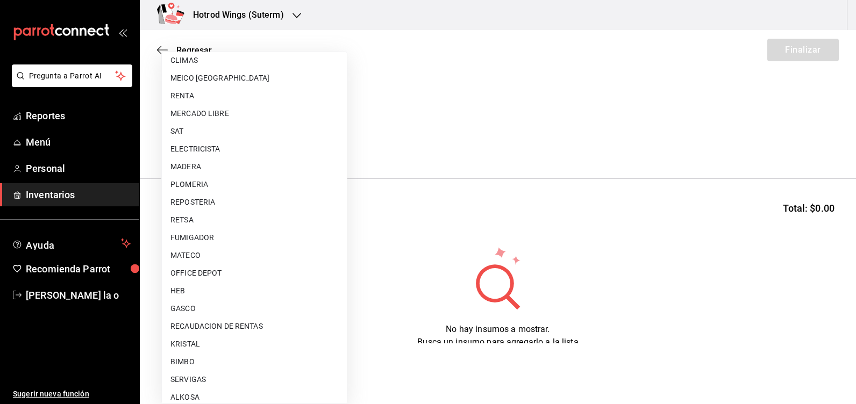
scroll to position [430, 0]
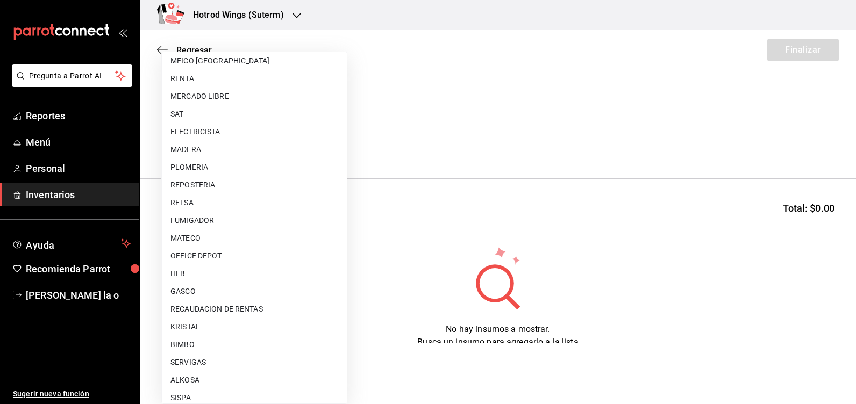
click at [207, 223] on li "FUMIGADOR" at bounding box center [254, 221] width 185 height 18
type input "98162e28-dc19-4958-b80c-517b72e37a2c"
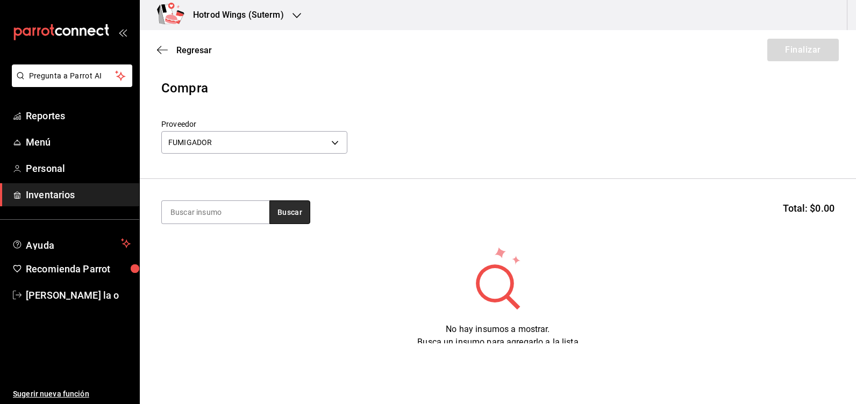
click at [302, 211] on button "Buscar" at bounding box center [289, 212] width 41 height 24
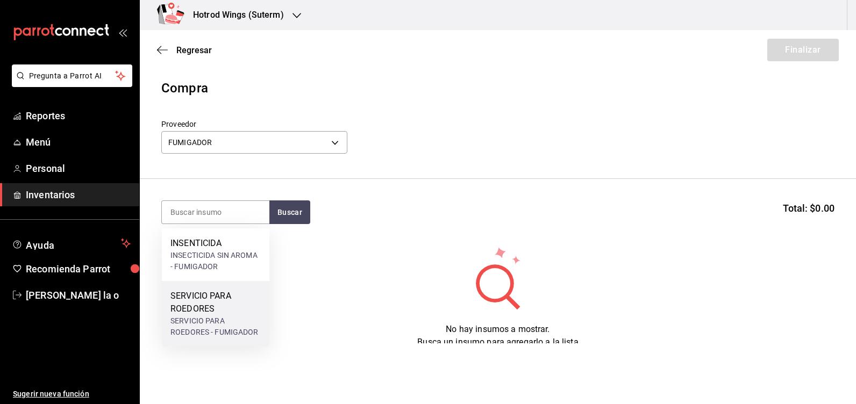
click at [207, 309] on div "SERVICIO PARA ROEDORES" at bounding box center [215, 303] width 90 height 26
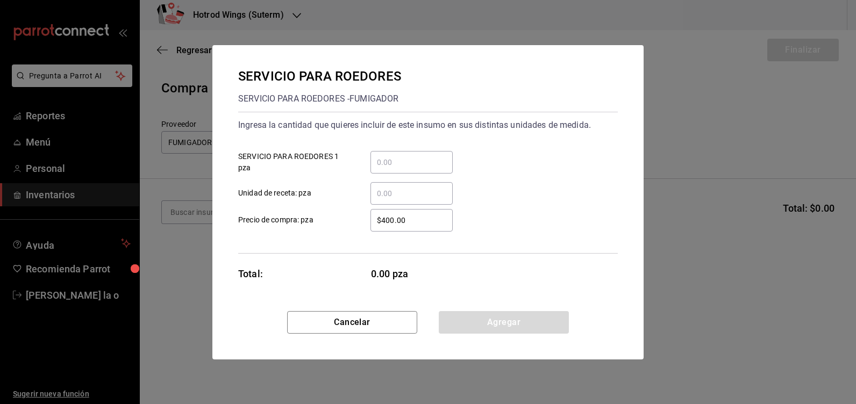
click at [384, 169] on div "​" at bounding box center [411, 162] width 82 height 23
click at [384, 169] on input "​ SERVICIO PARA ROEDORES 1 pza" at bounding box center [411, 162] width 82 height 13
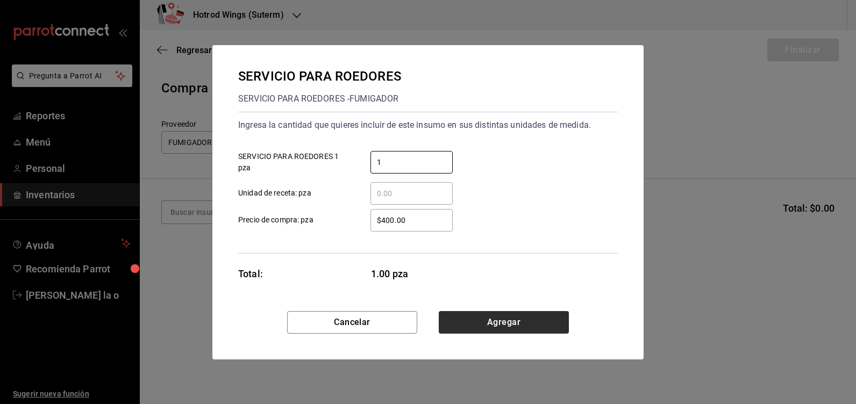
type input "1"
drag, startPoint x: 506, startPoint y: 321, endPoint x: 347, endPoint y: 300, distance: 159.9
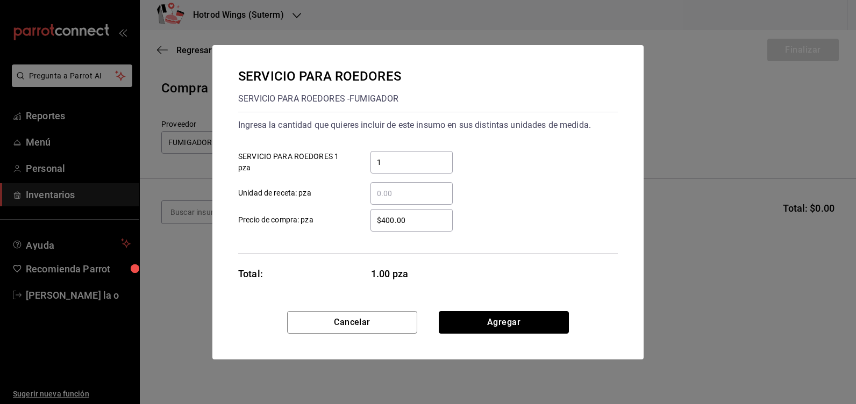
click at [505, 321] on button "Agregar" at bounding box center [504, 322] width 130 height 23
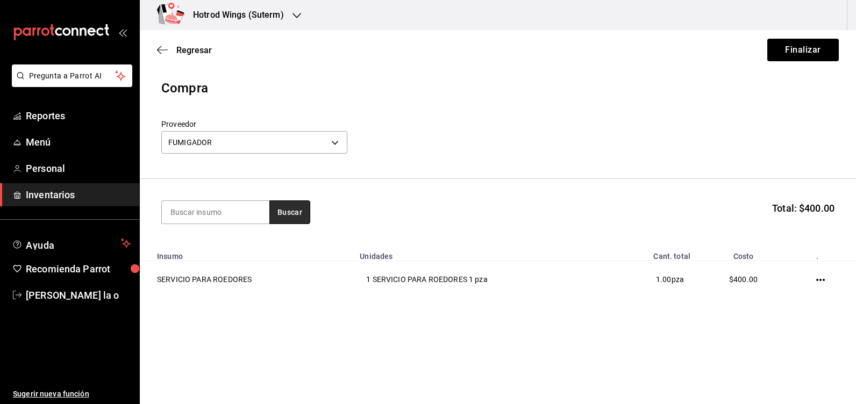
click at [272, 211] on button "Buscar" at bounding box center [289, 212] width 41 height 24
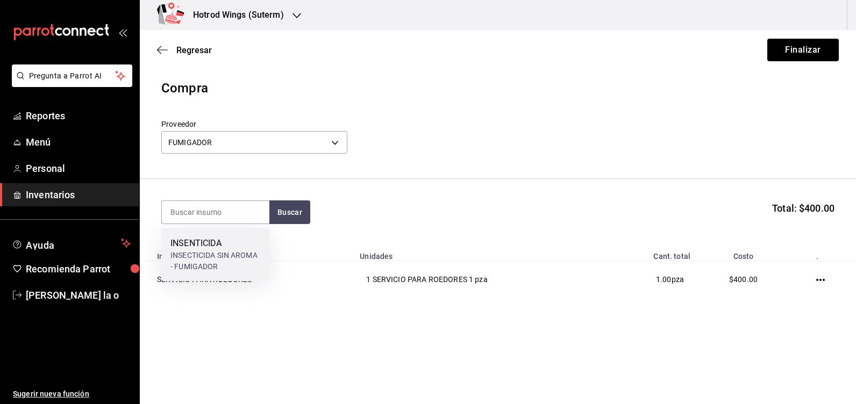
click at [223, 256] on div "INSECTICIDA SIN AROMA - FUMIGADOR" at bounding box center [215, 261] width 90 height 23
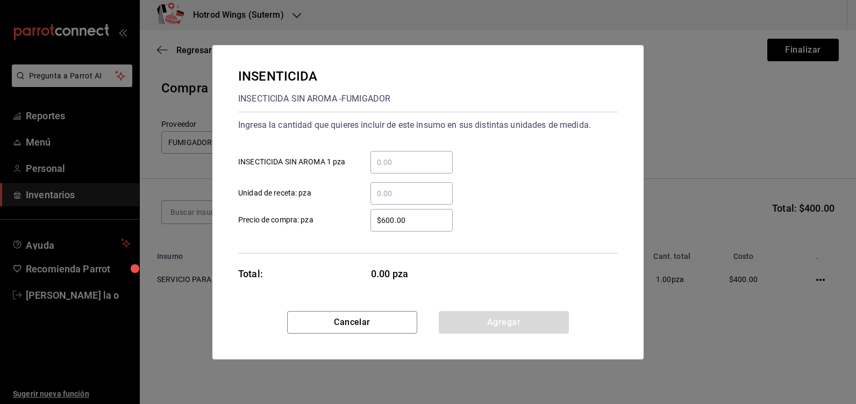
click at [381, 164] on input "​ INSECTICIDA SIN AROMA 1 pza" at bounding box center [411, 162] width 82 height 13
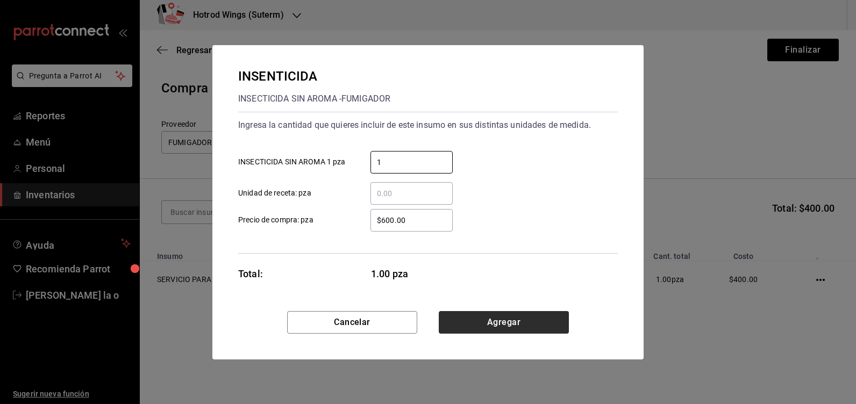
type input "1"
click at [498, 320] on button "Agregar" at bounding box center [504, 322] width 130 height 23
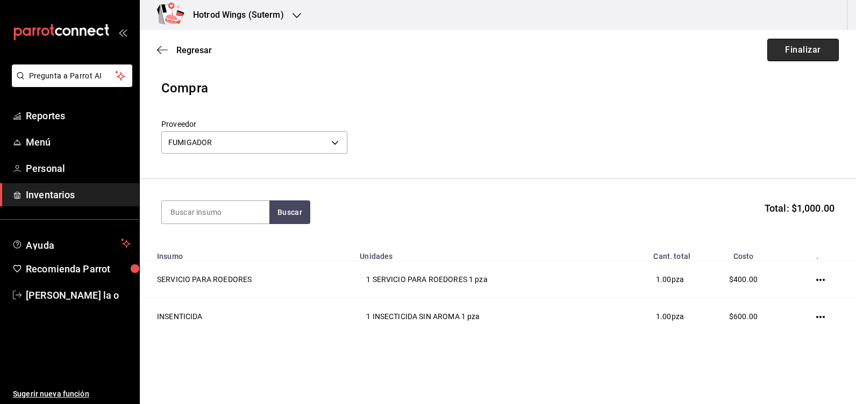
click at [798, 49] on button "Finalizar" at bounding box center [802, 50] width 71 height 23
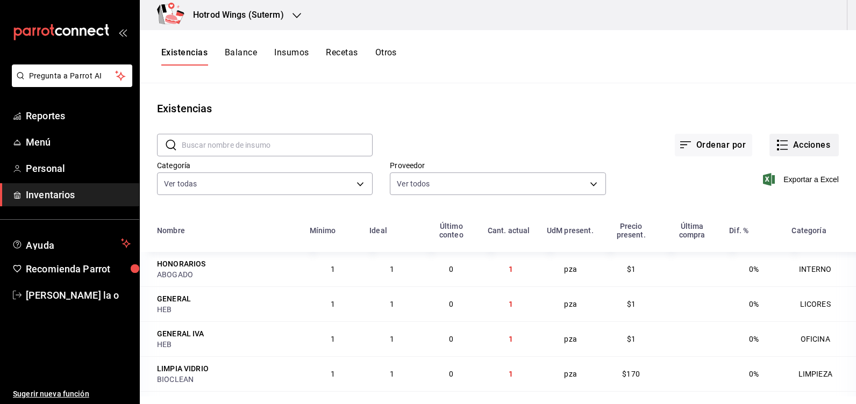
click at [805, 147] on button "Acciones" at bounding box center [803, 145] width 69 height 23
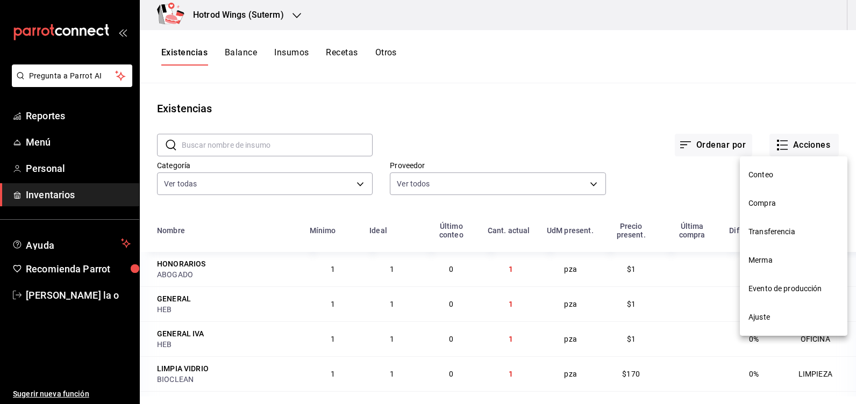
click at [785, 204] on span "Compra" at bounding box center [793, 203] width 90 height 11
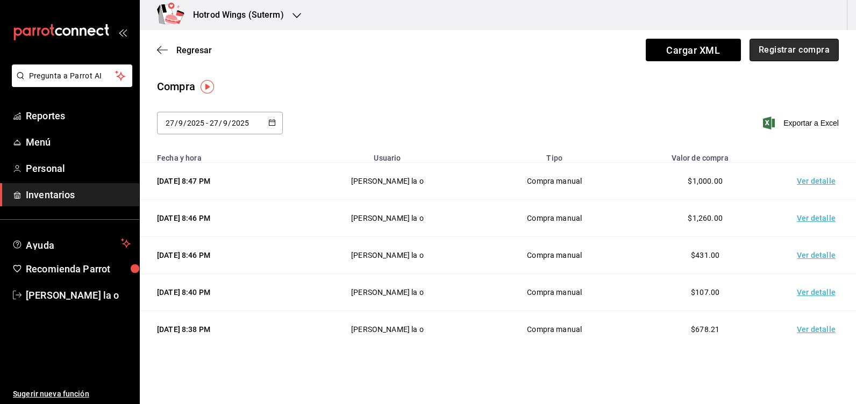
click at [800, 58] on button "Registrar compra" at bounding box center [793, 50] width 89 height 23
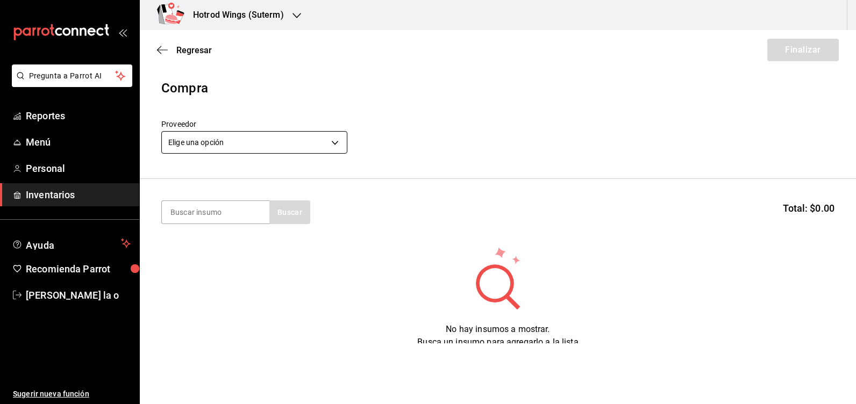
click at [338, 142] on body "Pregunta a Parrot AI Reportes Menú Personal Inventarios Ayuda Recomienda Parrot…" at bounding box center [428, 171] width 856 height 343
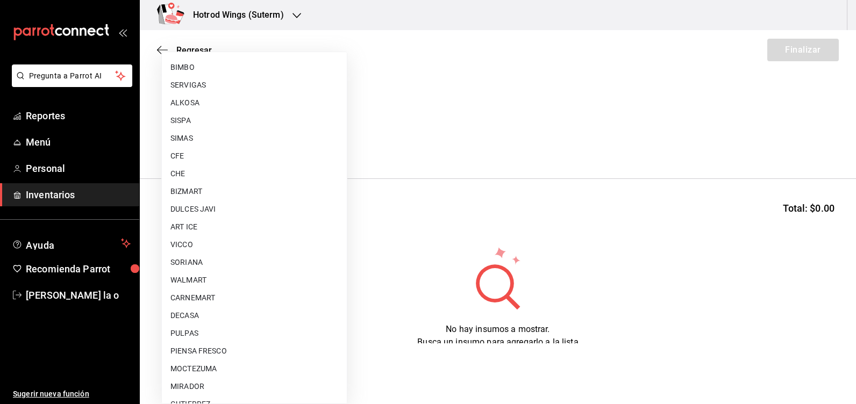
scroll to position [810, 0]
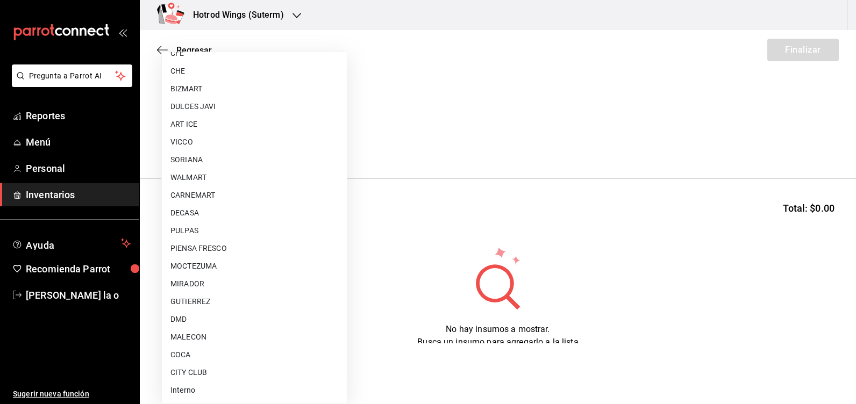
click at [205, 261] on li "MOCTEZUMA" at bounding box center [254, 266] width 185 height 18
type input "c229c73b-6d85-4d12-85ab-8d580e0a1bbf"
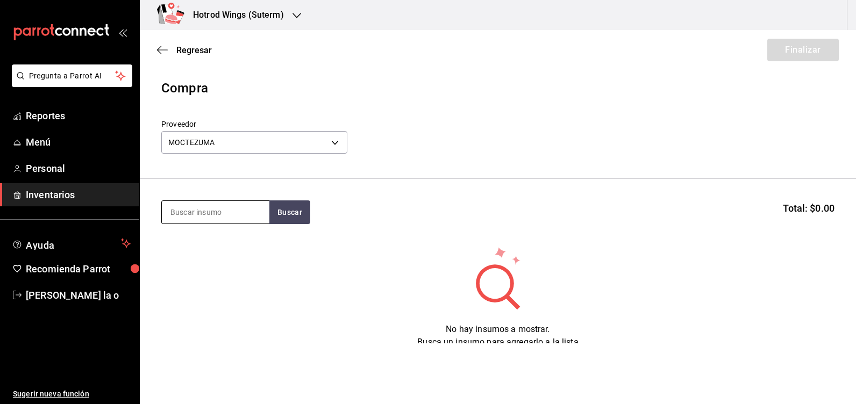
click at [211, 218] on input at bounding box center [215, 212] width 107 height 23
type input "tecate"
click at [293, 215] on button "Buscar" at bounding box center [289, 212] width 41 height 24
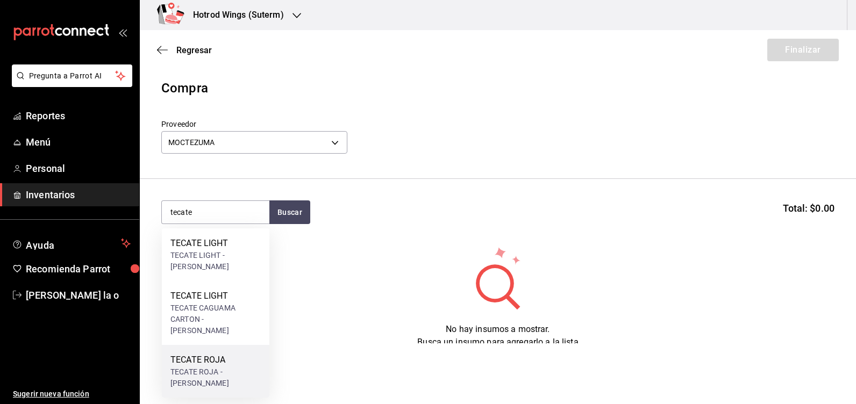
click at [239, 367] on div "TECATE ROJA - [PERSON_NAME]" at bounding box center [215, 378] width 90 height 23
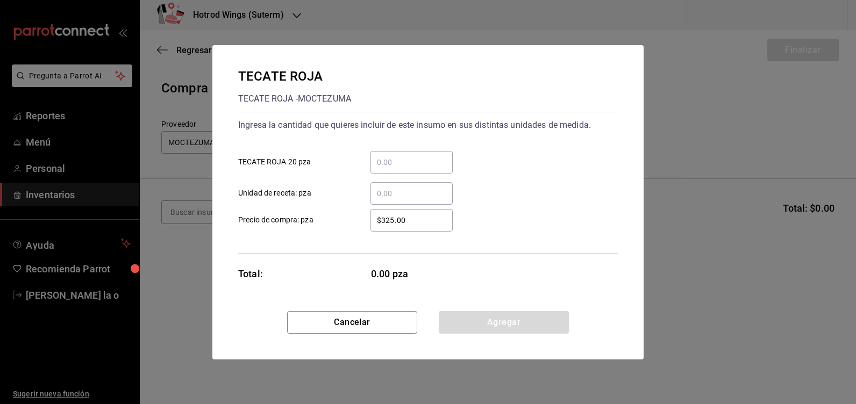
click at [420, 161] on input "​ TECATE ROJA 20 pza" at bounding box center [411, 162] width 82 height 13
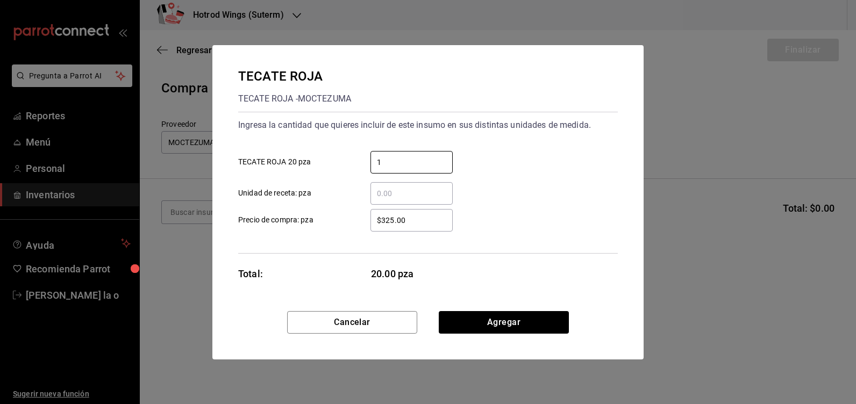
type input "1"
click at [411, 224] on input "$325.00" at bounding box center [411, 220] width 82 height 13
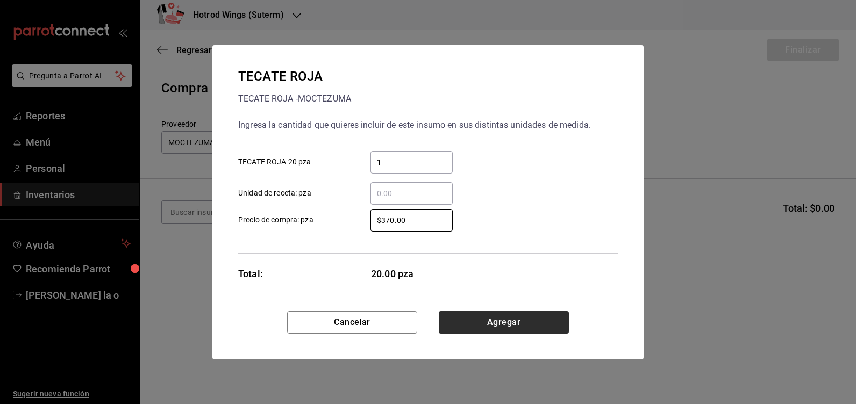
type input "$370.00"
click at [472, 325] on button "Agregar" at bounding box center [504, 322] width 130 height 23
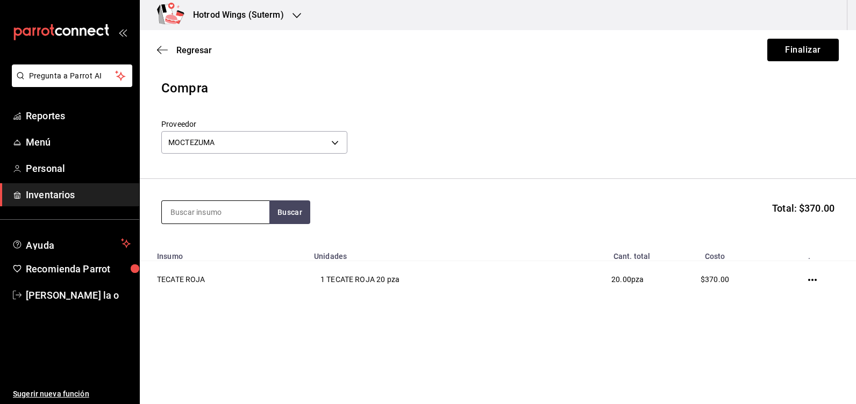
click at [192, 216] on input at bounding box center [215, 212] width 107 height 23
type input "tecate"
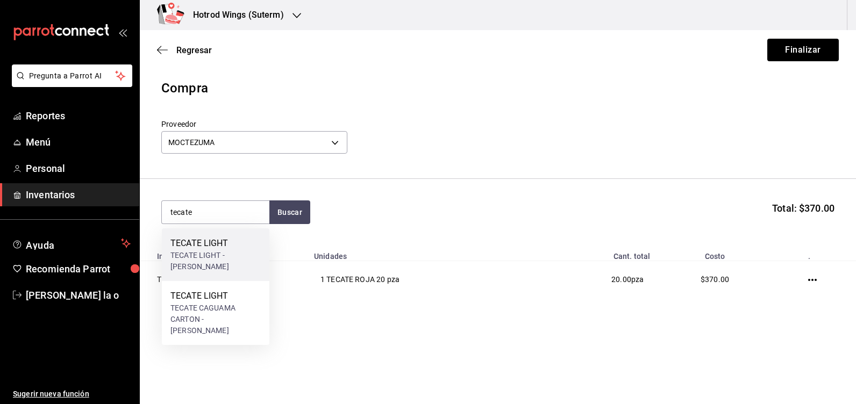
click at [211, 249] on div "TECATE LIGHT" at bounding box center [215, 243] width 90 height 13
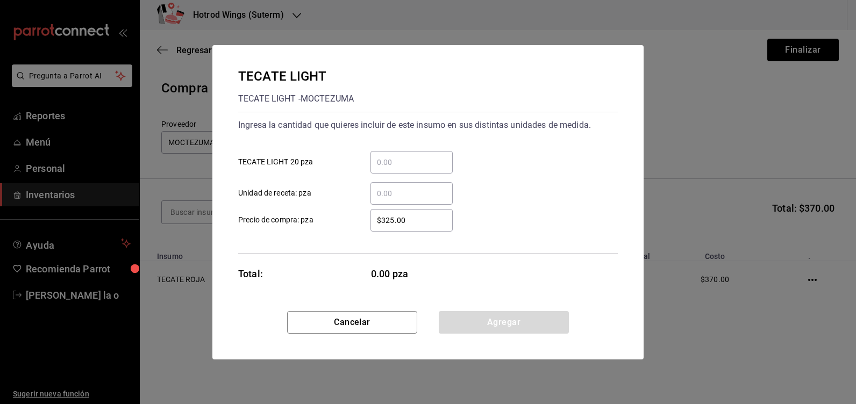
click at [433, 169] on div "​" at bounding box center [411, 162] width 82 height 23
click at [433, 169] on input "​ TECATE LIGHT 20 pza" at bounding box center [411, 162] width 82 height 13
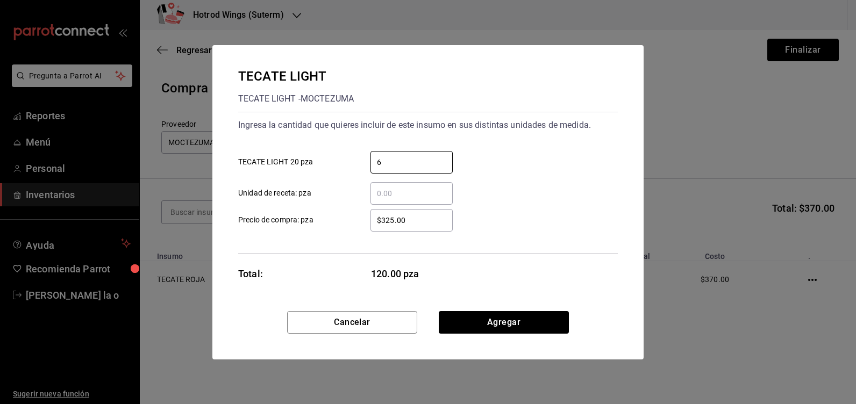
type input "6"
click at [425, 227] on div "$325.00 ​" at bounding box center [411, 220] width 82 height 23
click at [425, 227] on input "$325.00" at bounding box center [411, 220] width 82 height 13
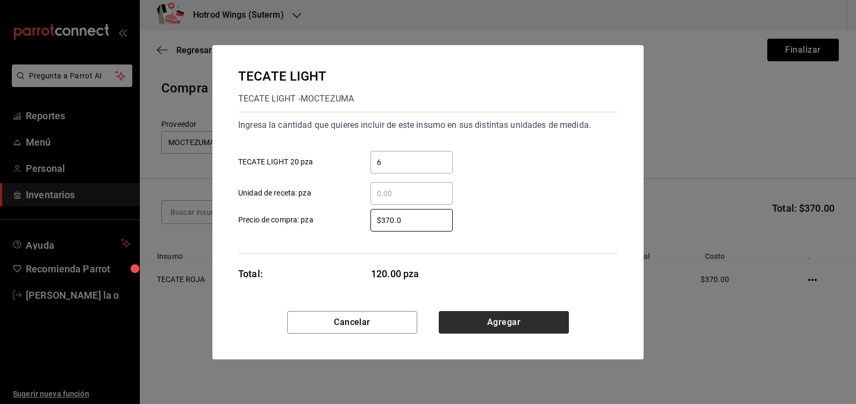
type input "$370.0"
click at [496, 323] on button "Agregar" at bounding box center [504, 322] width 130 height 23
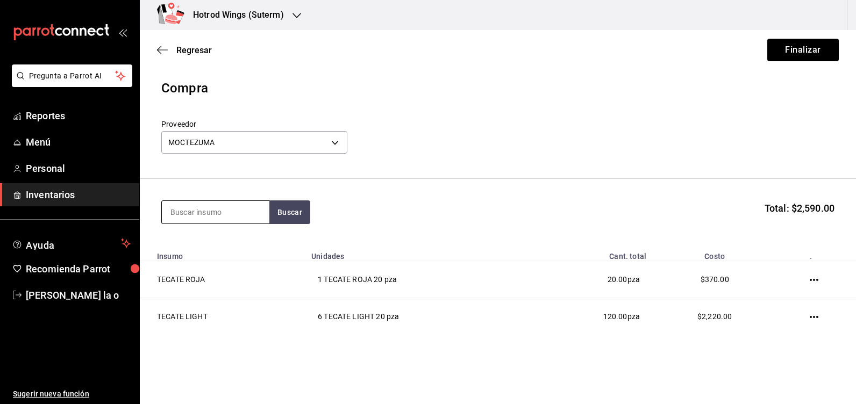
click at [181, 216] on input at bounding box center [215, 212] width 107 height 23
type input "indio"
click at [291, 220] on button "Buscar" at bounding box center [289, 212] width 41 height 24
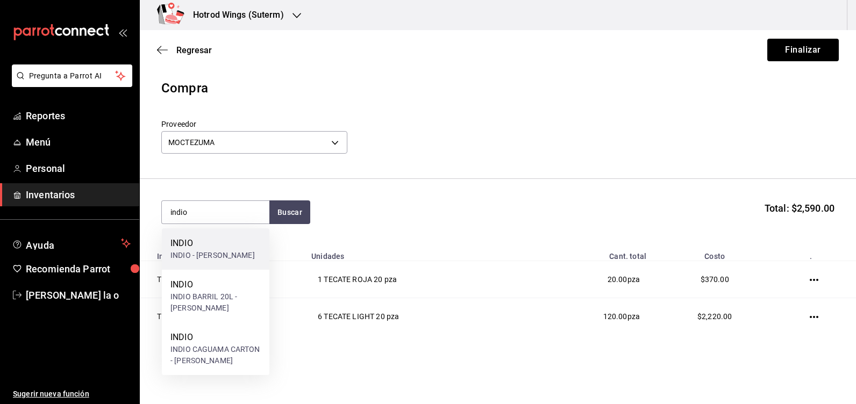
click at [204, 248] on div "INDIO" at bounding box center [212, 243] width 84 height 13
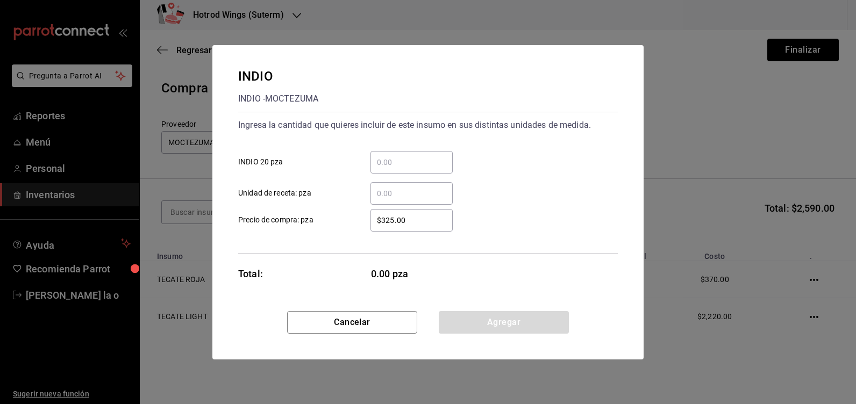
click at [394, 163] on input "​ INDIO 20 pza" at bounding box center [411, 162] width 82 height 13
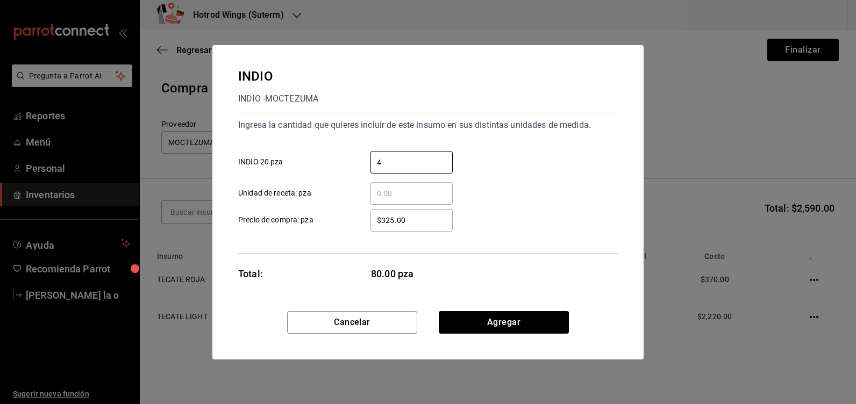
type input "4"
click at [420, 217] on input "$325.00" at bounding box center [411, 220] width 82 height 13
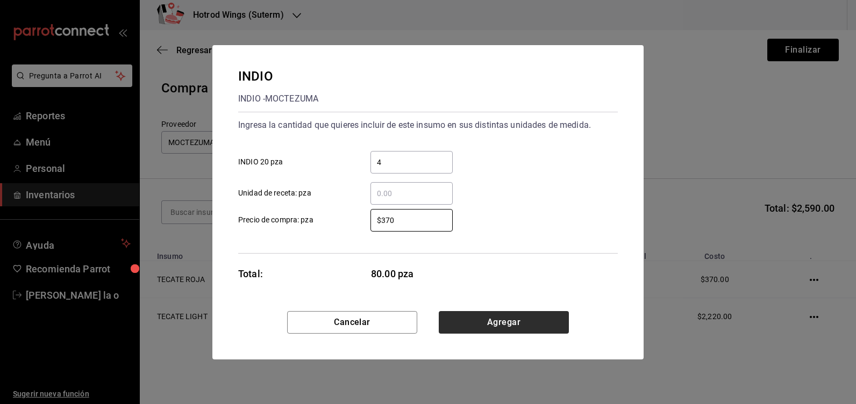
type input "$370"
drag, startPoint x: 486, startPoint y: 320, endPoint x: 396, endPoint y: 285, distance: 96.3
click at [486, 319] on button "Agregar" at bounding box center [504, 322] width 130 height 23
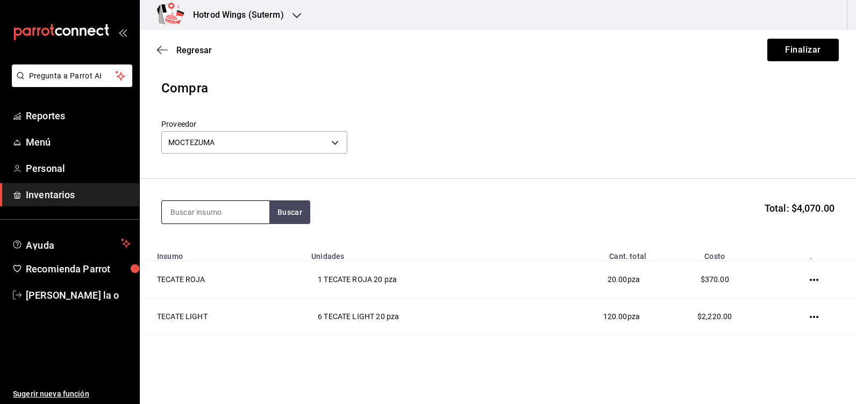
click at [223, 220] on input at bounding box center [215, 212] width 107 height 23
type input "xx lager"
click at [295, 210] on button "Buscar" at bounding box center [289, 212] width 41 height 24
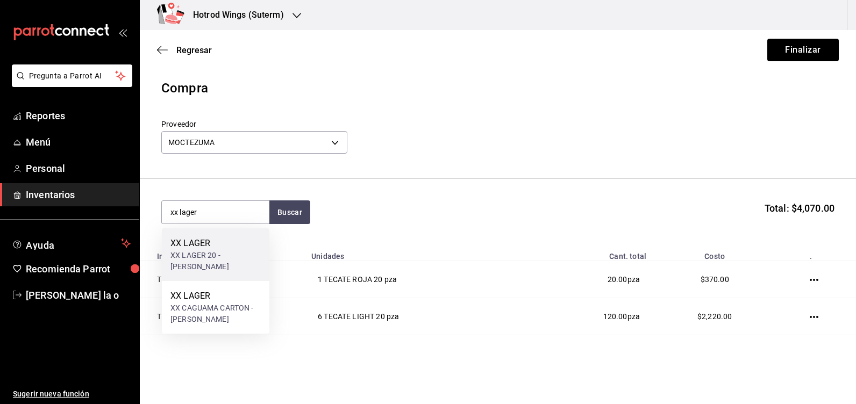
click at [229, 254] on div "XX LAGER 20 - [PERSON_NAME]" at bounding box center [215, 261] width 90 height 23
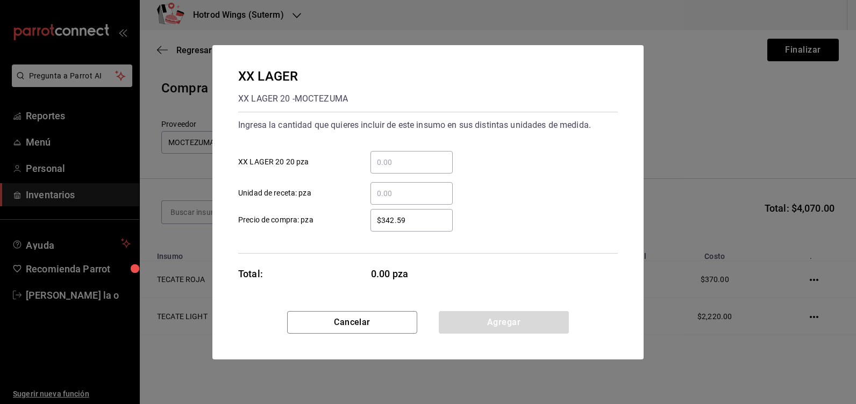
click at [411, 163] on input "​ XX LAGER 20 20 pza" at bounding box center [411, 162] width 82 height 13
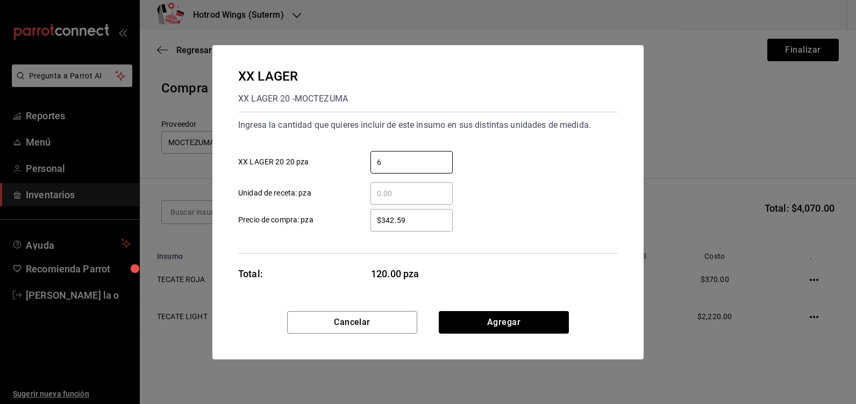
type input "6"
click at [412, 217] on input "$342.59" at bounding box center [411, 220] width 82 height 13
type input "$3"
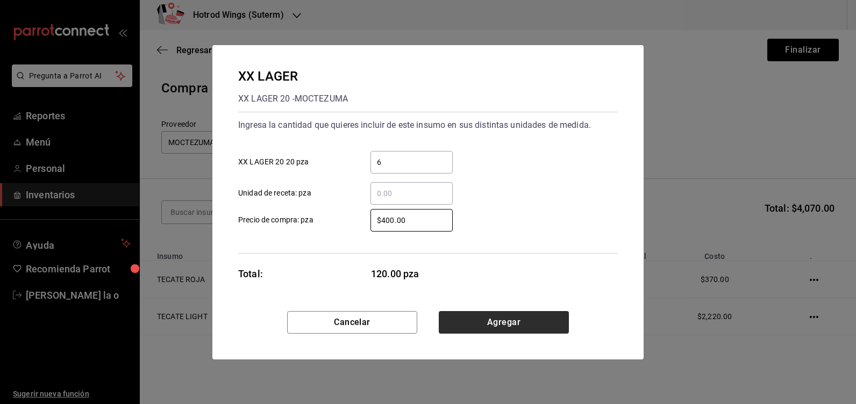
type input "$400.00"
click at [484, 315] on button "Agregar" at bounding box center [504, 322] width 130 height 23
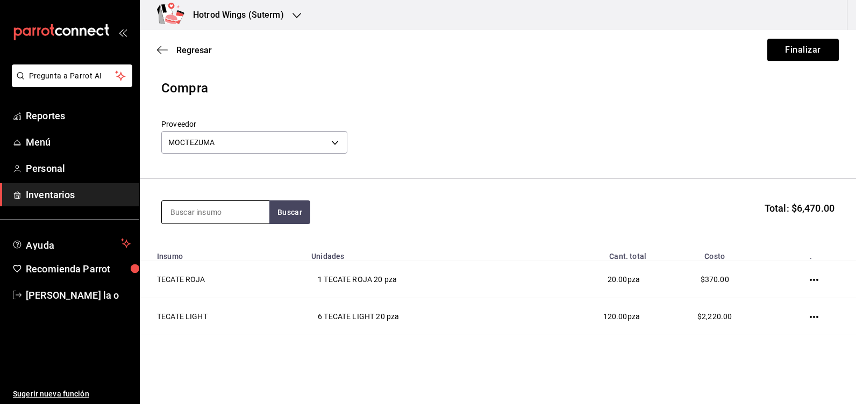
click at [167, 210] on input at bounding box center [215, 212] width 107 height 23
type input "indio"
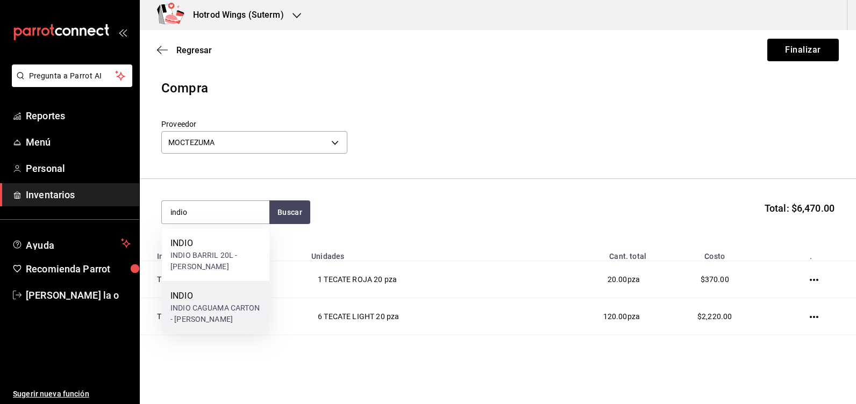
click at [206, 300] on div "INDIO" at bounding box center [215, 296] width 90 height 13
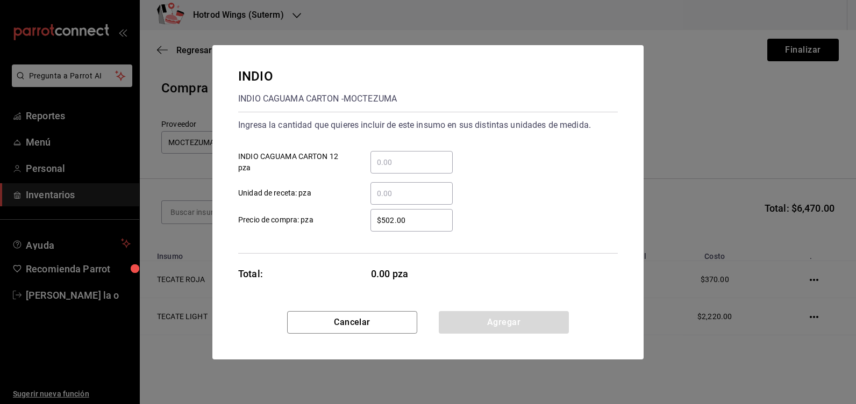
click at [395, 163] on input "​ INDIO CAGUAMA CARTON 12 pza" at bounding box center [411, 162] width 82 height 13
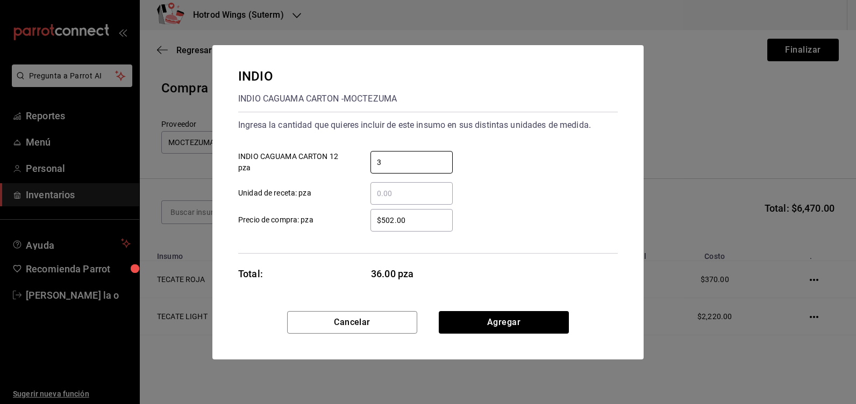
type input "3"
click at [424, 221] on input "$502.00" at bounding box center [411, 220] width 82 height 13
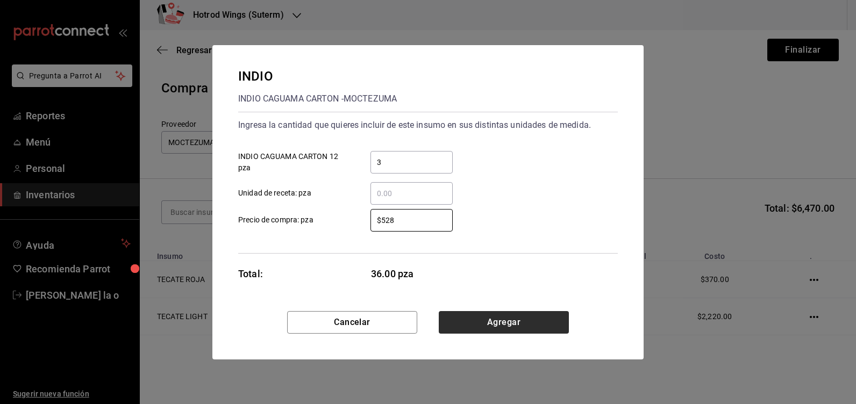
type input "$528"
click at [490, 320] on button "Agregar" at bounding box center [504, 322] width 130 height 23
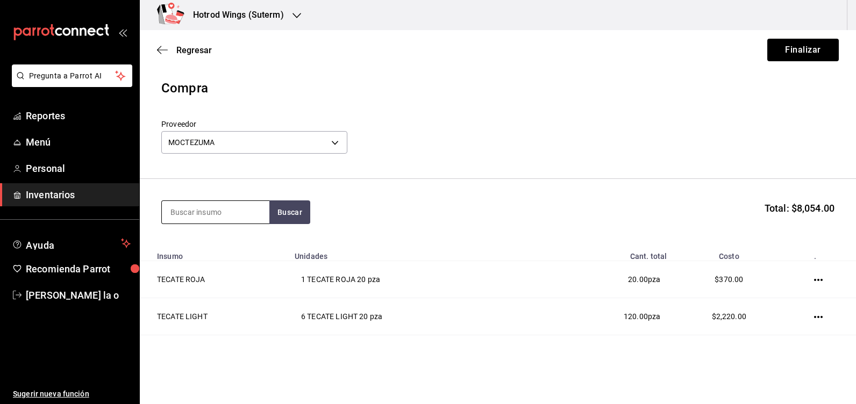
click at [196, 211] on input at bounding box center [215, 212] width 107 height 23
type input "tecate"
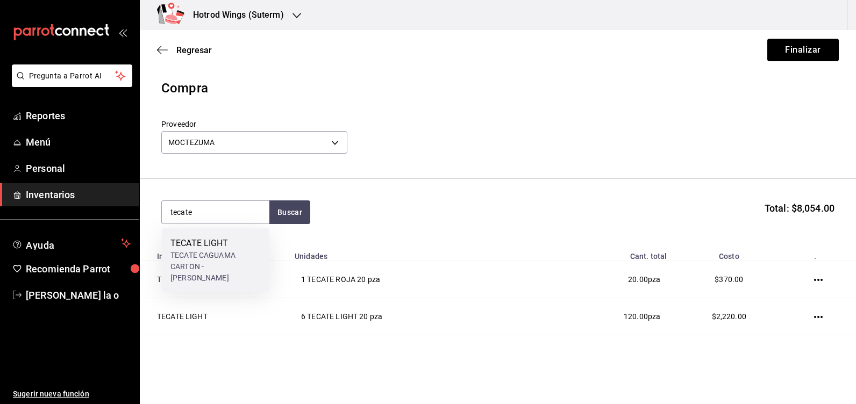
click at [212, 248] on div "TECATE LIGHT" at bounding box center [215, 243] width 90 height 13
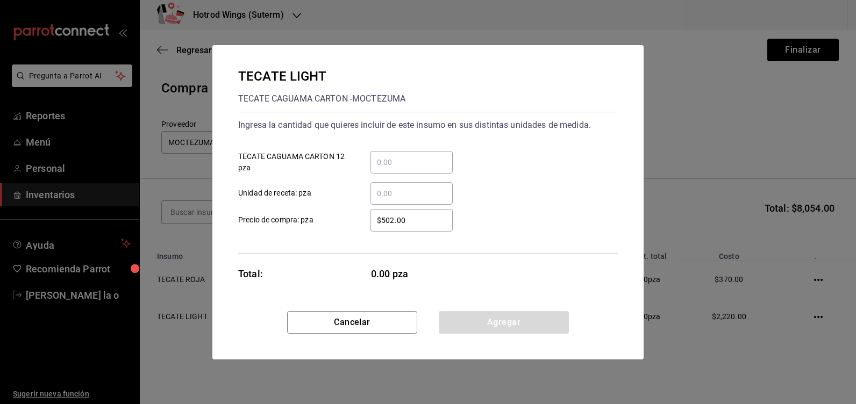
click at [389, 160] on input "​ TECATE CAGUAMA CARTON 12 pza" at bounding box center [411, 162] width 82 height 13
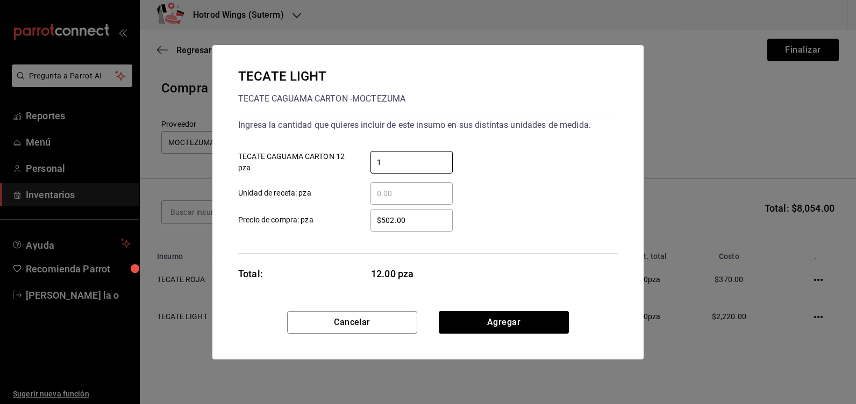
type input "1"
click at [409, 221] on input "$502.00" at bounding box center [411, 220] width 82 height 13
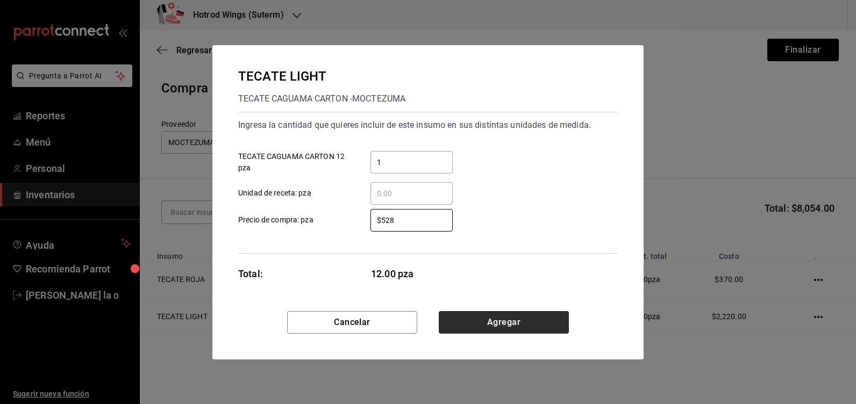
type input "$528"
click at [482, 324] on button "Agregar" at bounding box center [504, 322] width 130 height 23
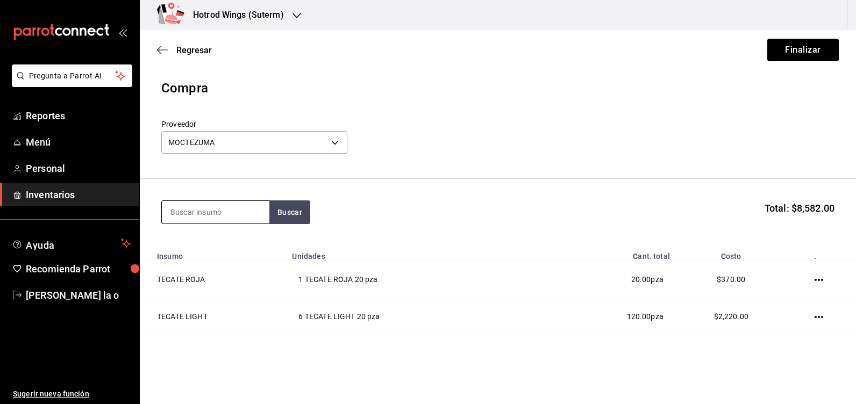
click at [174, 217] on input at bounding box center [215, 212] width 107 height 23
type input "carta"
click at [292, 210] on button "Buscar" at bounding box center [289, 212] width 41 height 24
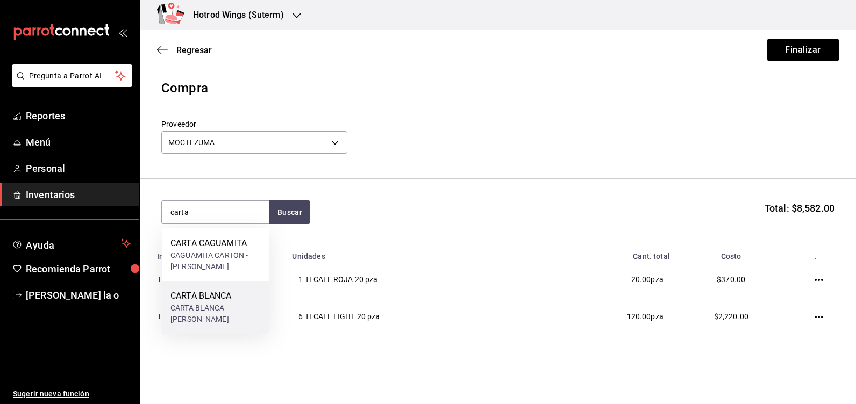
click at [241, 304] on div "CARTA BLANCA - [PERSON_NAME]" at bounding box center [215, 314] width 90 height 23
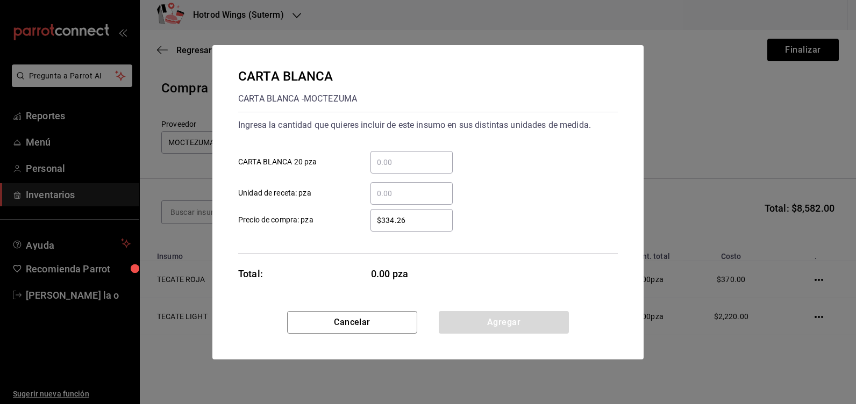
drag, startPoint x: 393, startPoint y: 163, endPoint x: 398, endPoint y: 161, distance: 5.6
click at [395, 162] on input "​ CARTA BLANCA 20 pza" at bounding box center [411, 162] width 82 height 13
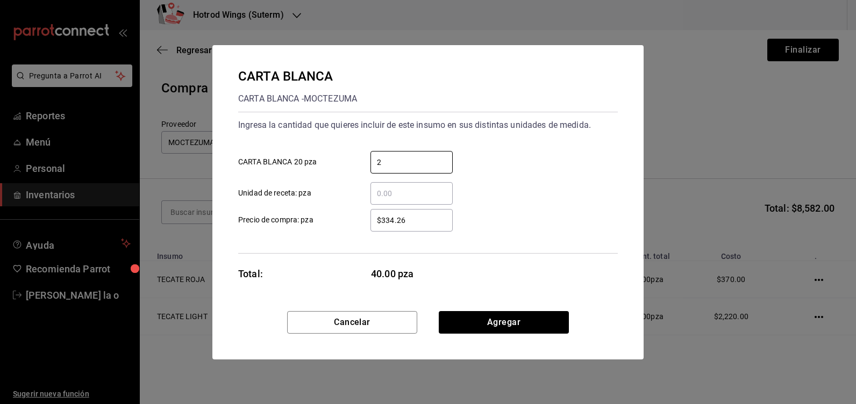
type input "2"
click at [406, 216] on input "$334.26" at bounding box center [411, 220] width 82 height 13
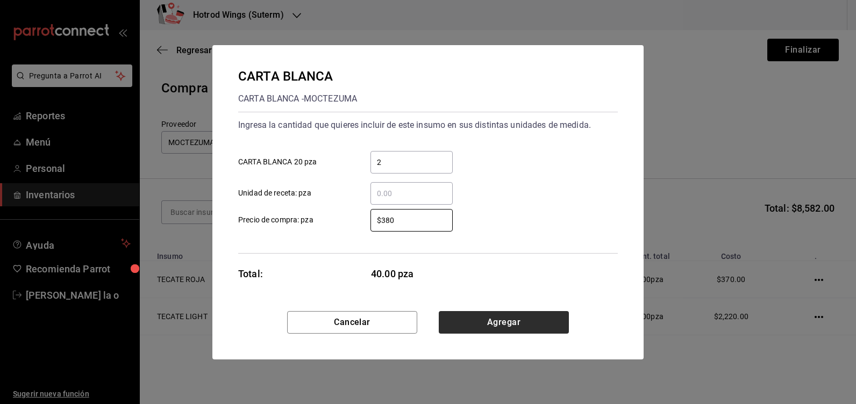
type input "$380"
click at [507, 333] on button "Agregar" at bounding box center [504, 322] width 130 height 23
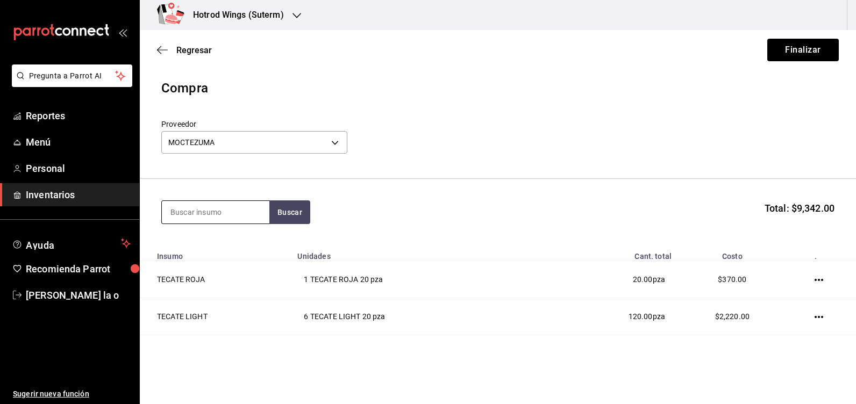
click at [186, 211] on input at bounding box center [215, 212] width 107 height 23
type input "lager"
click at [292, 218] on button "Buscar" at bounding box center [289, 212] width 41 height 24
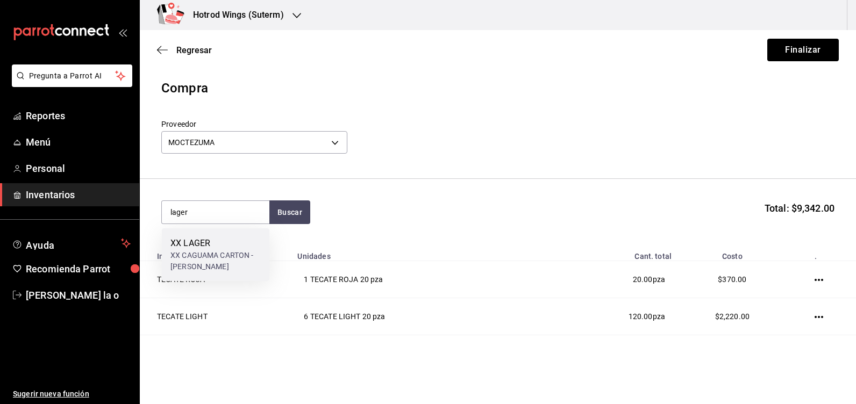
click at [236, 256] on div "XX CAGUAMA CARTON - [PERSON_NAME]" at bounding box center [215, 261] width 90 height 23
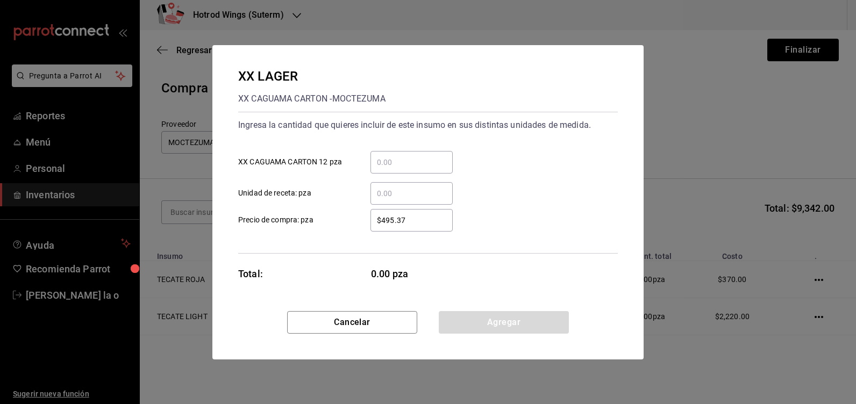
click at [410, 163] on input "​ XX CAGUAMA CARTON 12 pza" at bounding box center [411, 162] width 82 height 13
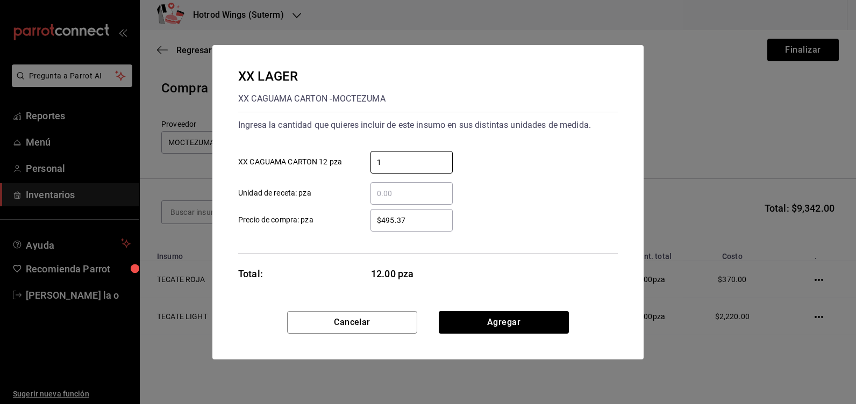
type input "1"
click at [415, 224] on input "$495.37" at bounding box center [411, 220] width 82 height 13
type input "$4"
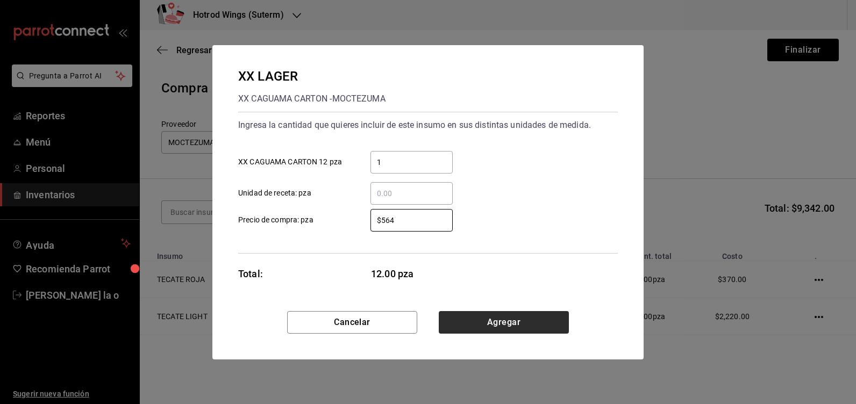
type input "$564"
click at [491, 319] on button "Agregar" at bounding box center [504, 322] width 130 height 23
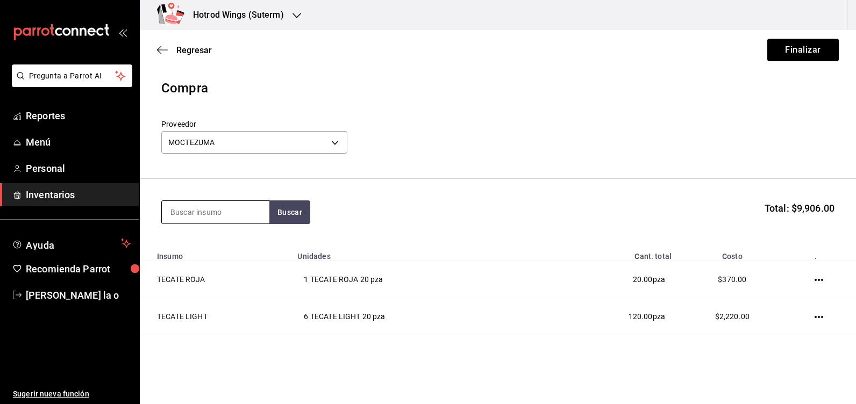
click at [183, 212] on input at bounding box center [215, 212] width 107 height 23
type input "ams"
click at [286, 221] on button "Buscar" at bounding box center [289, 212] width 41 height 24
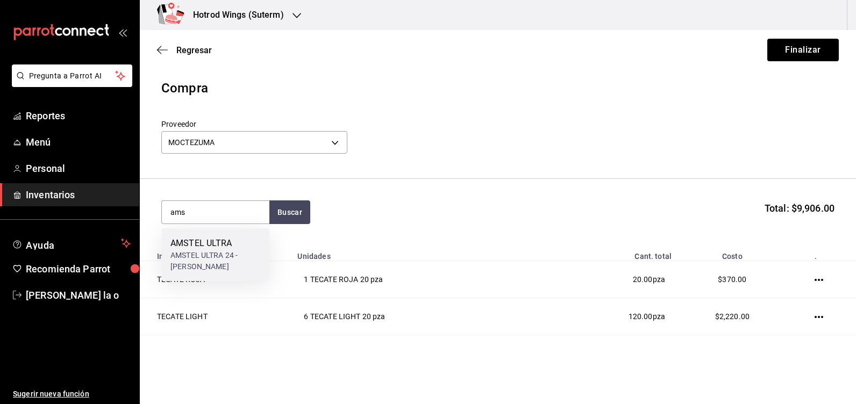
drag, startPoint x: 241, startPoint y: 246, endPoint x: 251, endPoint y: 243, distance: 9.9
click at [251, 243] on div "AMSTEL ULTRA" at bounding box center [215, 243] width 90 height 13
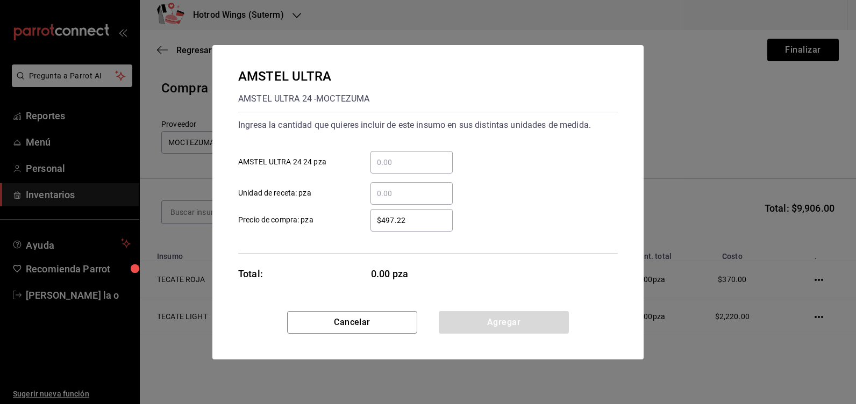
click at [408, 169] on div "​" at bounding box center [411, 162] width 82 height 23
click at [408, 169] on input "​ AMSTEL ULTRA 24 24 pza" at bounding box center [411, 162] width 82 height 13
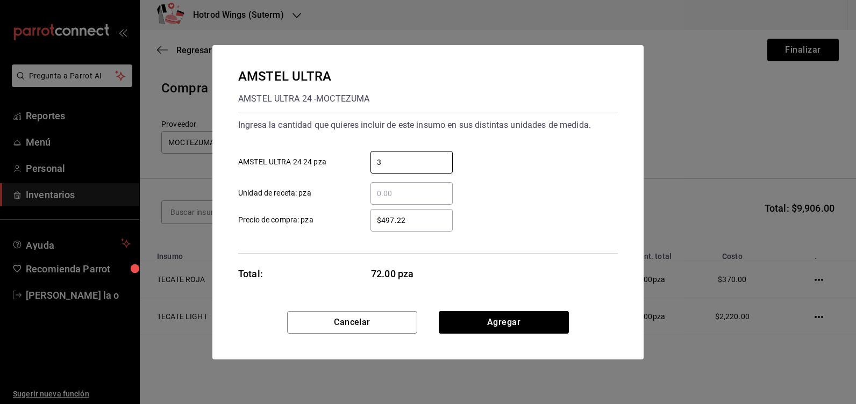
type input "3"
drag, startPoint x: 428, startPoint y: 224, endPoint x: 425, endPoint y: 201, distance: 22.8
click at [428, 222] on input "$497.22" at bounding box center [411, 220] width 82 height 13
type input "$4"
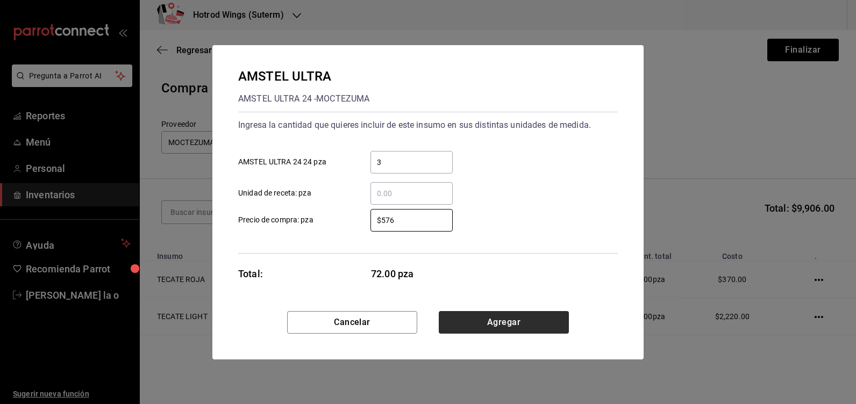
type input "$576"
click at [479, 324] on button "Agregar" at bounding box center [504, 322] width 130 height 23
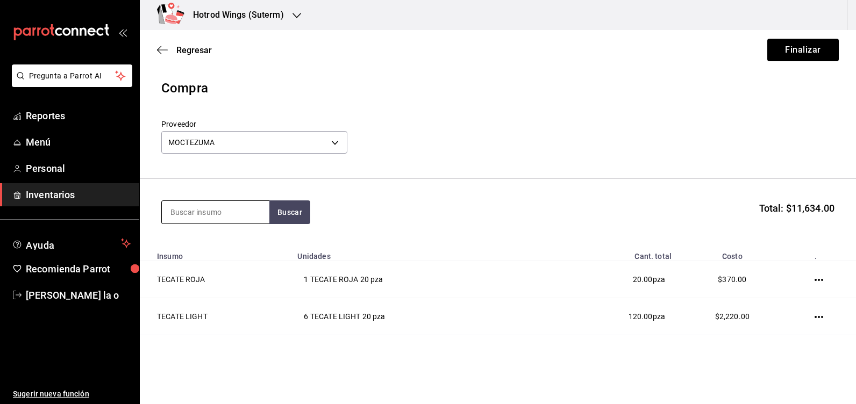
click at [192, 215] on input at bounding box center [215, 212] width 107 height 23
type input "cagua"
click at [285, 218] on button "Buscar" at bounding box center [289, 212] width 41 height 24
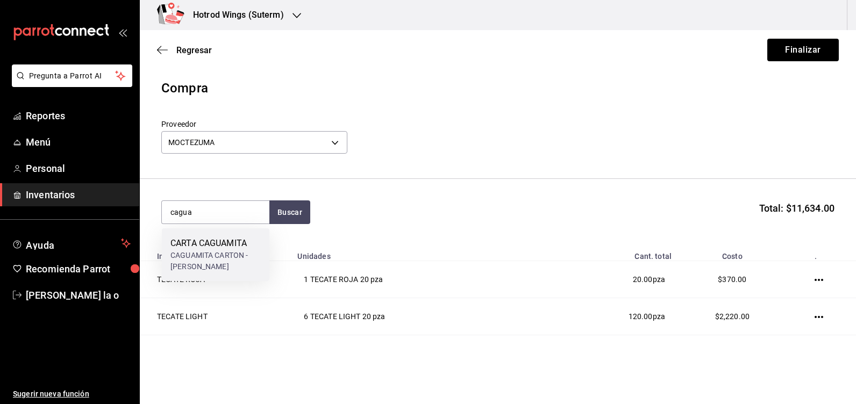
click at [232, 248] on div "CARTA CAGUAMITA" at bounding box center [215, 243] width 90 height 13
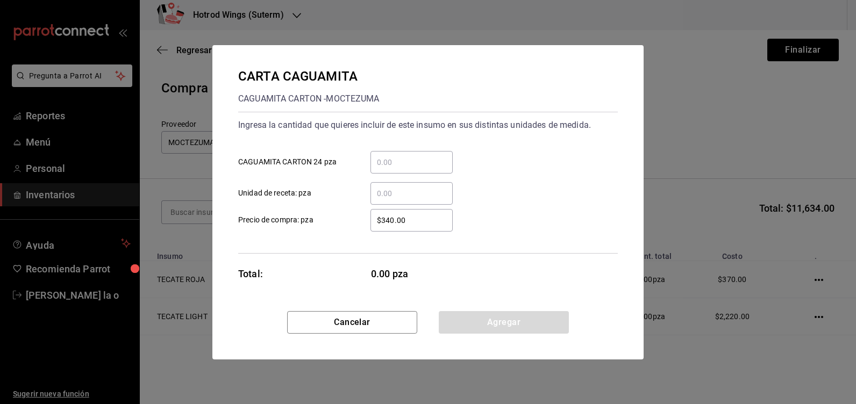
click at [420, 161] on input "​ CAGUAMITA CARTON 24 pza" at bounding box center [411, 162] width 82 height 13
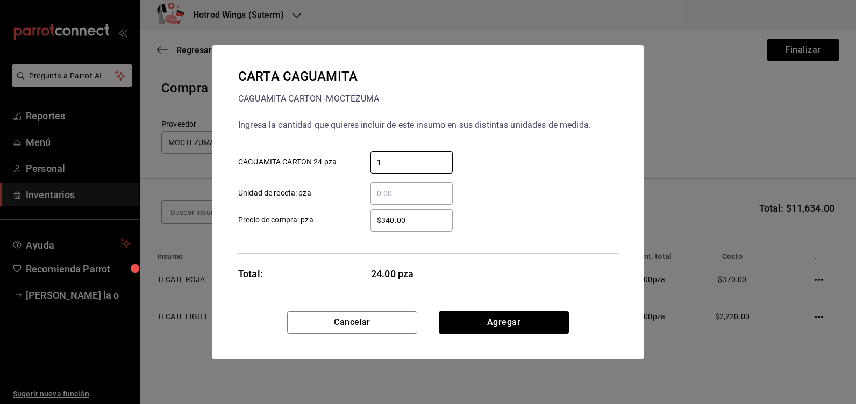
type input "1"
click at [429, 220] on input "$340.00" at bounding box center [411, 220] width 82 height 13
drag, startPoint x: 521, startPoint y: 316, endPoint x: 410, endPoint y: 295, distance: 113.2
click at [520, 316] on button "Agregar" at bounding box center [504, 322] width 130 height 23
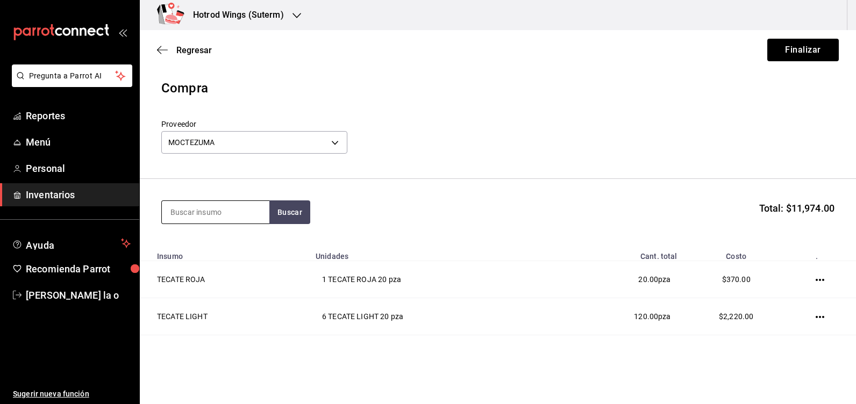
click at [192, 211] on input at bounding box center [215, 212] width 107 height 23
click at [290, 225] on section "mille Buscar Total: $11,974.00" at bounding box center [498, 212] width 716 height 67
click at [290, 211] on button "Buscar" at bounding box center [289, 212] width 41 height 24
type input "mil"
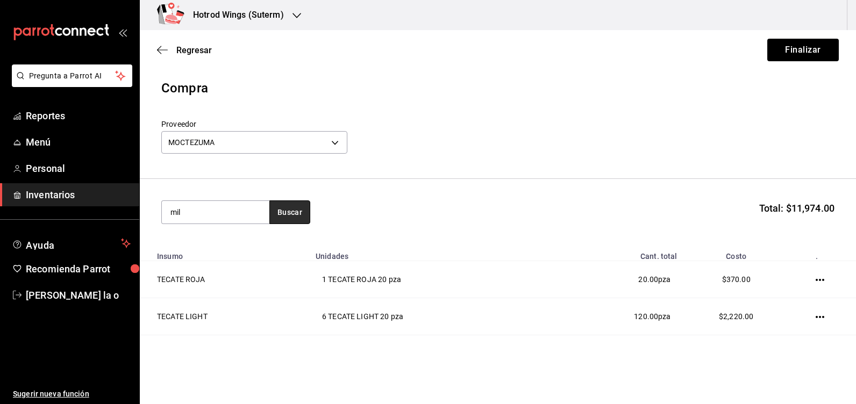
click at [285, 207] on button "Buscar" at bounding box center [289, 212] width 41 height 24
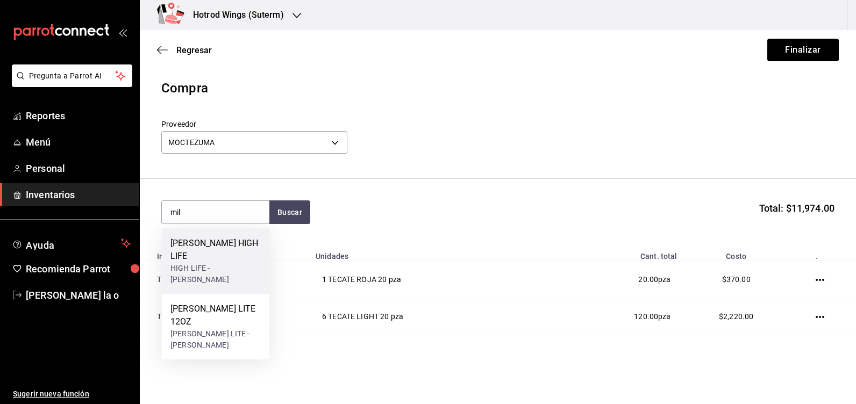
click at [241, 263] on div "HIGH LIFE - [PERSON_NAME]" at bounding box center [215, 274] width 90 height 23
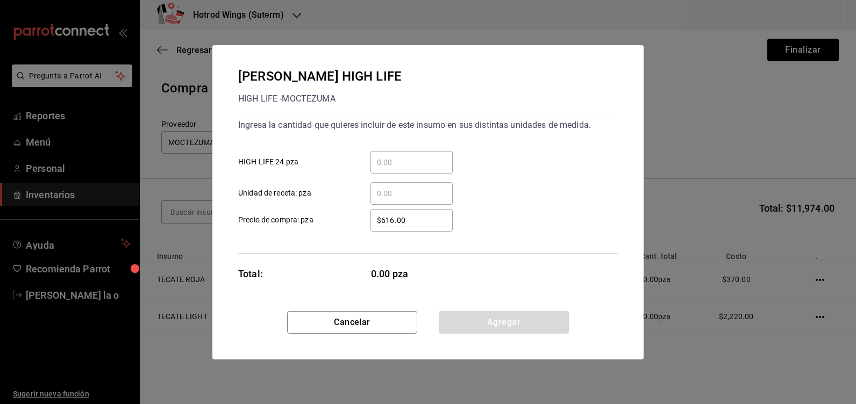
click at [394, 157] on input "​ HIGH LIFE 24 pza" at bounding box center [411, 162] width 82 height 13
type input "1"
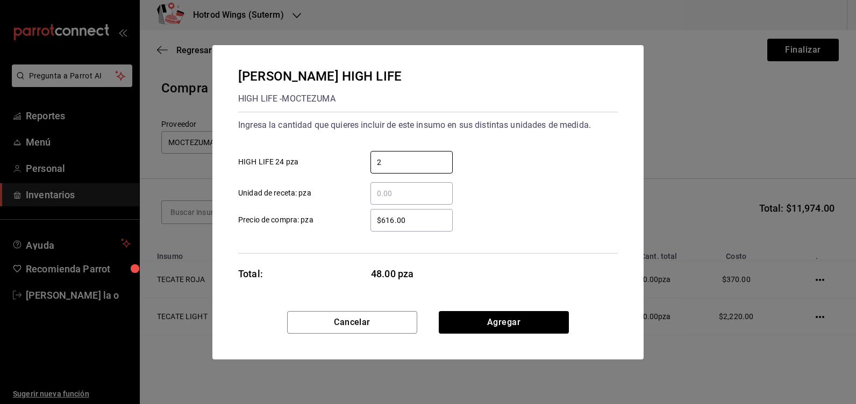
type input "2"
click at [429, 222] on input "$616.00" at bounding box center [411, 220] width 82 height 13
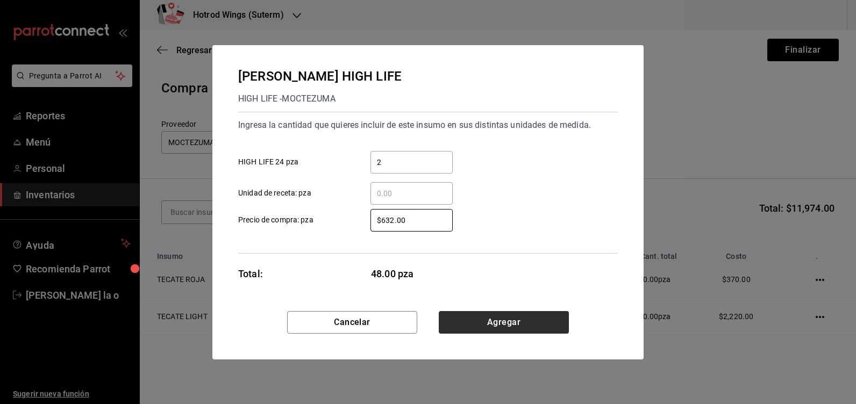
type input "$632.00"
click at [536, 325] on button "Agregar" at bounding box center [504, 322] width 130 height 23
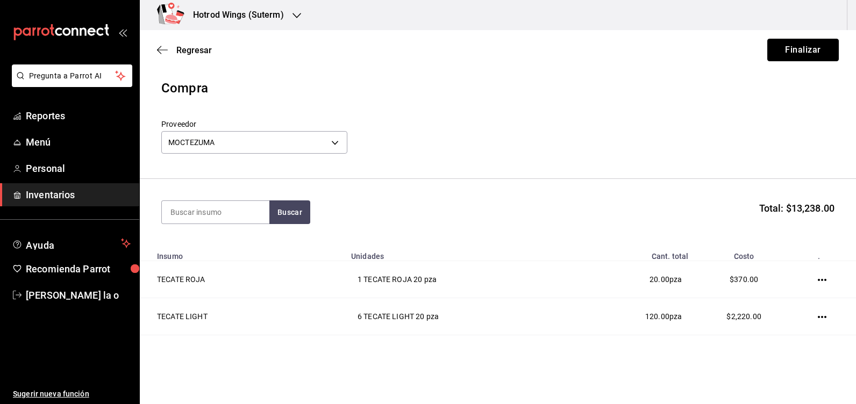
click at [817, 52] on button "Finalizar" at bounding box center [802, 50] width 71 height 23
